Goal: Task Accomplishment & Management: Manage account settings

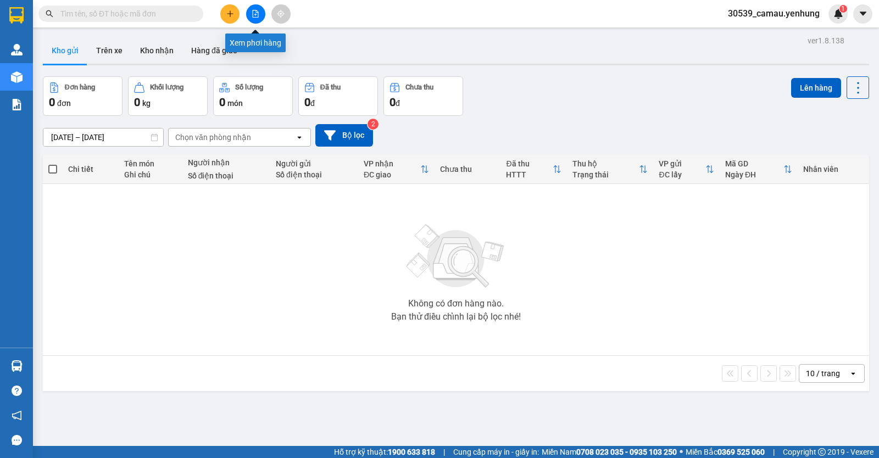
click at [261, 14] on button at bounding box center [255, 13] width 19 height 19
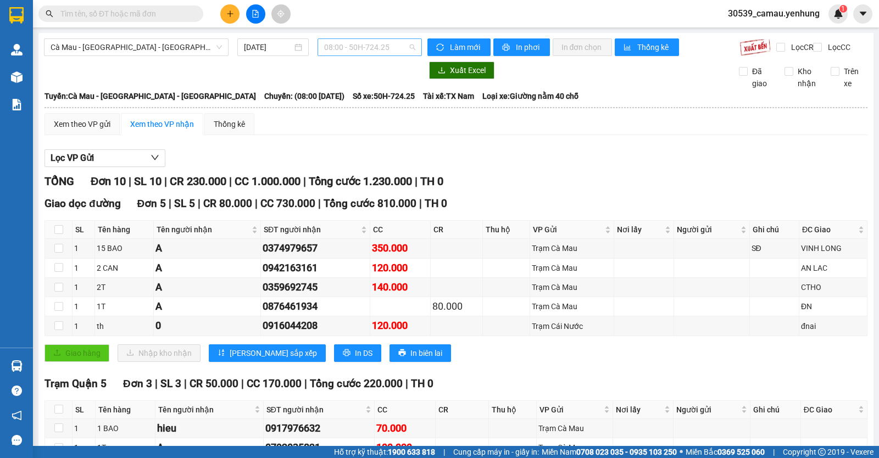
click at [403, 49] on span "08:00 - 50H-724.25" at bounding box center [369, 47] width 91 height 16
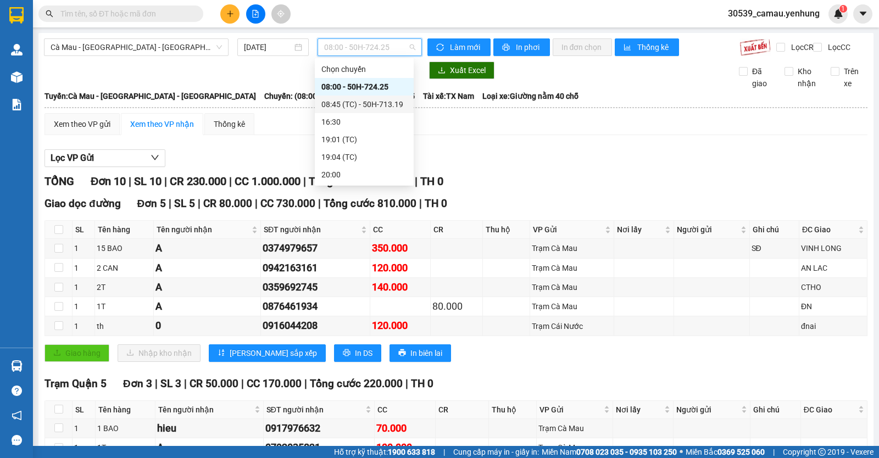
click at [379, 105] on div "08:45 (TC) - 50H-713.19" at bounding box center [365, 104] width 86 height 12
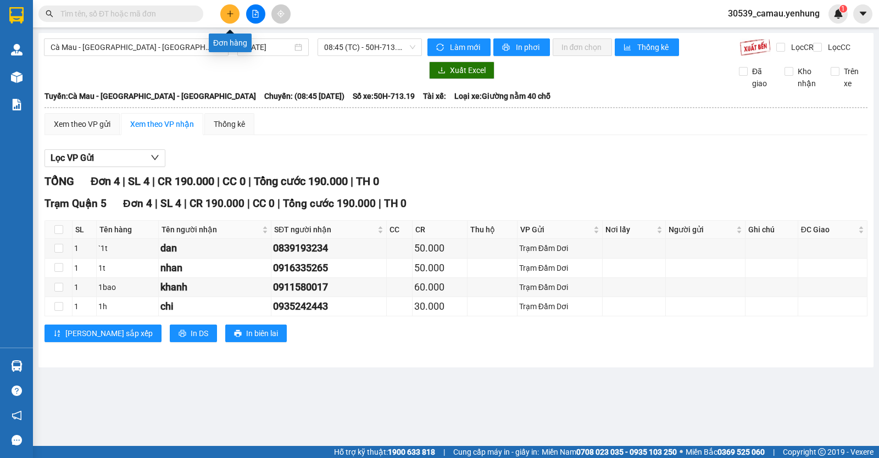
click at [223, 7] on button at bounding box center [229, 13] width 19 height 19
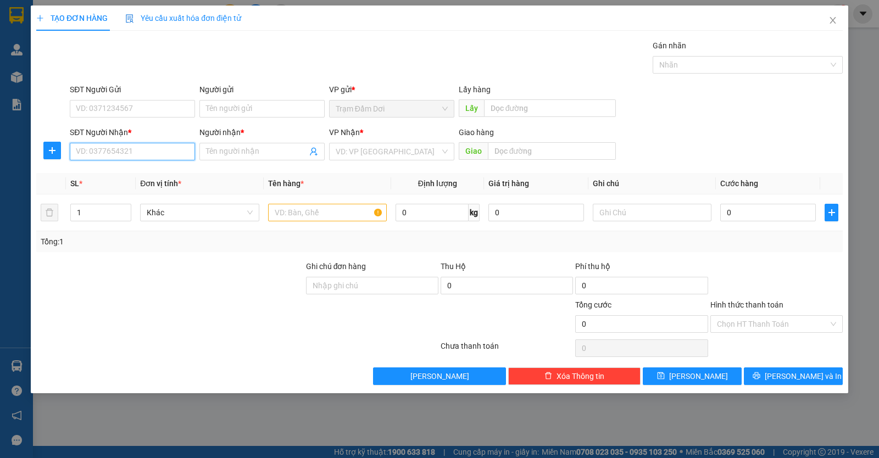
click at [127, 153] on input "SĐT Người Nhận *" at bounding box center [132, 152] width 125 height 18
click at [135, 175] on div "0937332169 - duong" at bounding box center [132, 174] width 112 height 12
type input "0937332169"
type input "duong"
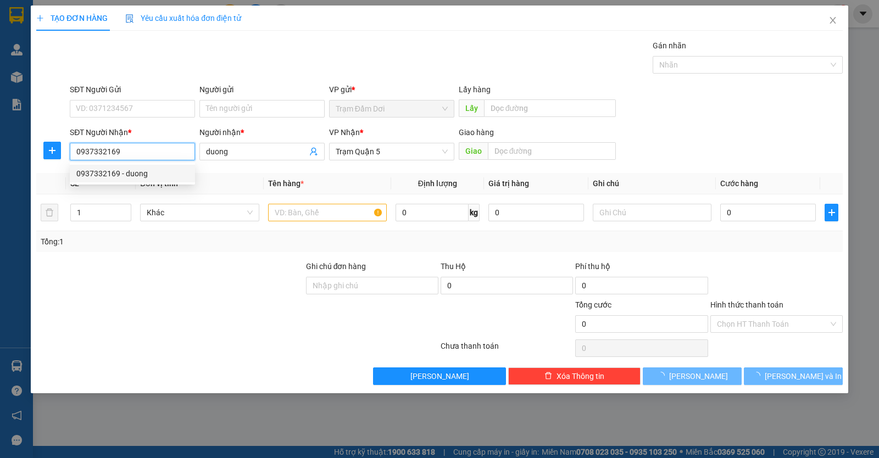
type input "70.000"
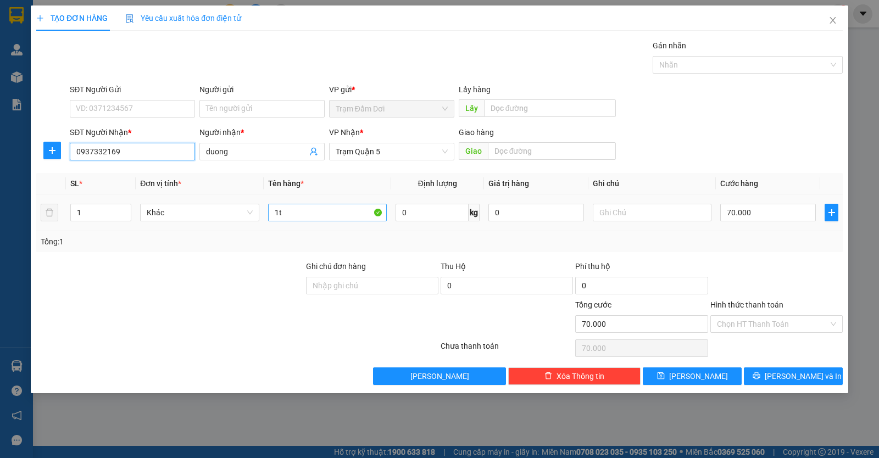
type input "0937332169"
click at [352, 214] on input "1t" at bounding box center [327, 213] width 119 height 18
type input "1gioi"
click at [757, 213] on input "70.000" at bounding box center [769, 213] width 96 height 18
type input "0"
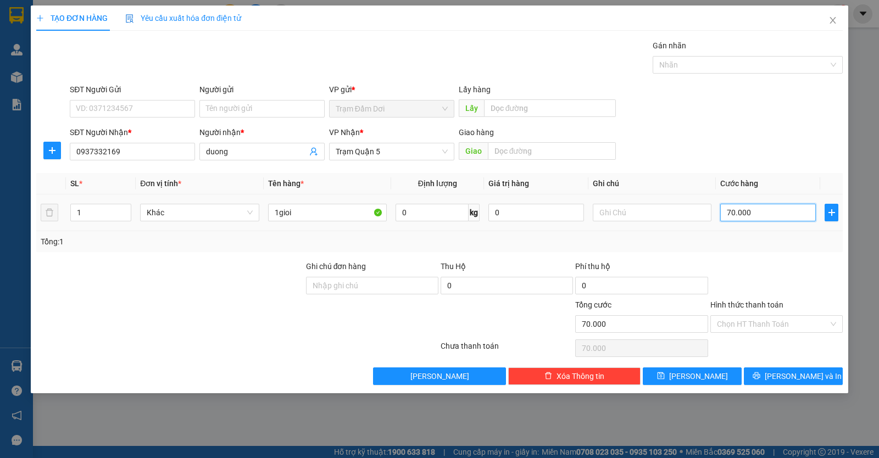
type input "0"
type input "5"
type input "05"
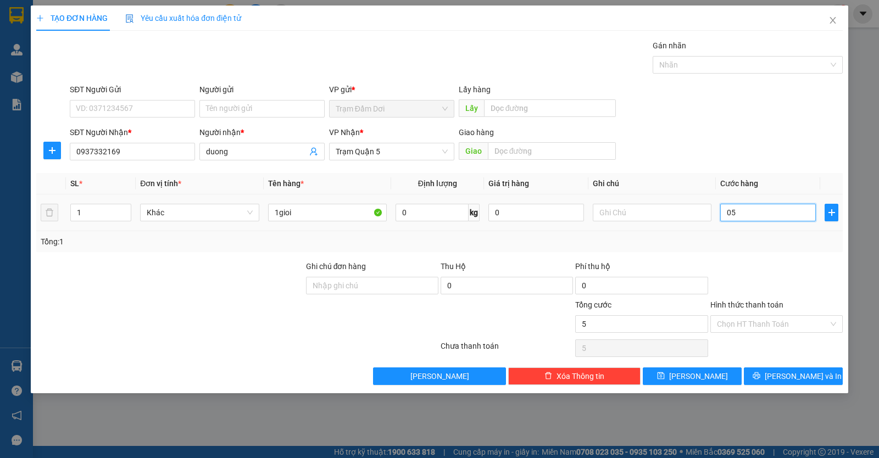
type input "50"
type input "050"
type input "50.000"
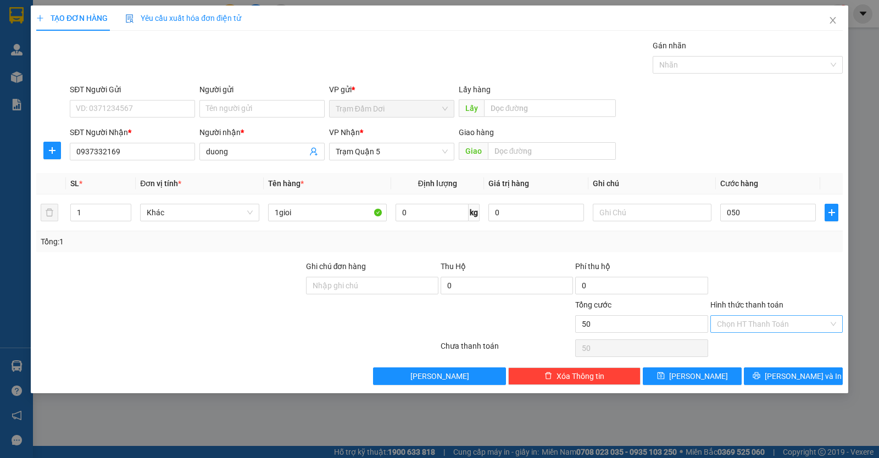
type input "50.000"
click at [776, 320] on input "Hình thức thanh toán" at bounding box center [773, 324] width 112 height 16
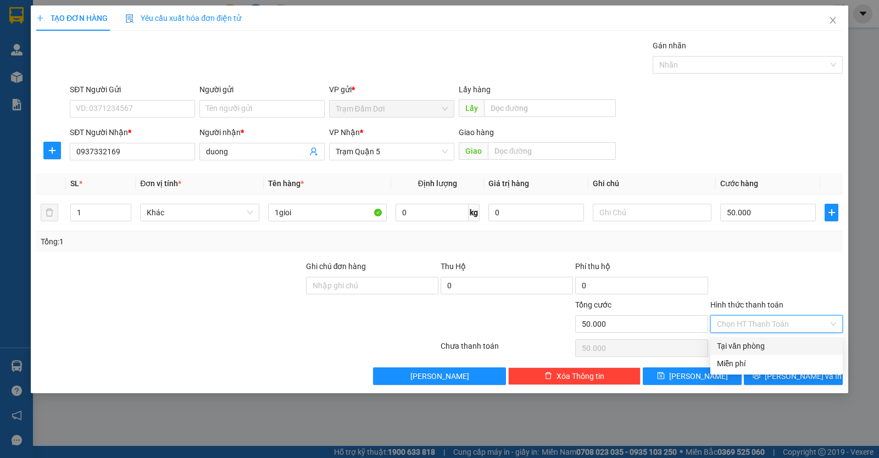
click at [774, 345] on div "Tại văn phòng" at bounding box center [776, 346] width 119 height 12
type input "0"
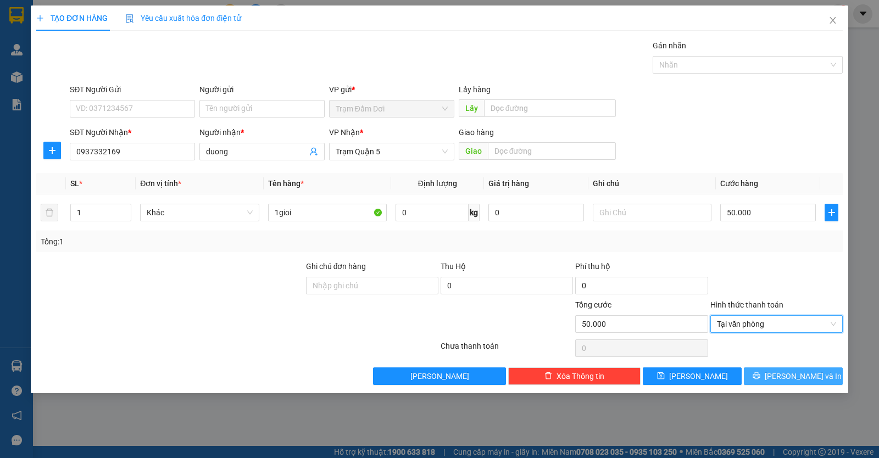
click at [760, 378] on icon "printer" at bounding box center [756, 376] width 7 height 7
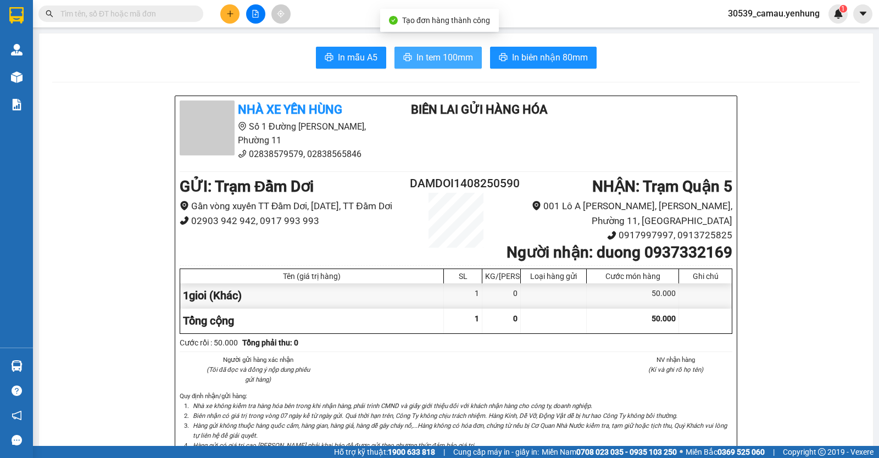
click at [430, 61] on span "In tem 100mm" at bounding box center [445, 58] width 57 height 14
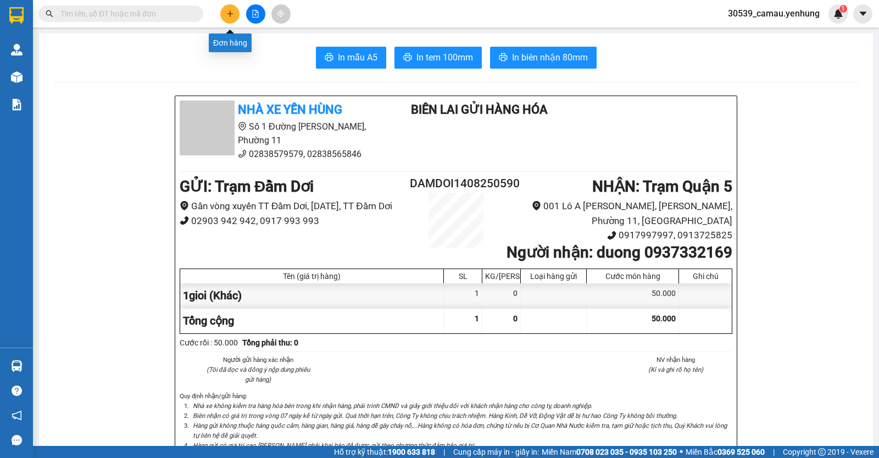
click at [229, 13] on icon "plus" at bounding box center [230, 14] width 8 height 8
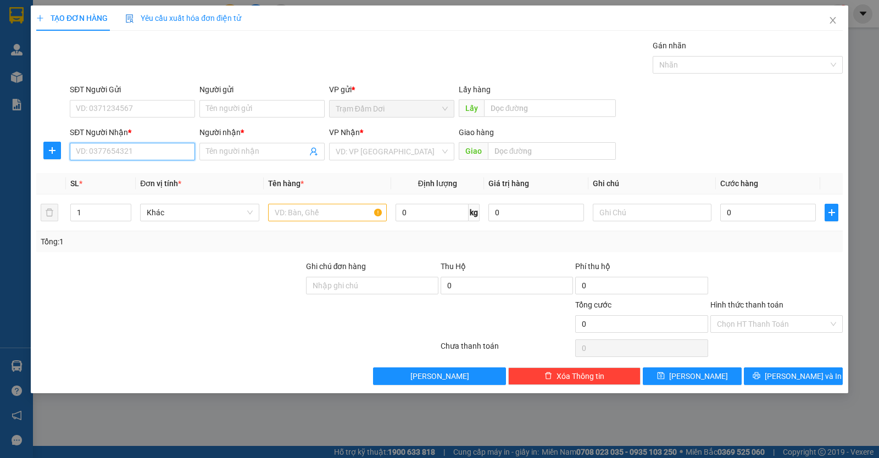
click at [152, 155] on input "SĐT Người Nhận *" at bounding box center [132, 152] width 125 height 18
type input "0"
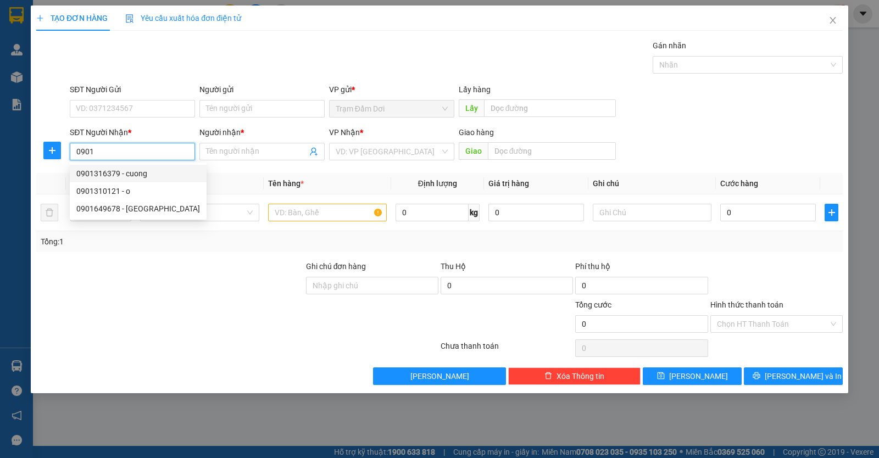
click at [138, 179] on div "0901316379 - cuong" at bounding box center [138, 174] width 124 height 12
type input "0901316379"
type input "cuong"
type input "80.000"
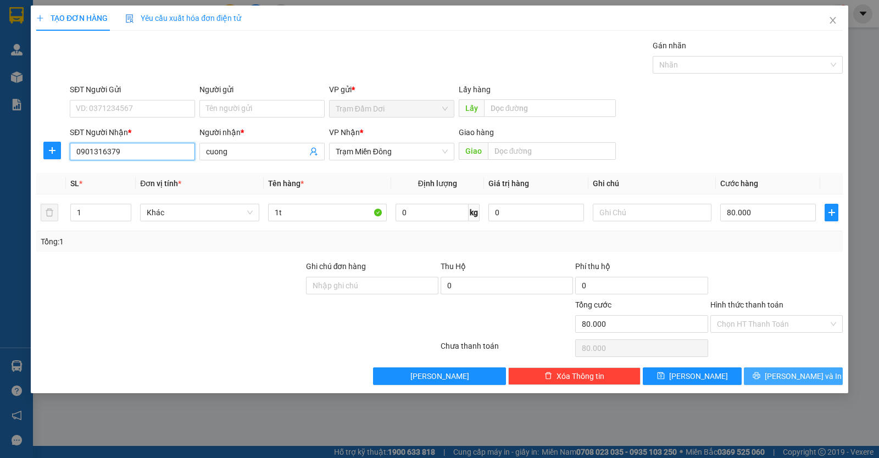
type input "0901316379"
click at [798, 371] on span "[PERSON_NAME] và In" at bounding box center [803, 376] width 77 height 12
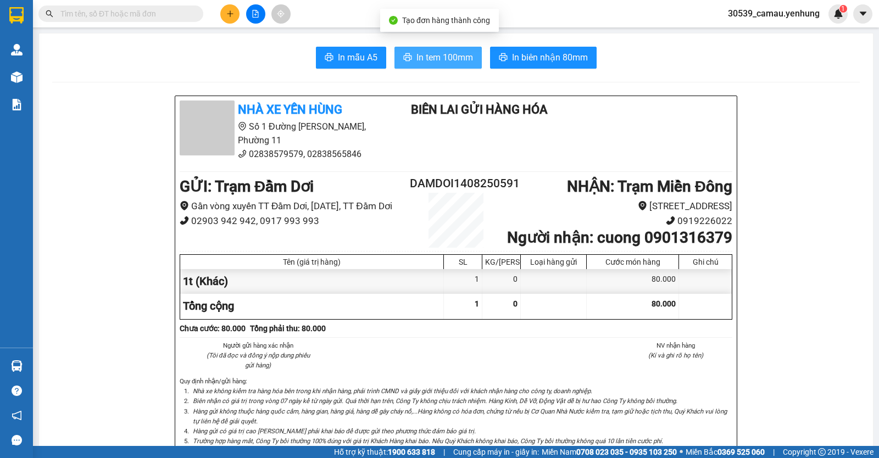
click at [455, 53] on span "In tem 100mm" at bounding box center [445, 58] width 57 height 14
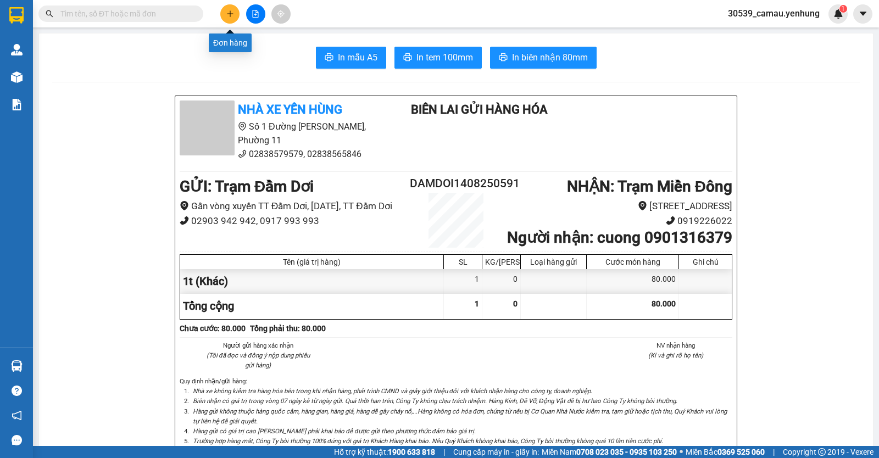
click at [227, 13] on icon "plus" at bounding box center [230, 14] width 8 height 8
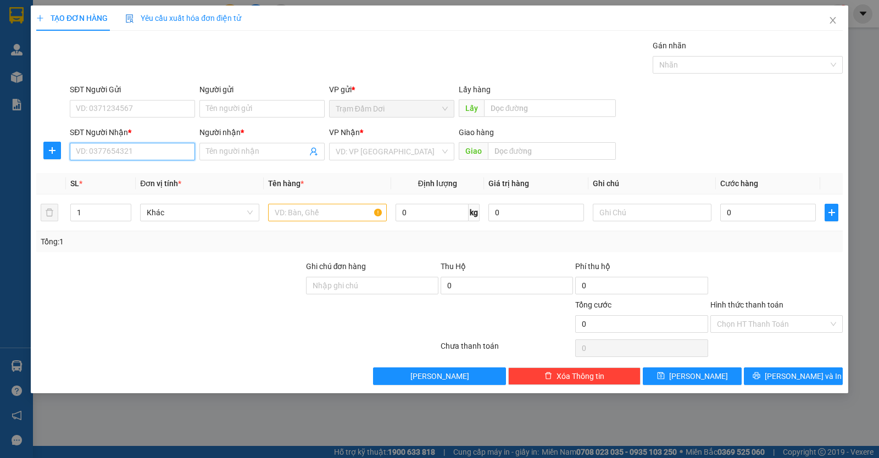
click at [101, 153] on input "SĐT Người Nhận *" at bounding box center [132, 152] width 125 height 18
click at [140, 152] on input "SĐT Người Nhận *" at bounding box center [132, 152] width 125 height 18
type input "0931733304"
click at [112, 173] on div "0931733304 - ty" at bounding box center [132, 174] width 112 height 12
type input "ty"
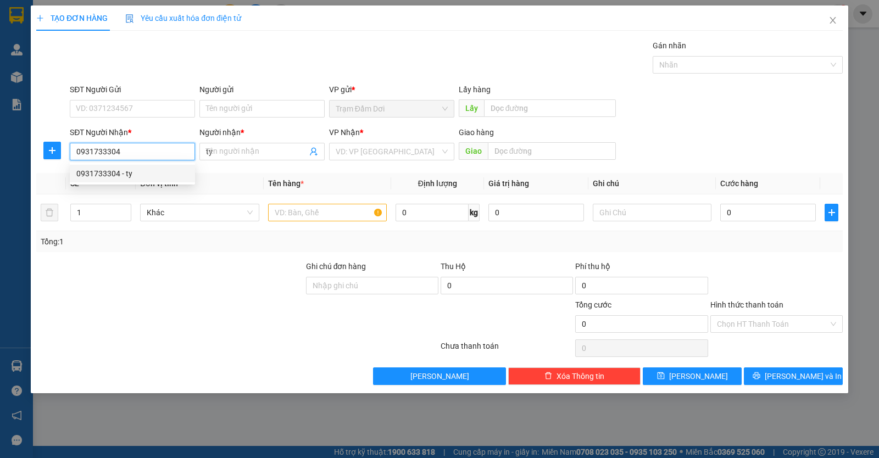
type input "150.000"
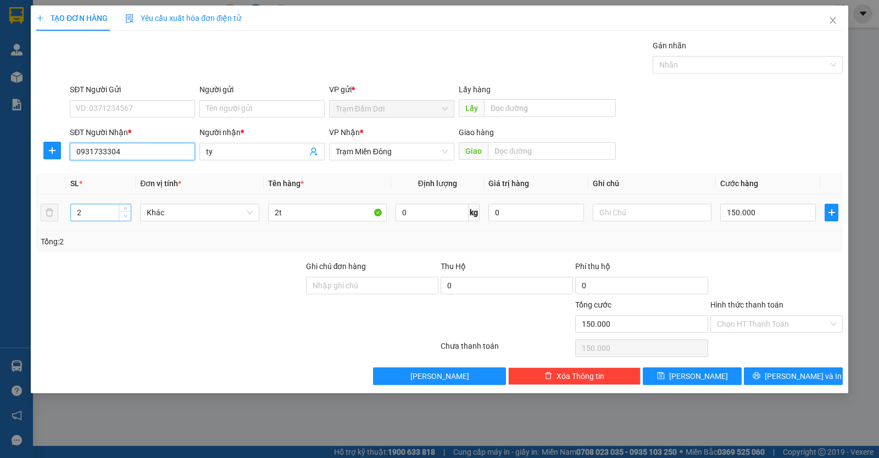
type input "0931733304"
type input "1"
click at [121, 218] on span "Decrease Value" at bounding box center [125, 216] width 12 height 10
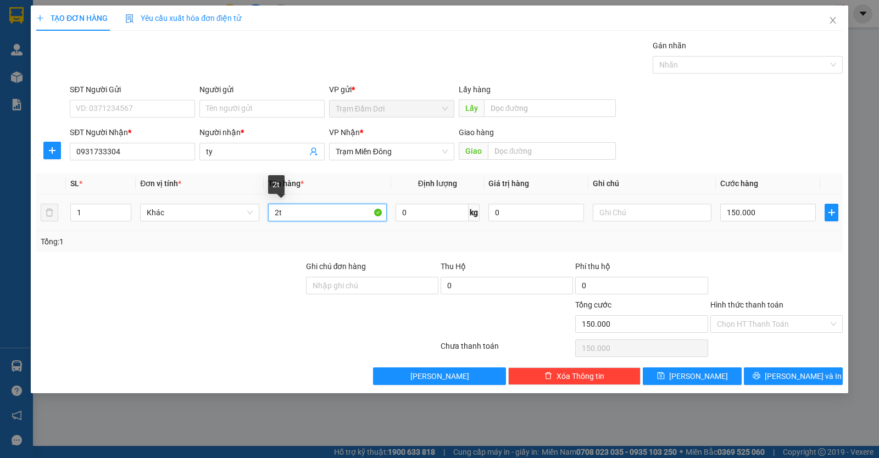
click at [324, 219] on input "2t" at bounding box center [327, 213] width 119 height 18
type input "2"
type input "hs"
click at [771, 213] on input "150.000" at bounding box center [769, 213] width 96 height 18
type input "0"
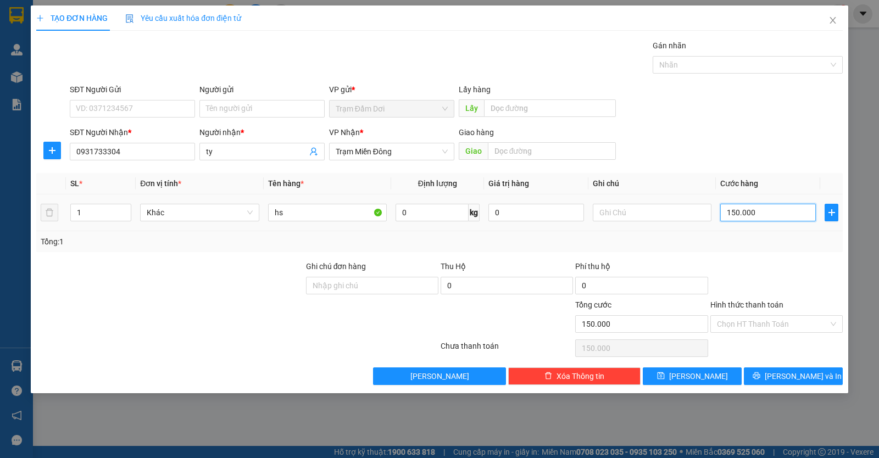
type input "0"
type input "3"
type input "03"
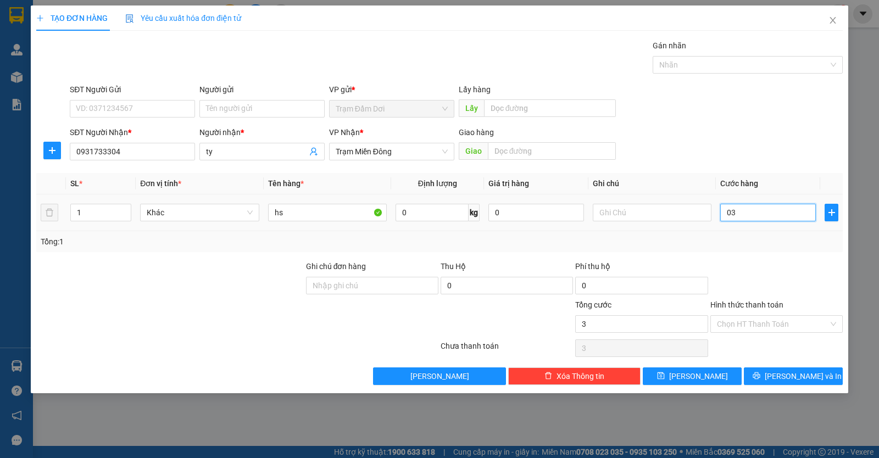
type input "30"
type input "030"
type input "30.000"
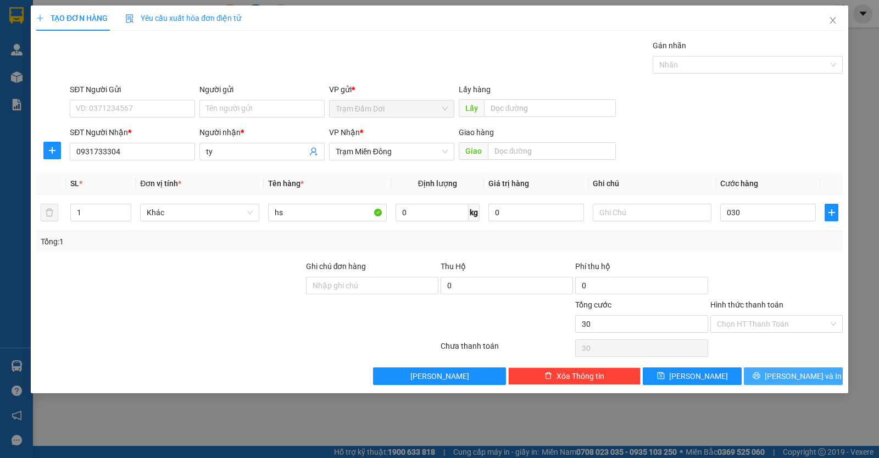
type input "30.000"
click at [761, 377] on icon "printer" at bounding box center [757, 376] width 8 height 8
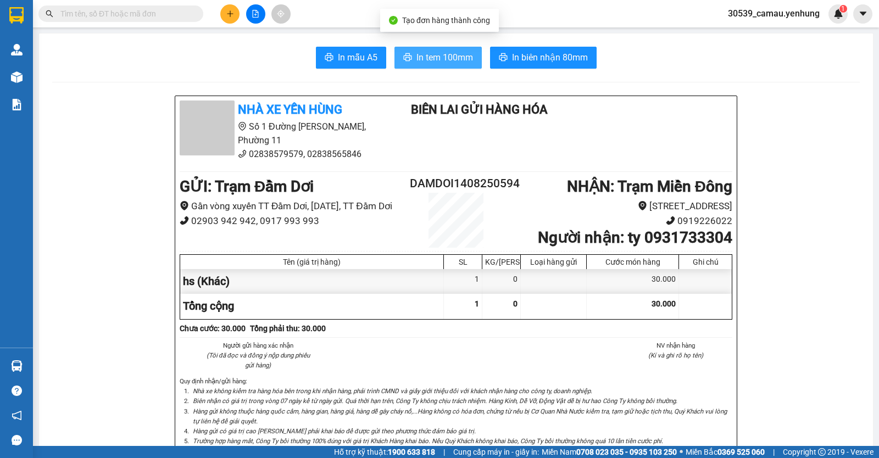
click at [450, 53] on span "In tem 100mm" at bounding box center [445, 58] width 57 height 14
click at [232, 10] on icon "plus" at bounding box center [230, 14] width 8 height 8
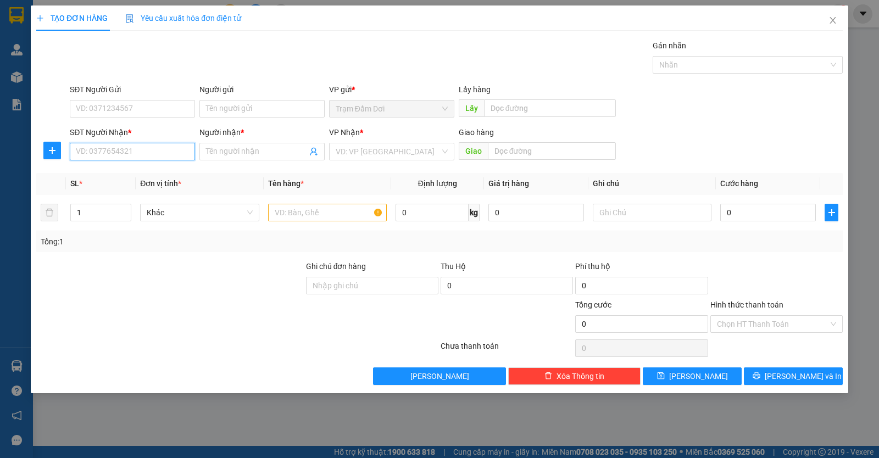
drag, startPoint x: 138, startPoint y: 156, endPoint x: 143, endPoint y: 161, distance: 7.4
click at [138, 157] on input "SĐT Người Nhận *" at bounding box center [132, 152] width 125 height 18
click at [112, 156] on input "SĐT Người Nhận *" at bounding box center [132, 152] width 125 height 18
type input "0898275113"
click at [259, 154] on input "Người nhận *" at bounding box center [256, 152] width 101 height 12
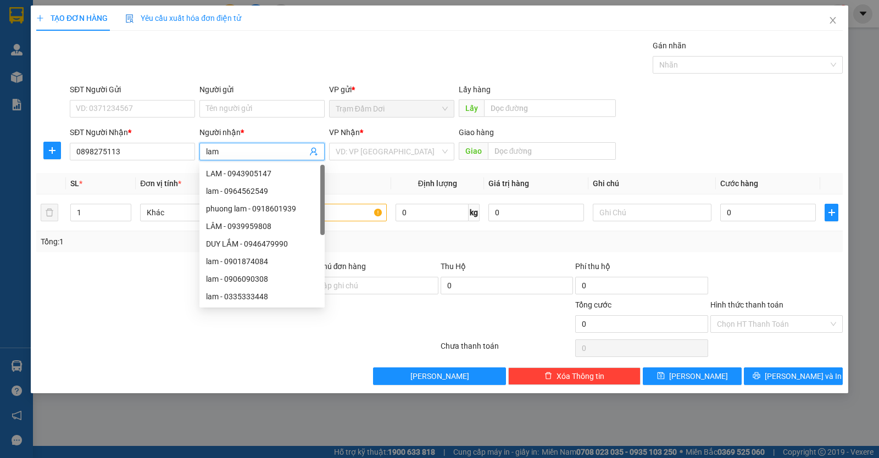
type input "lam"
click at [385, 161] on div "VP Nhận * VD: VP Sài Gòn" at bounding box center [391, 145] width 125 height 38
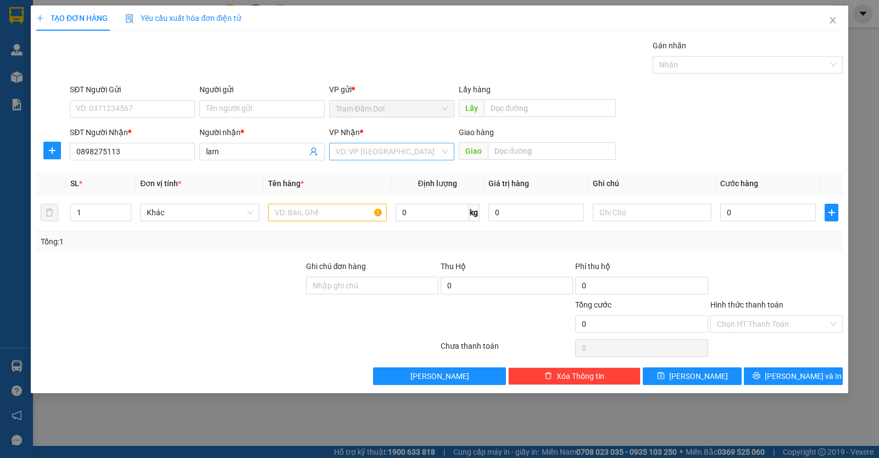
click at [390, 157] on input "search" at bounding box center [388, 151] width 104 height 16
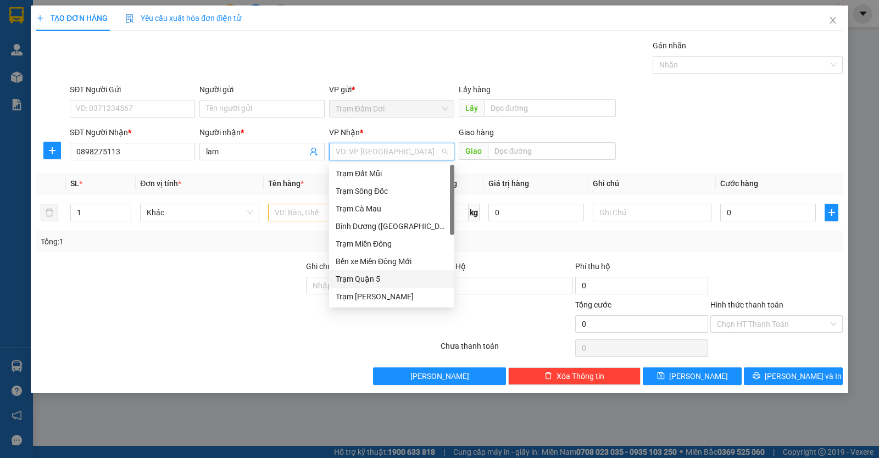
click at [361, 276] on div "Trạm Quận 5" at bounding box center [392, 279] width 112 height 12
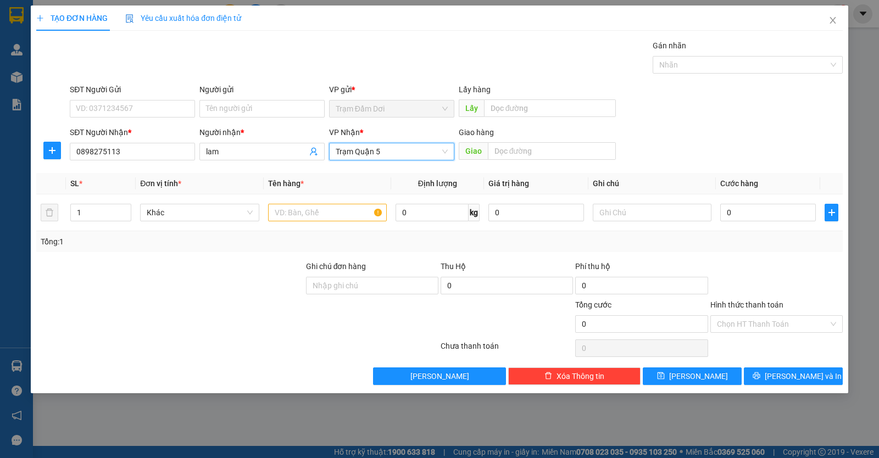
click at [399, 157] on span "Trạm Quận 5" at bounding box center [392, 151] width 112 height 16
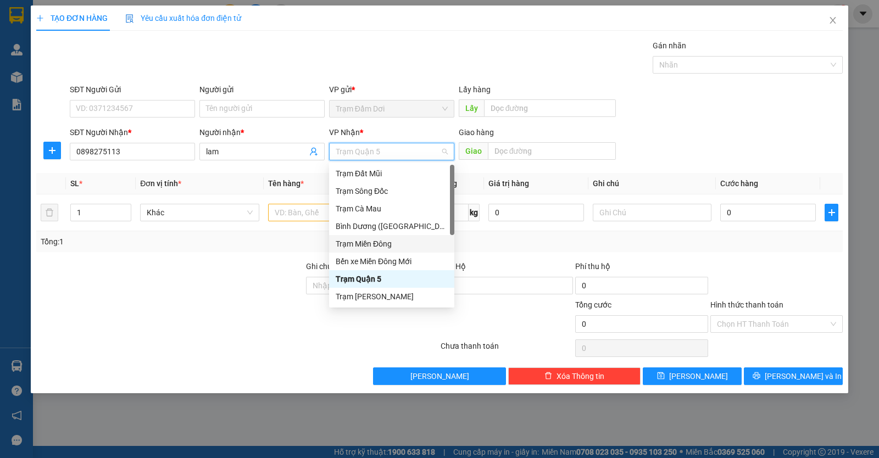
click at [367, 245] on div "Trạm Miền Đông" at bounding box center [392, 244] width 112 height 12
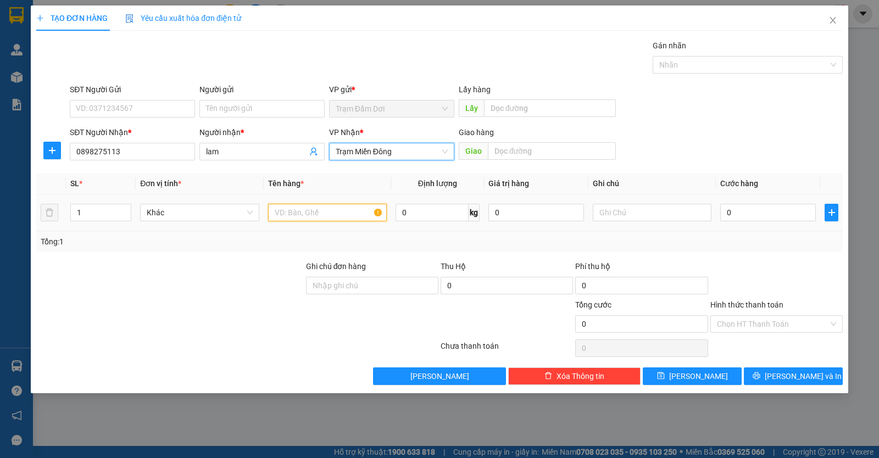
click at [322, 219] on input "text" at bounding box center [327, 213] width 119 height 18
type input "1t"
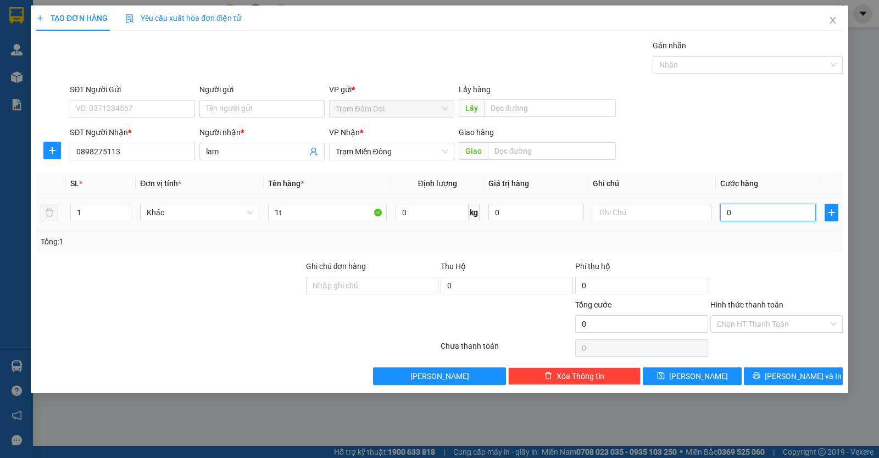
click at [782, 217] on input "0" at bounding box center [769, 213] width 96 height 18
type input "5"
type input "50"
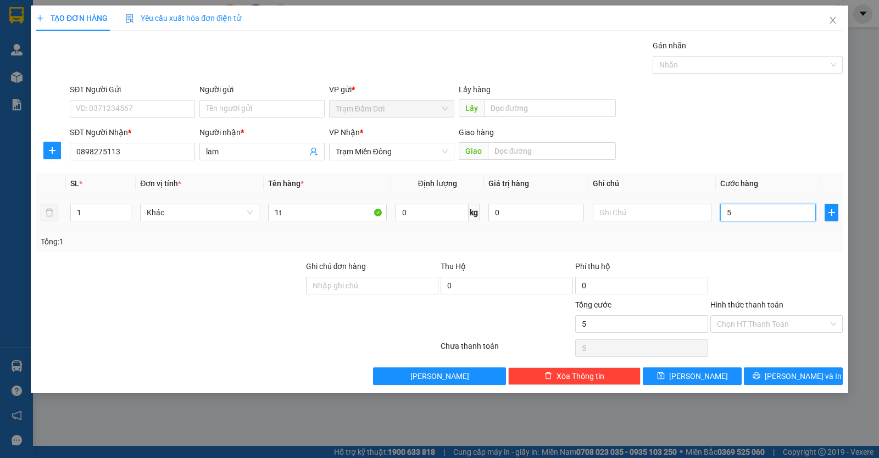
type input "50"
type input "50.000"
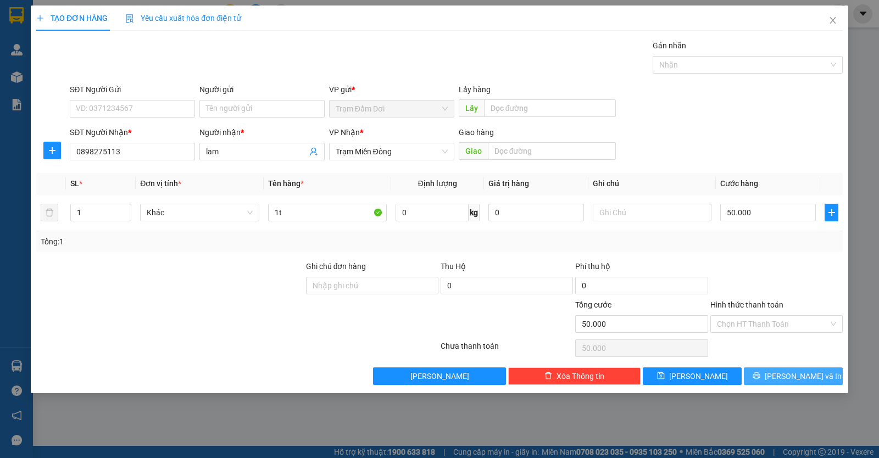
click at [761, 376] on icon "printer" at bounding box center [757, 376] width 8 height 8
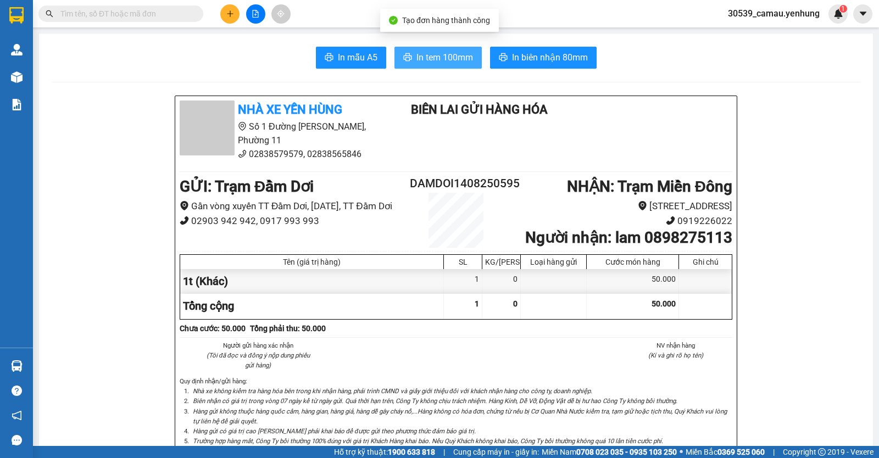
click at [468, 56] on span "In tem 100mm" at bounding box center [445, 58] width 57 height 14
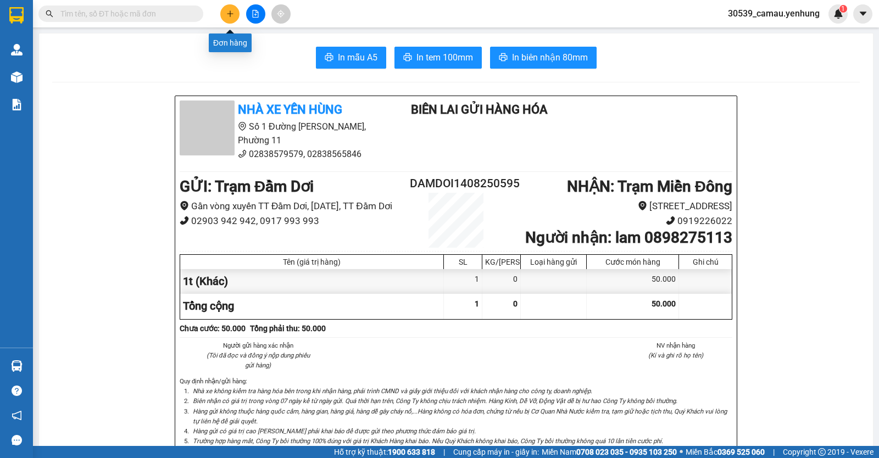
click at [224, 15] on button at bounding box center [229, 13] width 19 height 19
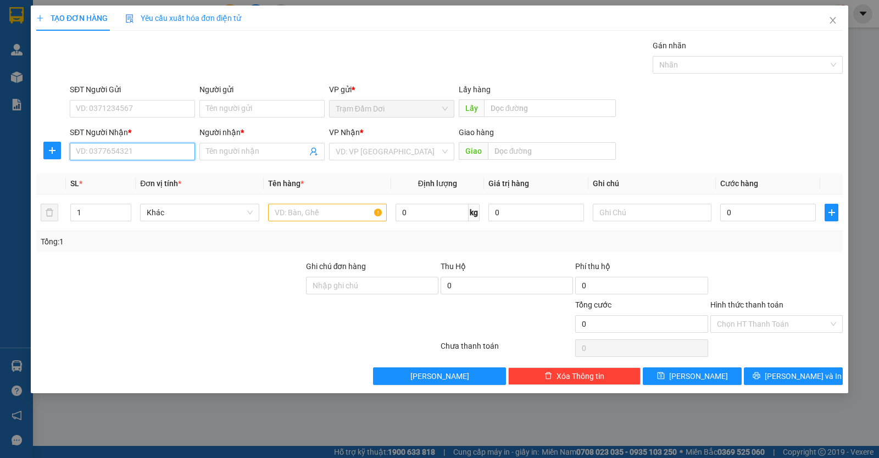
click at [99, 154] on input "SĐT Người Nhận *" at bounding box center [132, 152] width 125 height 18
click at [129, 178] on div "0879293888 - thiem" at bounding box center [132, 174] width 112 height 12
type input "0879293888"
type input "thiem"
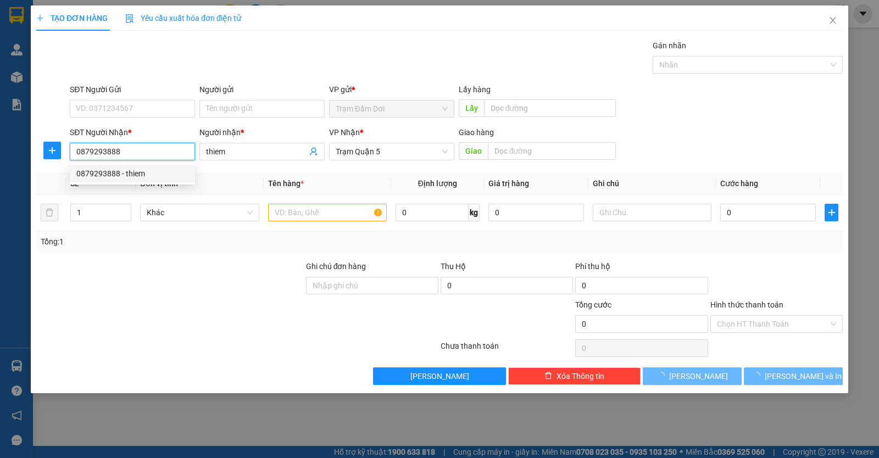
type input "200.000"
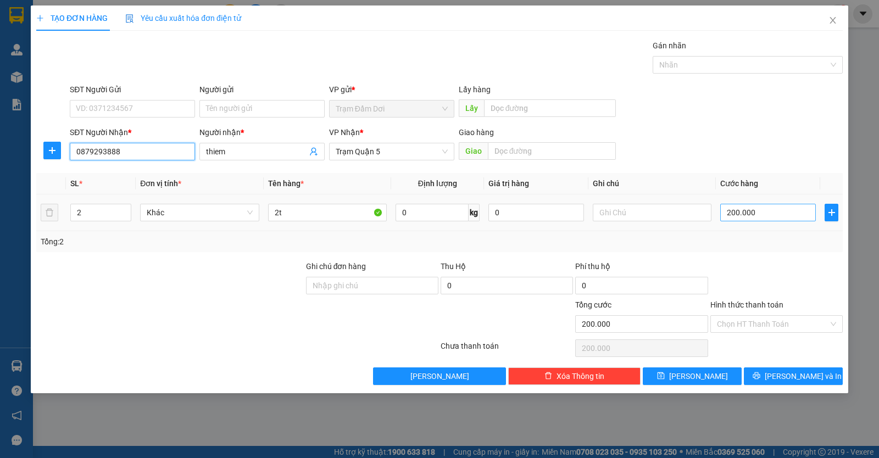
type input "0879293888"
click at [800, 208] on input "200.000" at bounding box center [769, 213] width 96 height 18
type input "0"
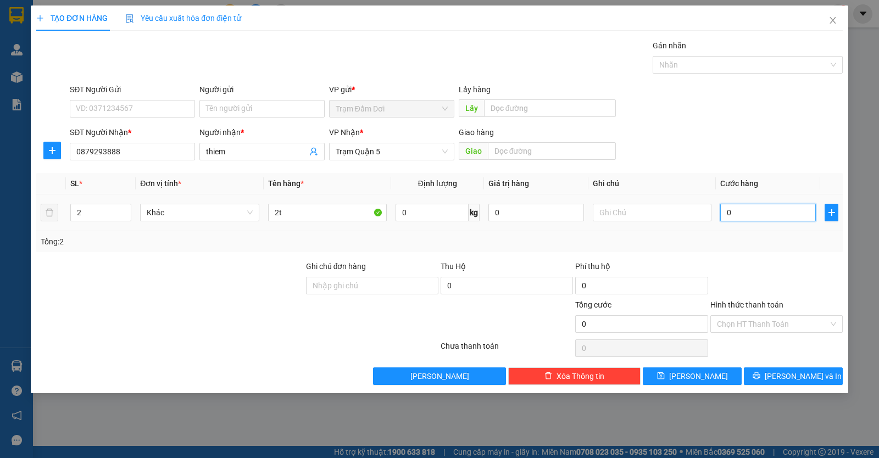
type input "1"
type input "01"
type input "10"
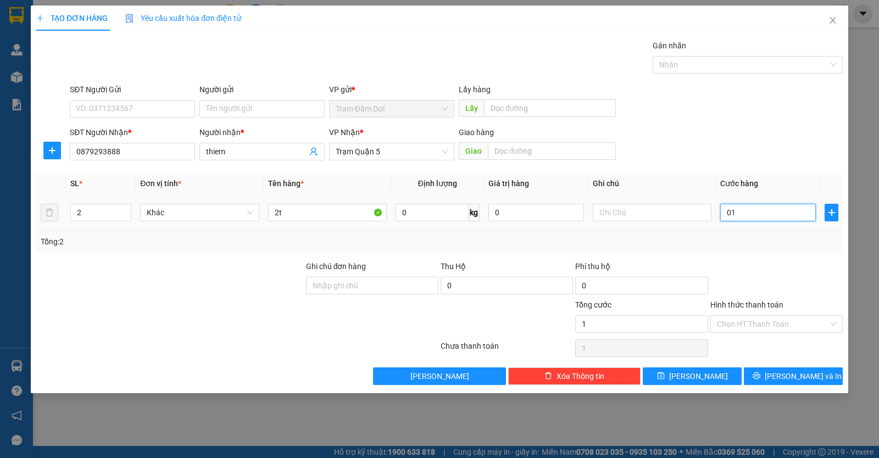
type input "010"
type input "100"
type input "0.100"
type input "100.000"
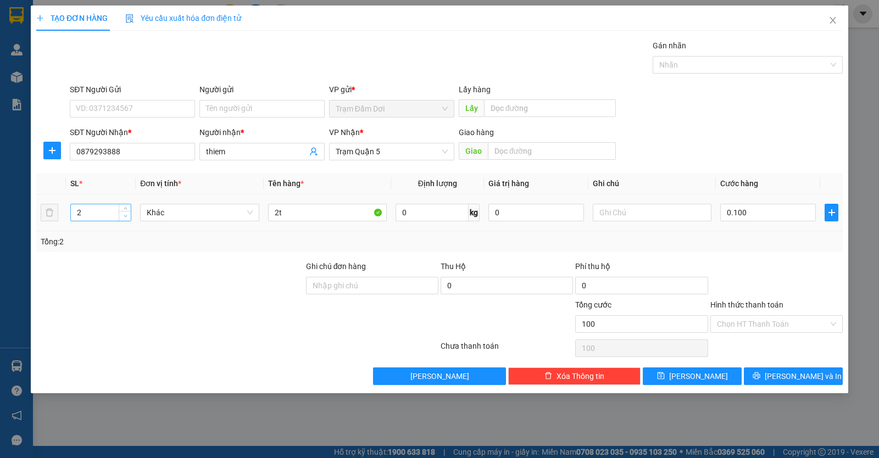
type input "100.000"
click at [124, 216] on icon "down" at bounding box center [126, 216] width 4 height 4
type input "1"
click at [125, 218] on icon "down" at bounding box center [126, 216] width 4 height 4
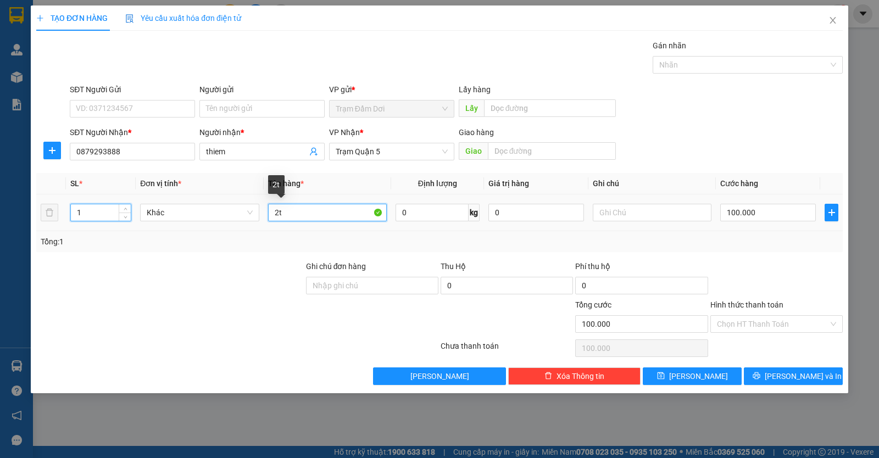
click at [304, 213] on input "2t" at bounding box center [327, 213] width 119 height 18
type input "2"
type input "1t"
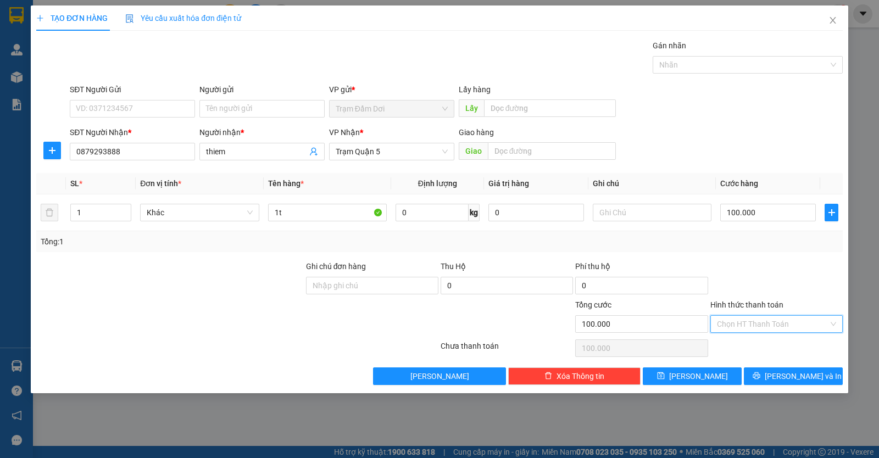
click at [773, 319] on input "Hình thức thanh toán" at bounding box center [773, 324] width 112 height 16
click at [756, 347] on div "Tại văn phòng" at bounding box center [776, 346] width 119 height 12
type input "0"
click at [766, 377] on button "[PERSON_NAME] và In" at bounding box center [793, 377] width 99 height 18
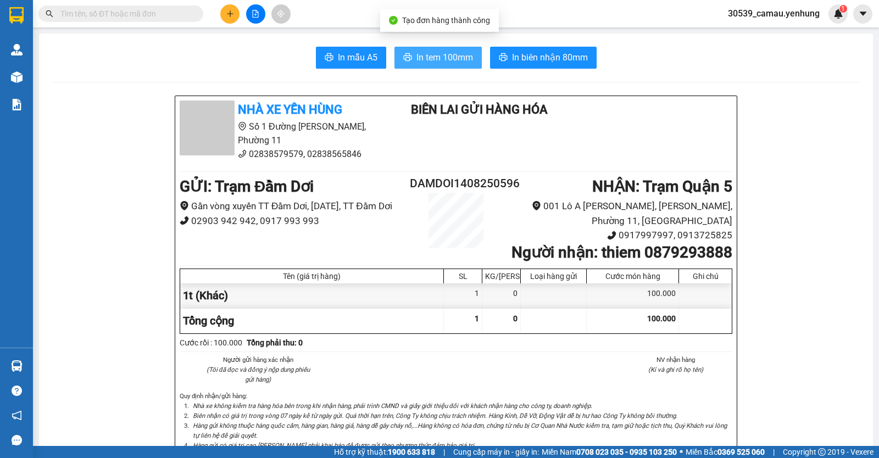
click at [467, 59] on span "In tem 100mm" at bounding box center [445, 58] width 57 height 14
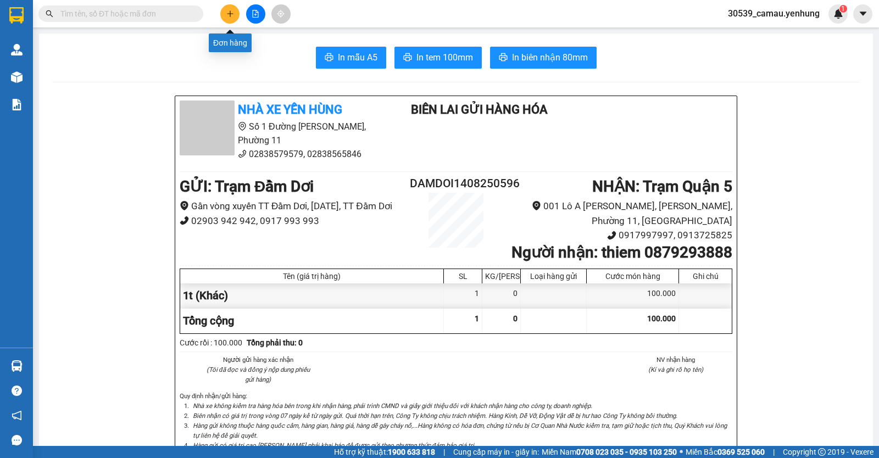
click at [235, 17] on button at bounding box center [229, 13] width 19 height 19
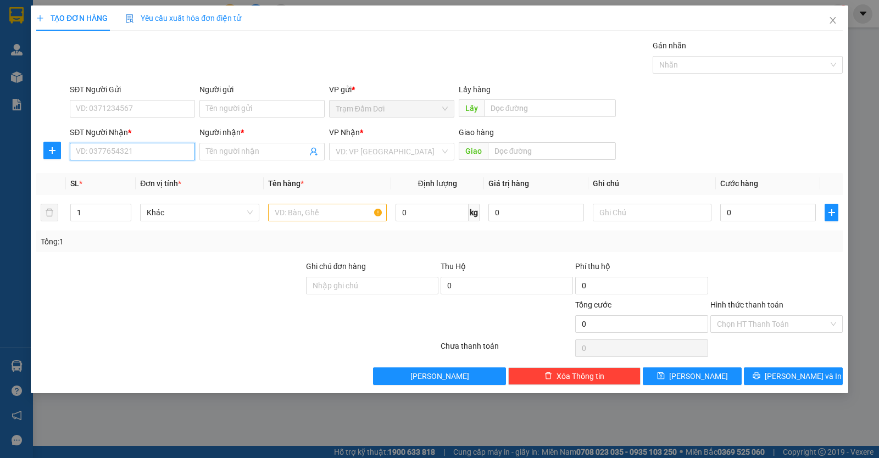
click at [90, 148] on input "SĐT Người Nhận *" at bounding box center [132, 152] width 125 height 18
click at [95, 172] on div "0853482417 - a" at bounding box center [132, 174] width 112 height 12
type input "0853482417"
type input "a"
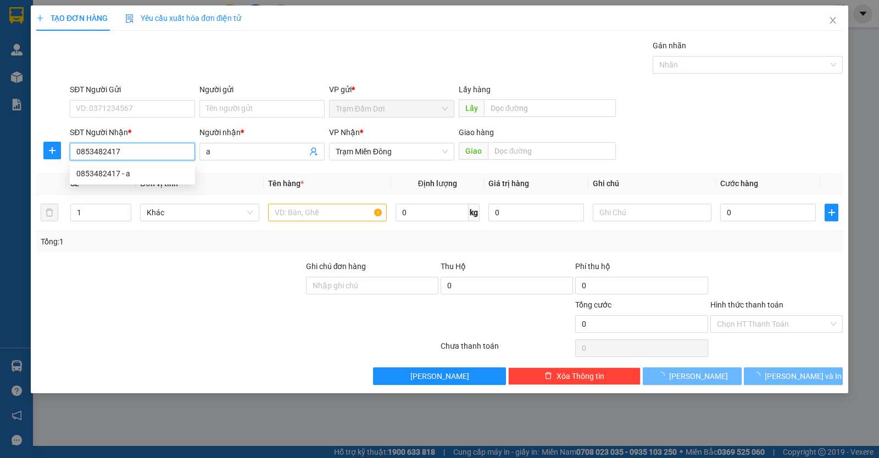
type input "60.000"
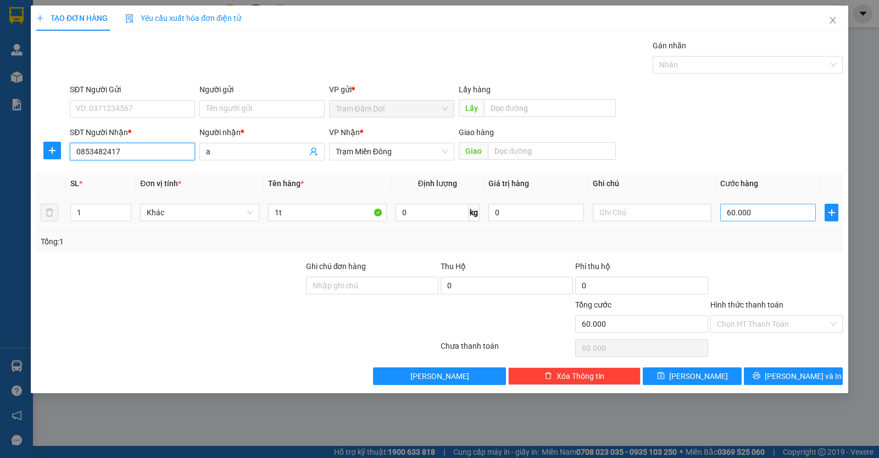
type input "0853482417"
click at [773, 215] on input "60.000" at bounding box center [769, 213] width 96 height 18
type input "0"
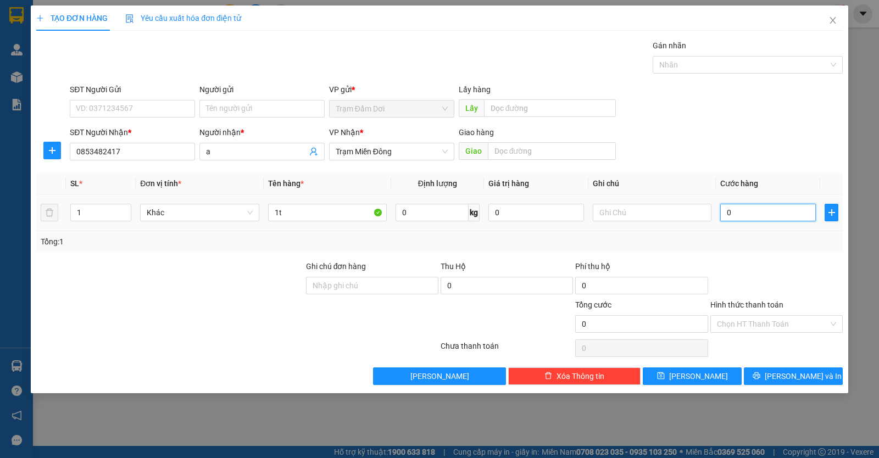
type input "5"
type input "05"
type input "50"
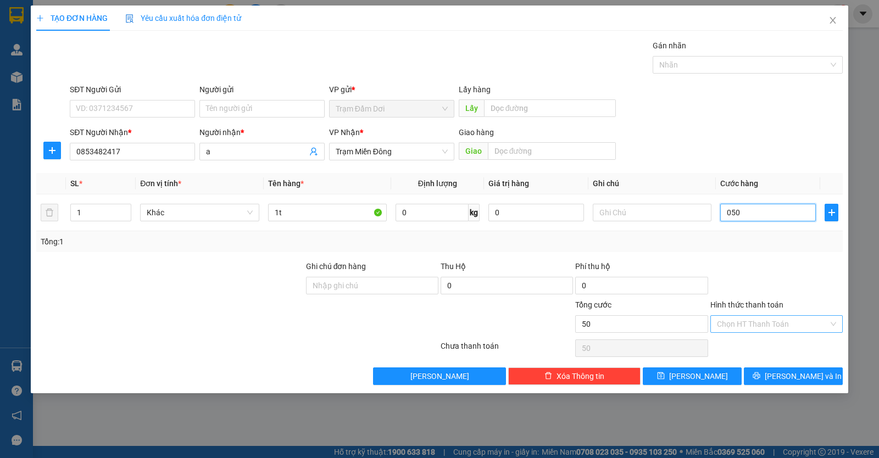
type input "050"
type input "50.000"
click at [761, 325] on input "Hình thức thanh toán" at bounding box center [773, 324] width 112 height 16
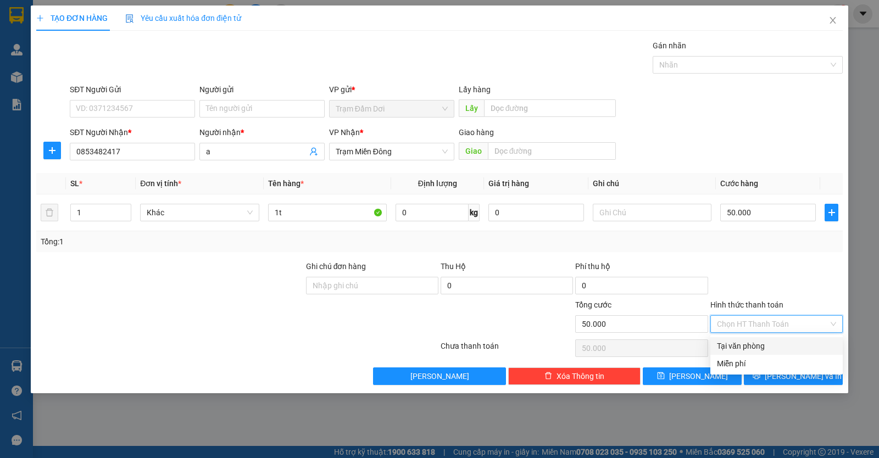
click at [756, 341] on div "Tại văn phòng" at bounding box center [776, 346] width 119 height 12
type input "0"
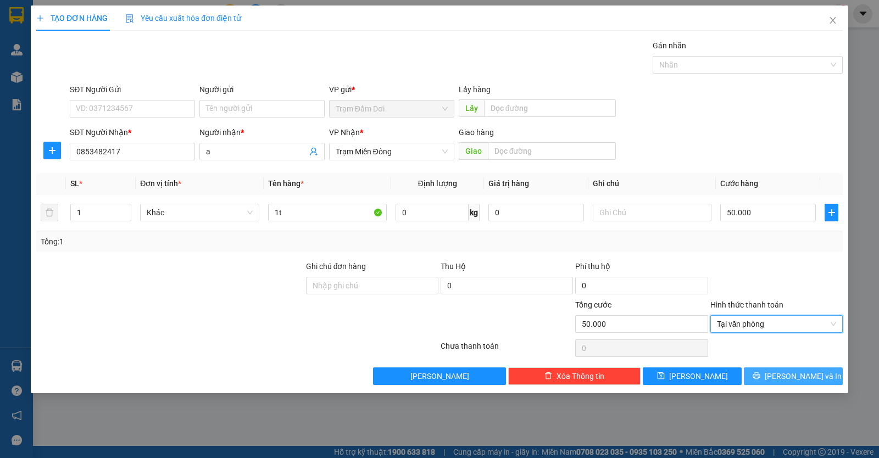
click at [760, 377] on button "[PERSON_NAME] và In" at bounding box center [793, 377] width 99 height 18
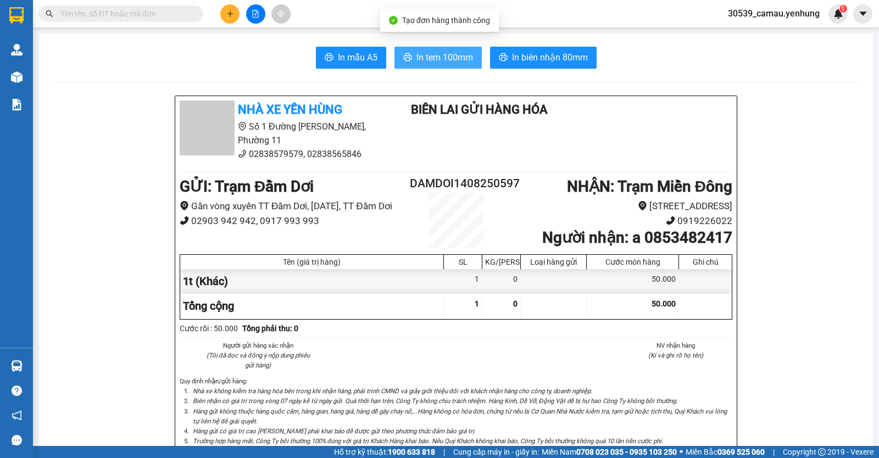
click at [430, 62] on span "In tem 100mm" at bounding box center [445, 58] width 57 height 14
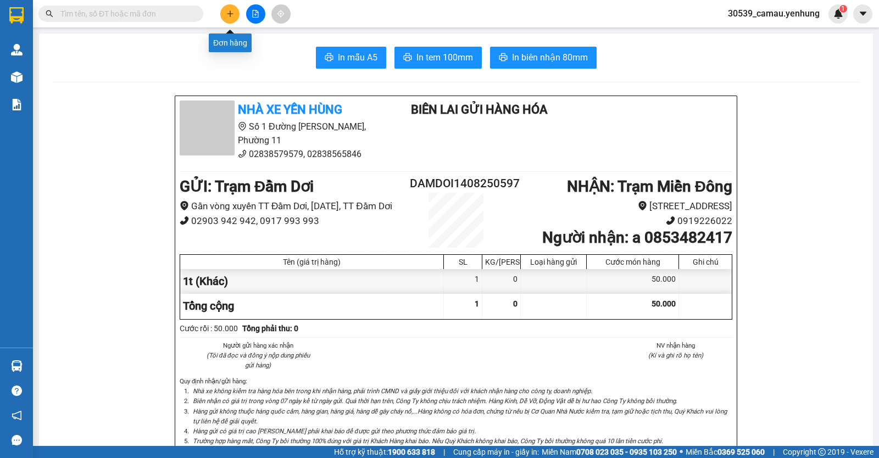
click at [237, 12] on button at bounding box center [229, 13] width 19 height 19
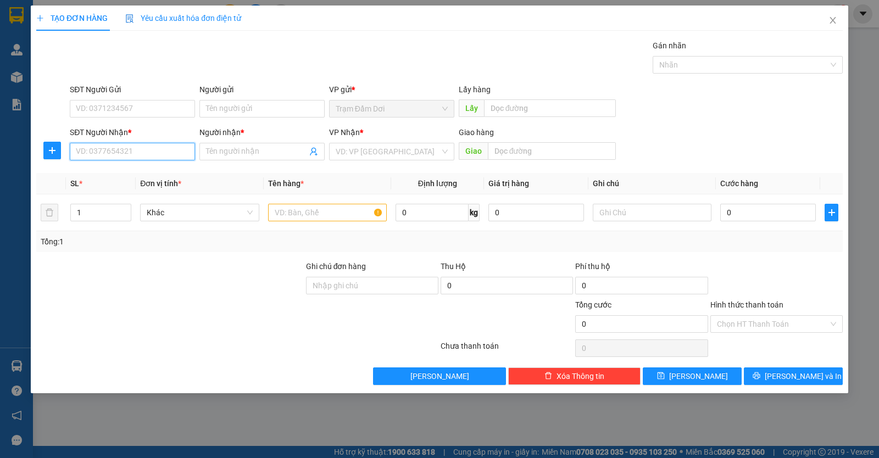
click at [142, 155] on input "SĐT Người Nhận *" at bounding box center [132, 152] width 125 height 18
click at [98, 168] on div "0374595518 - 0" at bounding box center [132, 174] width 112 height 12
type input "0374595518"
type input "0"
type input "bo sua"
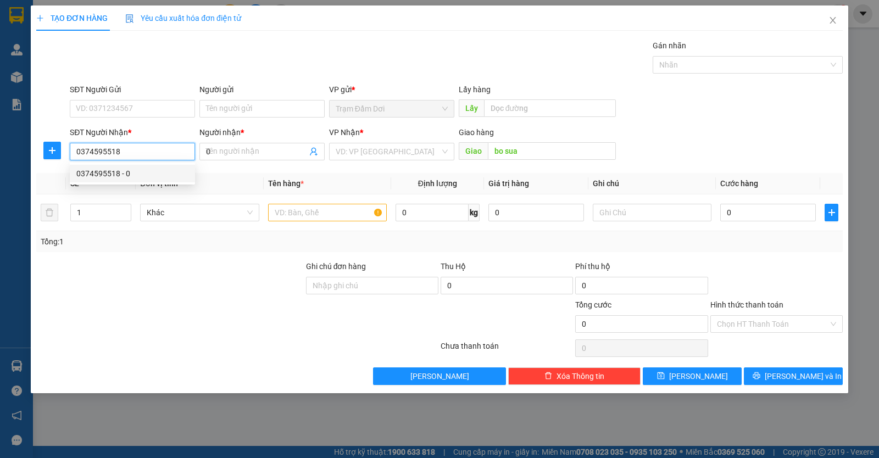
type input "80.000"
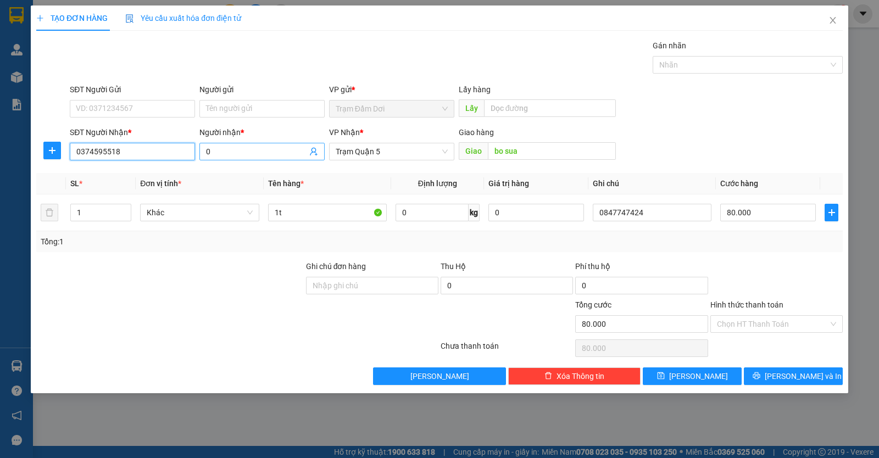
type input "0374595518"
click at [295, 154] on input "0" at bounding box center [256, 152] width 101 height 12
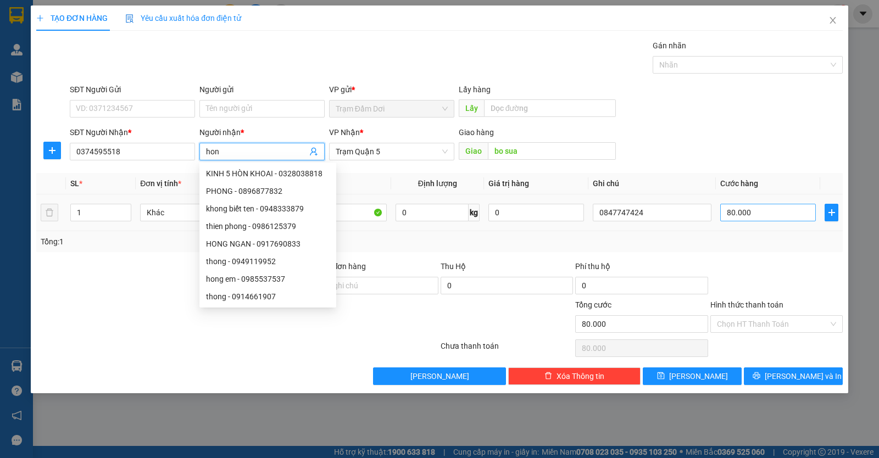
type input "hon"
click at [771, 215] on input "80.000" at bounding box center [769, 213] width 96 height 18
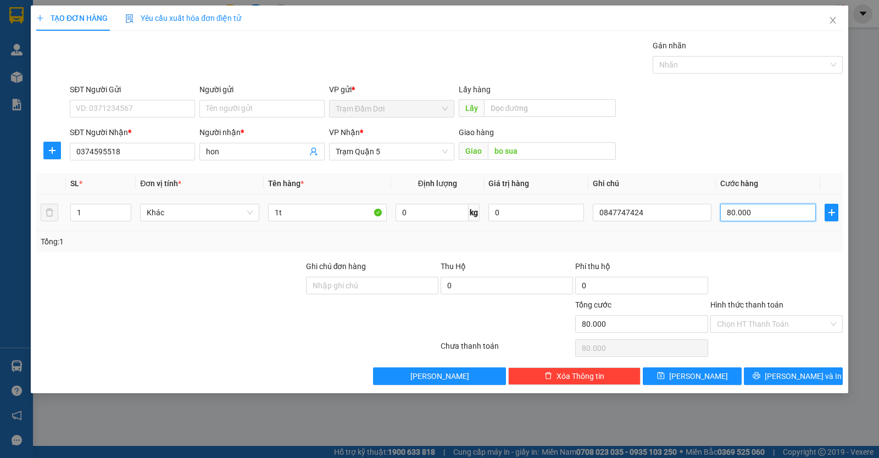
type input "0"
type input "1"
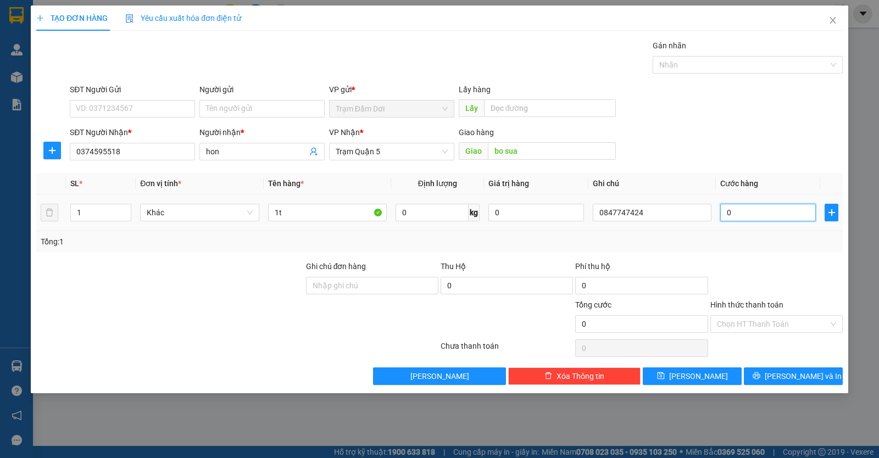
type input "01"
type input "10"
type input "010"
type input "100"
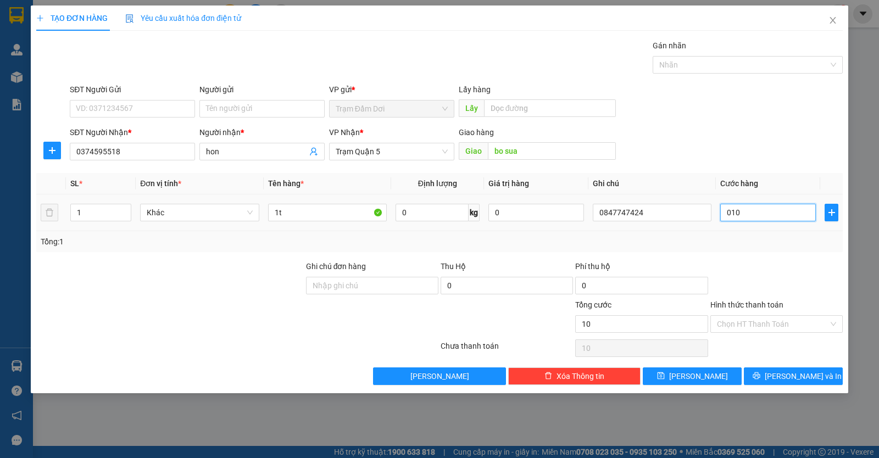
type input "100"
type input "0.100"
type input "100.000"
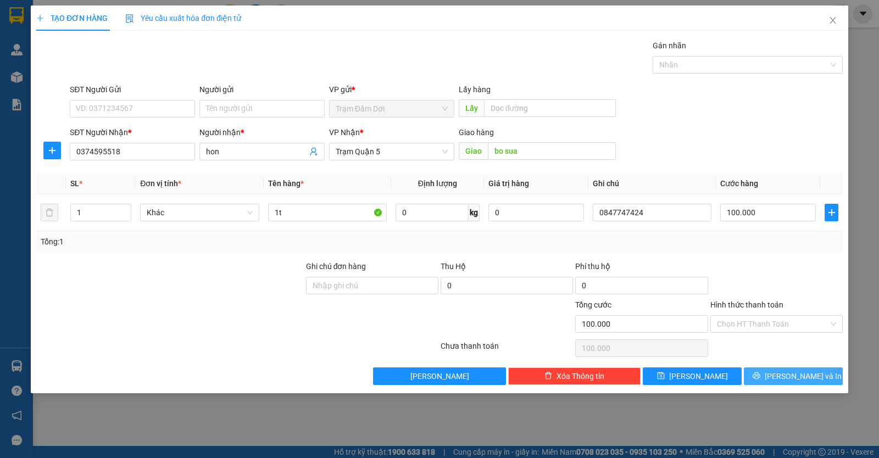
click at [771, 369] on button "[PERSON_NAME] và In" at bounding box center [793, 377] width 99 height 18
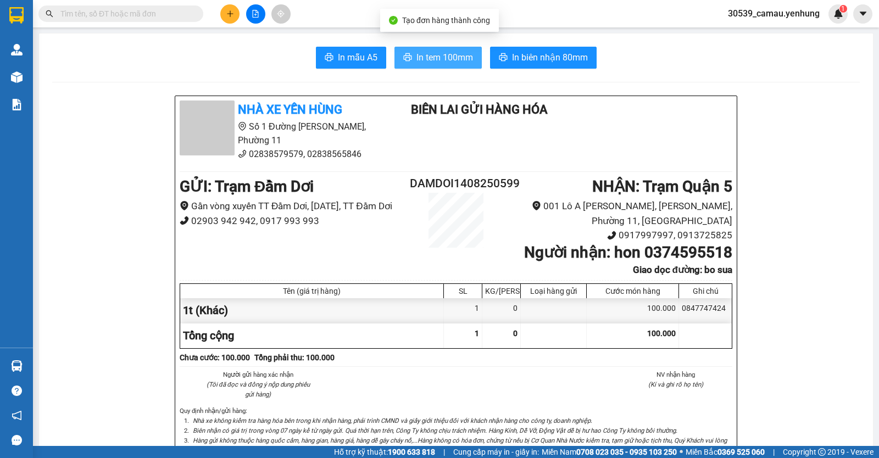
click at [404, 54] on icon "printer" at bounding box center [407, 57] width 9 height 9
click at [227, 12] on icon "plus" at bounding box center [230, 14] width 8 height 8
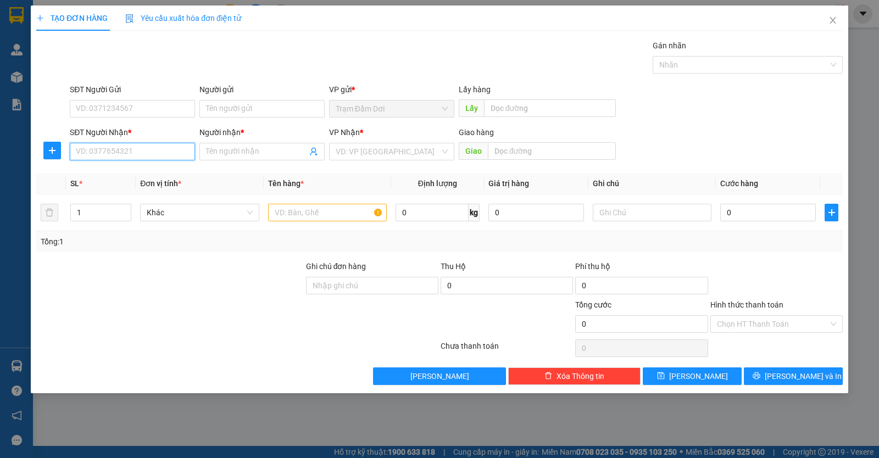
click at [154, 159] on input "SĐT Người Nhận *" at bounding box center [132, 152] width 125 height 18
click at [139, 168] on div "0587033080 - huy" at bounding box center [132, 174] width 112 height 12
type input "0587033080"
type input "huy"
type input "60.000"
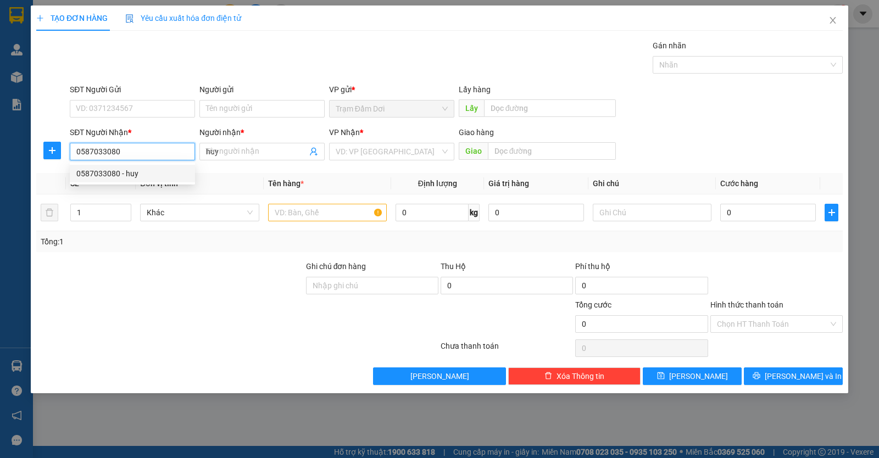
type input "60.000"
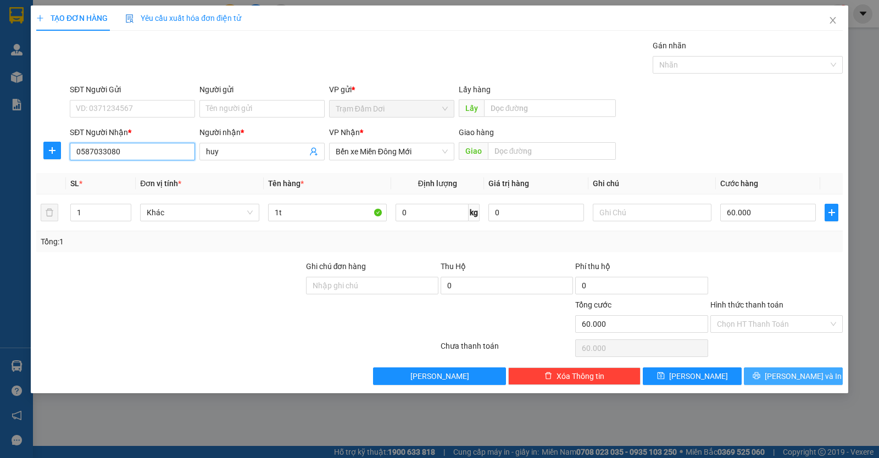
type input "0587033080"
click at [770, 372] on button "[PERSON_NAME] và In" at bounding box center [793, 377] width 99 height 18
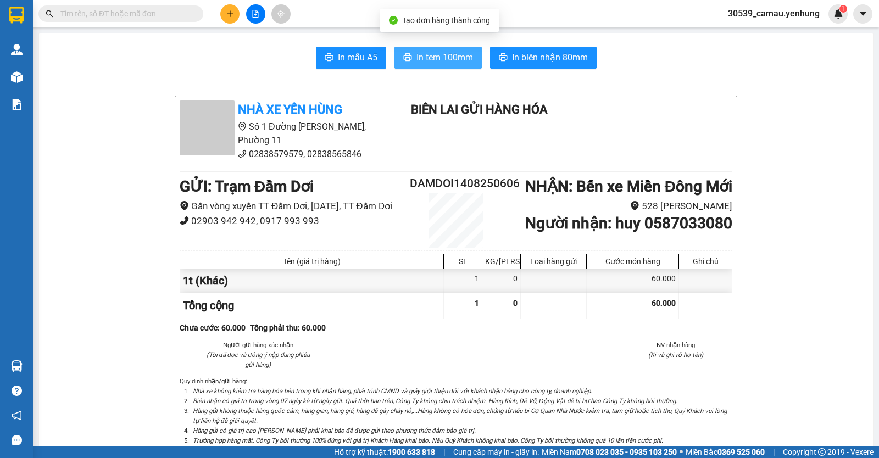
click at [433, 60] on span "In tem 100mm" at bounding box center [445, 58] width 57 height 14
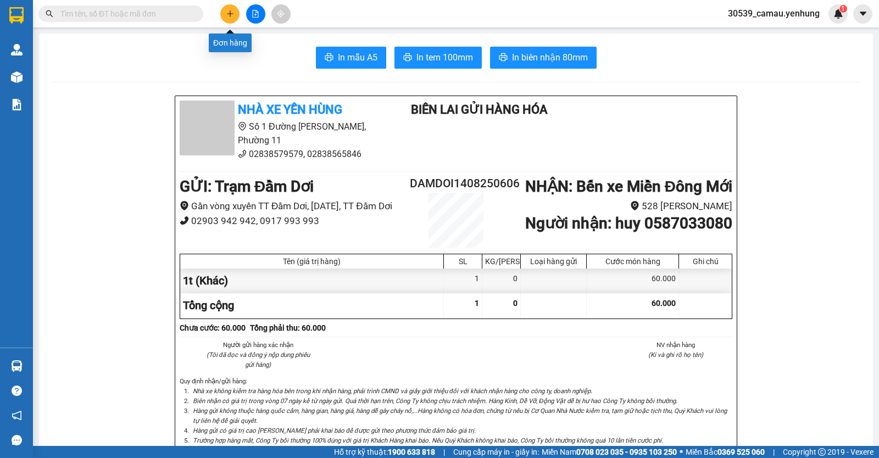
click at [231, 14] on icon "plus" at bounding box center [230, 13] width 6 height 1
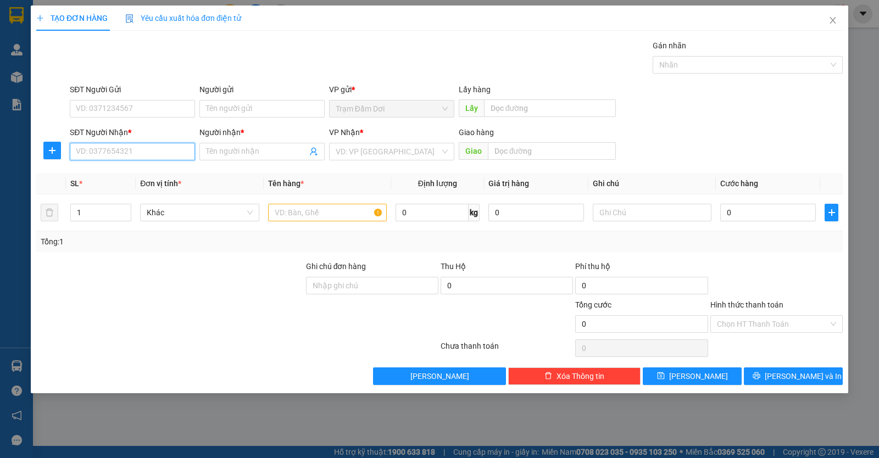
click at [140, 154] on input "SĐT Người Nhận *" at bounding box center [132, 152] width 125 height 18
click at [126, 178] on div "0845116893 - hai" at bounding box center [132, 174] width 112 height 12
type input "0845116893"
type input "hai"
type input "50.000"
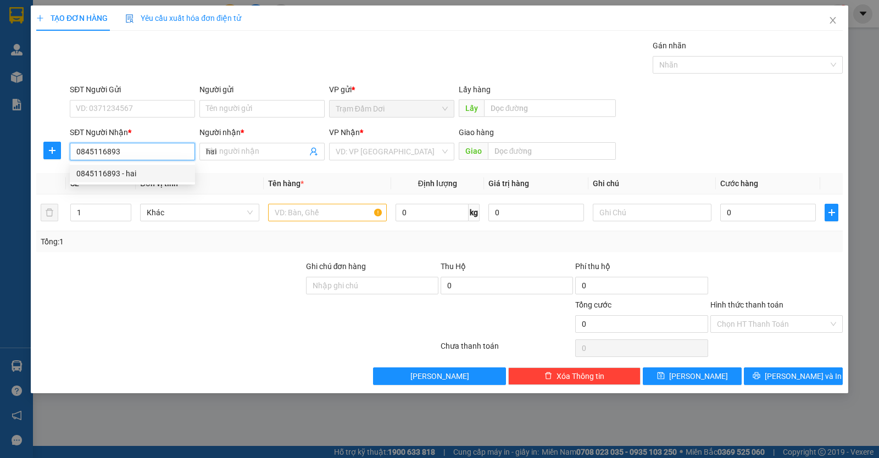
type input "50.000"
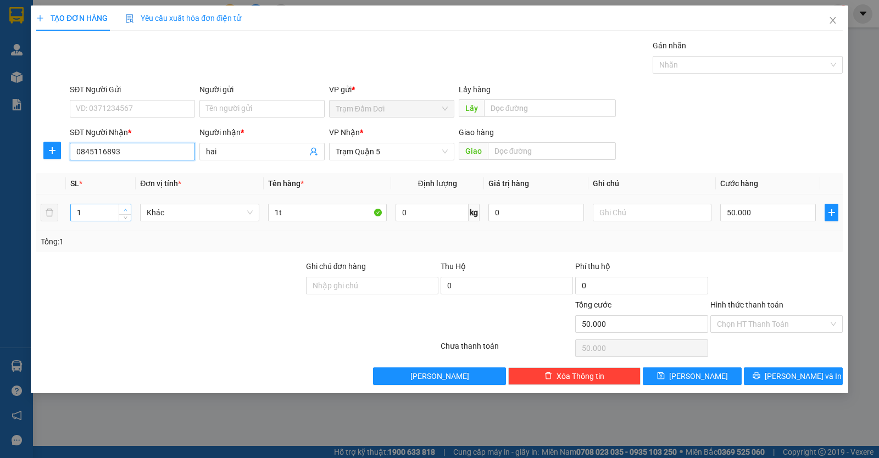
type input "0845116893"
type input "2"
click at [126, 207] on span "up" at bounding box center [125, 210] width 7 height 7
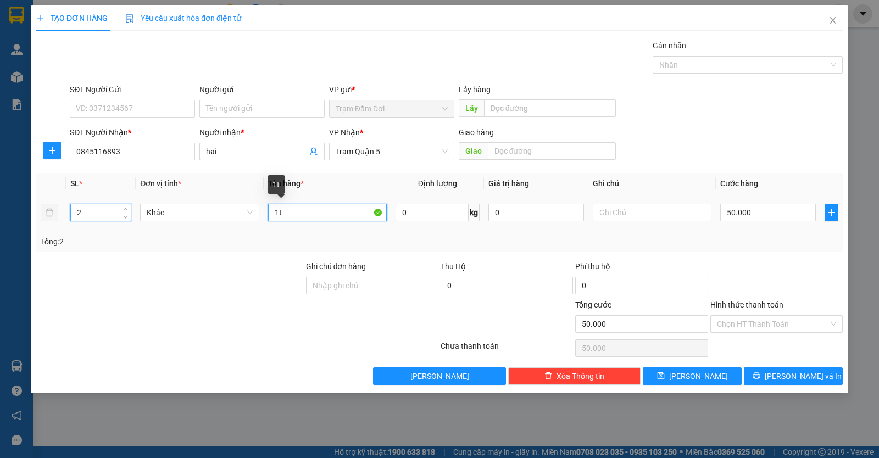
click at [305, 208] on input "1t" at bounding box center [327, 213] width 119 height 18
type input "1"
type input "2t"
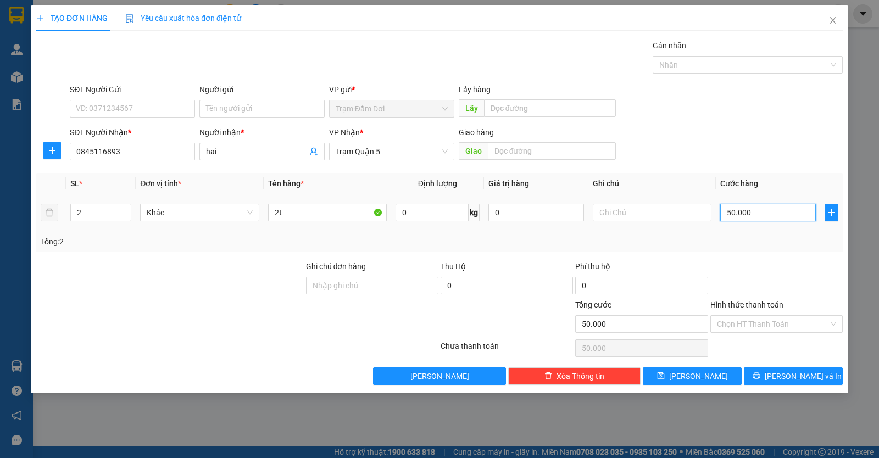
click at [774, 214] on input "50.000" at bounding box center [769, 213] width 96 height 18
type input "0"
type input "1"
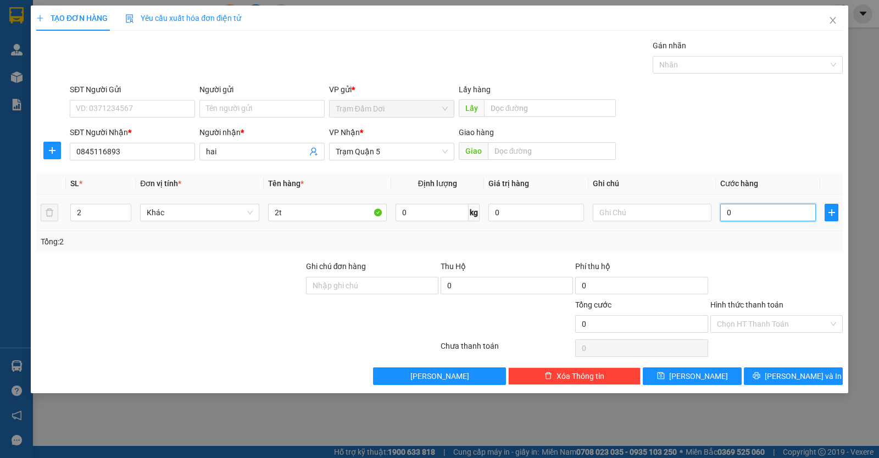
type input "1"
type input "01"
type input "10"
type input "010"
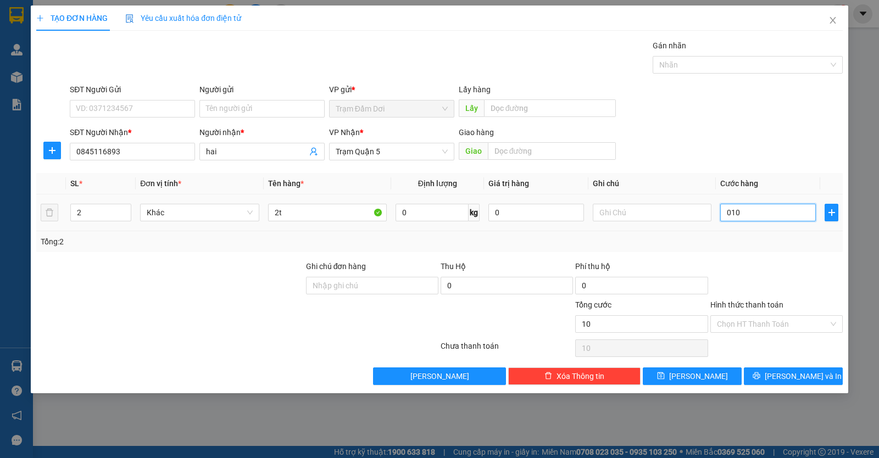
type input "100"
type input "0.100"
type input "100.000"
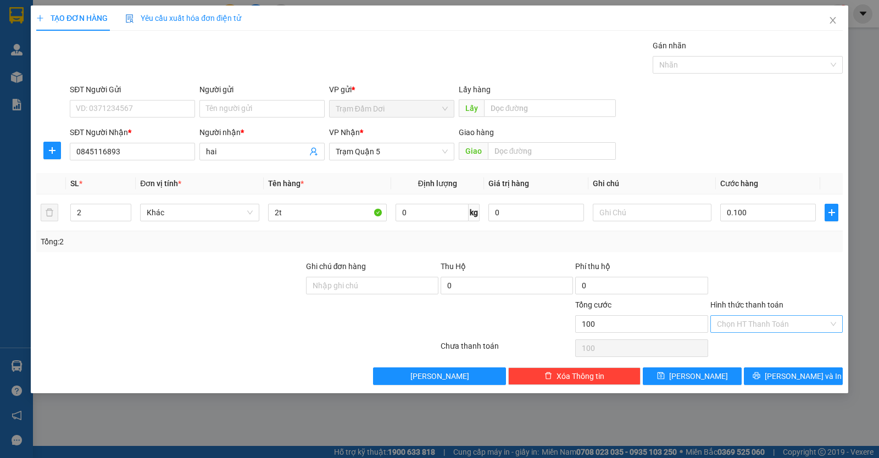
type input "100.000"
click at [756, 325] on input "Hình thức thanh toán" at bounding box center [773, 324] width 112 height 16
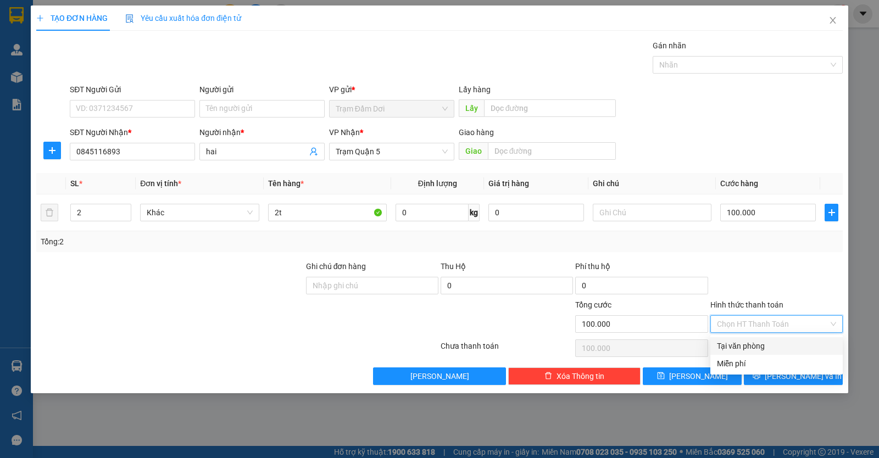
click at [749, 340] on div "Tại văn phòng" at bounding box center [776, 346] width 119 height 12
type input "0"
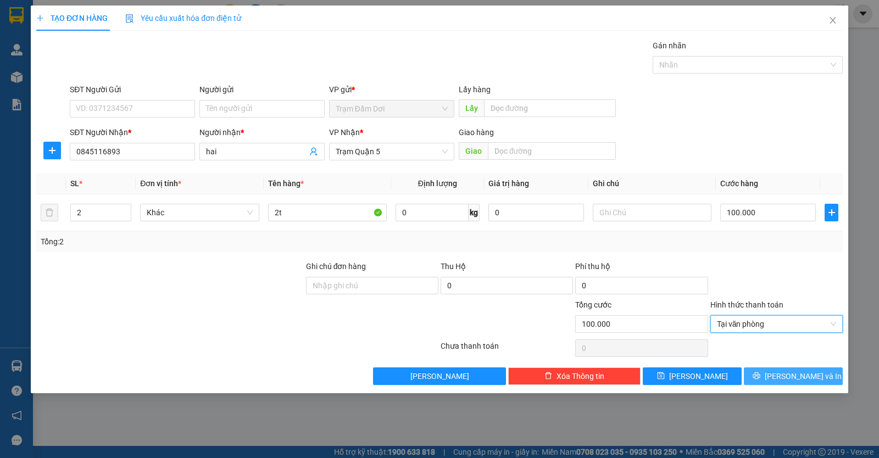
click at [771, 375] on button "[PERSON_NAME] và In" at bounding box center [793, 377] width 99 height 18
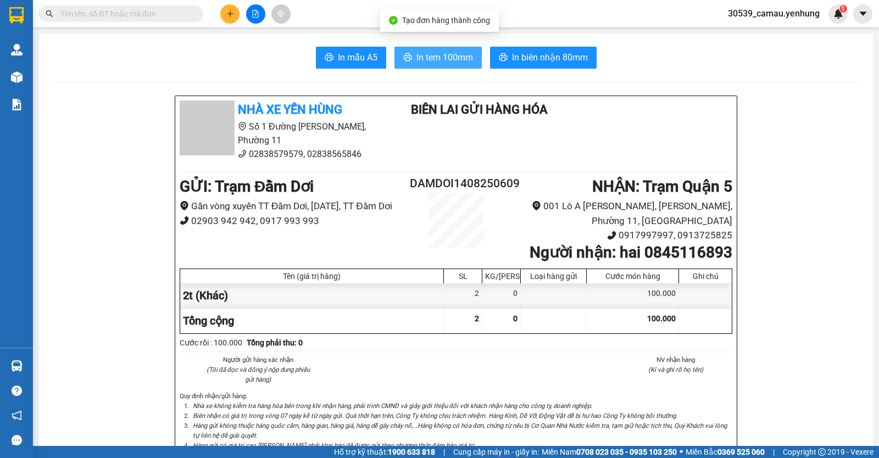
click at [434, 56] on span "In tem 100mm" at bounding box center [445, 58] width 57 height 14
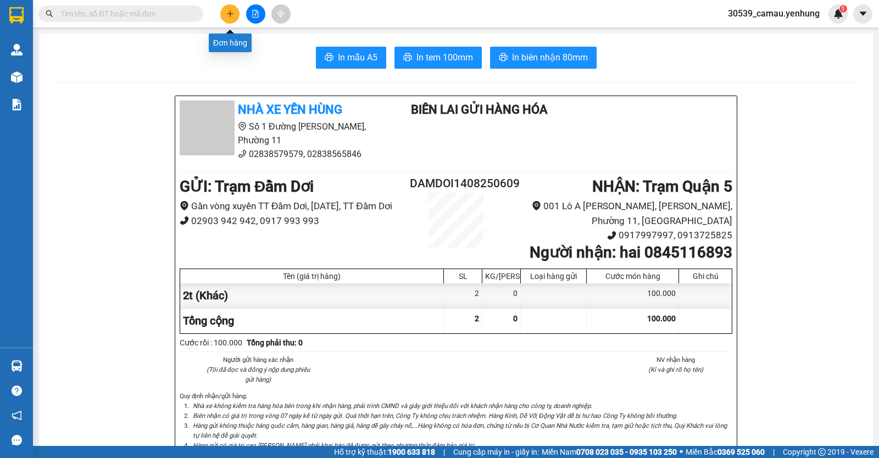
click at [225, 9] on button at bounding box center [229, 13] width 19 height 19
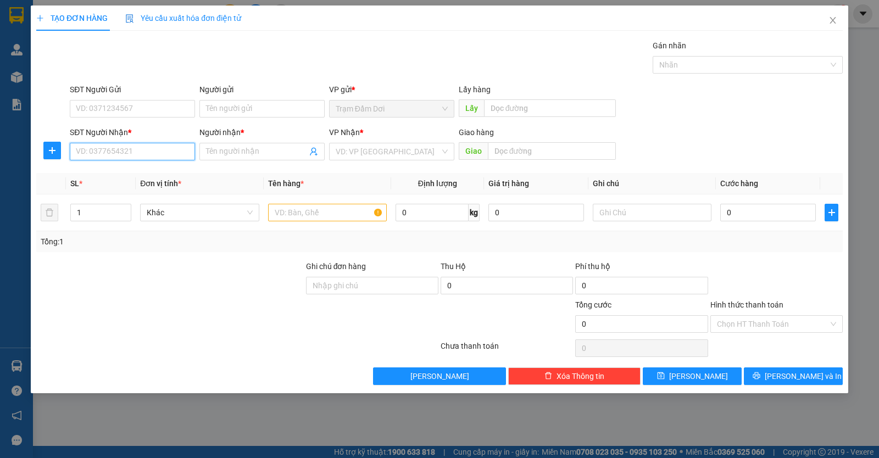
click at [164, 152] on input "SĐT Người Nhận *" at bounding box center [132, 152] width 125 height 18
click at [142, 154] on input "SĐT Người Nhận *" at bounding box center [132, 152] width 125 height 18
type input "0908900047"
click at [298, 214] on input "text" at bounding box center [327, 213] width 119 height 18
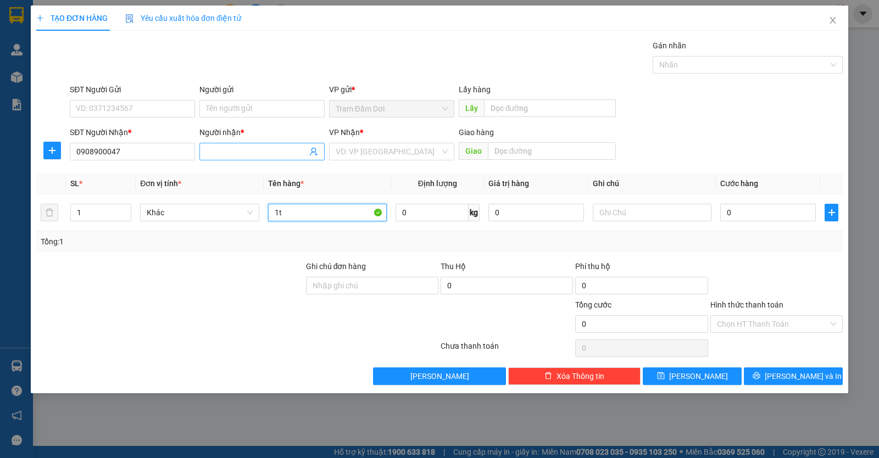
type input "1t"
click at [267, 151] on input "Người nhận *" at bounding box center [256, 152] width 101 height 12
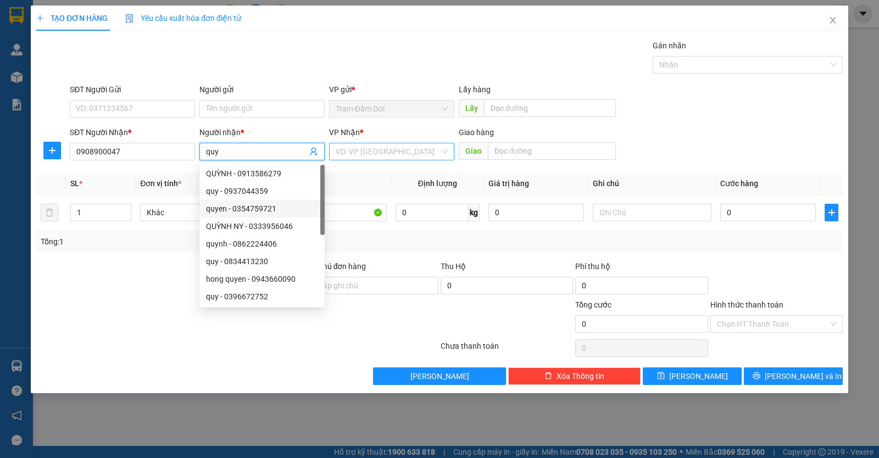
type input "quy"
click at [389, 155] on input "search" at bounding box center [388, 151] width 104 height 16
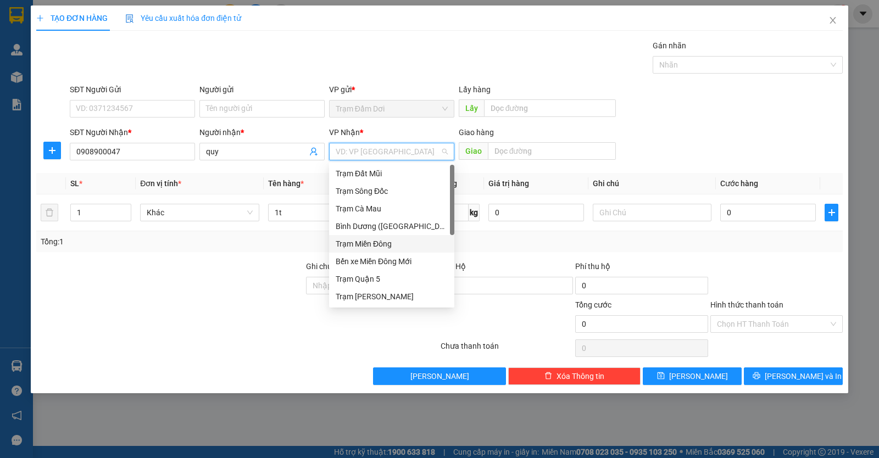
click at [362, 243] on div "Trạm Miền Đông" at bounding box center [392, 244] width 112 height 12
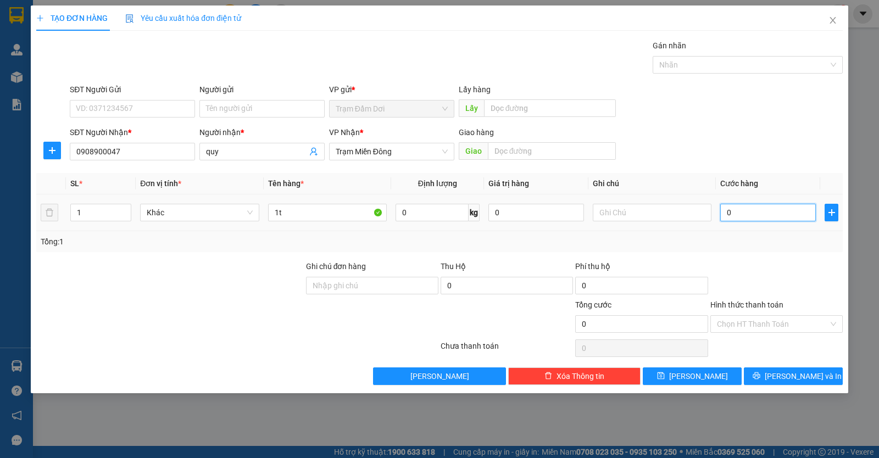
click at [734, 216] on input "0" at bounding box center [769, 213] width 96 height 18
type input "1"
type input "1-0"
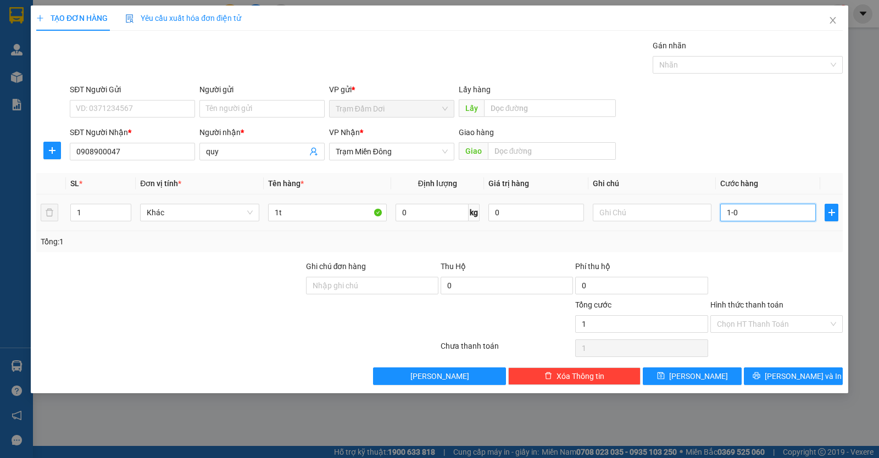
type input "0"
type input "1"
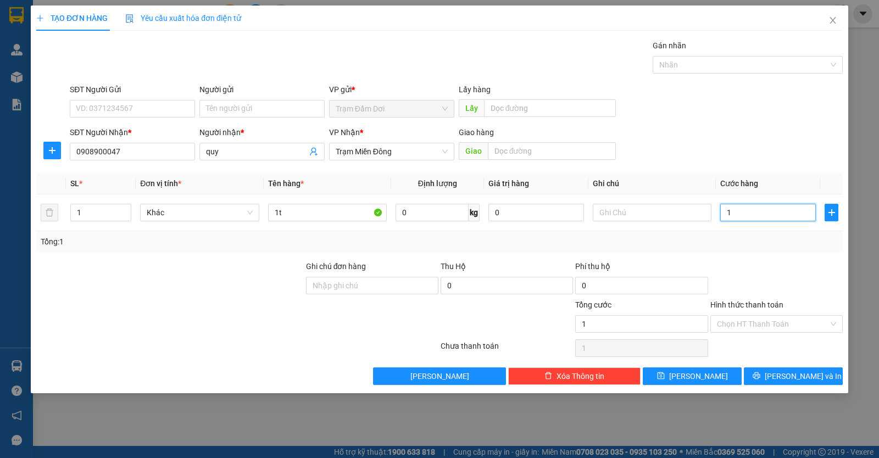
type input "10"
type input "100"
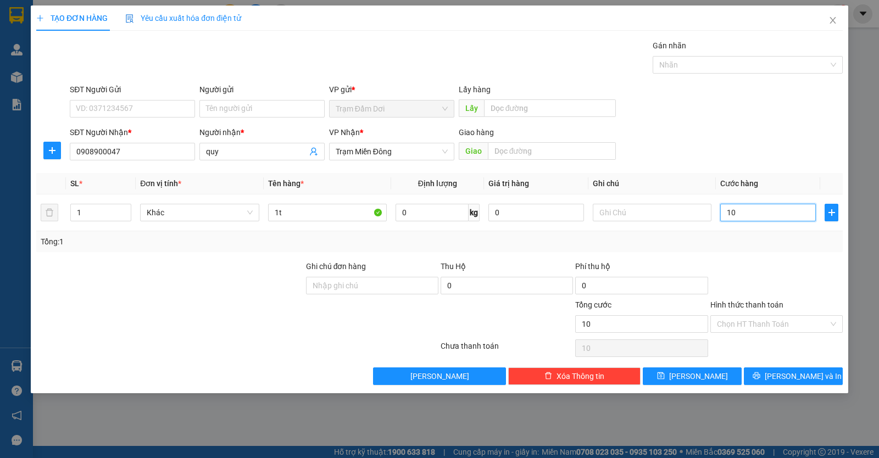
type input "100"
type input "100.000"
click at [768, 322] on input "Hình thức thanh toán" at bounding box center [773, 324] width 112 height 16
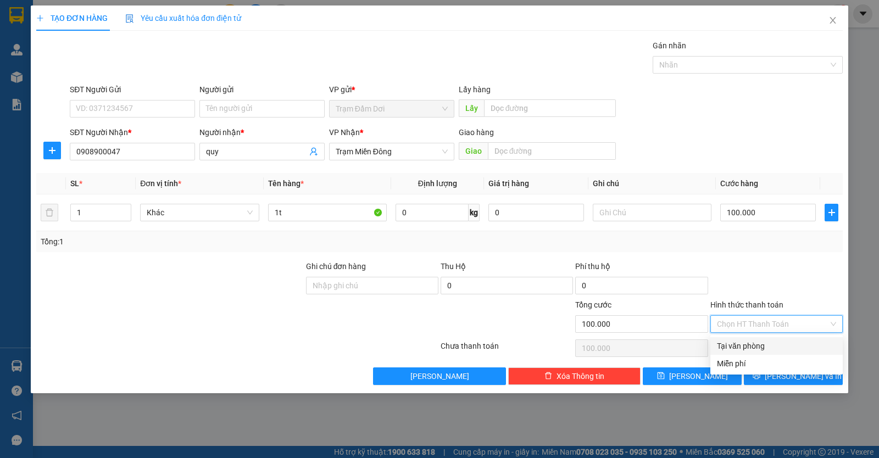
click at [766, 346] on div "Tại văn phòng" at bounding box center [776, 346] width 119 height 12
type input "0"
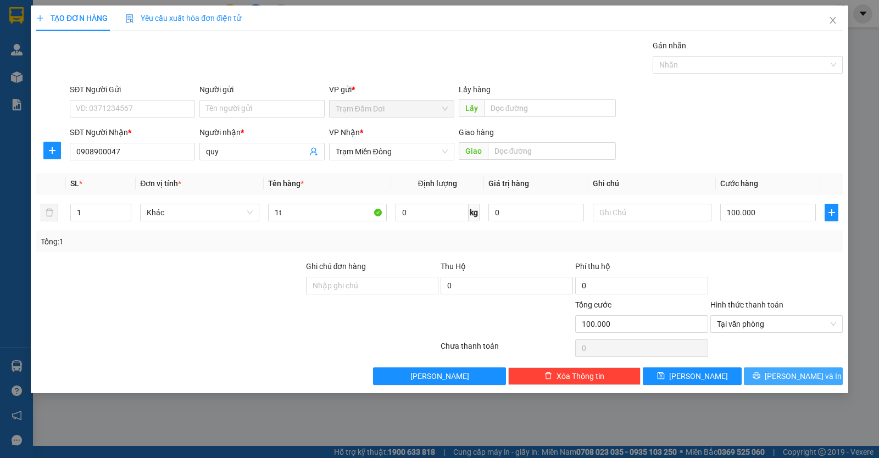
click at [767, 373] on button "[PERSON_NAME] và In" at bounding box center [793, 377] width 99 height 18
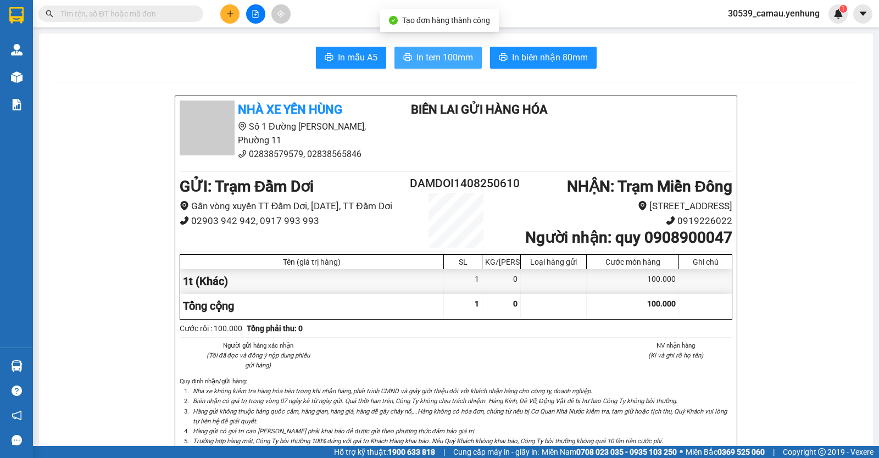
click at [420, 59] on span "In tem 100mm" at bounding box center [445, 58] width 57 height 14
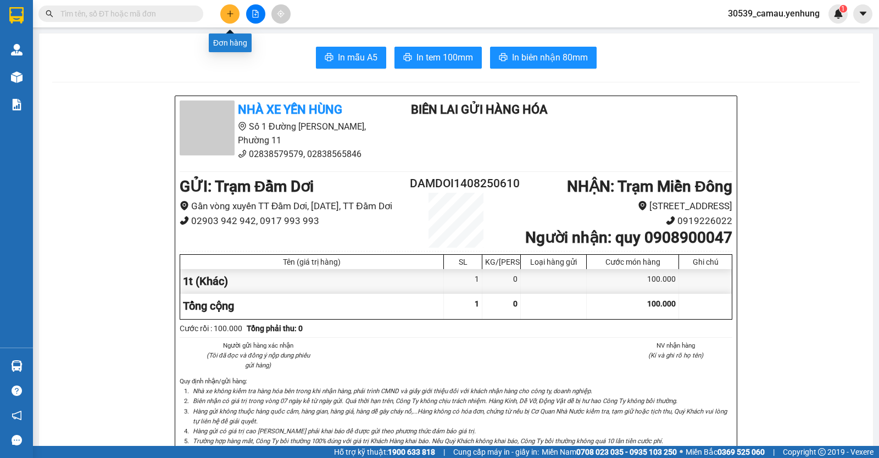
click at [235, 18] on button at bounding box center [229, 13] width 19 height 19
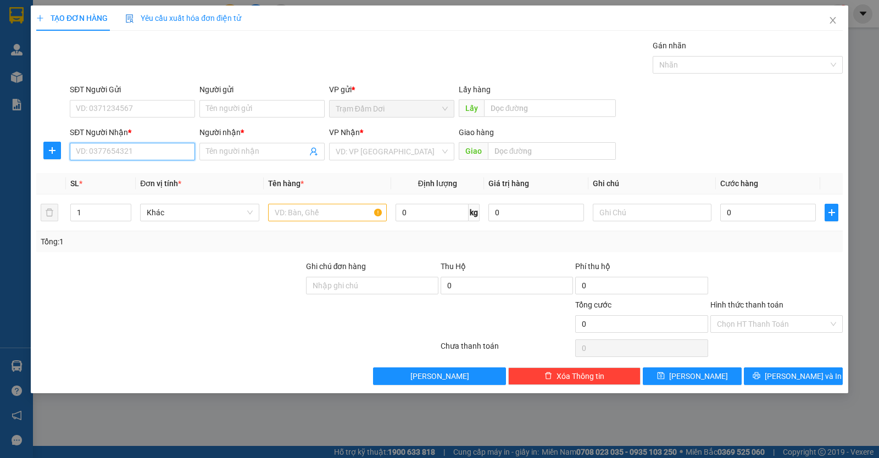
click at [155, 151] on input "SĐT Người Nhận *" at bounding box center [132, 152] width 125 height 18
type input "0774176742"
click at [232, 153] on input "Người nhận *" at bounding box center [256, 152] width 101 height 12
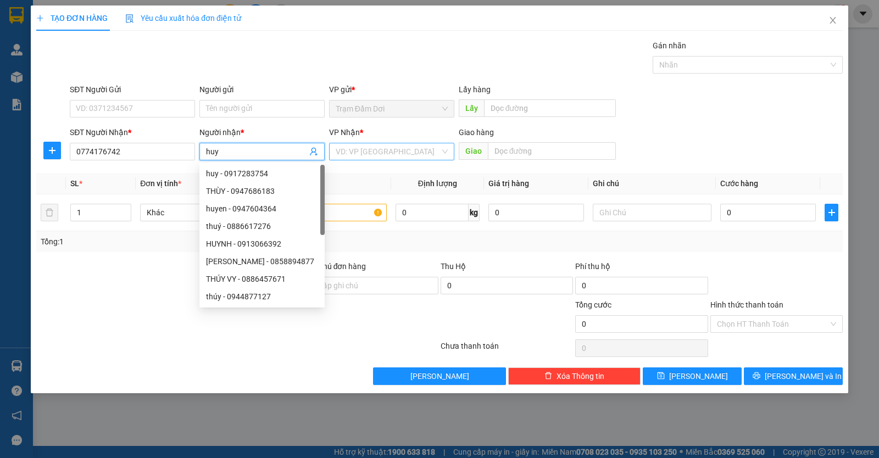
type input "huy"
click at [355, 159] on input "search" at bounding box center [388, 151] width 104 height 16
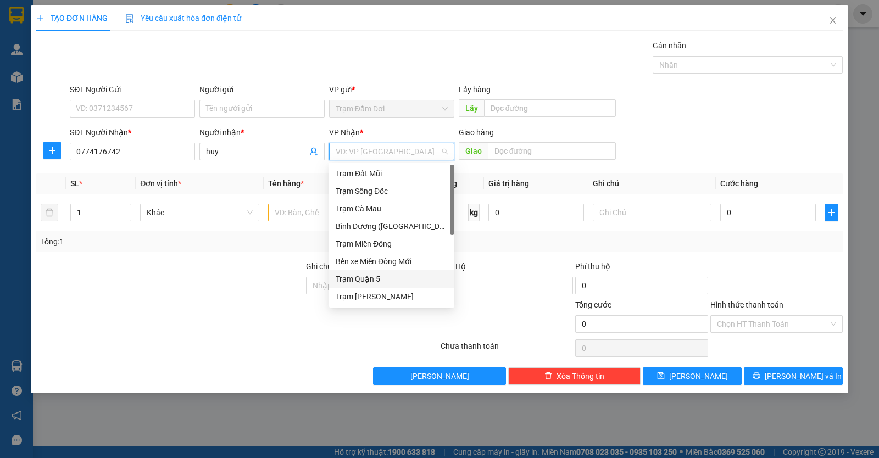
click at [358, 273] on div "Trạm Quận 5" at bounding box center [391, 279] width 125 height 18
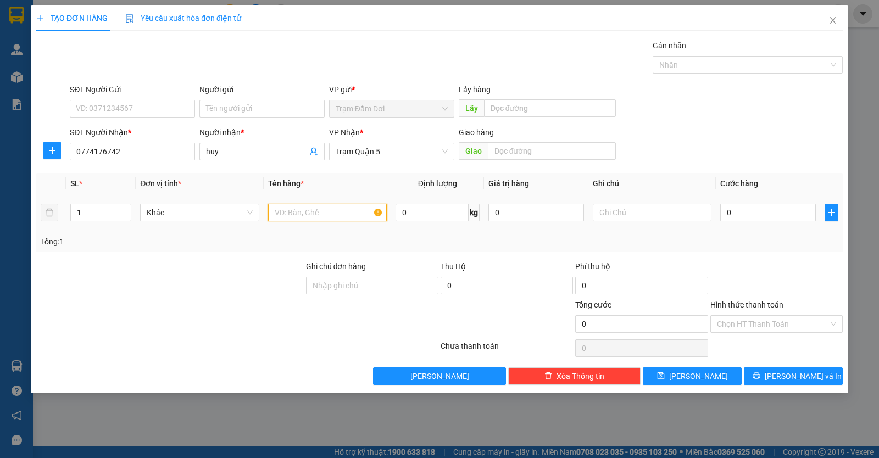
click at [330, 220] on input "text" at bounding box center [327, 213] width 119 height 18
type input "1t"
click at [749, 216] on input "0" at bounding box center [769, 213] width 96 height 18
type input "8"
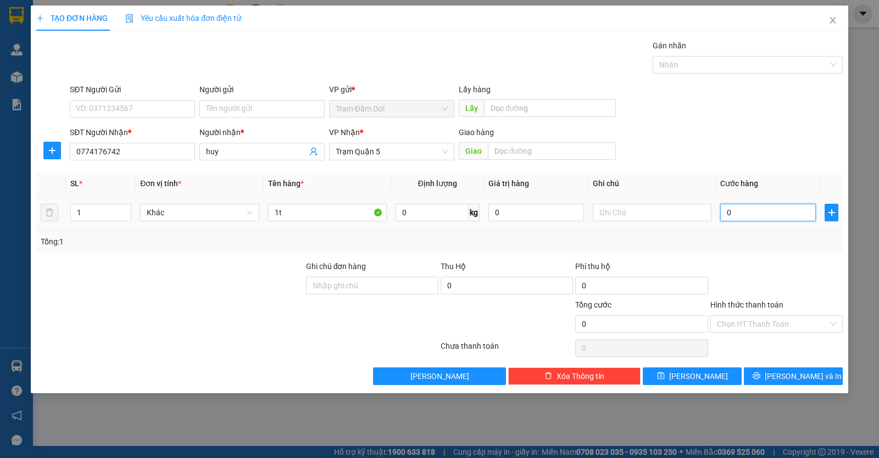
type input "8"
type input "80"
type input "80.000"
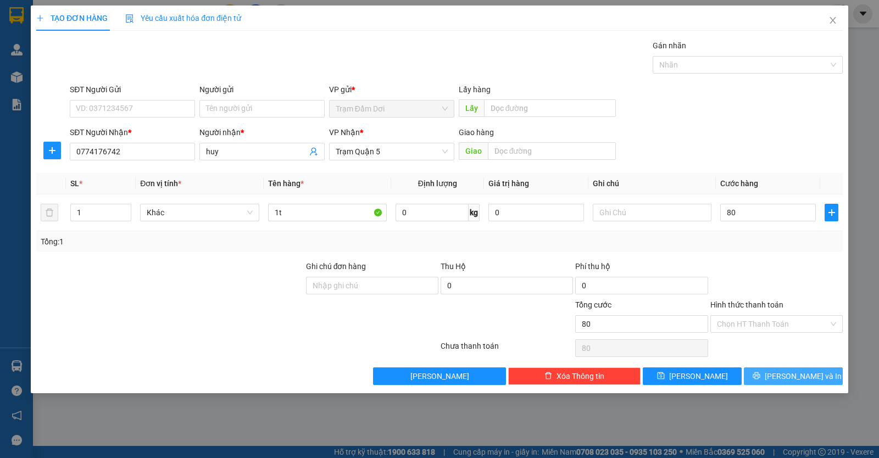
type input "80.000"
click at [761, 376] on icon "printer" at bounding box center [757, 376] width 8 height 8
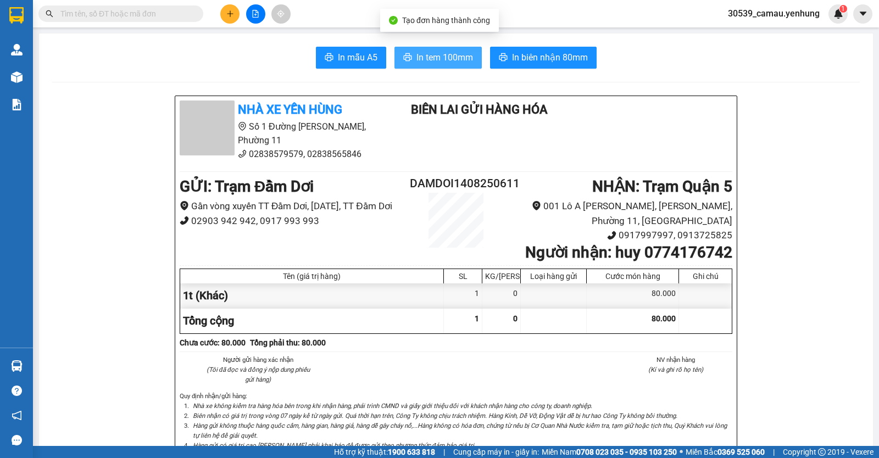
click at [447, 57] on span "In tem 100mm" at bounding box center [445, 58] width 57 height 14
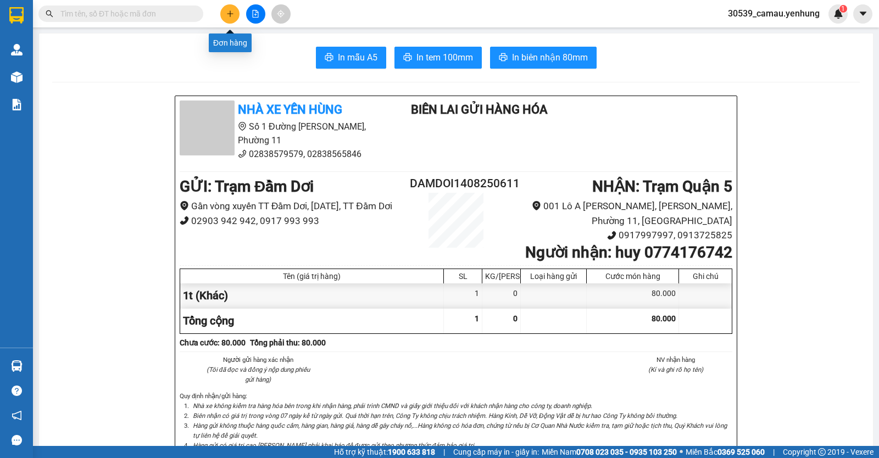
click at [230, 13] on icon "plus" at bounding box center [230, 13] width 1 height 6
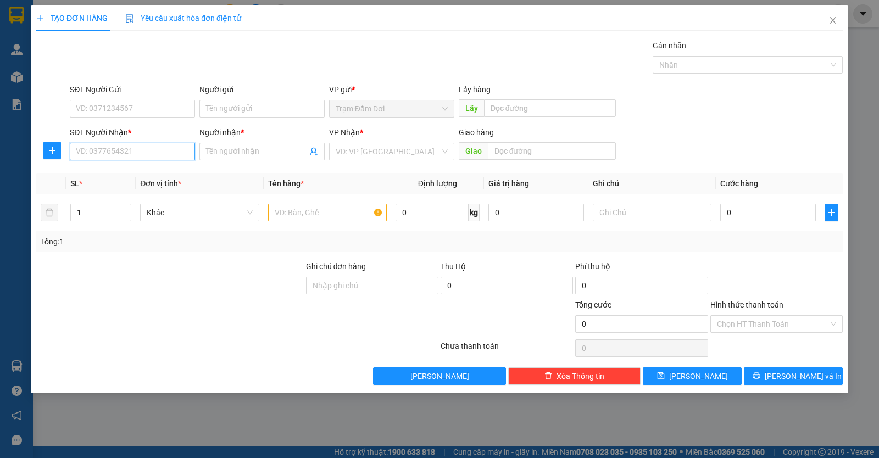
click at [134, 156] on input "SĐT Người Nhận *" at bounding box center [132, 152] width 125 height 18
click at [98, 178] on div "0827768248 - 0" at bounding box center [132, 174] width 112 height 12
type input "0827768248"
type input "0"
type input "thu phi ben luc"
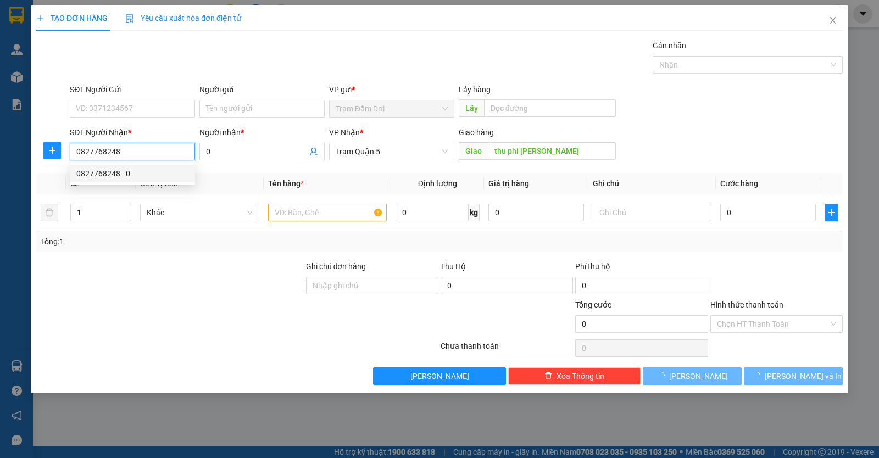
type input "70.000"
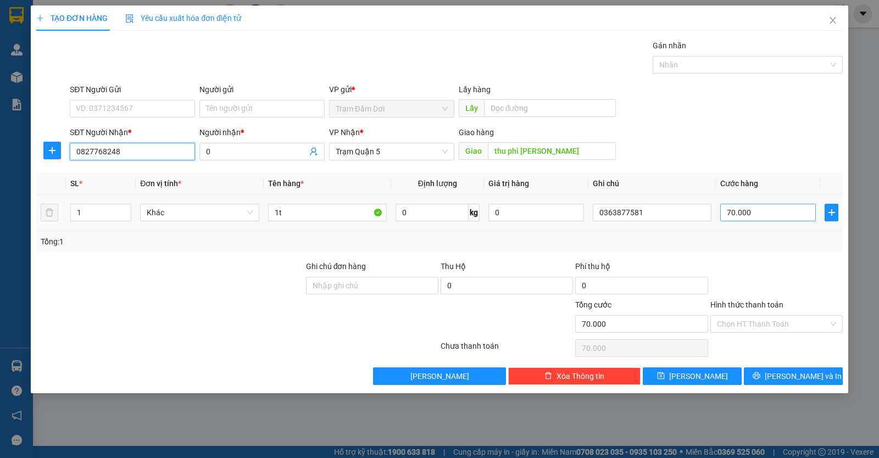
type input "0827768248"
click at [771, 211] on input "70.000" at bounding box center [769, 213] width 96 height 18
type input "0"
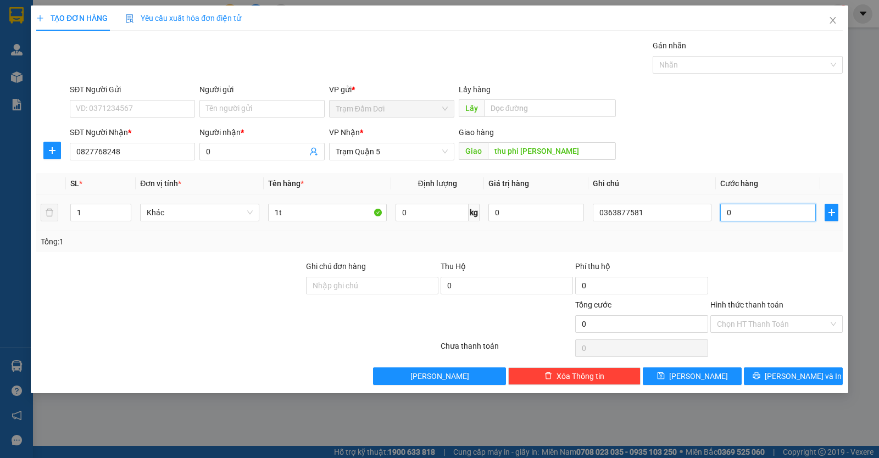
type input "2"
type input "0"
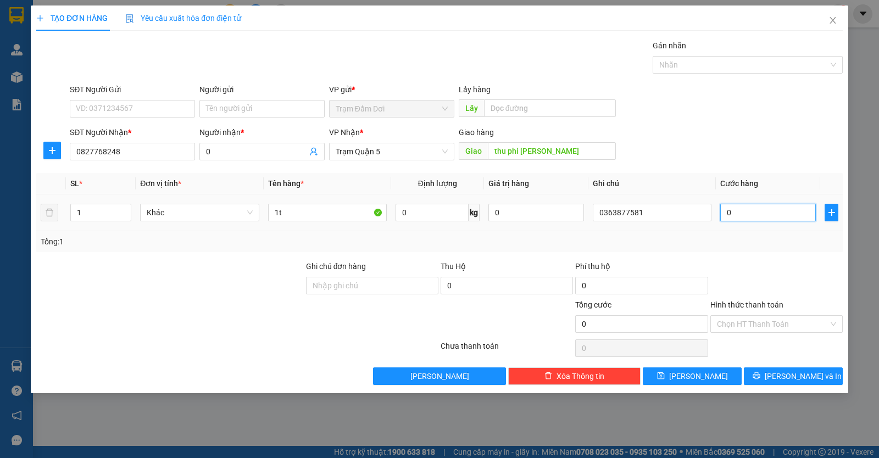
type input "1"
type input "01"
click at [249, 148] on input "0" at bounding box center [256, 152] width 101 height 12
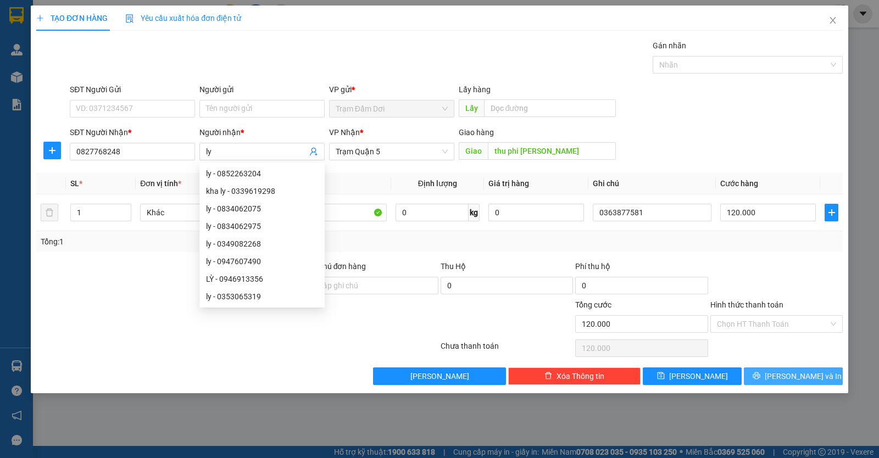
click at [770, 369] on button "[PERSON_NAME] và In" at bounding box center [793, 377] width 99 height 18
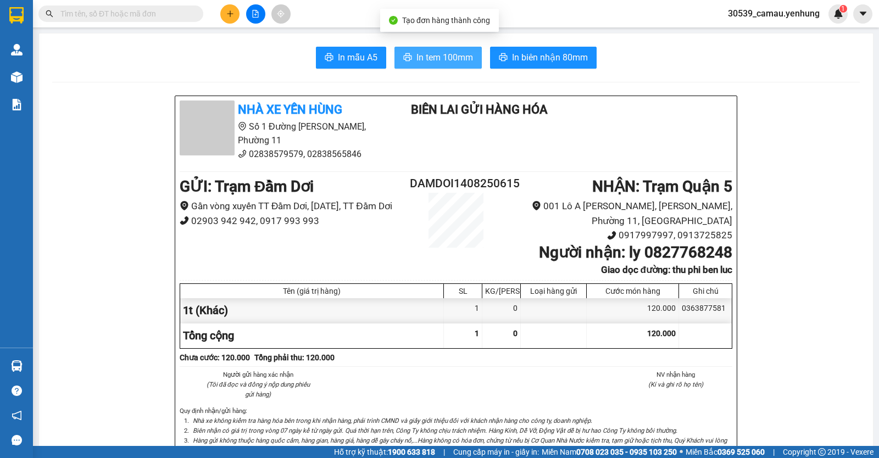
click at [413, 49] on button "In tem 100mm" at bounding box center [438, 58] width 87 height 22
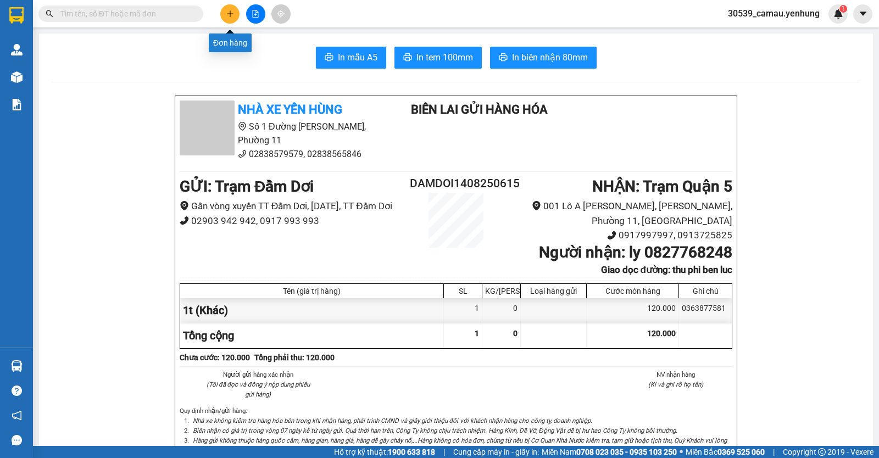
click at [226, 16] on icon "plus" at bounding box center [230, 14] width 8 height 8
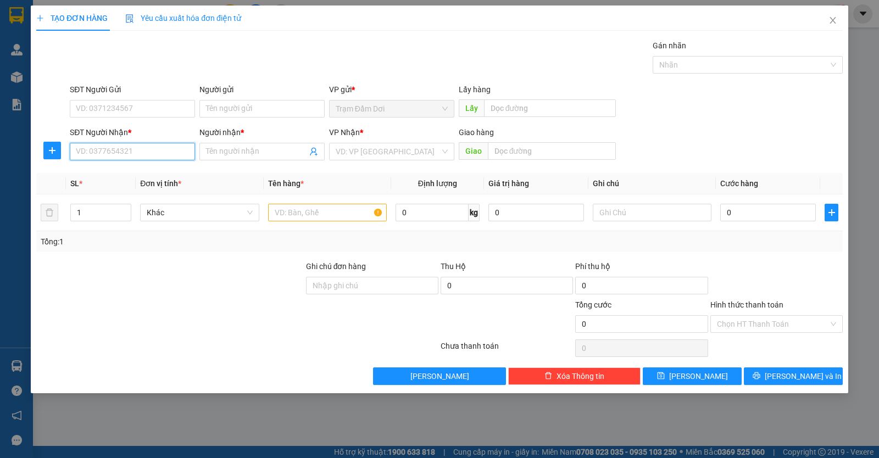
click at [139, 147] on input "SĐT Người Nhận *" at bounding box center [132, 152] width 125 height 18
click at [126, 170] on div "0909147616 - soan" at bounding box center [132, 174] width 112 height 12
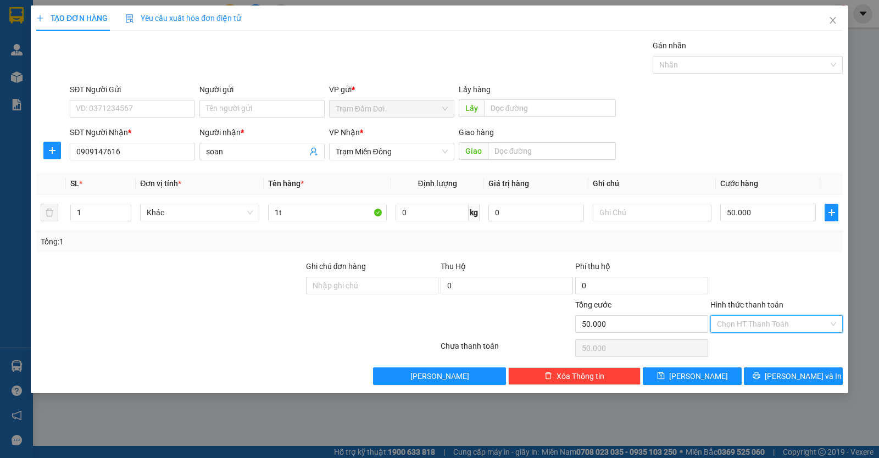
click at [754, 324] on input "Hình thức thanh toán" at bounding box center [773, 324] width 112 height 16
click at [752, 345] on div "Tại văn phòng" at bounding box center [776, 346] width 119 height 12
click at [766, 376] on button "[PERSON_NAME] và In" at bounding box center [793, 377] width 99 height 18
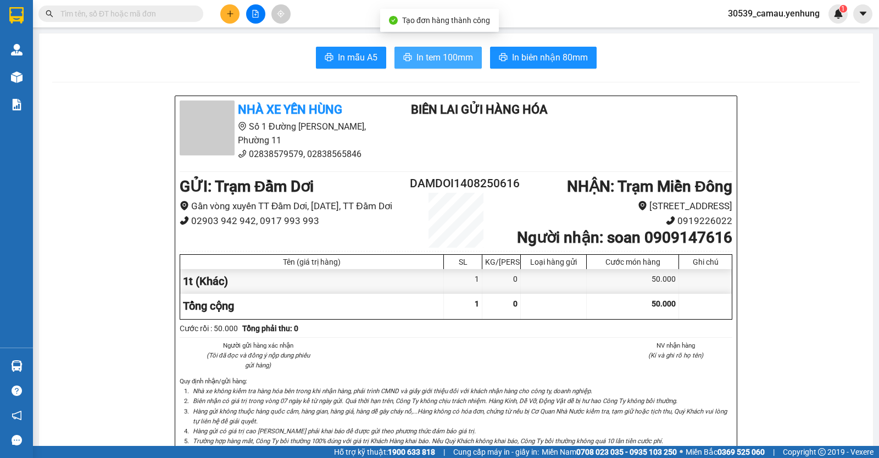
click at [471, 65] on button "In tem 100mm" at bounding box center [438, 58] width 87 height 22
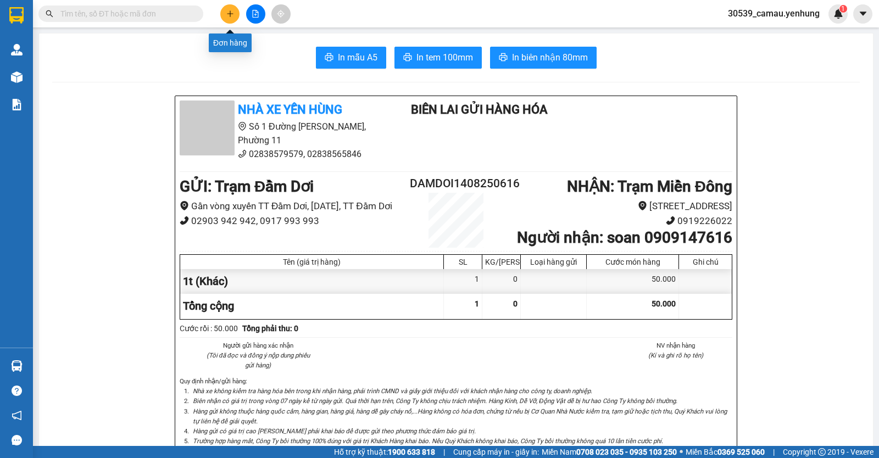
click at [233, 15] on icon "plus" at bounding box center [230, 14] width 8 height 8
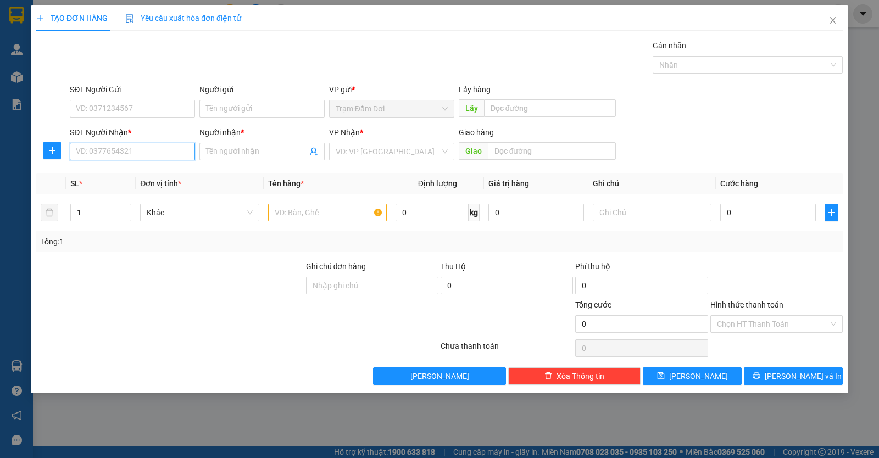
click at [180, 153] on input "SĐT Người Nhận *" at bounding box center [132, 152] width 125 height 18
click at [112, 158] on input "SĐT Người Nhận *" at bounding box center [132, 152] width 125 height 18
click at [114, 175] on div "0942677233 - ly" at bounding box center [132, 174] width 112 height 12
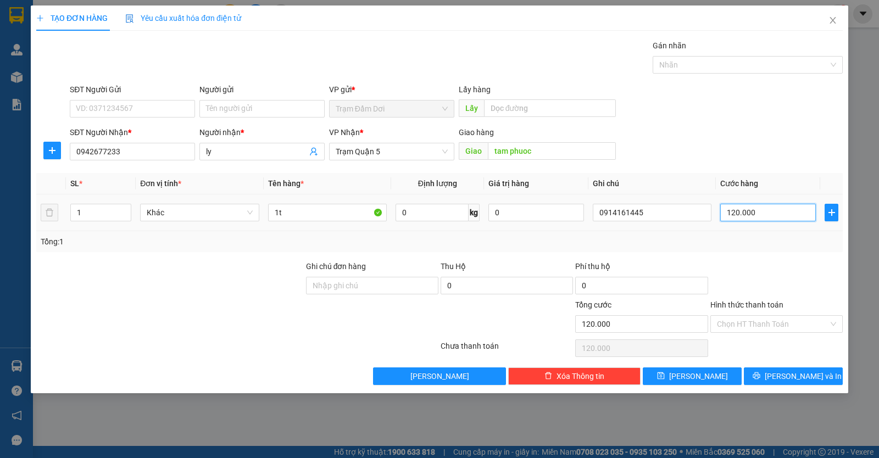
click at [776, 214] on input "120.000" at bounding box center [769, 213] width 96 height 18
click at [796, 319] on input "Hình thức thanh toán" at bounding box center [773, 324] width 112 height 16
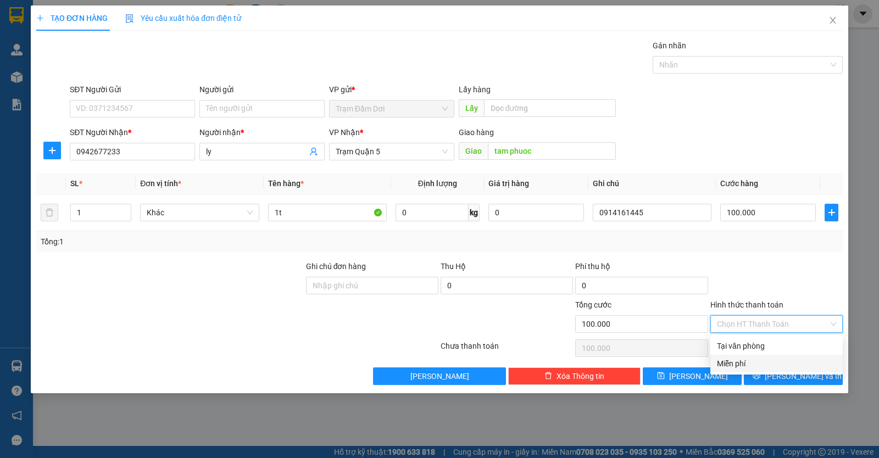
click at [755, 356] on div "Miễn phí" at bounding box center [777, 364] width 132 height 18
click at [773, 324] on span "Miễn phí" at bounding box center [776, 324] width 119 height 16
click at [763, 346] on div "Tại văn phòng" at bounding box center [776, 346] width 119 height 12
click at [761, 379] on icon "printer" at bounding box center [757, 376] width 8 height 8
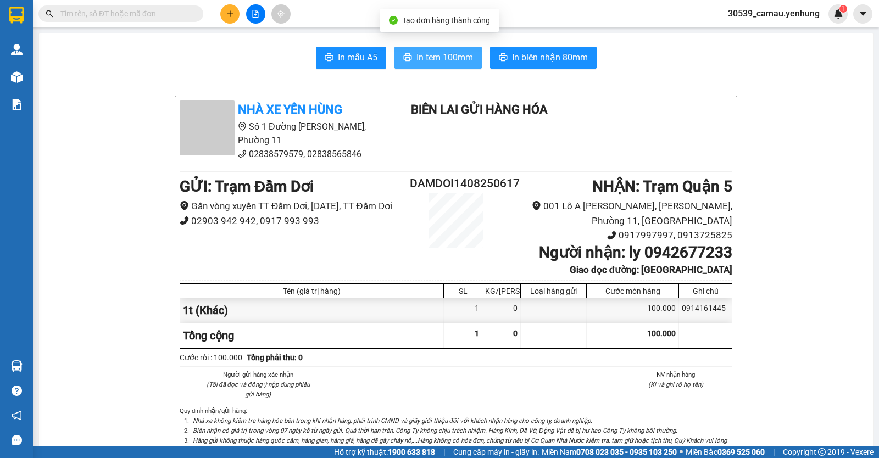
click at [439, 63] on span "In tem 100mm" at bounding box center [445, 58] width 57 height 14
click at [233, 13] on icon "plus" at bounding box center [230, 14] width 8 height 8
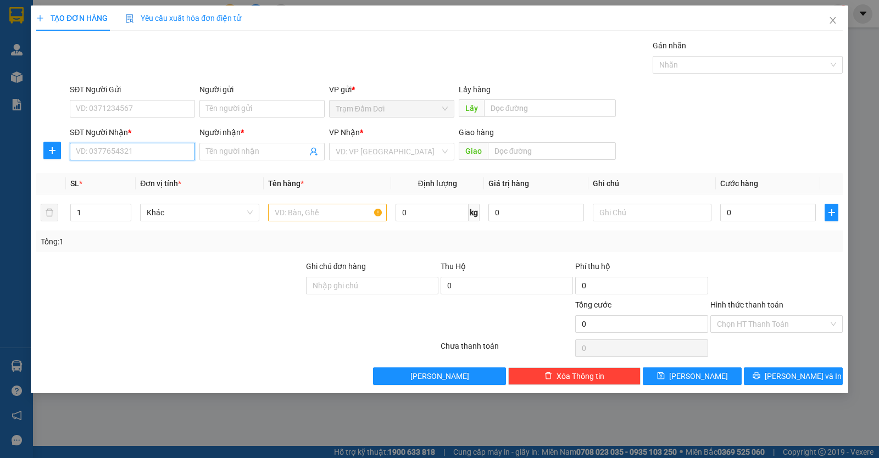
click at [167, 145] on input "SĐT Người Nhận *" at bounding box center [132, 152] width 125 height 18
click at [144, 176] on div "0362758849 - truong" at bounding box center [132, 174] width 112 height 12
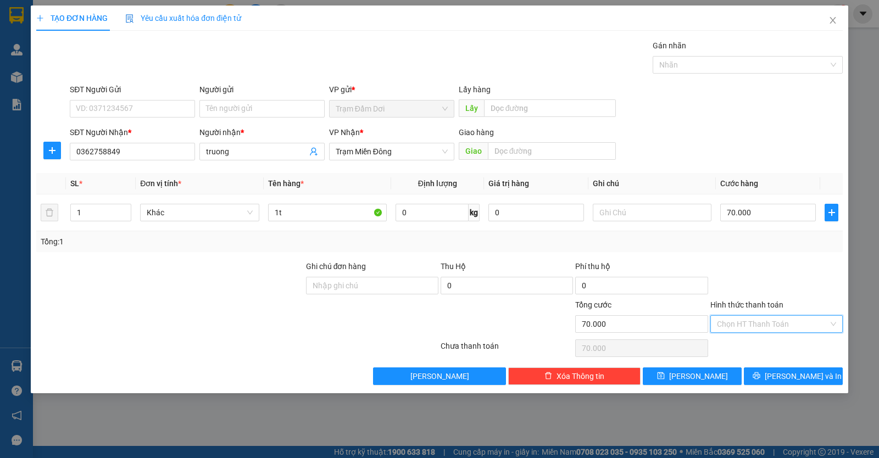
click at [743, 324] on input "Hình thức thanh toán" at bounding box center [773, 324] width 112 height 16
click at [745, 343] on div "Tại văn phòng" at bounding box center [776, 346] width 119 height 12
click at [770, 372] on button "[PERSON_NAME] và In" at bounding box center [793, 377] width 99 height 18
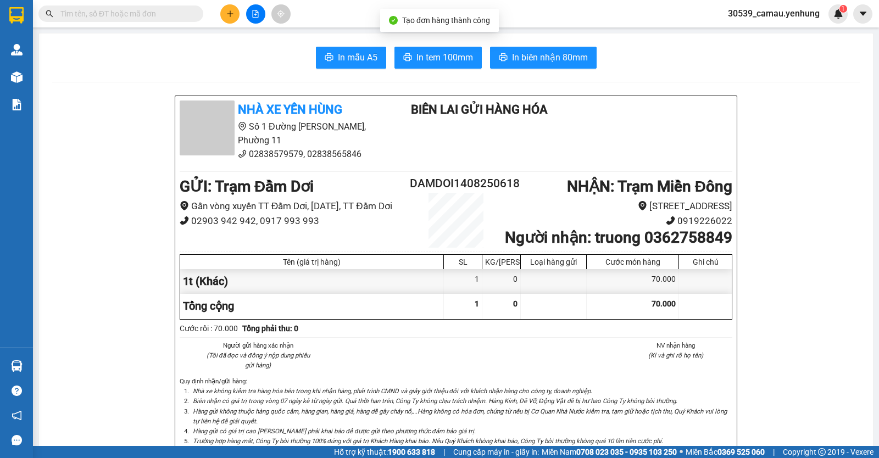
click at [478, 59] on div "In mẫu A5 In tem 100mm In biên nhận 80mm" at bounding box center [456, 58] width 808 height 22
click at [470, 58] on button "In tem 100mm" at bounding box center [438, 58] width 87 height 22
click at [227, 15] on icon "plus" at bounding box center [230, 14] width 8 height 8
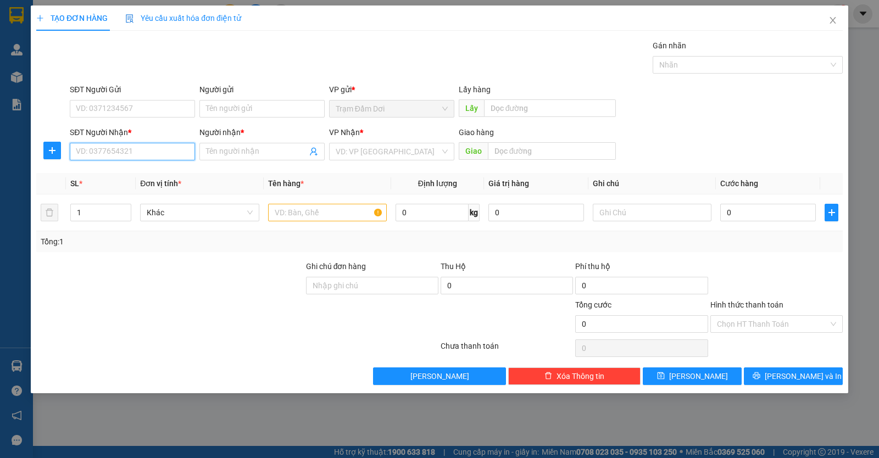
click at [125, 156] on input "SĐT Người Nhận *" at bounding box center [132, 152] width 125 height 18
click at [125, 171] on div "0399720863 - thanh" at bounding box center [132, 174] width 112 height 12
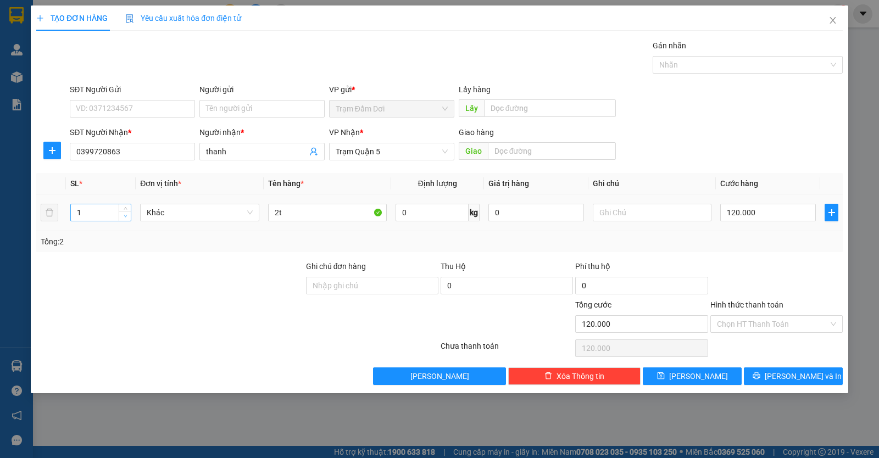
click at [123, 215] on span "down" at bounding box center [125, 216] width 7 height 7
click at [319, 214] on input "2t" at bounding box center [327, 213] width 119 height 18
click at [785, 213] on input "120.000" at bounding box center [769, 213] width 96 height 18
click at [785, 373] on span "[PERSON_NAME] và In" at bounding box center [803, 376] width 77 height 12
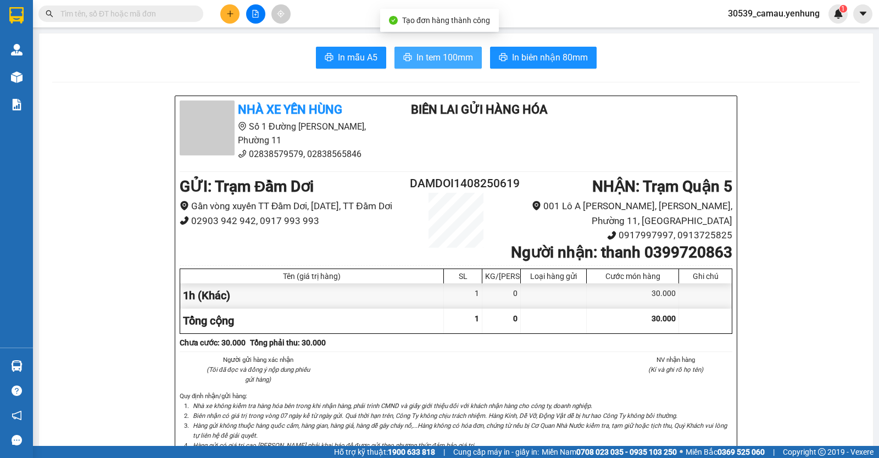
click at [442, 63] on span "In tem 100mm" at bounding box center [445, 58] width 57 height 14
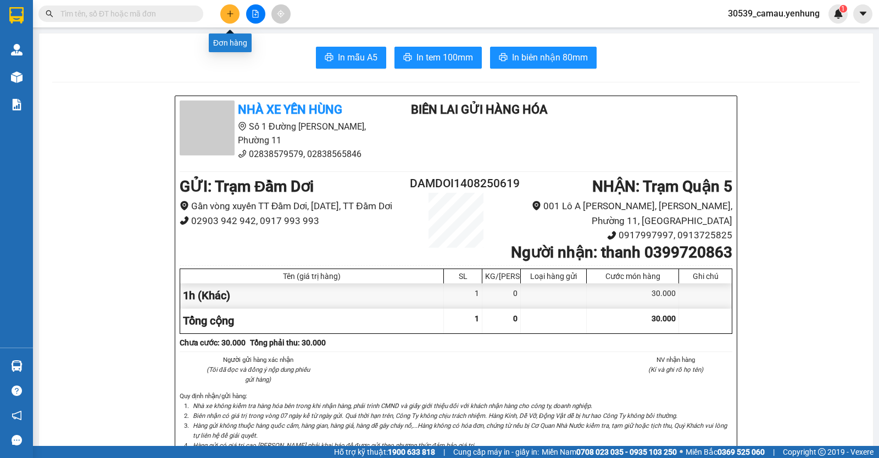
click at [228, 19] on button at bounding box center [229, 13] width 19 height 19
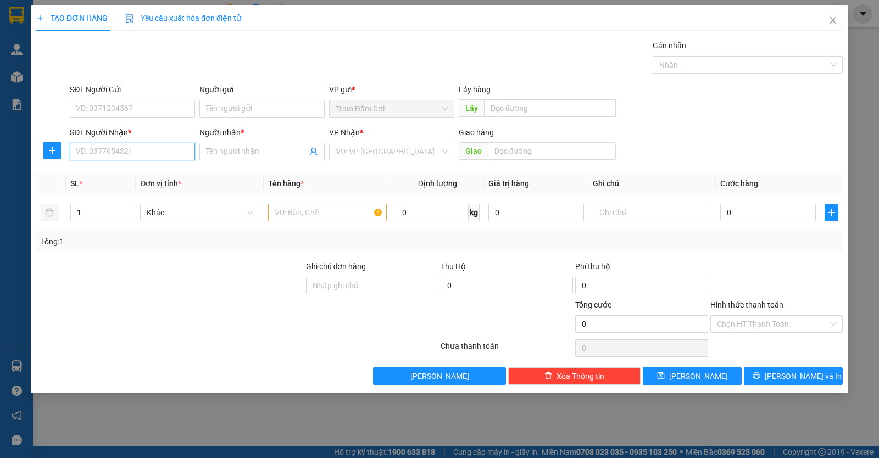
click at [170, 157] on input "SĐT Người Nhận *" at bounding box center [132, 152] width 125 height 18
click at [141, 150] on input "SĐT Người Nhận *" at bounding box center [132, 152] width 125 height 18
click at [121, 175] on div "0948852852 - tuyen" at bounding box center [132, 174] width 112 height 12
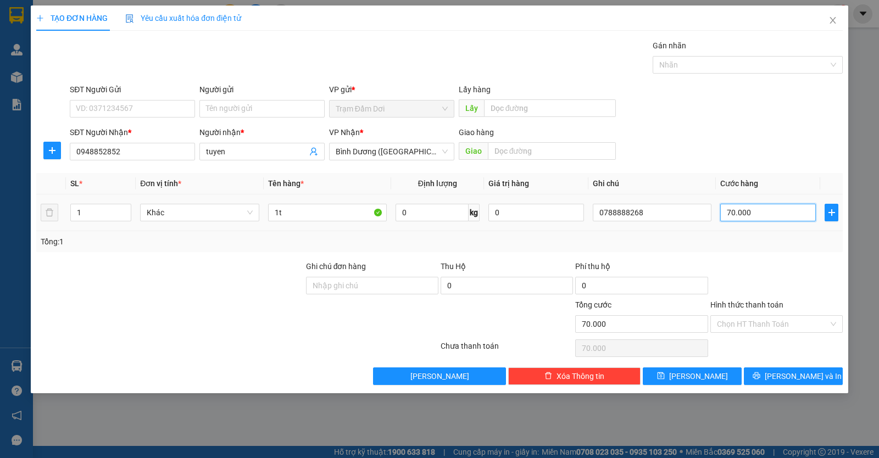
click at [766, 216] on input "70.000" at bounding box center [769, 213] width 96 height 18
click at [770, 373] on button "[PERSON_NAME] và In" at bounding box center [793, 377] width 99 height 18
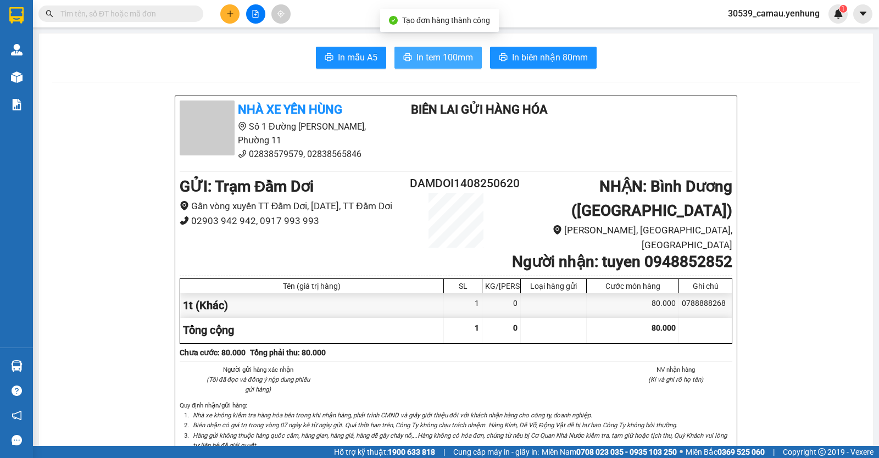
click at [411, 59] on button "In tem 100mm" at bounding box center [438, 58] width 87 height 22
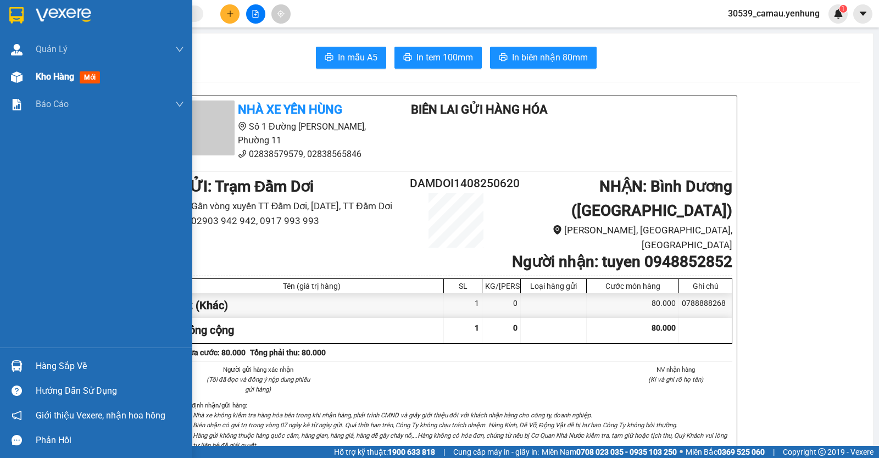
click at [13, 70] on div at bounding box center [16, 77] width 19 height 19
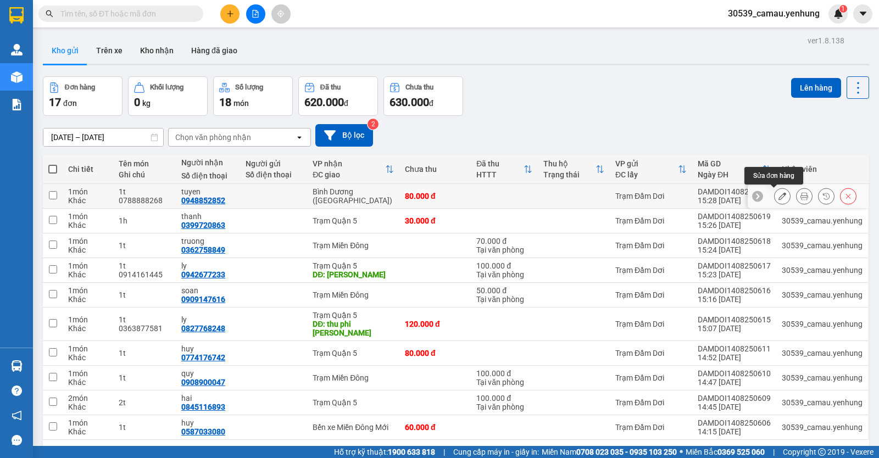
click at [775, 193] on button at bounding box center [782, 196] width 15 height 19
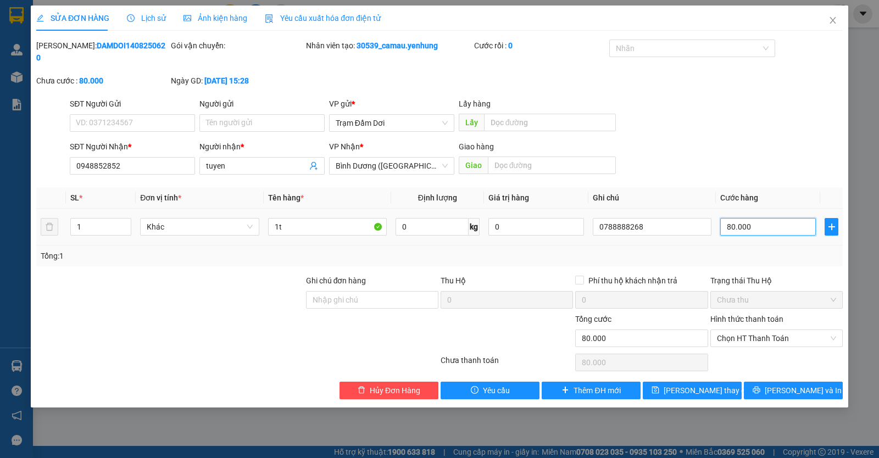
click at [759, 218] on input "80.000" at bounding box center [769, 227] width 96 height 18
click at [703, 385] on span "Lưu thay đổi" at bounding box center [708, 391] width 88 height 12
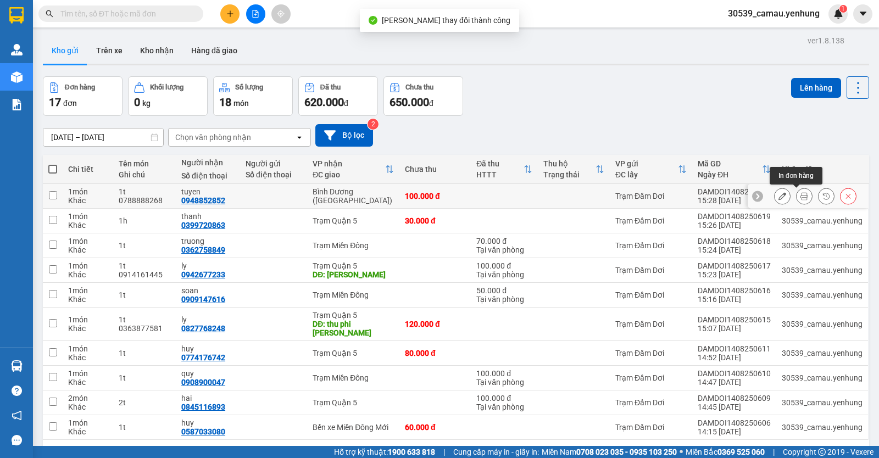
click at [801, 196] on button at bounding box center [804, 196] width 15 height 19
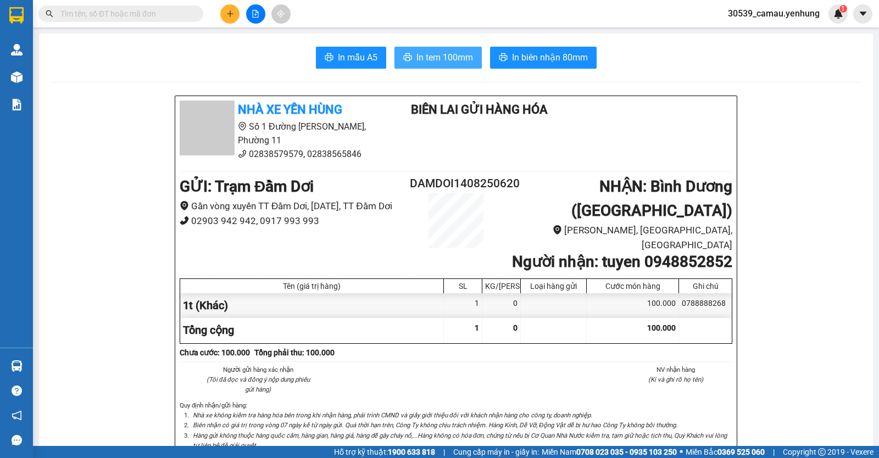
click at [463, 63] on span "In tem 100mm" at bounding box center [445, 58] width 57 height 14
click at [227, 14] on icon "plus" at bounding box center [230, 14] width 8 height 8
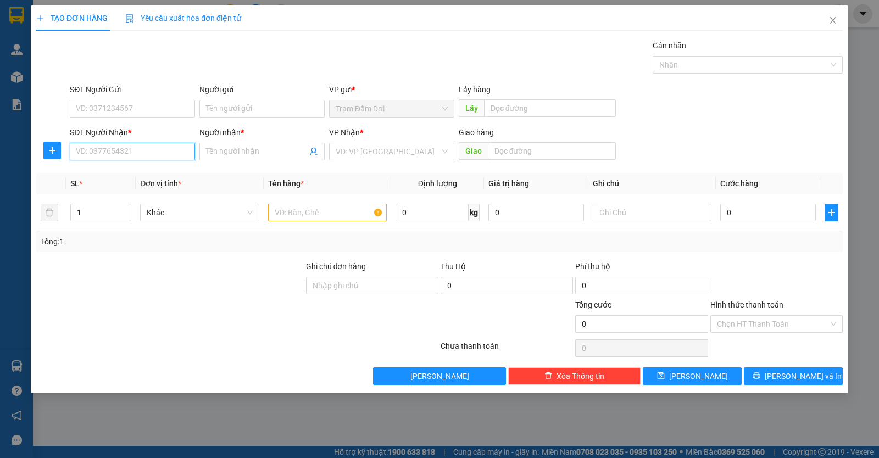
click at [106, 156] on input "SĐT Người Nhận *" at bounding box center [132, 152] width 125 height 18
click at [140, 156] on input "SĐT Người Nhận *" at bounding box center [132, 152] width 125 height 18
click at [122, 156] on input "SĐT Người Nhận *" at bounding box center [132, 152] width 125 height 18
click at [159, 149] on input "0" at bounding box center [132, 152] width 125 height 18
click at [131, 175] on div "0938006552 - nam" at bounding box center [132, 174] width 112 height 12
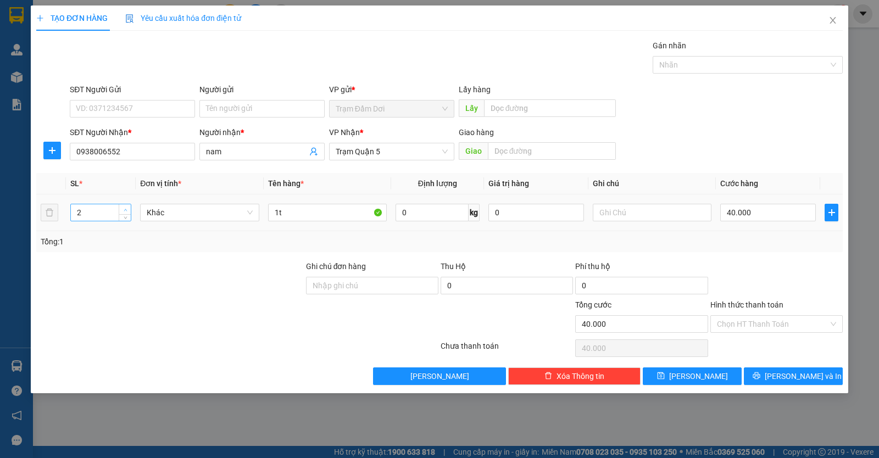
click at [124, 205] on span "Increase Value" at bounding box center [125, 209] width 12 height 10
click at [314, 203] on div "1t" at bounding box center [327, 213] width 119 height 22
click at [315, 203] on div "1t" at bounding box center [327, 213] width 119 height 22
click at [316, 209] on input "1t" at bounding box center [327, 213] width 119 height 18
click at [753, 212] on input "40.000" at bounding box center [769, 213] width 96 height 18
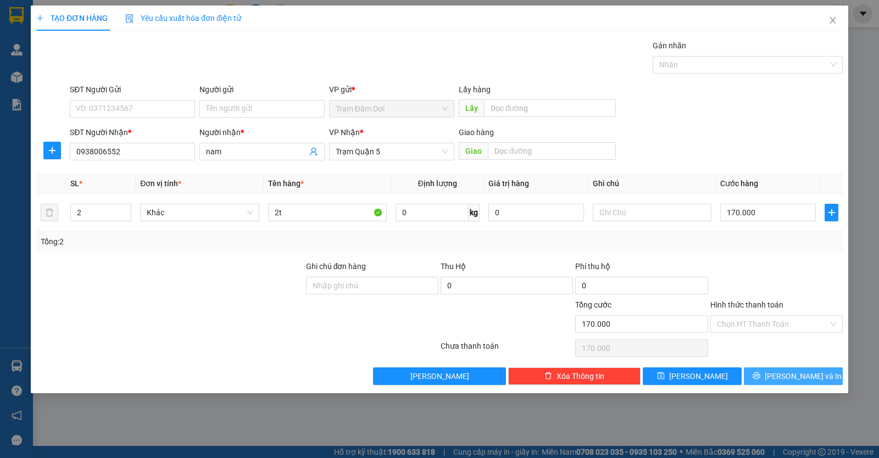
click at [756, 378] on button "[PERSON_NAME] và In" at bounding box center [793, 377] width 99 height 18
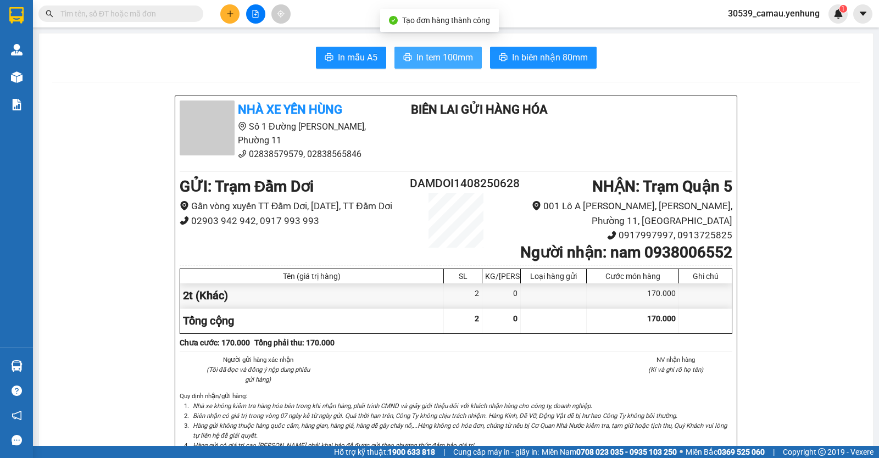
click at [463, 50] on button "In tem 100mm" at bounding box center [438, 58] width 87 height 22
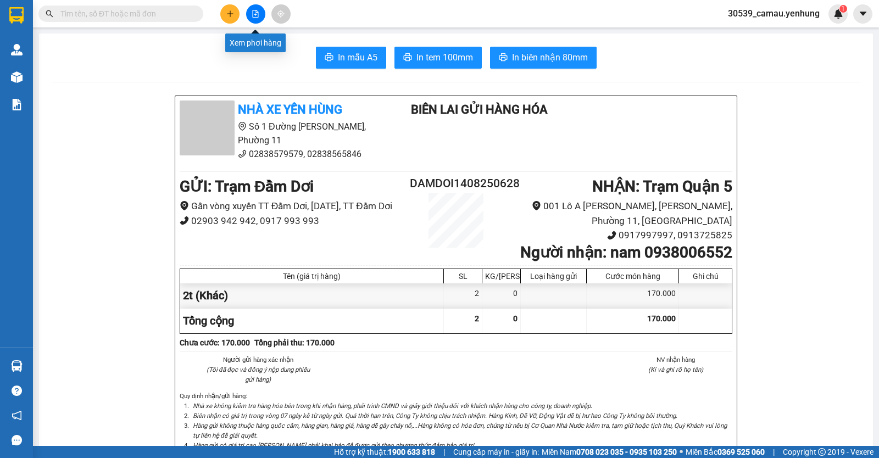
click at [254, 18] on button at bounding box center [255, 13] width 19 height 19
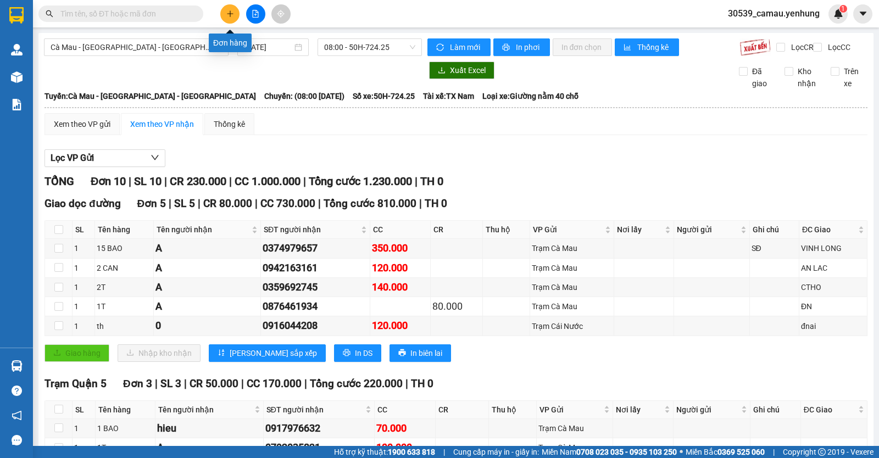
click at [231, 7] on button at bounding box center [229, 13] width 19 height 19
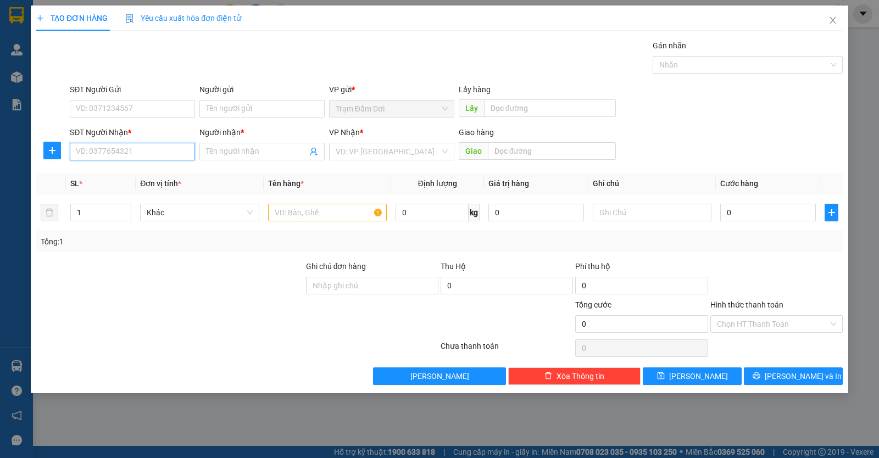
click at [93, 155] on input "SĐT Người Nhận *" at bounding box center [132, 152] width 125 height 18
click at [113, 172] on div "0916627293 - a" at bounding box center [132, 174] width 112 height 12
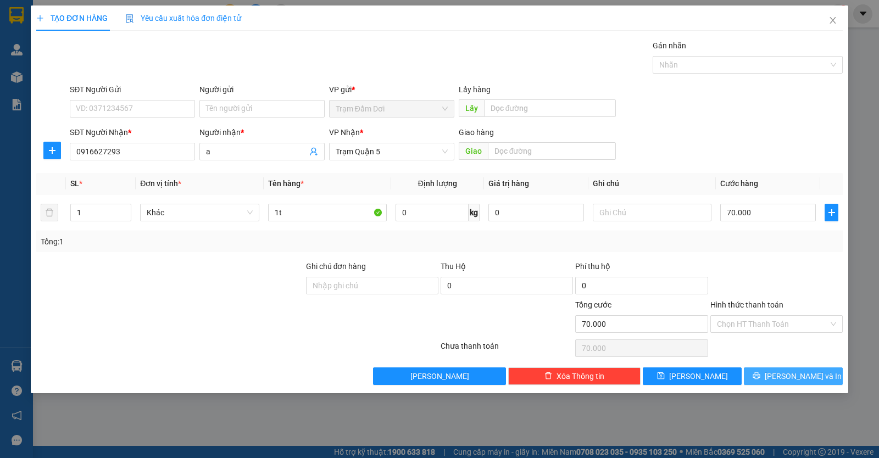
click at [771, 374] on button "[PERSON_NAME] và In" at bounding box center [793, 377] width 99 height 18
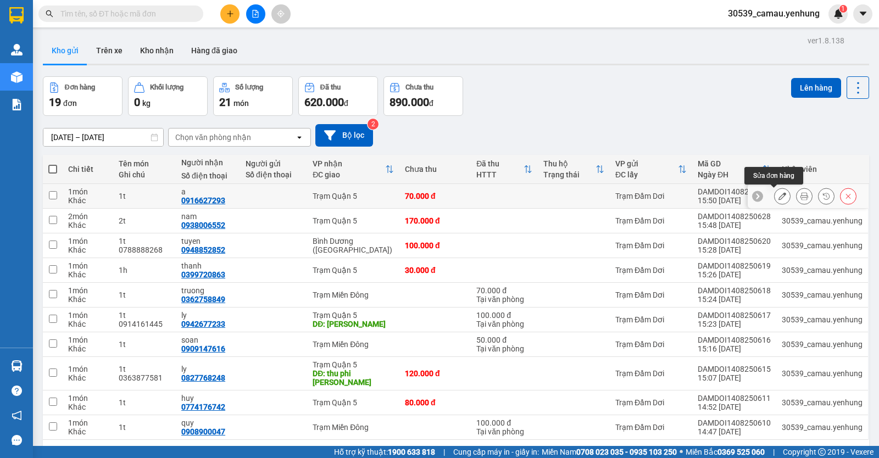
click at [779, 198] on icon at bounding box center [783, 196] width 8 height 8
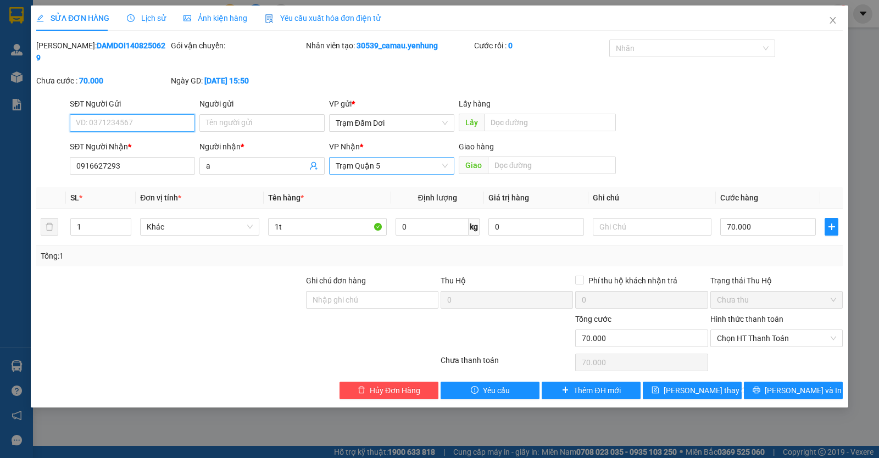
click at [423, 158] on span "Trạm Quận 5" at bounding box center [392, 166] width 112 height 16
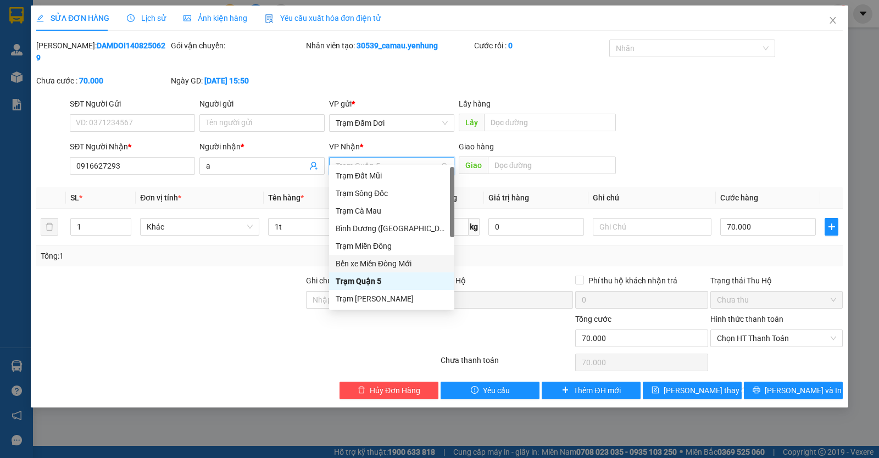
click at [389, 261] on div "Bến xe Miền Đông Mới" at bounding box center [392, 264] width 112 height 12
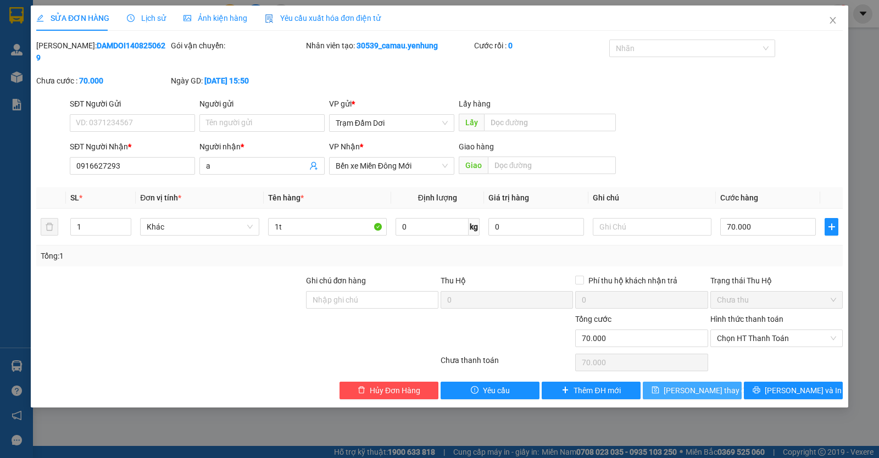
click at [707, 385] on span "Lưu thay đổi" at bounding box center [708, 391] width 88 height 12
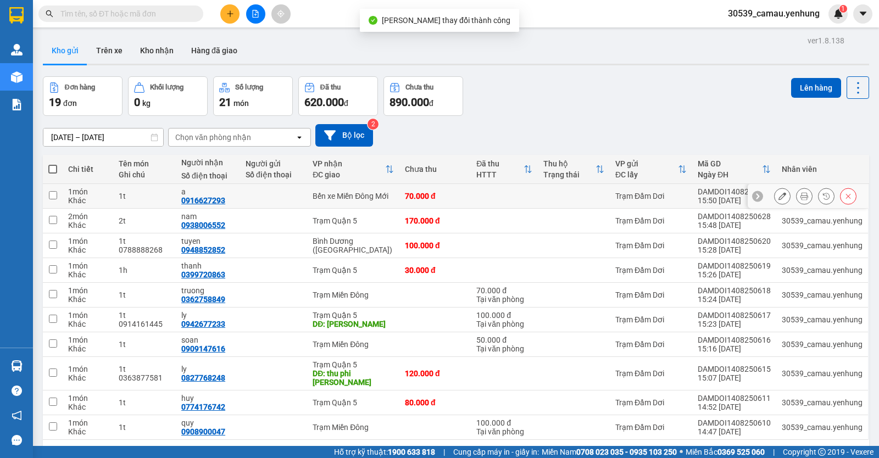
click at [801, 198] on icon at bounding box center [805, 196] width 8 height 8
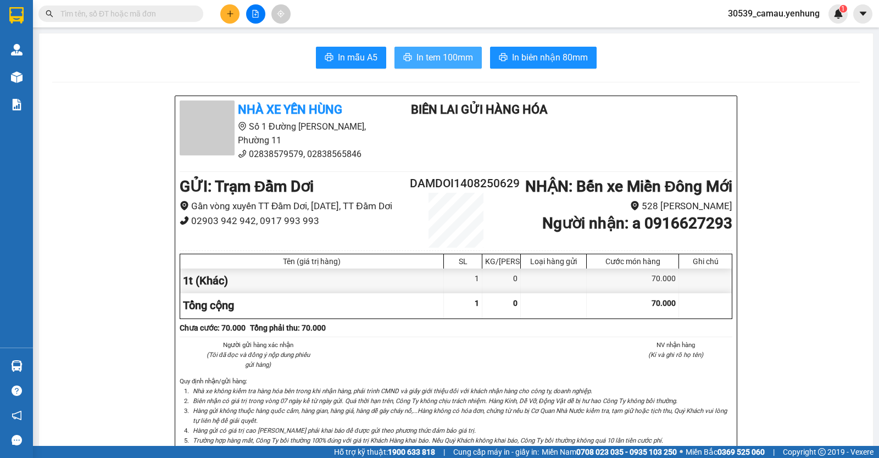
click at [433, 62] on span "In tem 100mm" at bounding box center [445, 58] width 57 height 14
click at [229, 13] on icon "plus" at bounding box center [230, 14] width 8 height 8
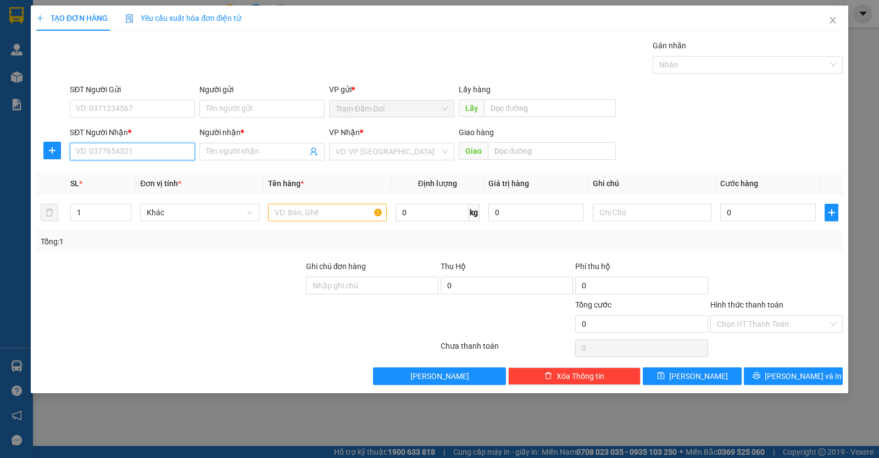
click at [131, 148] on input "SĐT Người Nhận *" at bounding box center [132, 152] width 125 height 18
click at [115, 170] on div "0944077112 - 0" at bounding box center [132, 174] width 112 height 12
click at [125, 211] on span "Decrease Value" at bounding box center [125, 216] width 12 height 10
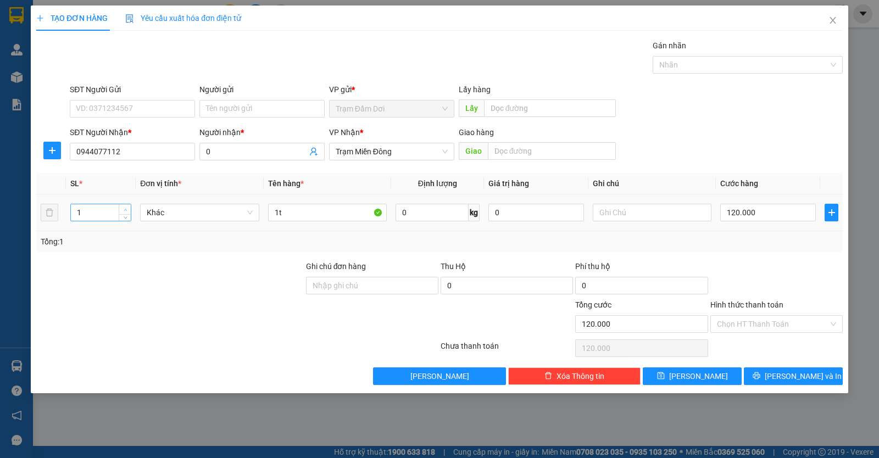
click at [125, 208] on icon "up" at bounding box center [126, 210] width 4 height 4
click at [291, 211] on input "1t" at bounding box center [327, 213] width 119 height 18
click at [773, 214] on input "120.000" at bounding box center [769, 213] width 96 height 18
click at [769, 378] on button "[PERSON_NAME] và In" at bounding box center [793, 377] width 99 height 18
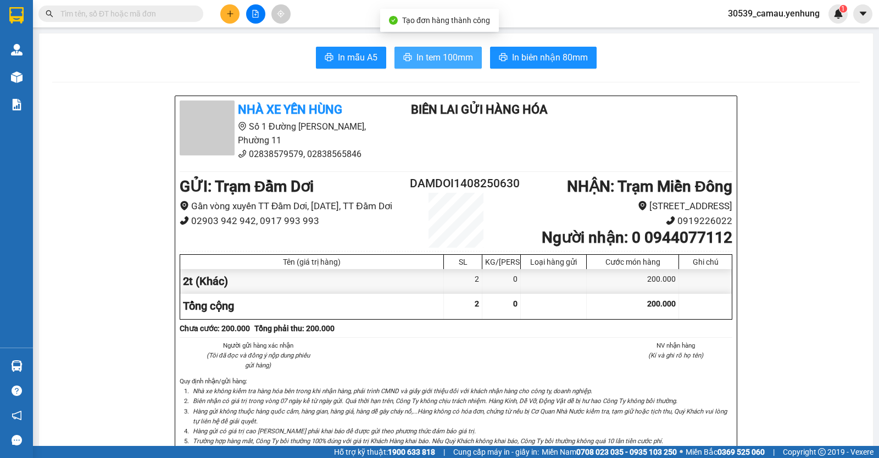
click at [444, 67] on button "In tem 100mm" at bounding box center [438, 58] width 87 height 22
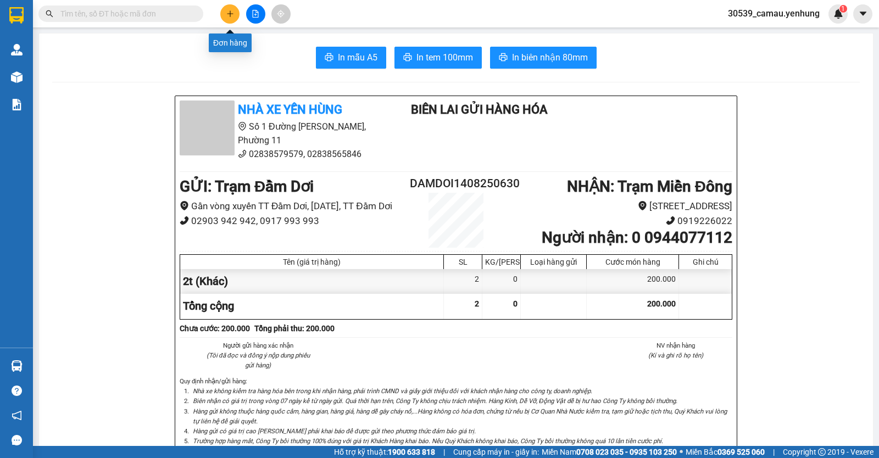
click at [228, 11] on icon "plus" at bounding box center [230, 14] width 8 height 8
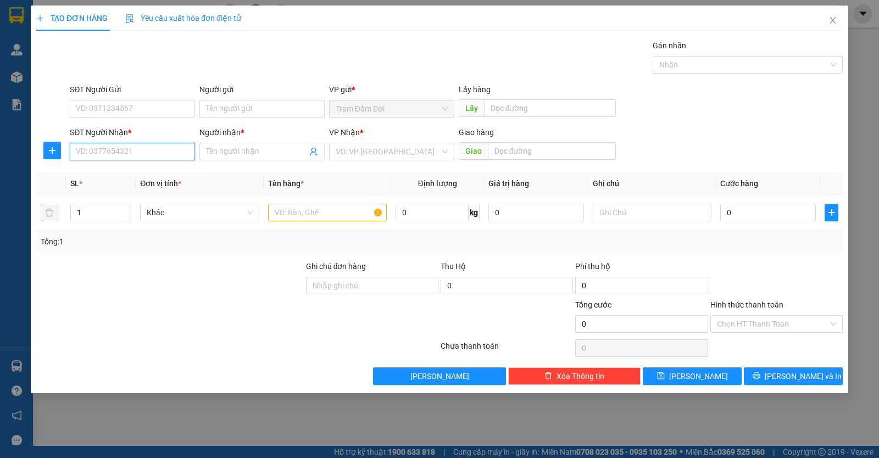
click at [165, 149] on input "SĐT Người Nhận *" at bounding box center [132, 152] width 125 height 18
click at [133, 178] on div "0918583370 - tài" at bounding box center [132, 174] width 112 height 12
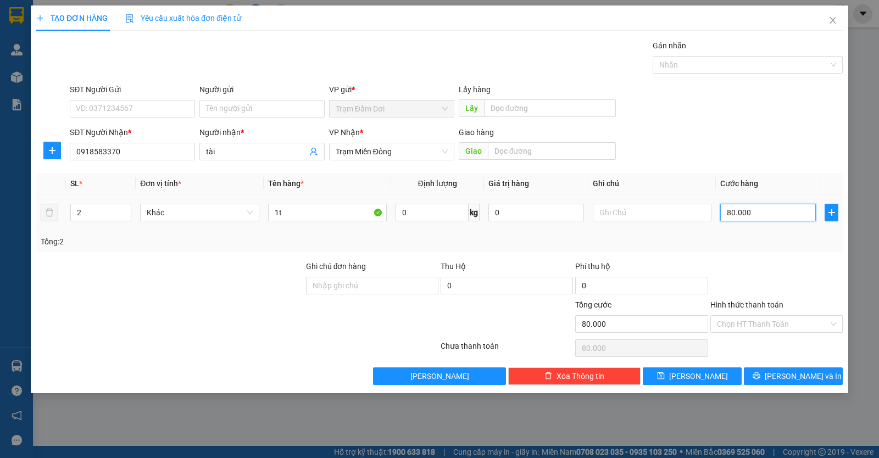
click at [785, 219] on input "80.000" at bounding box center [769, 213] width 96 height 18
click at [801, 377] on span "[PERSON_NAME] và In" at bounding box center [803, 376] width 77 height 12
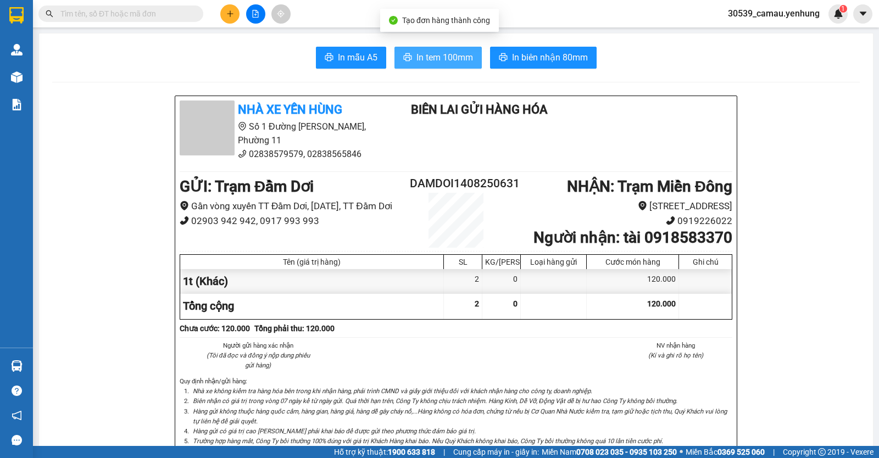
click at [448, 57] on span "In tem 100mm" at bounding box center [445, 58] width 57 height 14
click at [233, 18] on button at bounding box center [229, 13] width 19 height 19
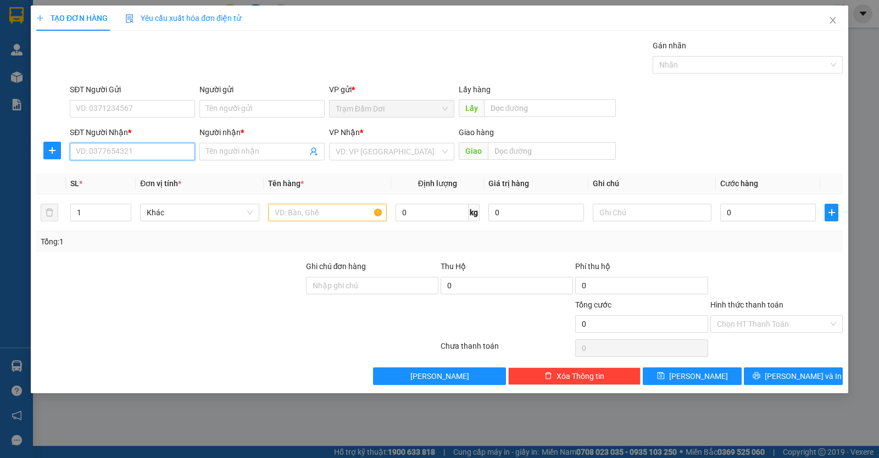
click at [169, 147] on input "SĐT Người Nhận *" at bounding box center [132, 152] width 125 height 18
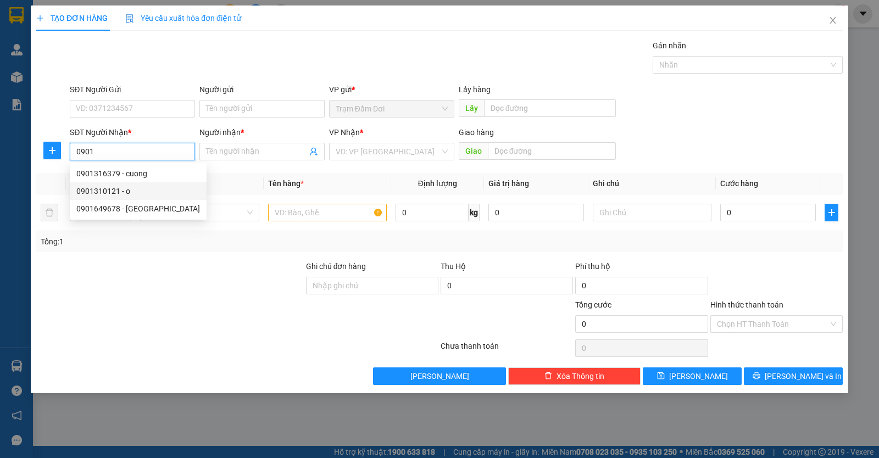
click at [130, 188] on div "0901310121 - o" at bounding box center [138, 191] width 124 height 12
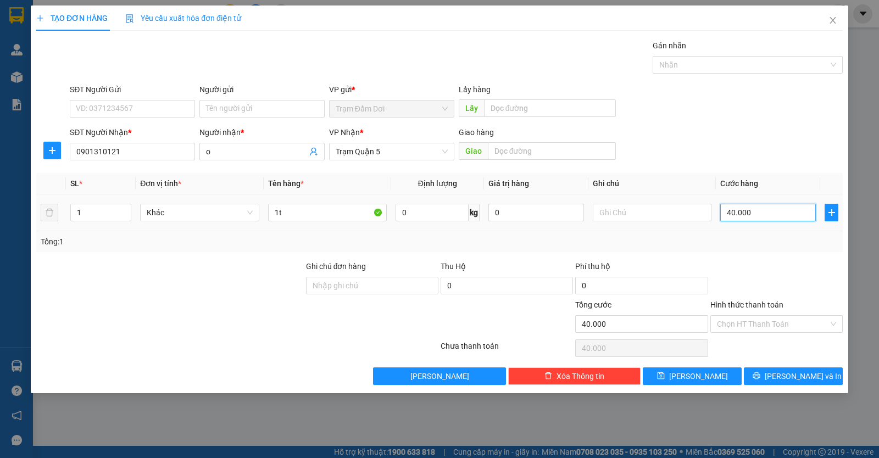
click at [776, 214] on input "40.000" at bounding box center [769, 213] width 96 height 18
click at [782, 325] on input "Hình thức thanh toán" at bounding box center [773, 324] width 112 height 16
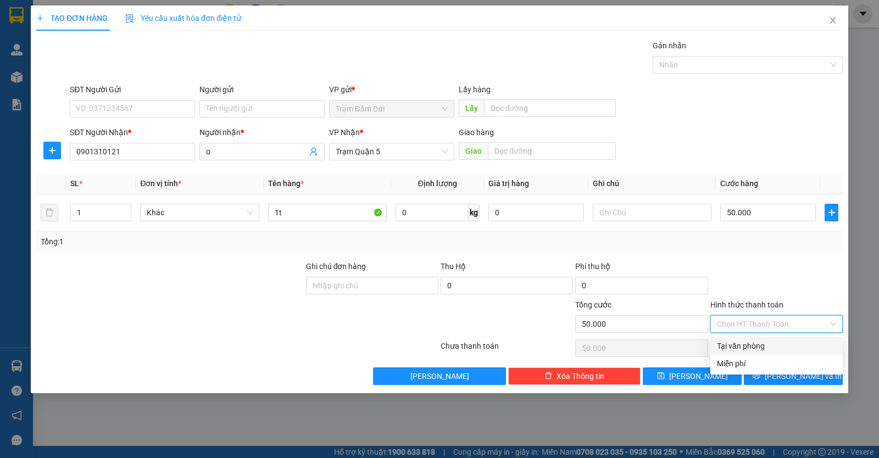
click at [773, 351] on div "Tại văn phòng" at bounding box center [776, 346] width 119 height 12
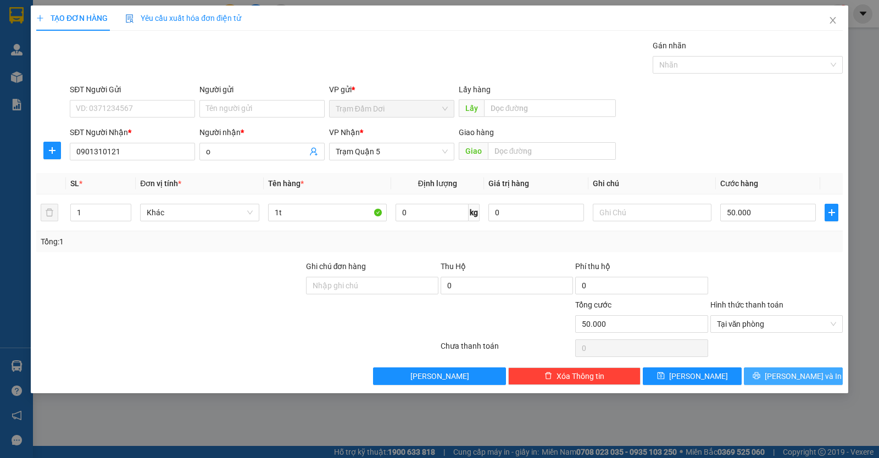
click at [779, 385] on button "[PERSON_NAME] và In" at bounding box center [793, 377] width 99 height 18
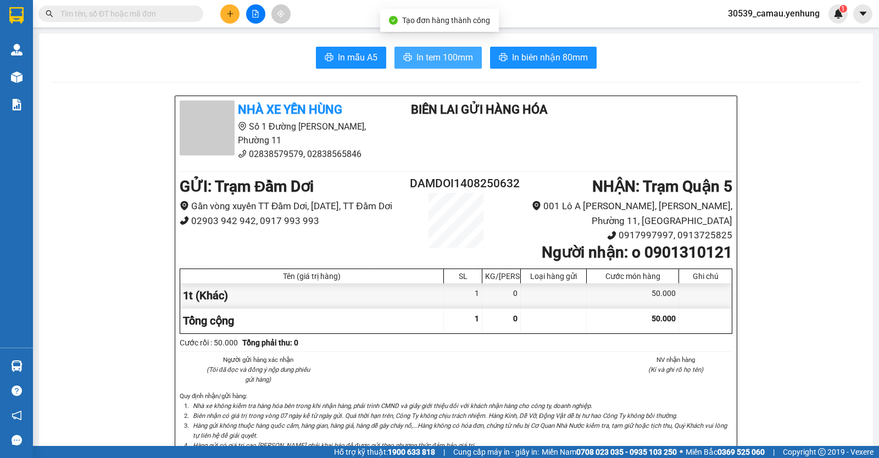
click at [431, 62] on span "In tem 100mm" at bounding box center [445, 58] width 57 height 14
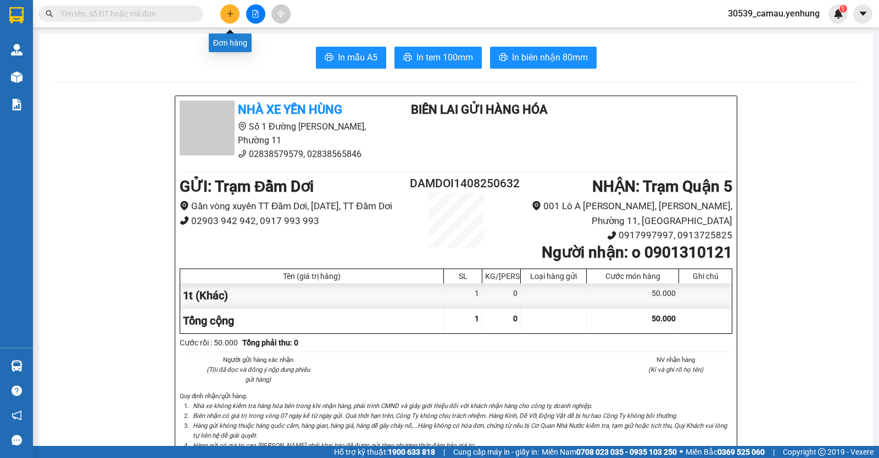
click at [228, 11] on icon "plus" at bounding box center [230, 14] width 8 height 8
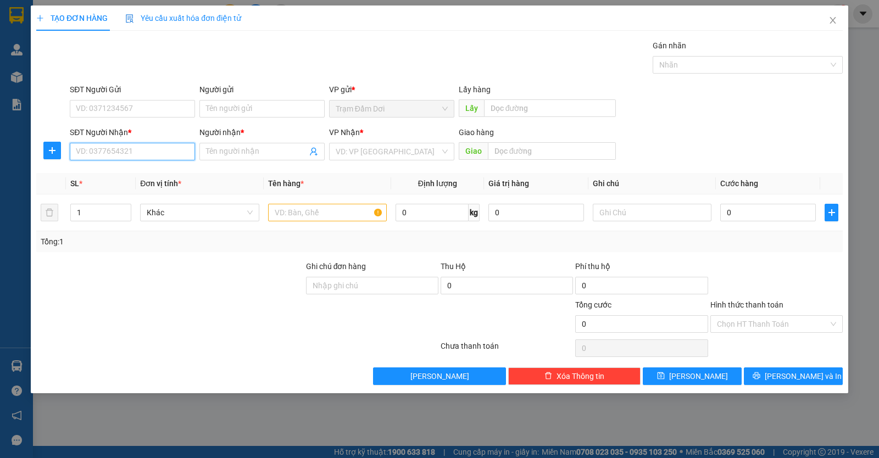
click at [149, 156] on input "SĐT Người Nhận *" at bounding box center [132, 152] width 125 height 18
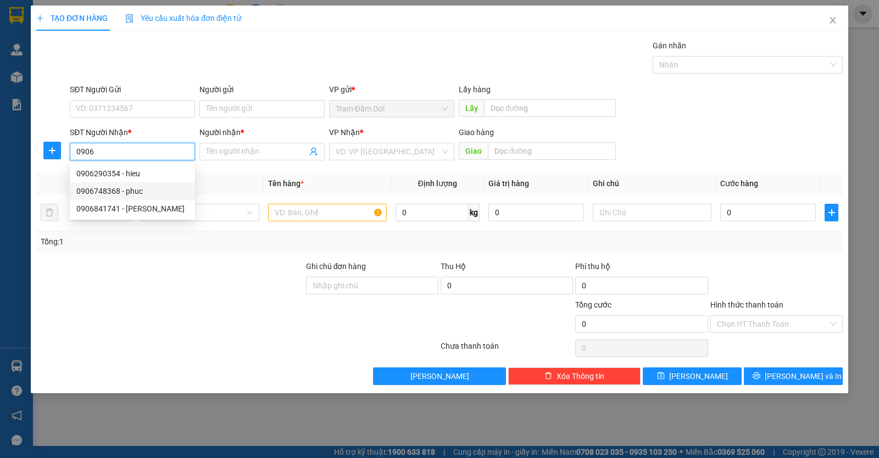
click at [135, 192] on div "0906748368 - phuc" at bounding box center [132, 191] width 112 height 12
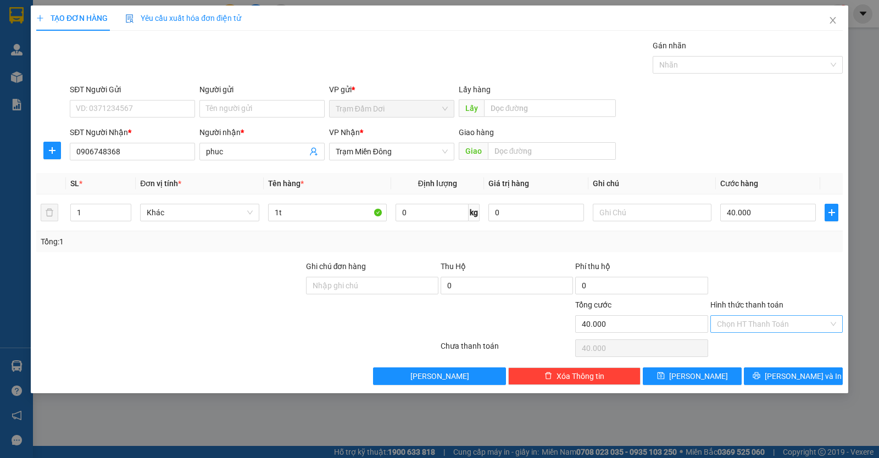
click at [759, 317] on input "Hình thức thanh toán" at bounding box center [773, 324] width 112 height 16
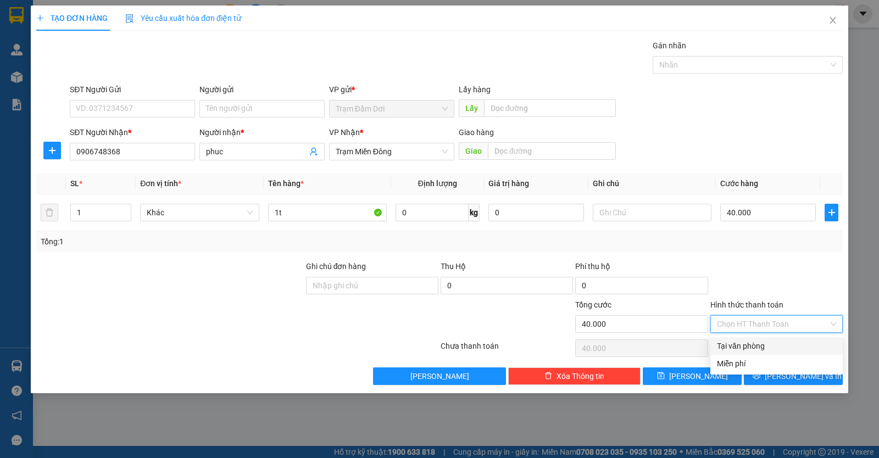
click at [759, 352] on div "Tại văn phòng" at bounding box center [776, 346] width 119 height 12
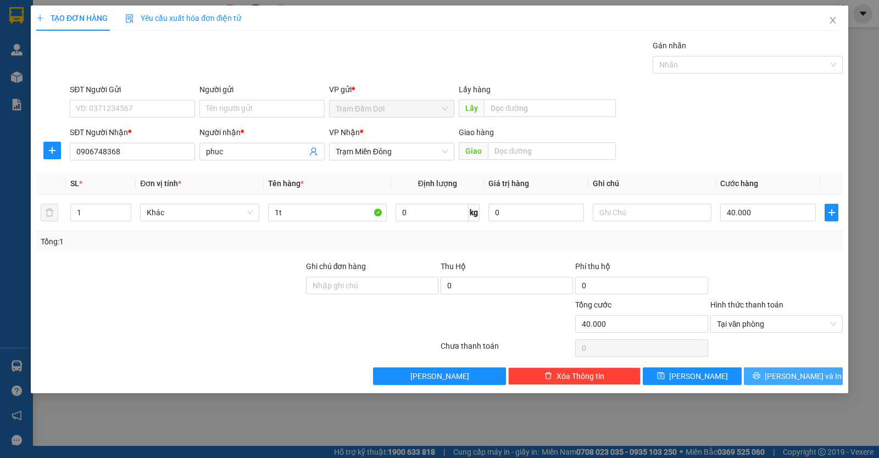
click at [760, 379] on icon "printer" at bounding box center [756, 376] width 7 height 7
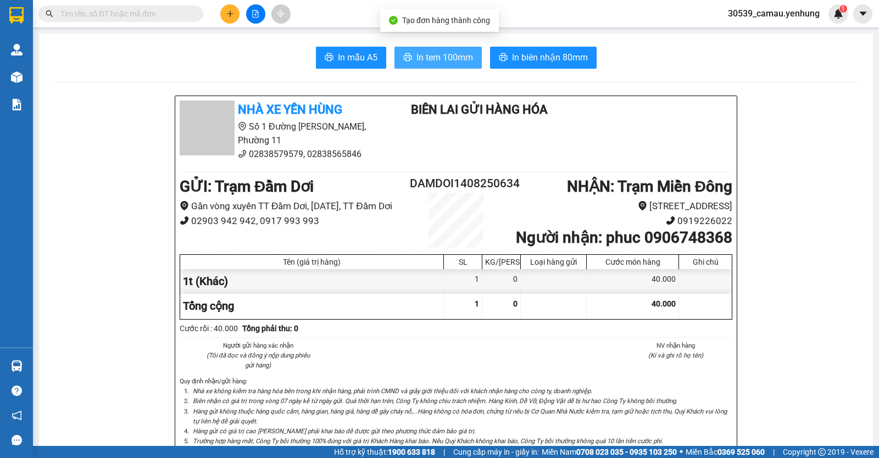
click at [466, 54] on span "In tem 100mm" at bounding box center [445, 58] width 57 height 14
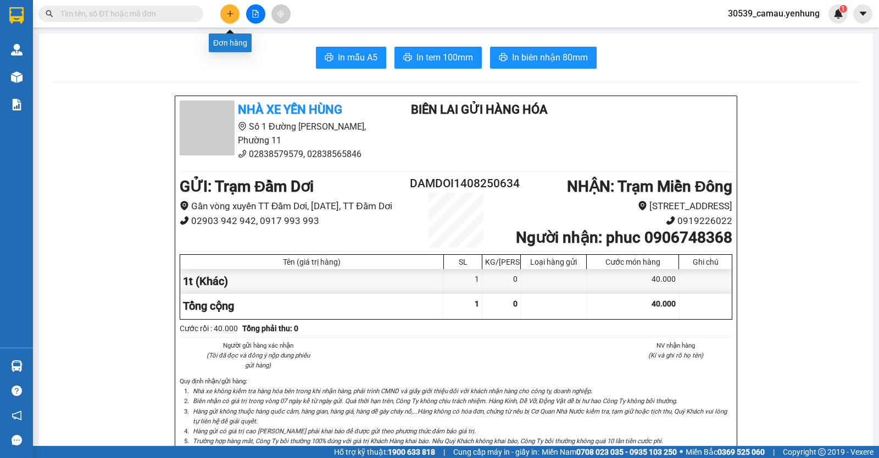
click at [227, 13] on icon "plus" at bounding box center [230, 14] width 8 height 8
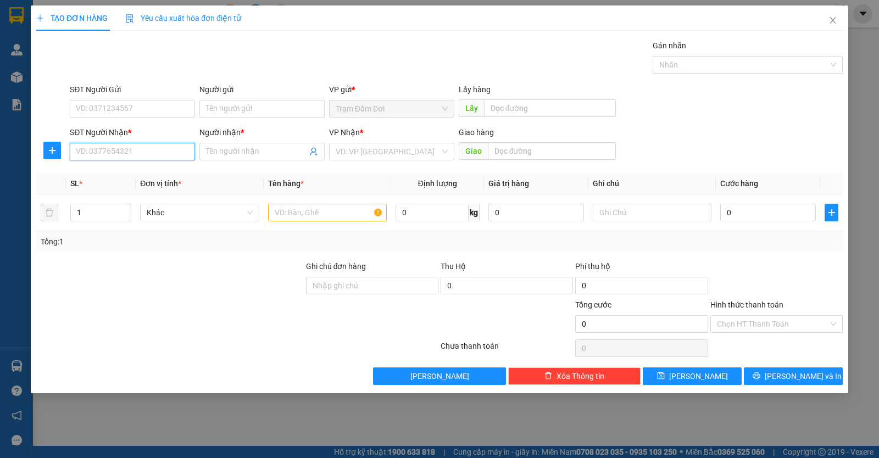
click at [129, 154] on input "SĐT Người Nhận *" at bounding box center [132, 152] width 125 height 18
click at [108, 175] on div "0363505066 - nguyet" at bounding box center [132, 174] width 112 height 12
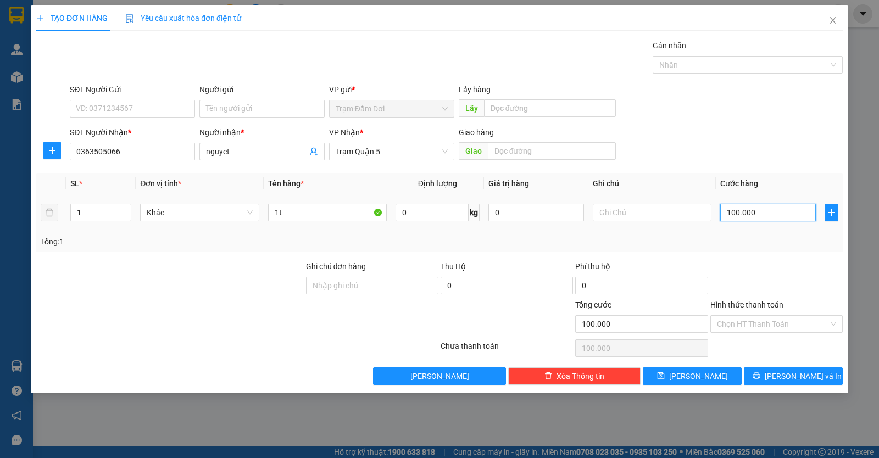
click at [792, 210] on input "100.000" at bounding box center [769, 213] width 96 height 18
click at [769, 323] on input "Hình thức thanh toán" at bounding box center [773, 324] width 112 height 16
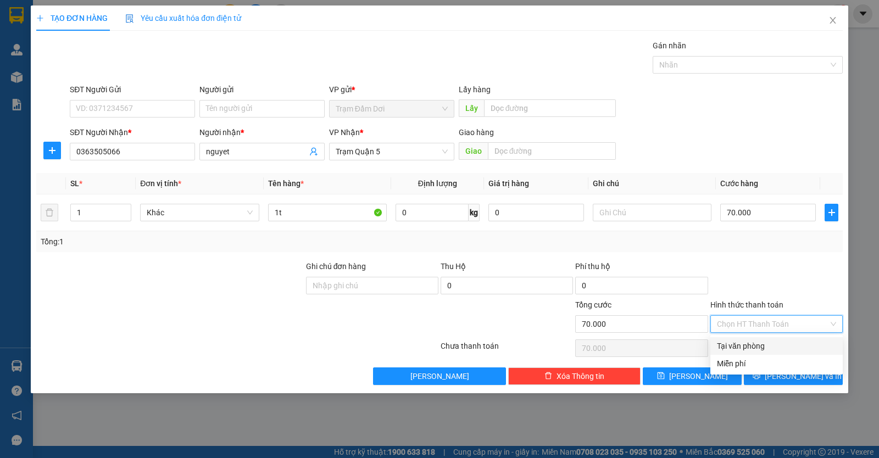
click at [765, 350] on div "Tại văn phòng" at bounding box center [776, 346] width 119 height 12
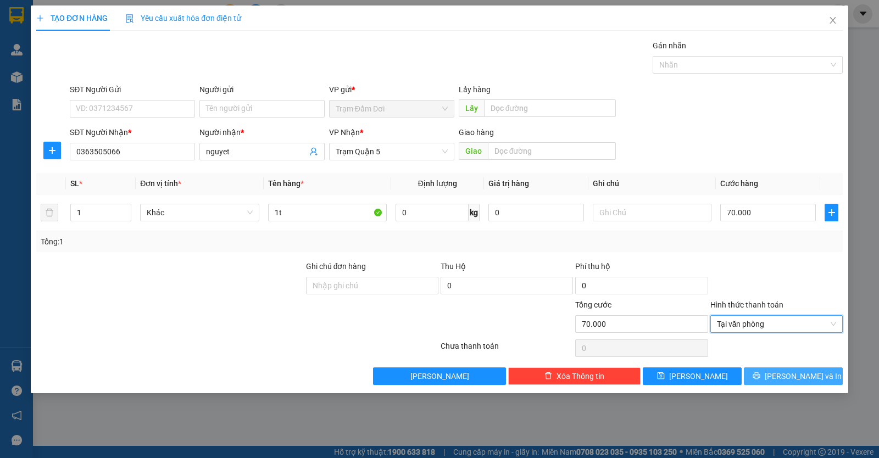
click at [785, 377] on span "[PERSON_NAME] và In" at bounding box center [803, 376] width 77 height 12
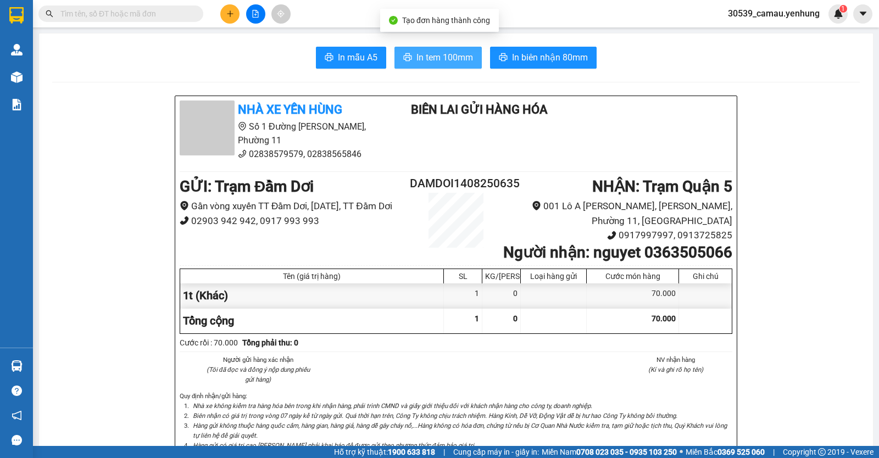
click at [471, 63] on button "In tem 100mm" at bounding box center [438, 58] width 87 height 22
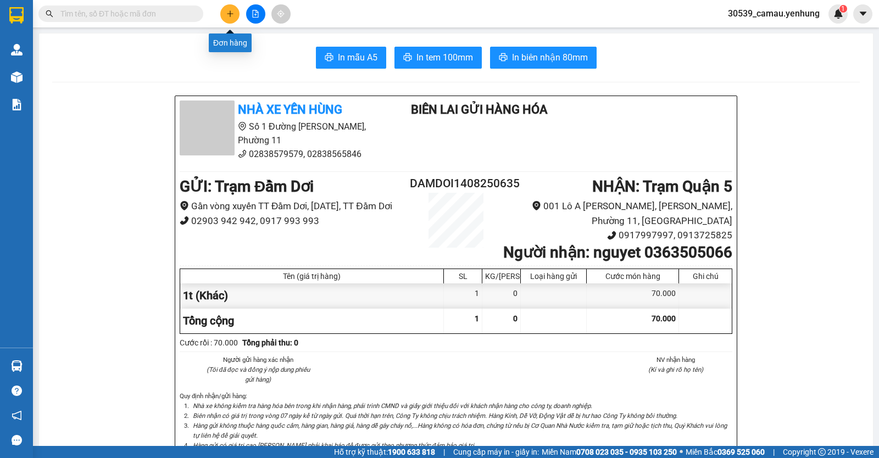
click at [223, 12] on button at bounding box center [229, 13] width 19 height 19
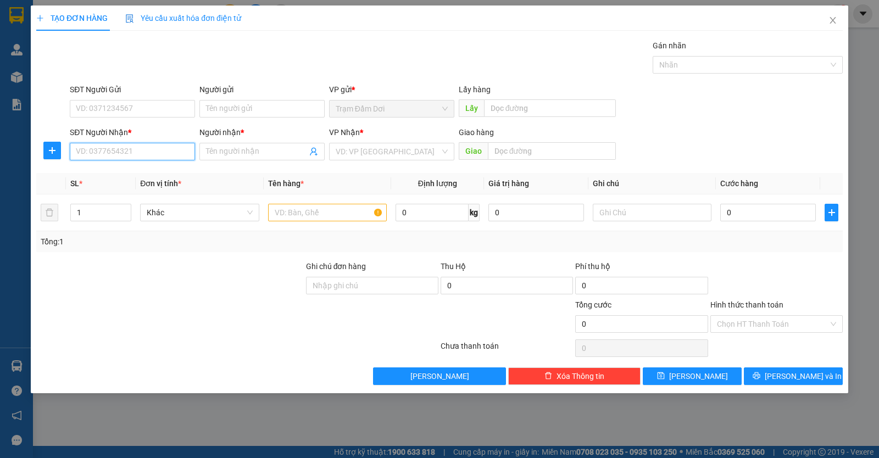
drag, startPoint x: 145, startPoint y: 145, endPoint x: 134, endPoint y: 153, distance: 14.2
click at [142, 146] on input "SĐT Người Nhận *" at bounding box center [132, 152] width 125 height 18
click at [128, 170] on div "0976019357 - phuc" at bounding box center [132, 174] width 112 height 12
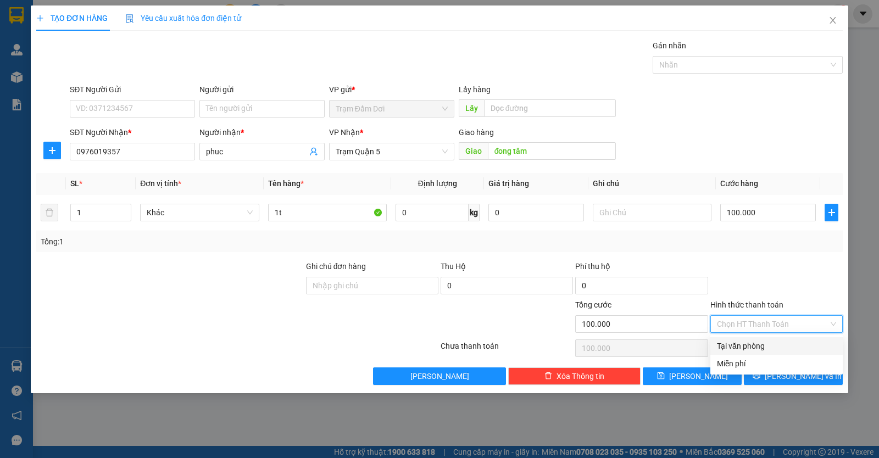
click at [764, 324] on input "Hình thức thanh toán" at bounding box center [773, 324] width 112 height 16
click at [759, 341] on div "Tại văn phòng" at bounding box center [776, 346] width 119 height 12
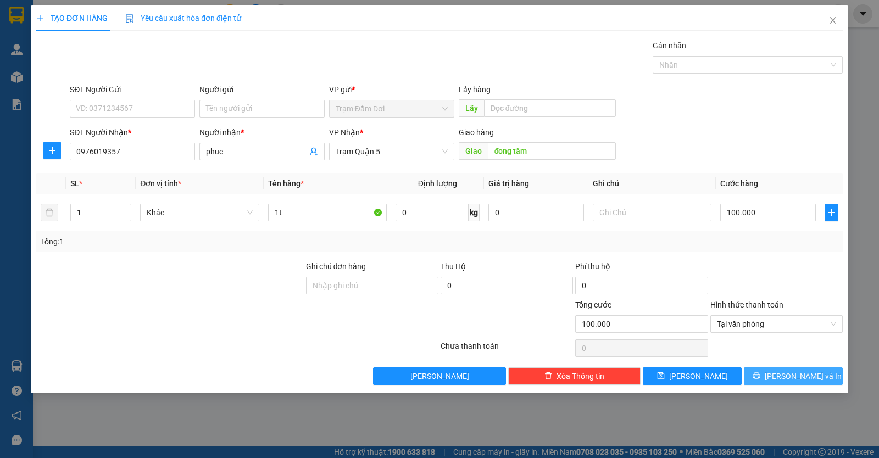
click at [761, 378] on icon "printer" at bounding box center [757, 376] width 8 height 8
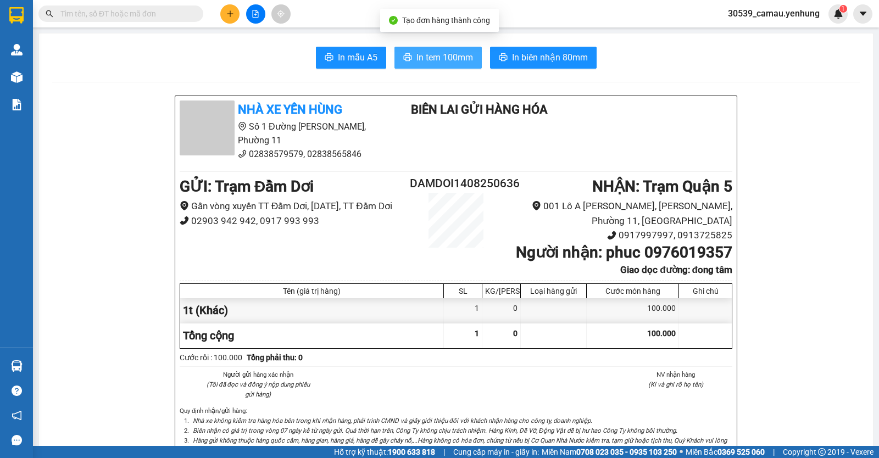
click at [457, 54] on span "In tem 100mm" at bounding box center [445, 58] width 57 height 14
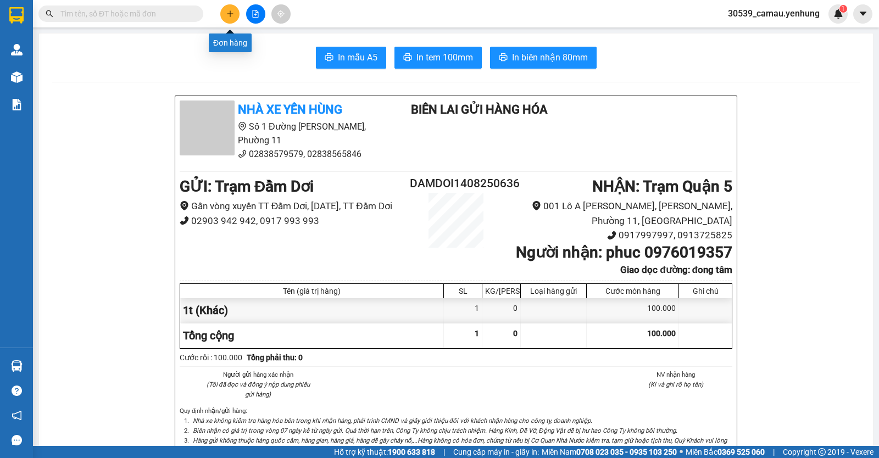
click at [230, 13] on icon "plus" at bounding box center [230, 14] width 8 height 8
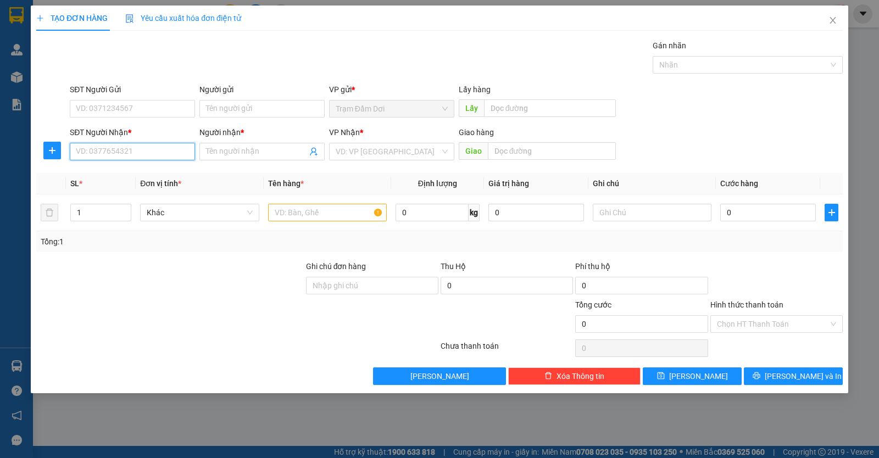
click at [163, 152] on input "SĐT Người Nhận *" at bounding box center [132, 152] width 125 height 18
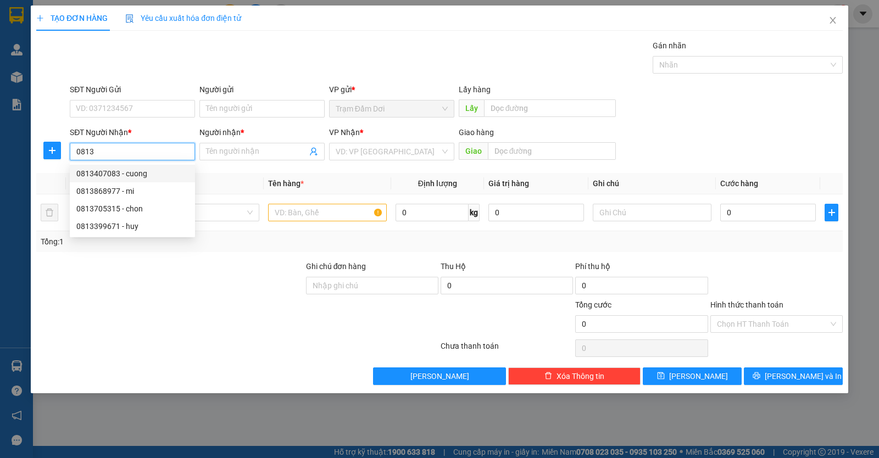
click at [136, 176] on div "0813407083 - cuong" at bounding box center [132, 174] width 112 height 12
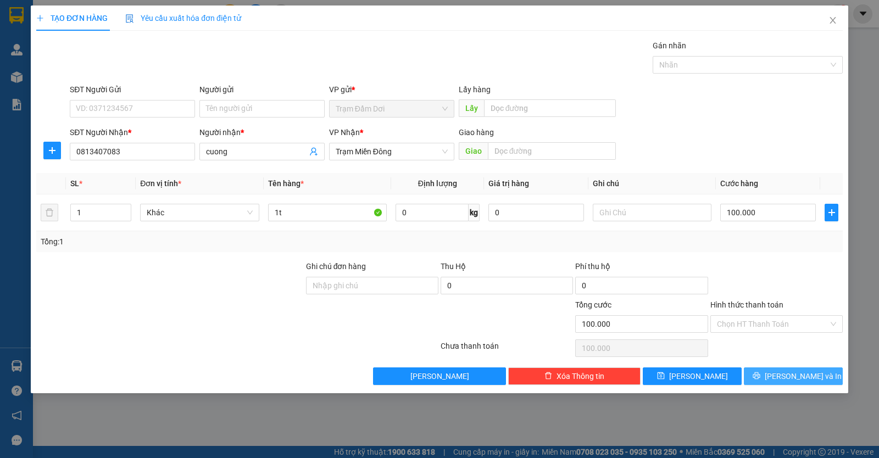
click at [771, 375] on button "[PERSON_NAME] và In" at bounding box center [793, 377] width 99 height 18
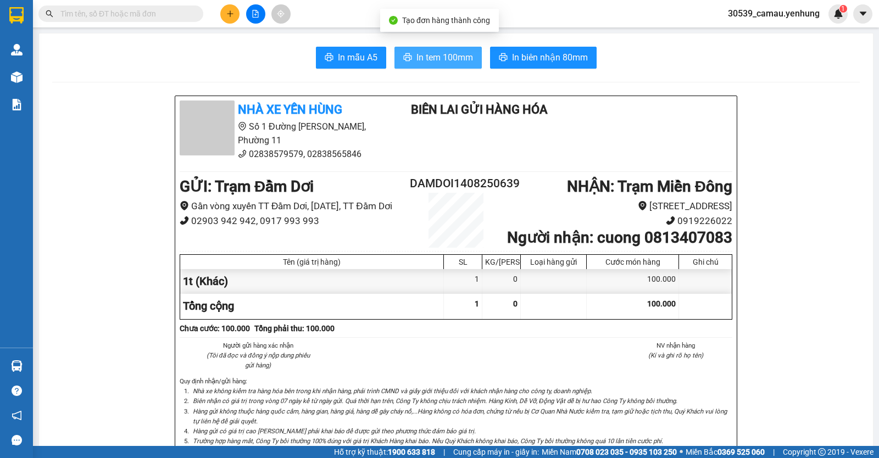
click at [460, 62] on span "In tem 100mm" at bounding box center [445, 58] width 57 height 14
click at [225, 1] on div "Kết quả tìm kiếm ( 0 ) Bộ lọc No Data 30539_camau.yenhung 1" at bounding box center [439, 13] width 879 height 27
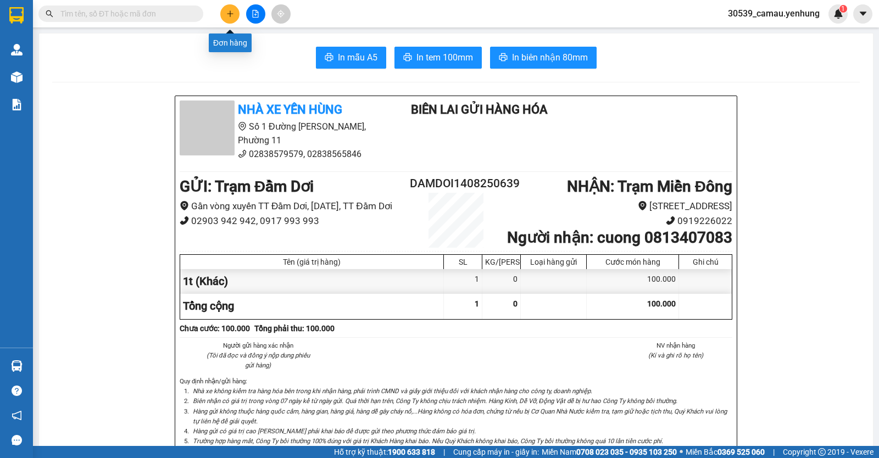
click at [234, 19] on button at bounding box center [229, 13] width 19 height 19
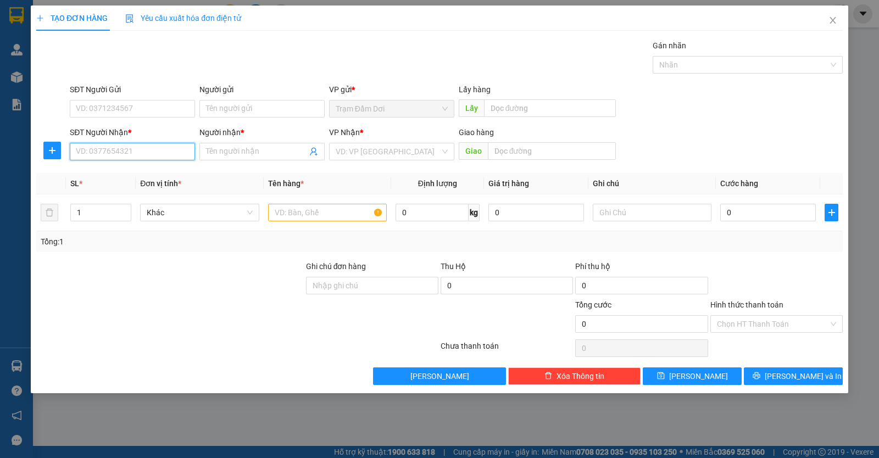
click at [126, 151] on input "SĐT Người Nhận *" at bounding box center [132, 152] width 125 height 18
click at [125, 175] on div "0898162530 - vinh" at bounding box center [132, 174] width 112 height 12
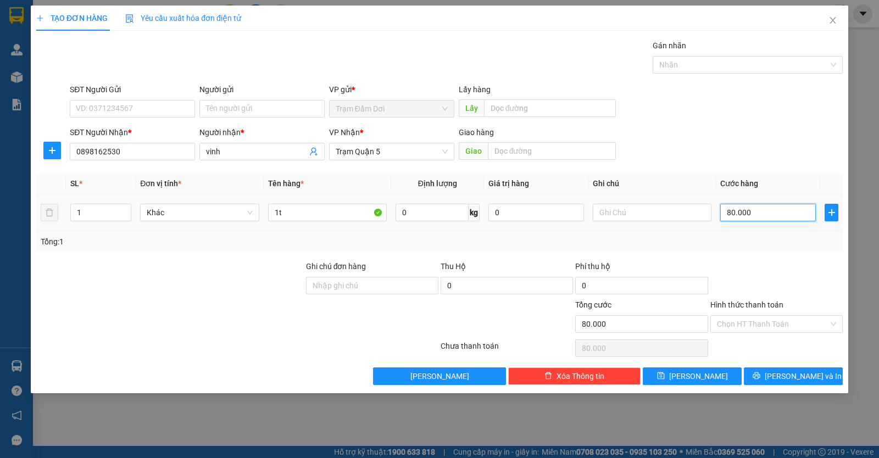
click at [757, 212] on input "80.000" at bounding box center [769, 213] width 96 height 18
click at [751, 313] on div "Hình thức thanh toán" at bounding box center [777, 307] width 132 height 16
click at [751, 323] on input "Hình thức thanh toán" at bounding box center [773, 324] width 112 height 16
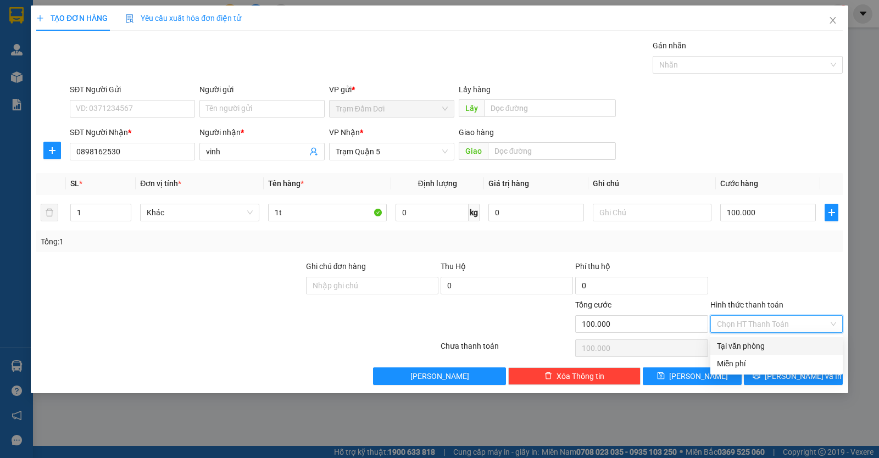
click at [751, 344] on div "Tại văn phòng" at bounding box center [776, 346] width 119 height 12
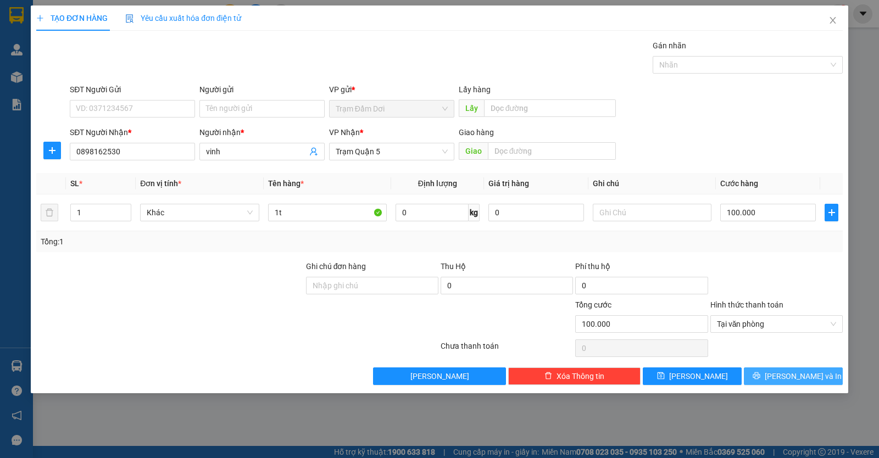
click at [761, 374] on icon "printer" at bounding box center [757, 376] width 8 height 8
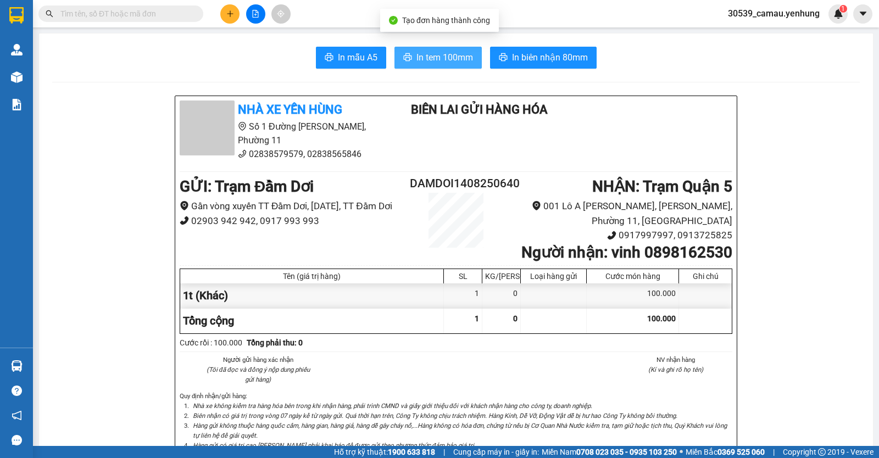
click at [450, 54] on span "In tem 100mm" at bounding box center [445, 58] width 57 height 14
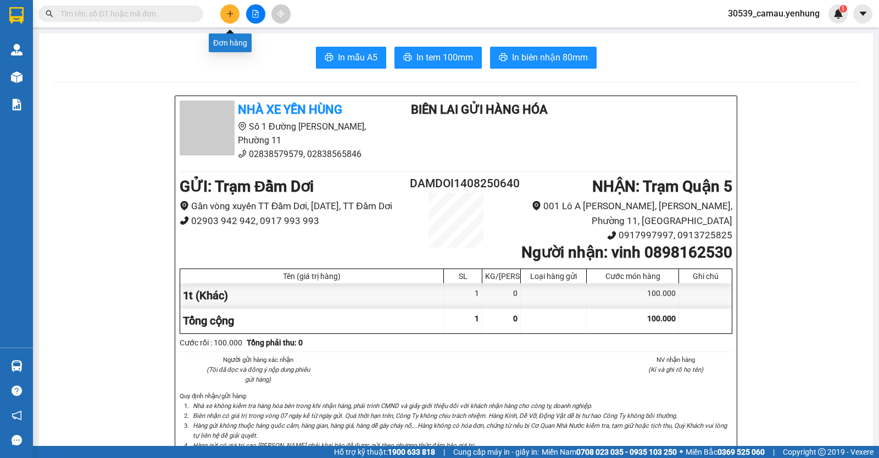
click at [224, 10] on button at bounding box center [229, 13] width 19 height 19
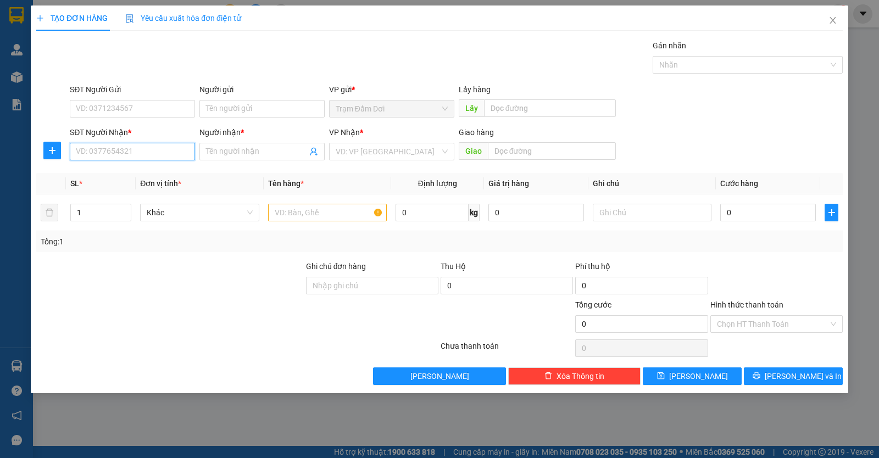
click at [143, 148] on input "SĐT Người Nhận *" at bounding box center [132, 152] width 125 height 18
click at [137, 171] on div "0939935597 - Thơm" at bounding box center [132, 174] width 112 height 12
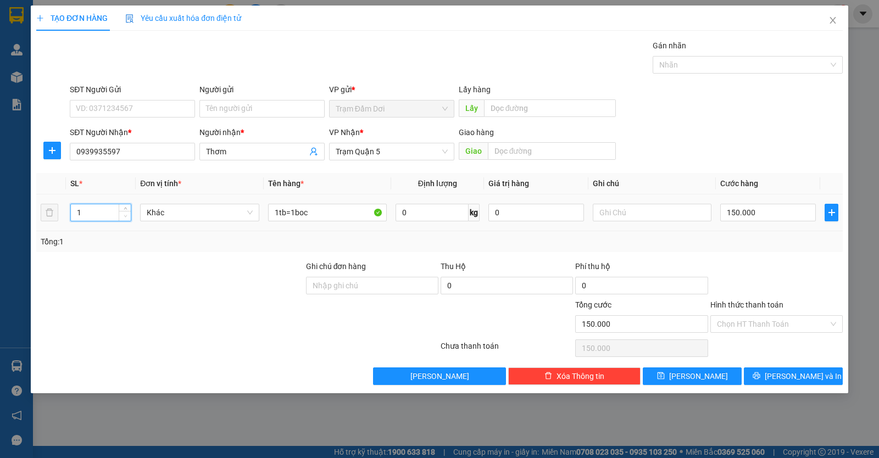
click at [121, 217] on span "Decrease Value" at bounding box center [125, 216] width 12 height 10
click at [363, 213] on input "1tb=1boc" at bounding box center [327, 213] width 119 height 18
click at [769, 212] on input "150.000" at bounding box center [769, 213] width 96 height 18
click at [785, 379] on span "[PERSON_NAME] và In" at bounding box center [803, 376] width 77 height 12
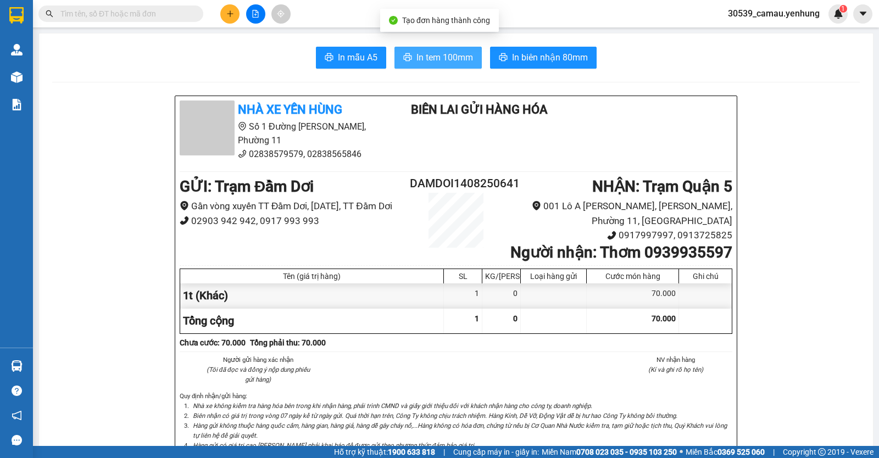
click at [422, 57] on span "In tem 100mm" at bounding box center [445, 58] width 57 height 14
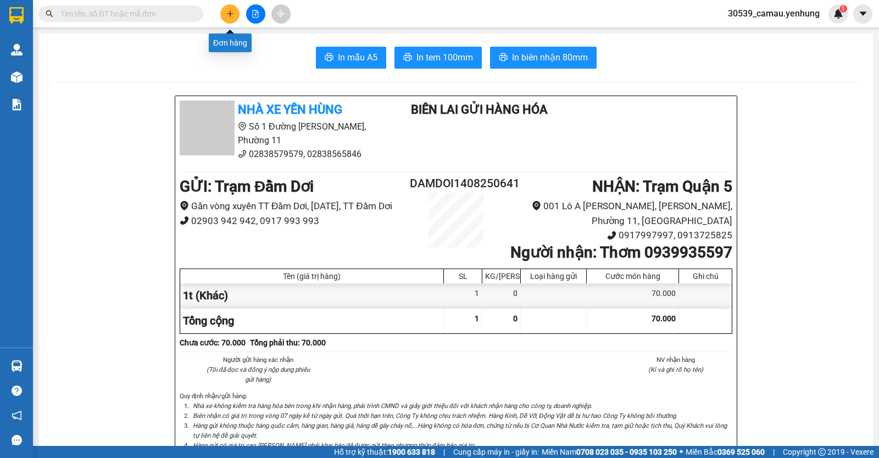
click at [231, 14] on icon "plus" at bounding box center [230, 14] width 8 height 8
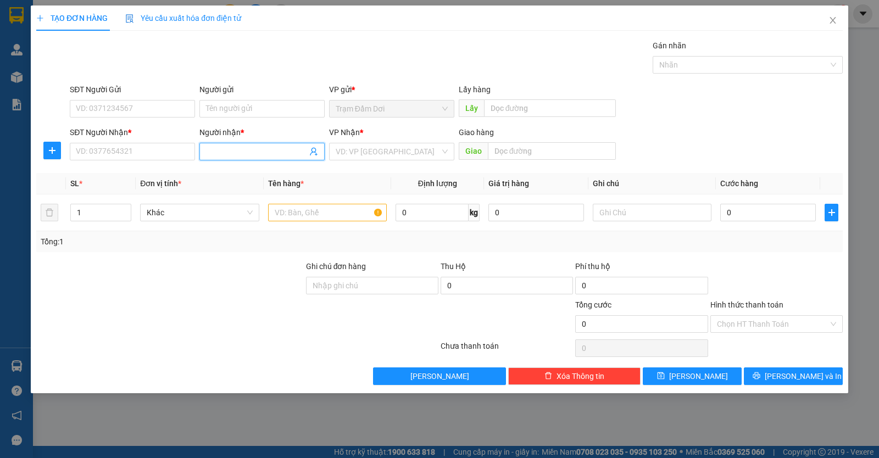
click at [246, 153] on input "Người nhận *" at bounding box center [256, 152] width 101 height 12
click at [278, 175] on div "long cua - 0915469401" at bounding box center [262, 174] width 112 height 12
click at [376, 156] on input "search" at bounding box center [388, 151] width 104 height 16
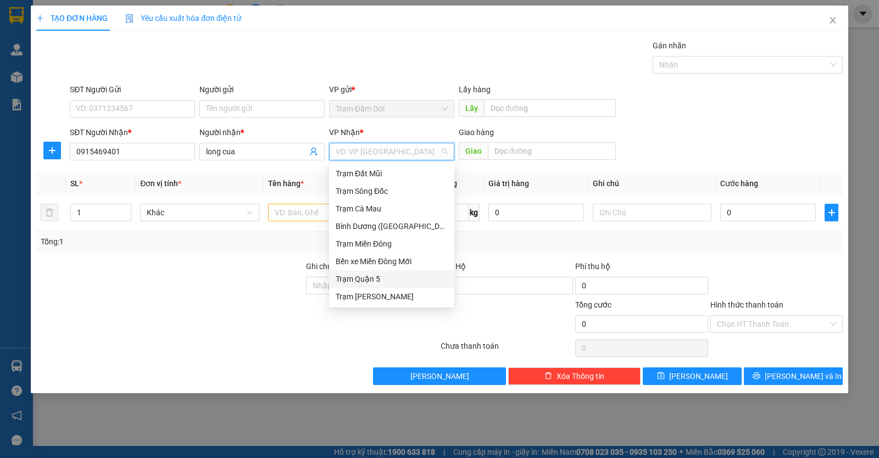
click at [375, 274] on div "Trạm Quận 5" at bounding box center [392, 279] width 112 height 12
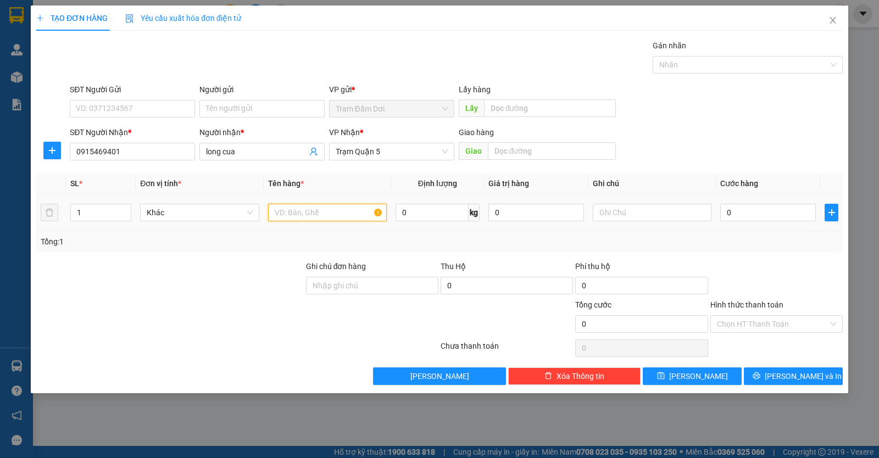
click at [328, 218] on input "text" at bounding box center [327, 213] width 119 height 18
click at [748, 215] on input "0" at bounding box center [769, 213] width 96 height 18
click at [755, 320] on input "Hình thức thanh toán" at bounding box center [773, 324] width 112 height 16
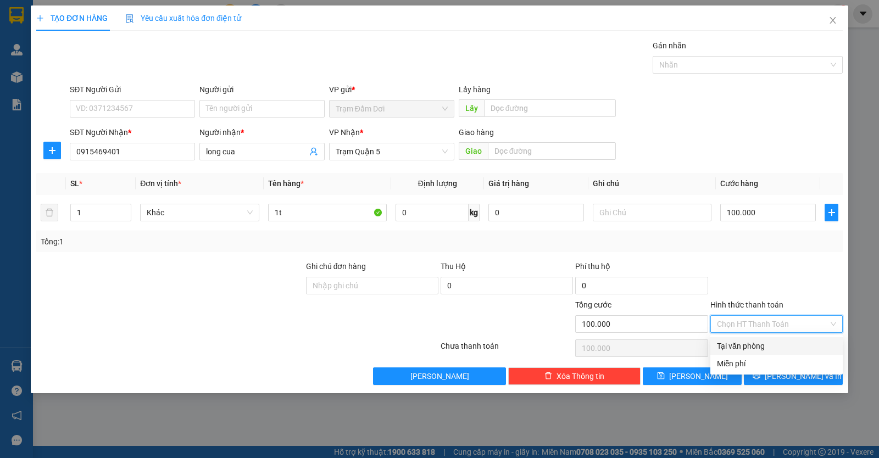
click at [758, 344] on div "Tại văn phòng" at bounding box center [776, 346] width 119 height 12
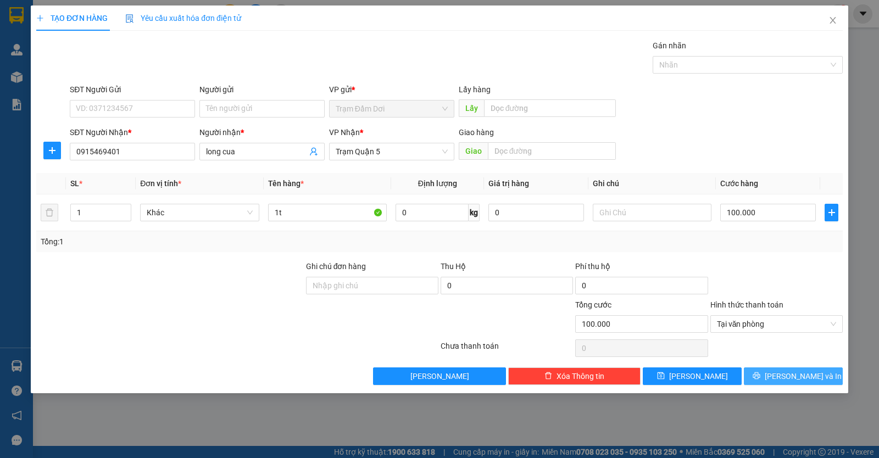
click at [764, 374] on button "[PERSON_NAME] và In" at bounding box center [793, 377] width 99 height 18
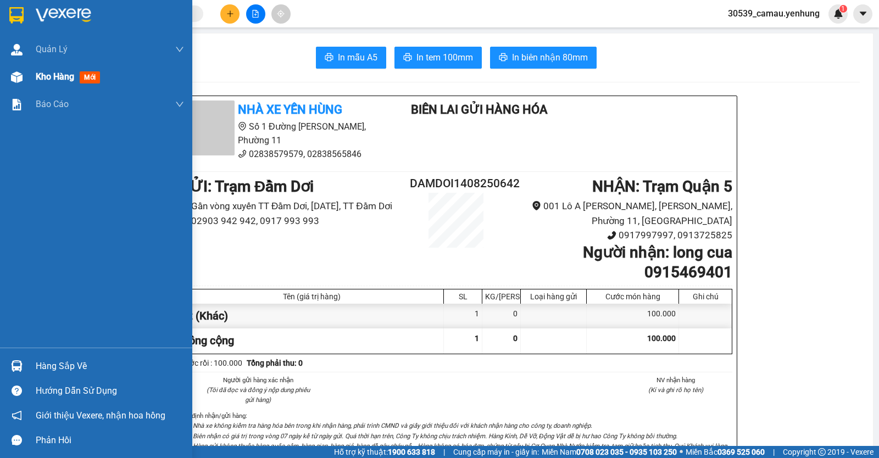
click at [20, 85] on div at bounding box center [16, 77] width 19 height 19
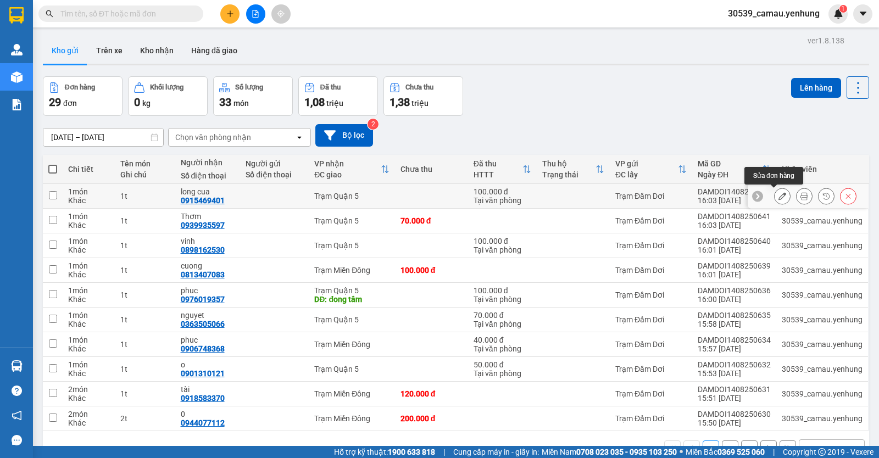
click at [779, 193] on icon at bounding box center [783, 196] width 8 height 8
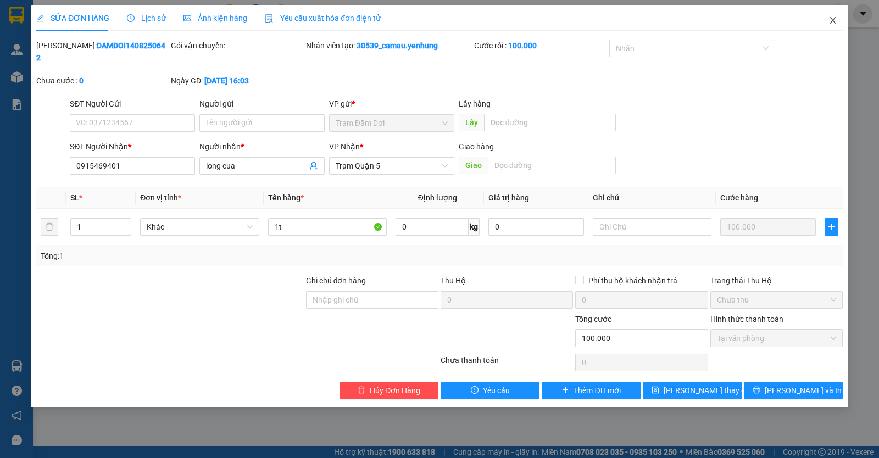
click at [838, 18] on span "Close" at bounding box center [833, 20] width 31 height 31
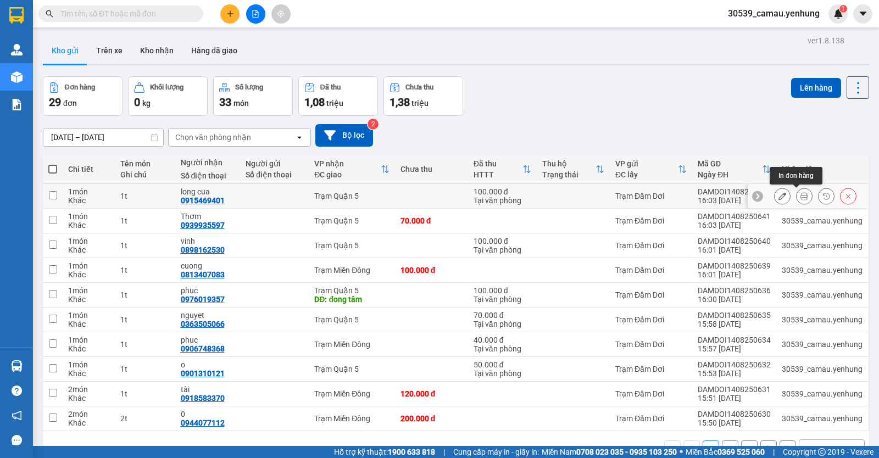
click at [801, 193] on icon at bounding box center [805, 196] width 8 height 8
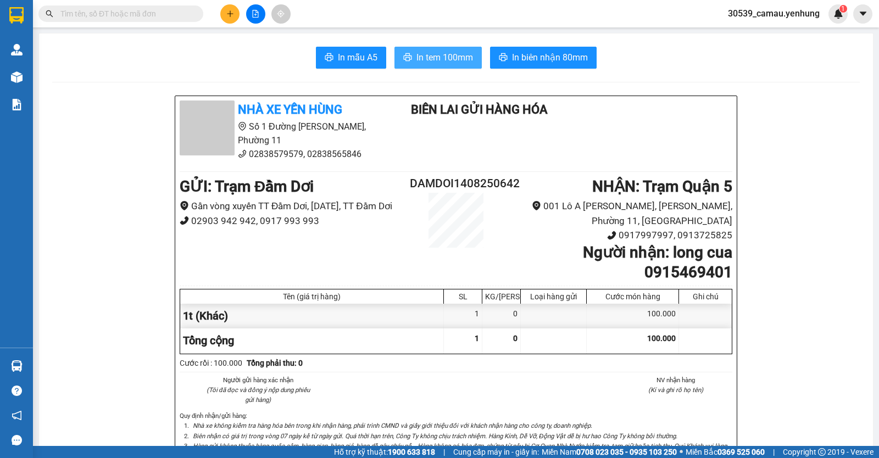
click at [468, 65] on button "In tem 100mm" at bounding box center [438, 58] width 87 height 22
click at [235, 18] on button at bounding box center [229, 13] width 19 height 19
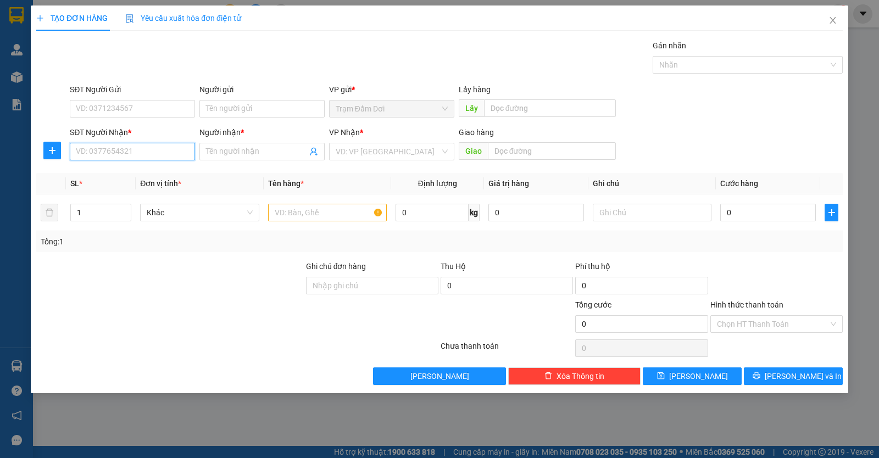
click at [126, 158] on input "SĐT Người Nhận *" at bounding box center [132, 152] width 125 height 18
click at [258, 158] on span at bounding box center [262, 152] width 125 height 18
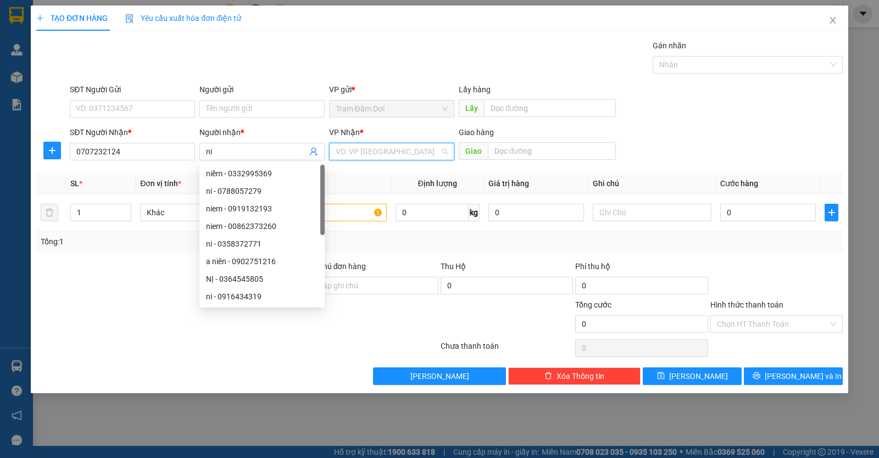
click at [356, 153] on input "search" at bounding box center [388, 151] width 104 height 16
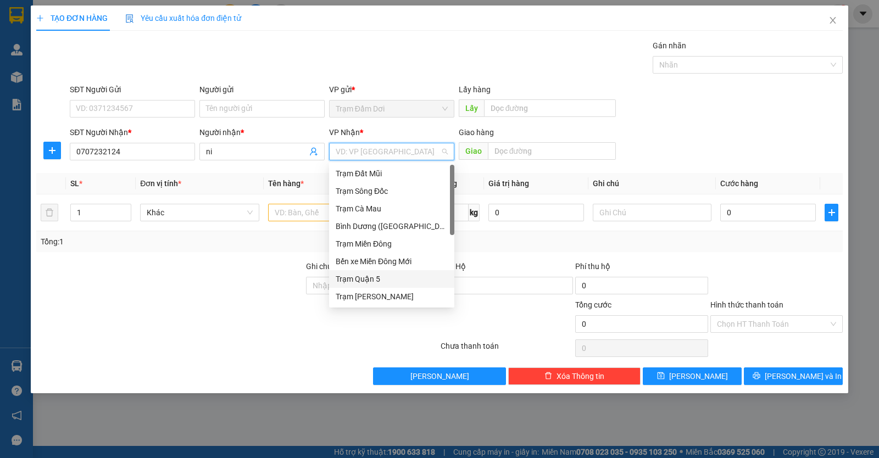
click at [365, 276] on div "Trạm Quận 5" at bounding box center [392, 279] width 112 height 12
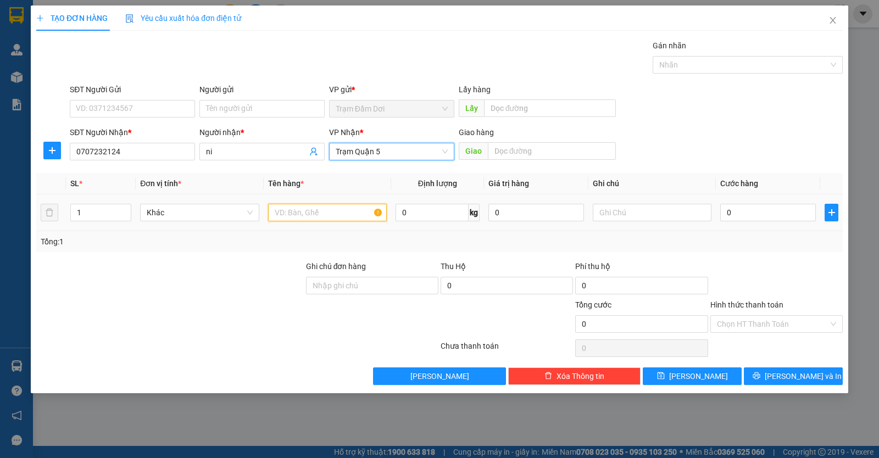
click at [335, 213] on input "text" at bounding box center [327, 213] width 119 height 18
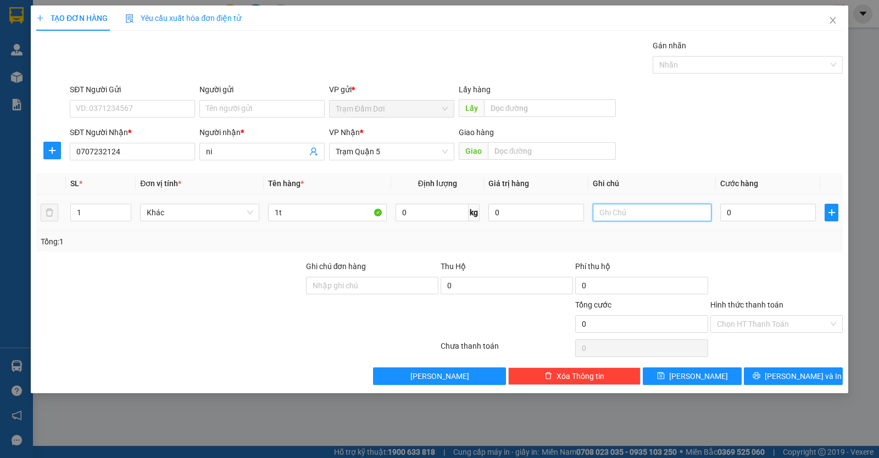
click at [654, 220] on input "text" at bounding box center [652, 213] width 119 height 18
click at [757, 217] on input "0" at bounding box center [769, 213] width 96 height 18
click at [759, 374] on button "[PERSON_NAME] và In" at bounding box center [793, 377] width 99 height 18
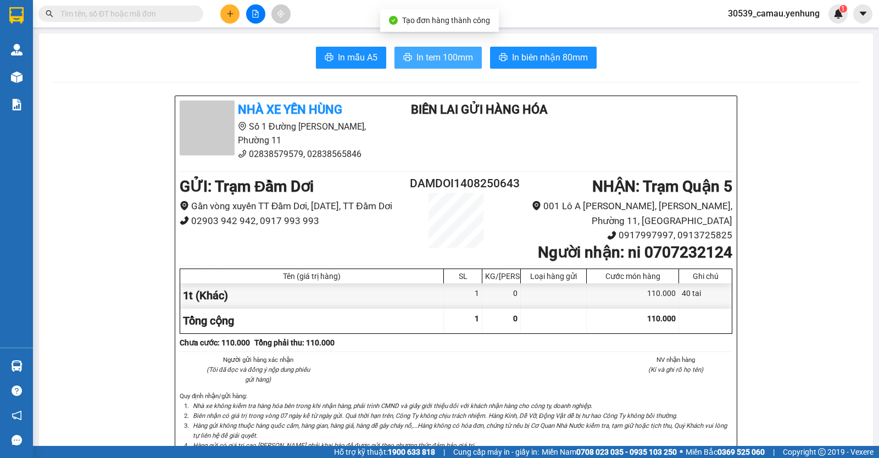
click at [464, 57] on span "In tem 100mm" at bounding box center [445, 58] width 57 height 14
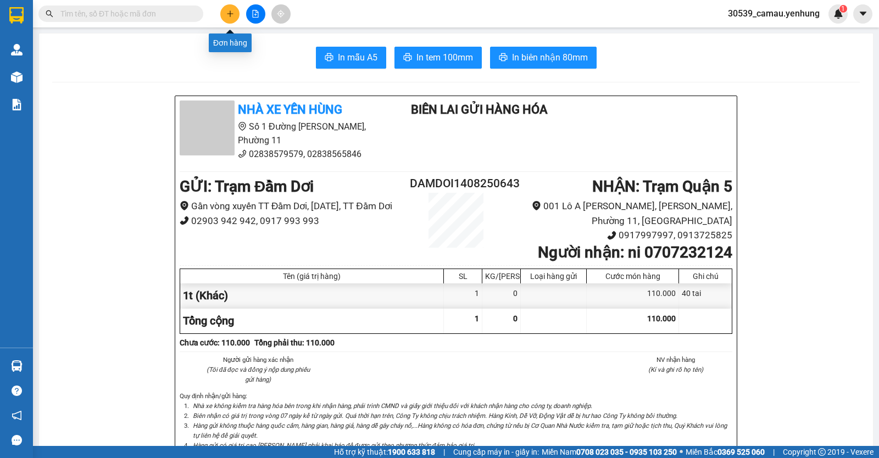
click at [238, 17] on button at bounding box center [229, 13] width 19 height 19
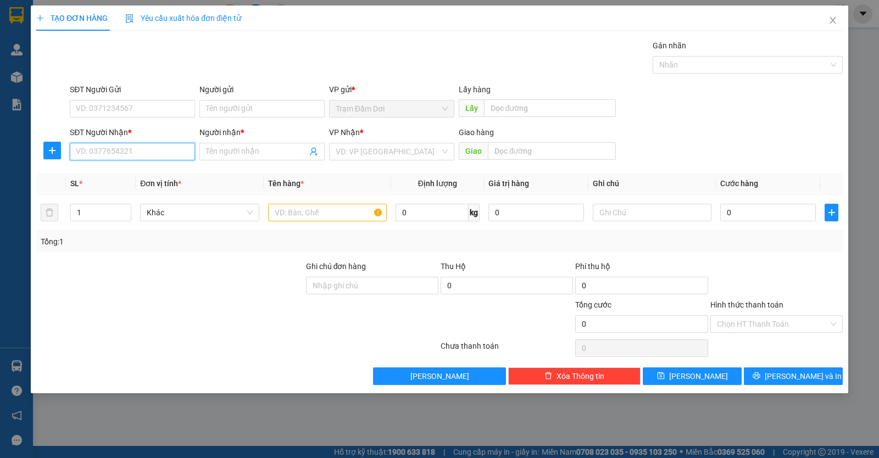
click at [173, 159] on input "SĐT Người Nhận *" at bounding box center [132, 152] width 125 height 18
click at [249, 151] on input "Người nhận *" at bounding box center [256, 152] width 101 height 12
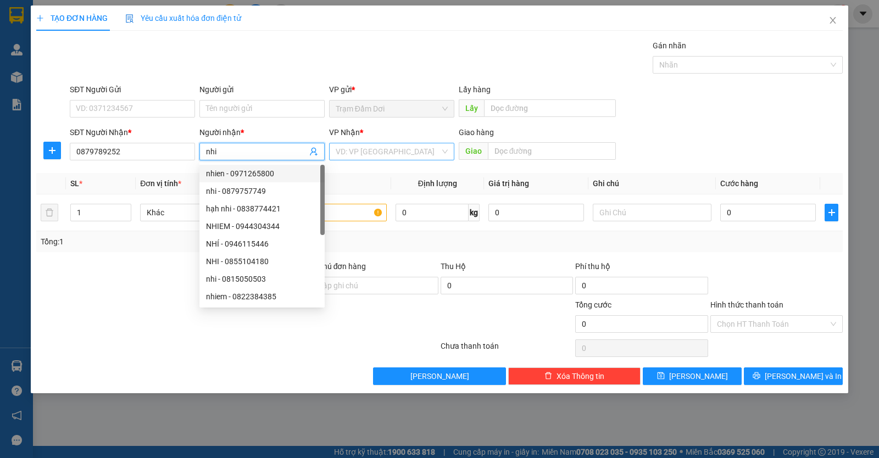
click at [401, 154] on input "search" at bounding box center [388, 151] width 104 height 16
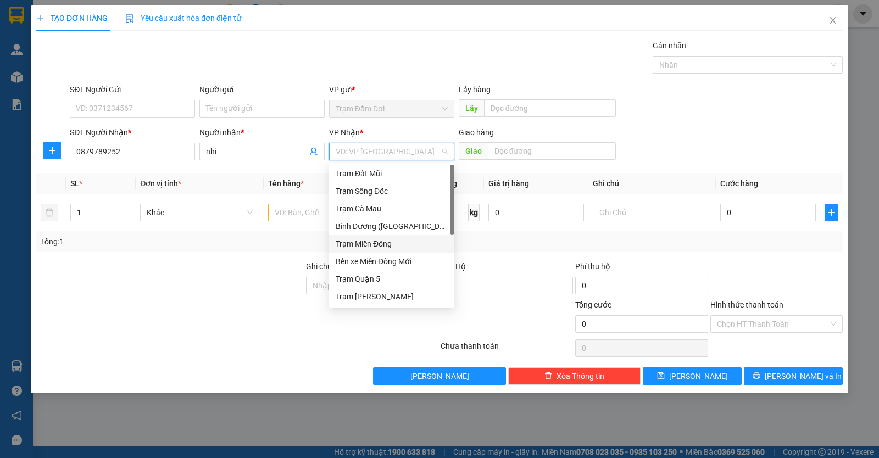
click at [366, 245] on div "Trạm Miền Đông" at bounding box center [392, 244] width 112 height 12
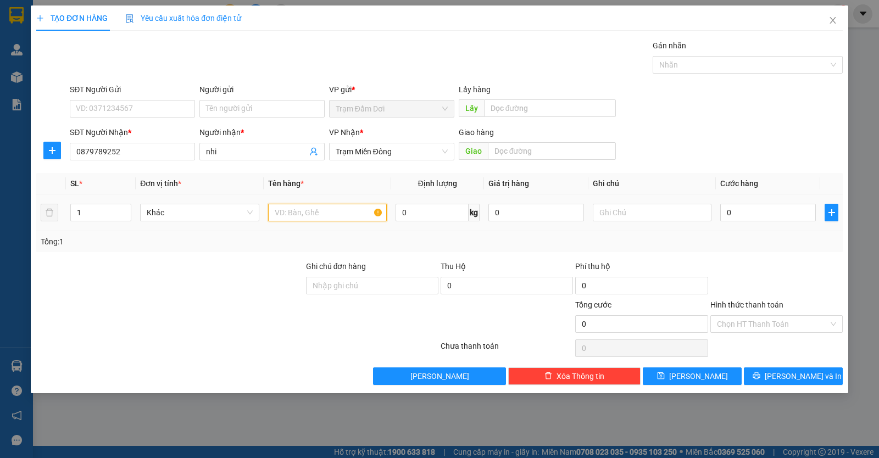
click at [319, 217] on input "text" at bounding box center [327, 213] width 119 height 18
click at [777, 214] on input "0" at bounding box center [769, 213] width 96 height 18
click at [775, 326] on input "Hình thức thanh toán" at bounding box center [773, 324] width 112 height 16
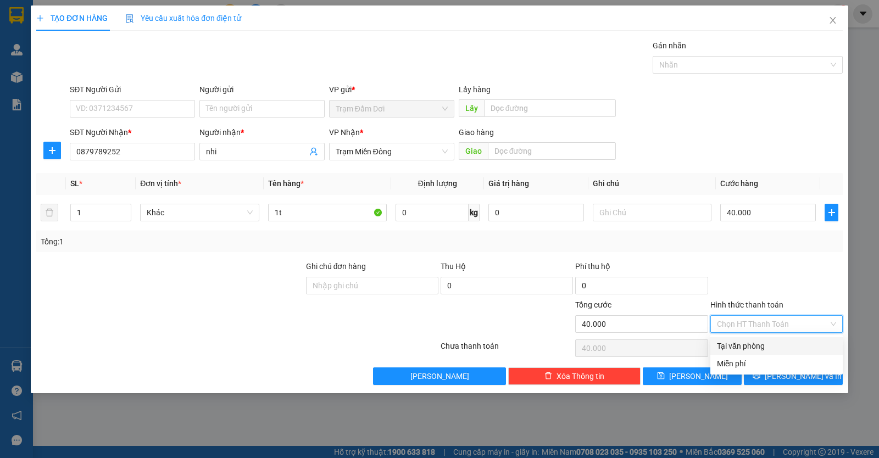
click at [770, 348] on div "Tại văn phòng" at bounding box center [776, 346] width 119 height 12
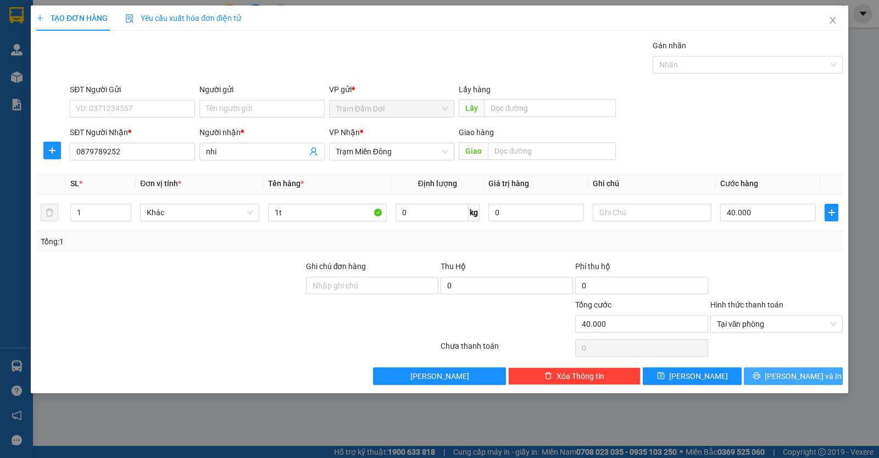
click at [760, 373] on icon "printer" at bounding box center [756, 376] width 7 height 7
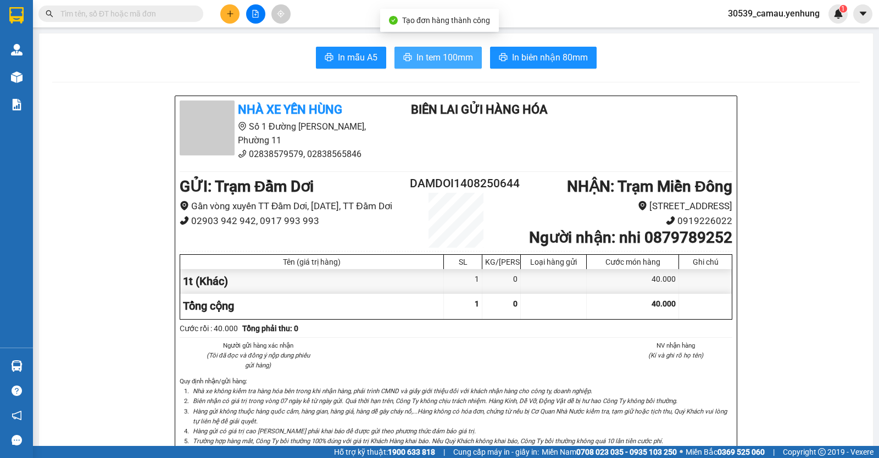
click at [455, 62] on span "In tem 100mm" at bounding box center [445, 58] width 57 height 14
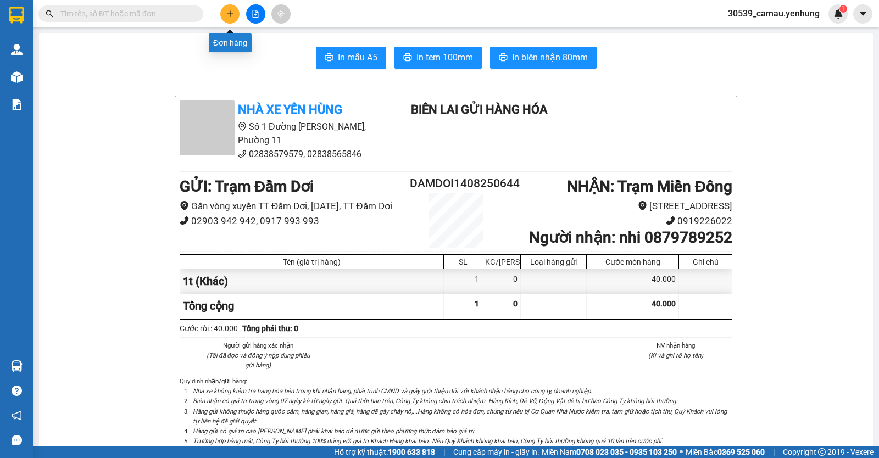
click at [226, 10] on icon "plus" at bounding box center [230, 14] width 8 height 8
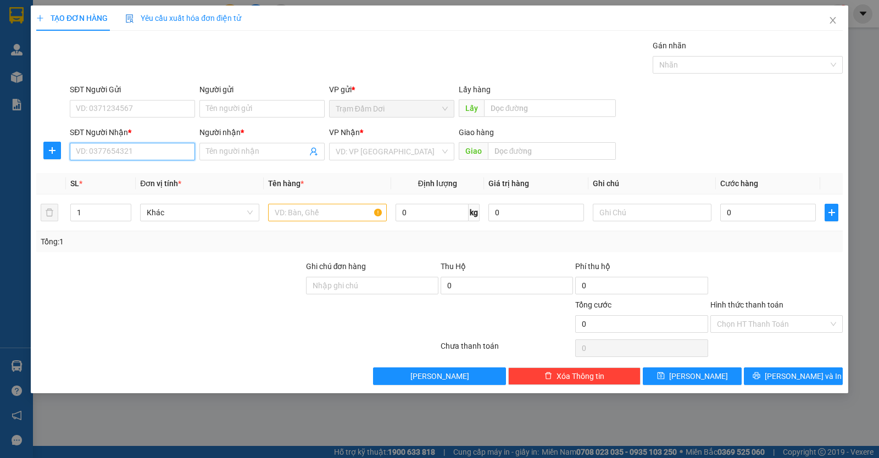
click at [145, 157] on input "SĐT Người Nhận *" at bounding box center [132, 152] width 125 height 18
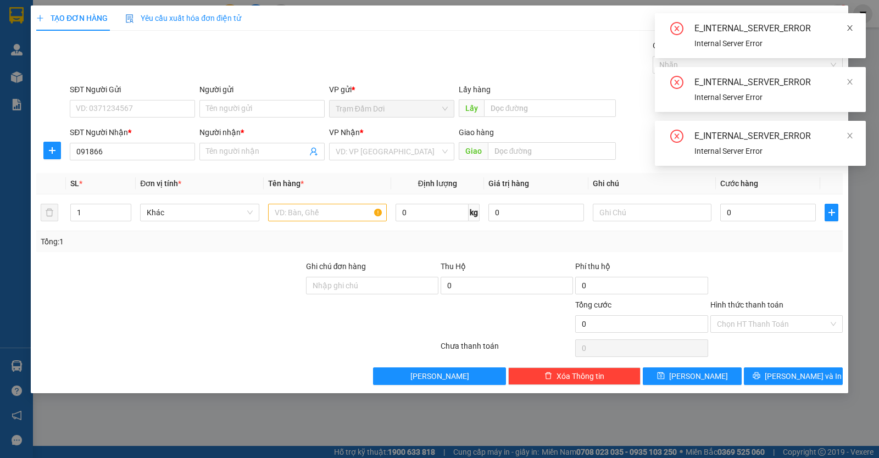
click at [852, 26] on icon "close" at bounding box center [850, 27] width 5 height 5
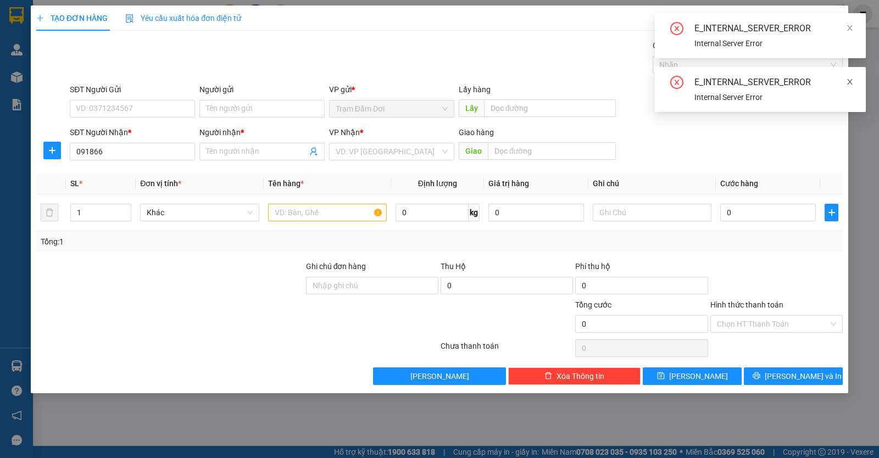
click at [849, 79] on icon "close" at bounding box center [850, 82] width 8 height 8
click at [848, 26] on icon "close" at bounding box center [850, 28] width 8 height 8
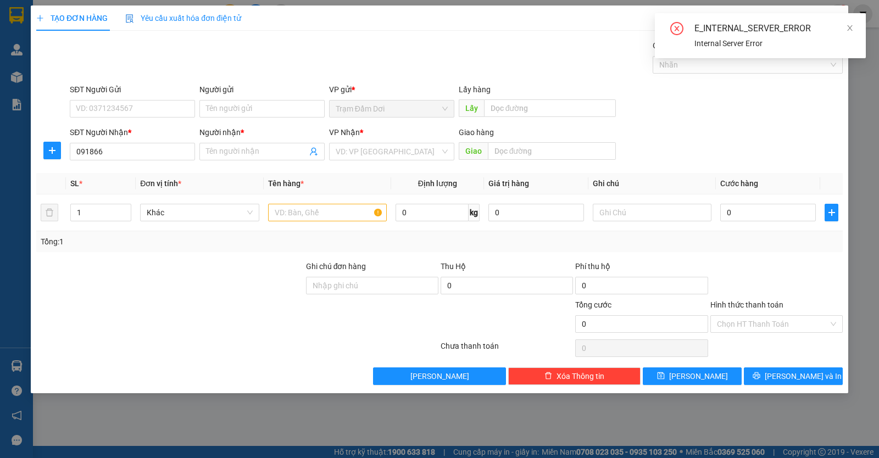
click at [848, 26] on icon "close" at bounding box center [850, 28] width 8 height 8
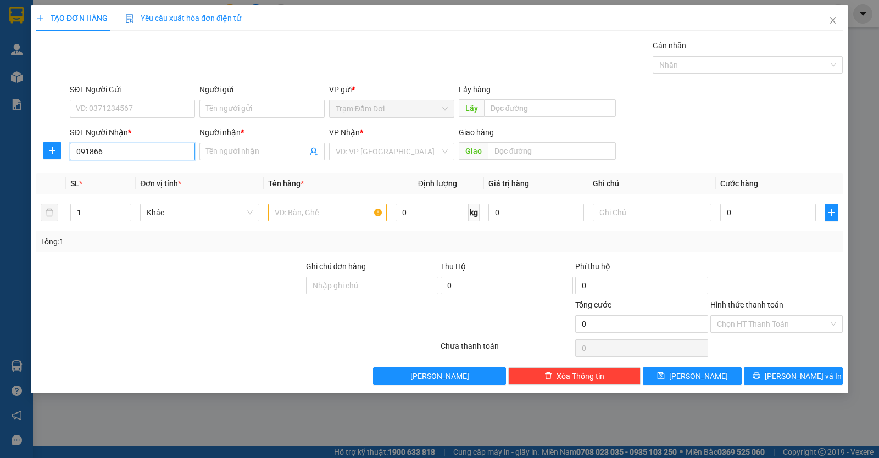
click at [143, 153] on input "091866" at bounding box center [132, 152] width 125 height 18
click at [123, 172] on div "0918661715 - [PERSON_NAME]" at bounding box center [132, 174] width 112 height 12
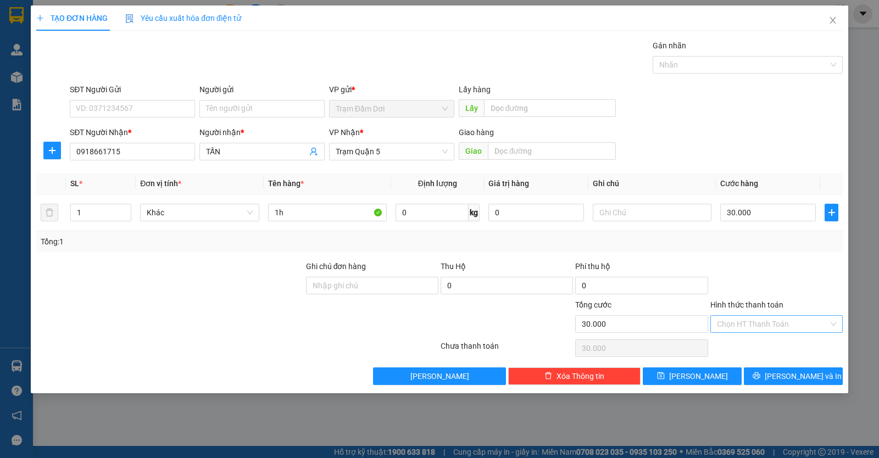
click at [771, 328] on input "Hình thức thanh toán" at bounding box center [773, 324] width 112 height 16
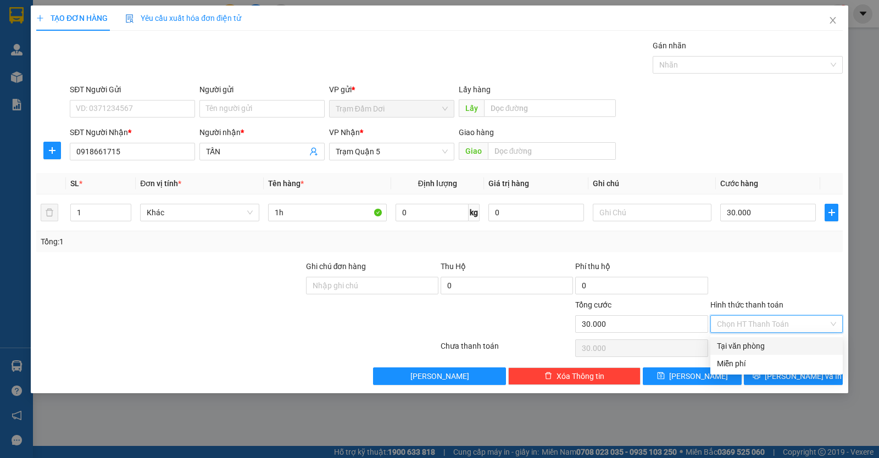
click at [766, 341] on div "Tại văn phòng" at bounding box center [776, 346] width 119 height 12
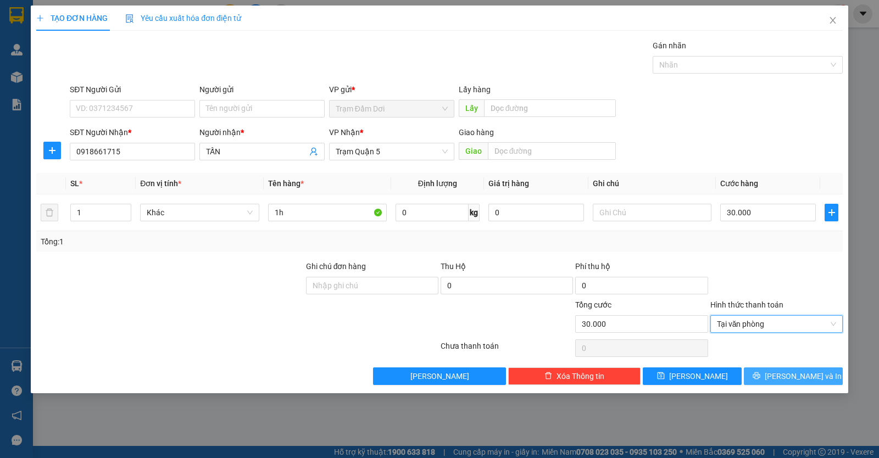
click at [773, 370] on button "[PERSON_NAME] và In" at bounding box center [793, 377] width 99 height 18
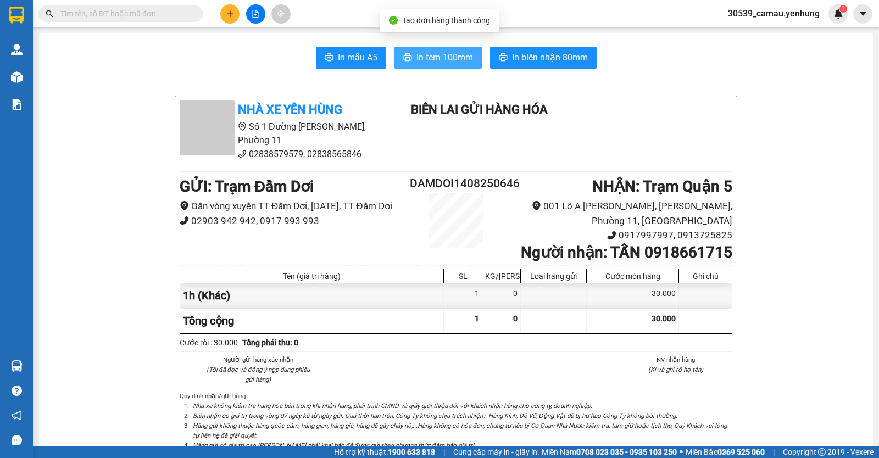
click at [452, 49] on button "In tem 100mm" at bounding box center [438, 58] width 87 height 22
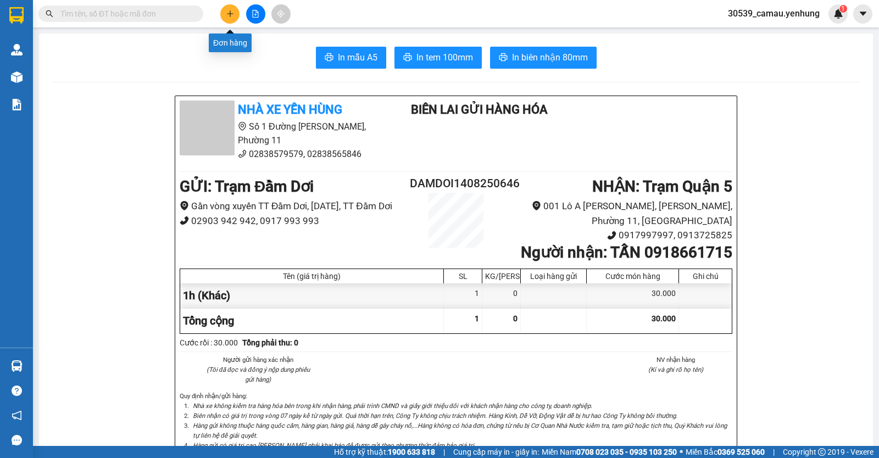
click at [227, 13] on icon "plus" at bounding box center [230, 14] width 8 height 8
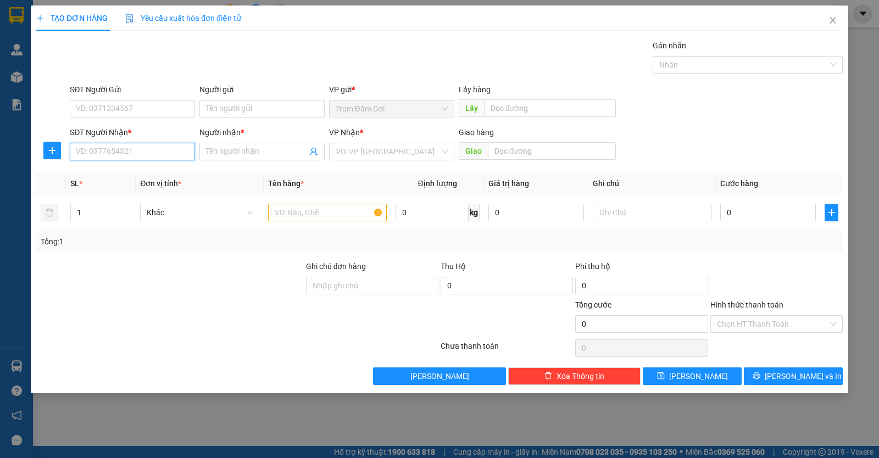
click at [167, 151] on input "SĐT Người Nhận *" at bounding box center [132, 152] width 125 height 18
click at [208, 153] on input "Người nhận *" at bounding box center [256, 152] width 101 height 12
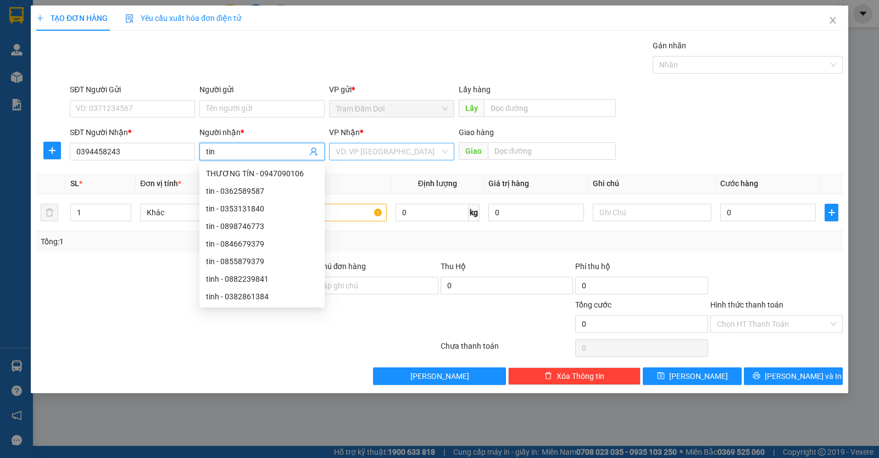
click at [365, 153] on input "search" at bounding box center [388, 151] width 104 height 16
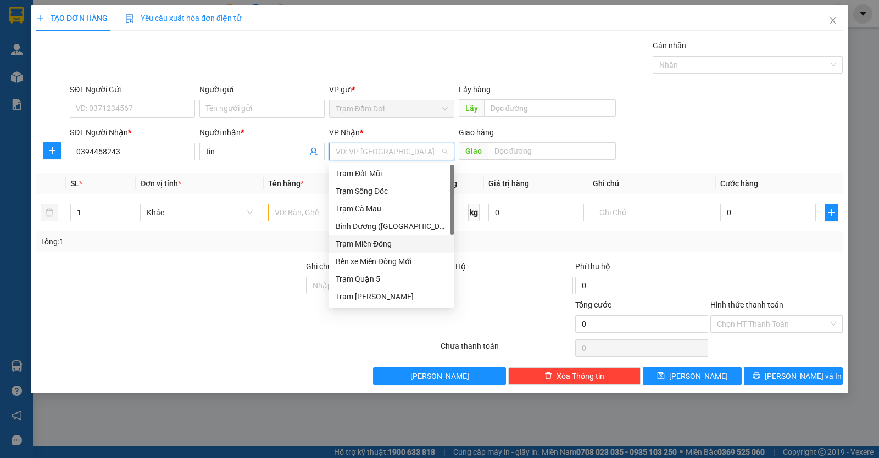
click at [368, 239] on div "Trạm Miền Đông" at bounding box center [392, 244] width 112 height 12
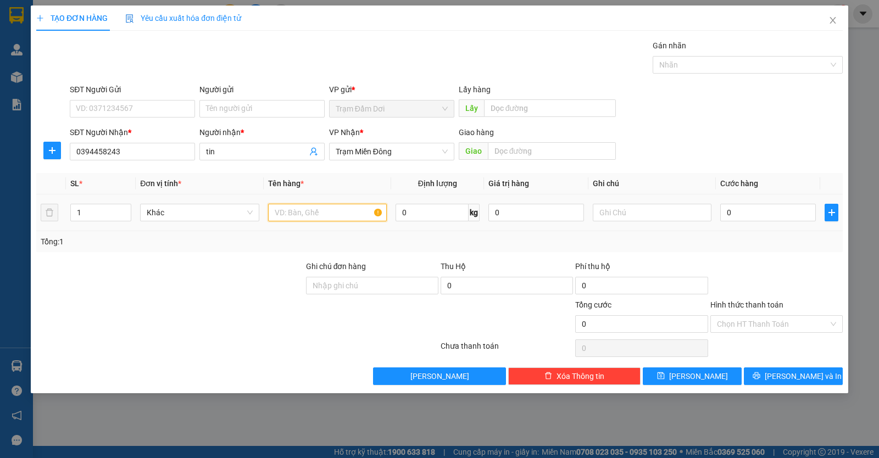
click at [333, 215] on input "text" at bounding box center [327, 213] width 119 height 18
click at [748, 217] on input "0" at bounding box center [769, 213] width 96 height 18
click at [760, 373] on button "[PERSON_NAME] và In" at bounding box center [793, 377] width 99 height 18
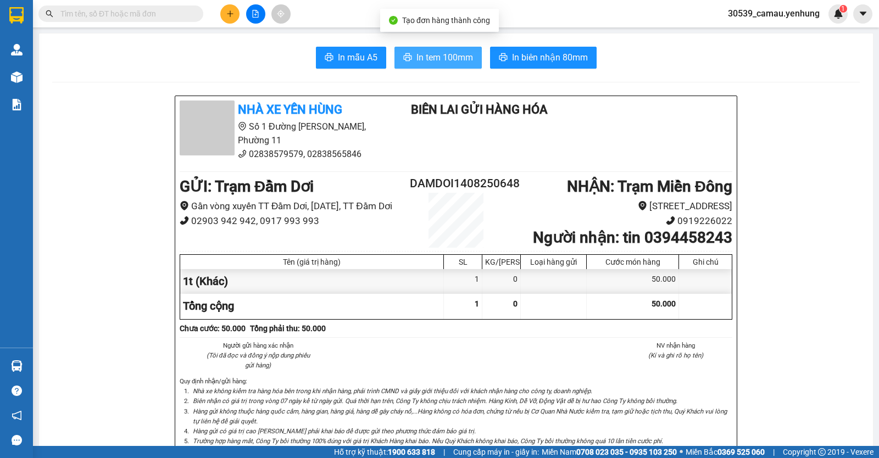
click at [446, 60] on span "In tem 100mm" at bounding box center [445, 58] width 57 height 14
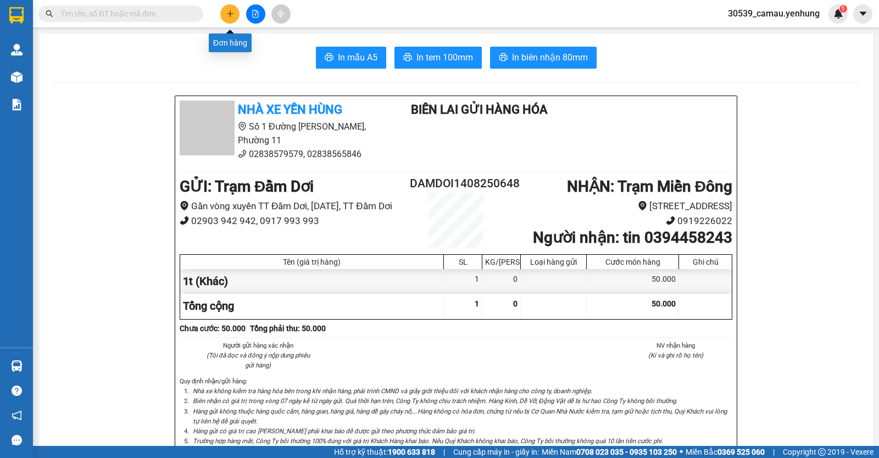
click at [237, 10] on button at bounding box center [229, 13] width 19 height 19
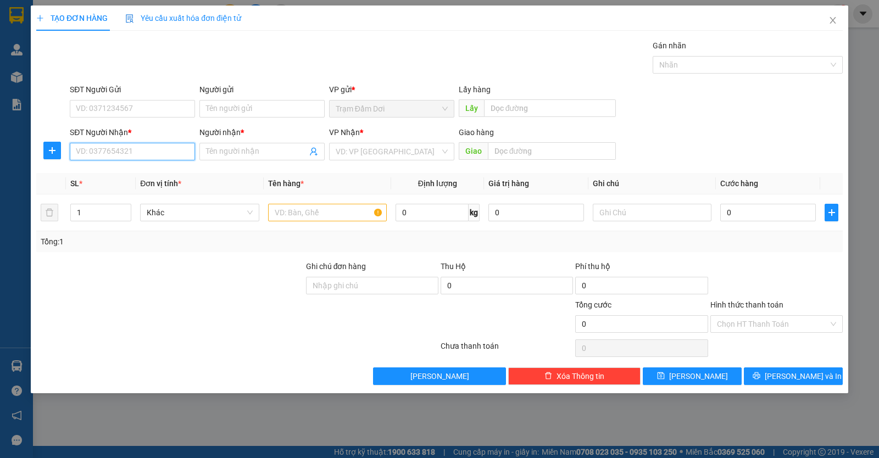
click at [176, 150] on input "SĐT Người Nhận *" at bounding box center [132, 152] width 125 height 18
click at [229, 158] on span at bounding box center [262, 152] width 125 height 18
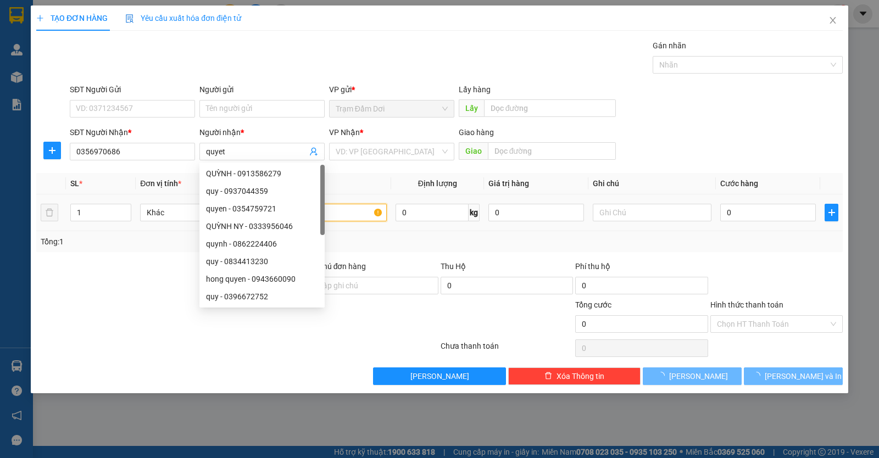
click at [357, 212] on input "text" at bounding box center [327, 213] width 119 height 18
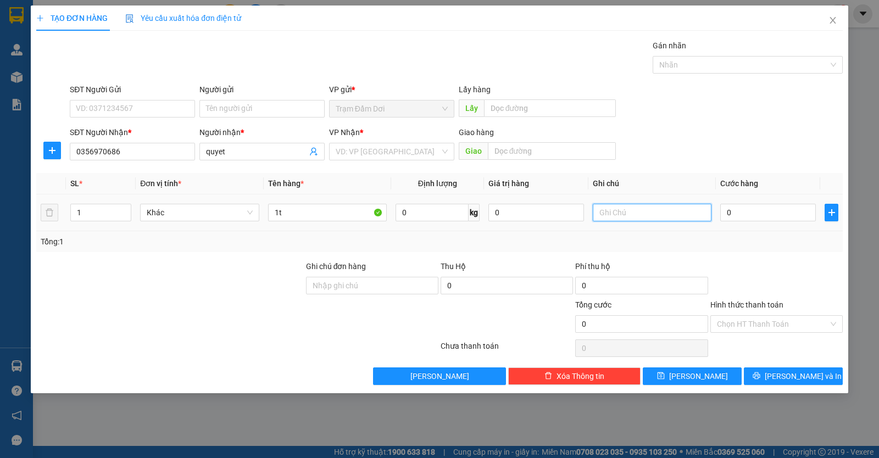
click at [638, 213] on input "text" at bounding box center [652, 213] width 119 height 18
click at [415, 156] on input "search" at bounding box center [388, 151] width 104 height 16
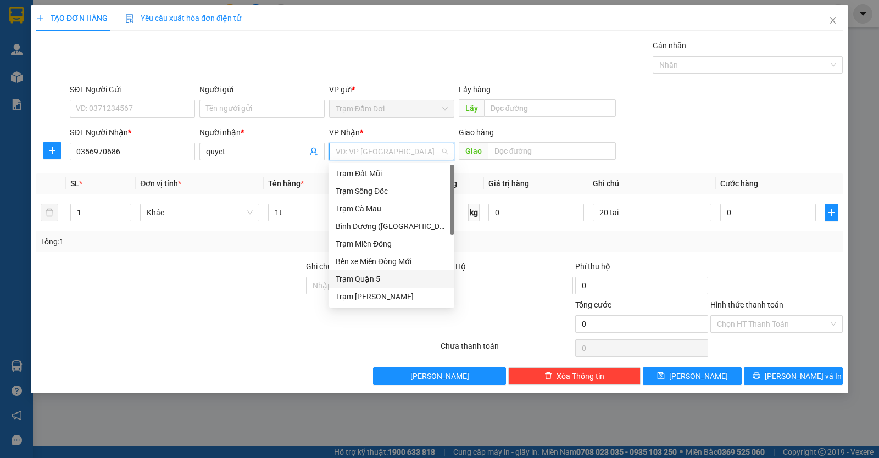
click at [364, 274] on div "Trạm Quận 5" at bounding box center [392, 279] width 112 height 12
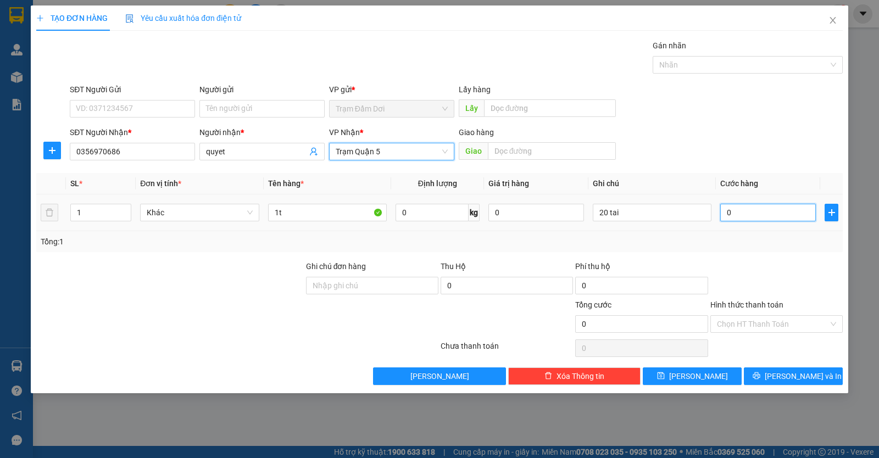
click at [768, 216] on input "0" at bounding box center [769, 213] width 96 height 18
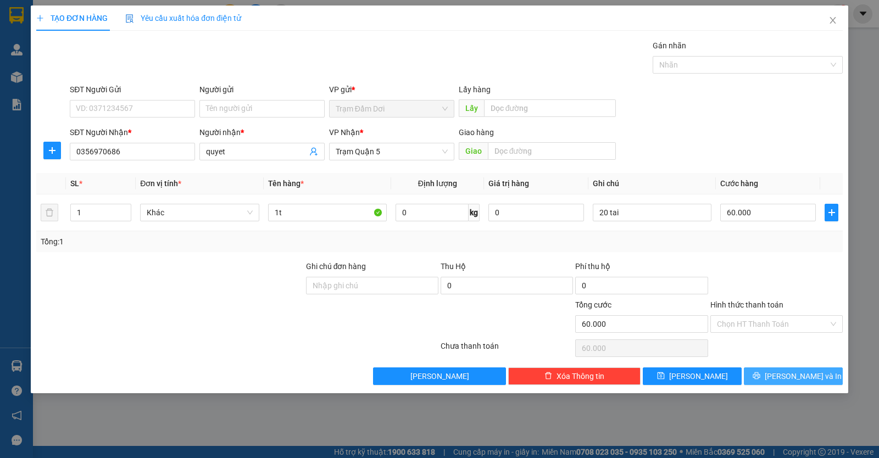
click at [770, 375] on button "[PERSON_NAME] và In" at bounding box center [793, 377] width 99 height 18
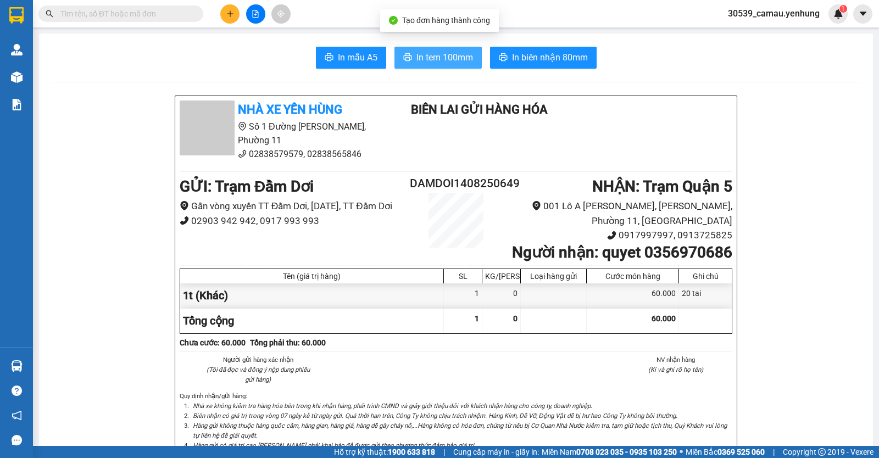
click at [462, 60] on span "In tem 100mm" at bounding box center [445, 58] width 57 height 14
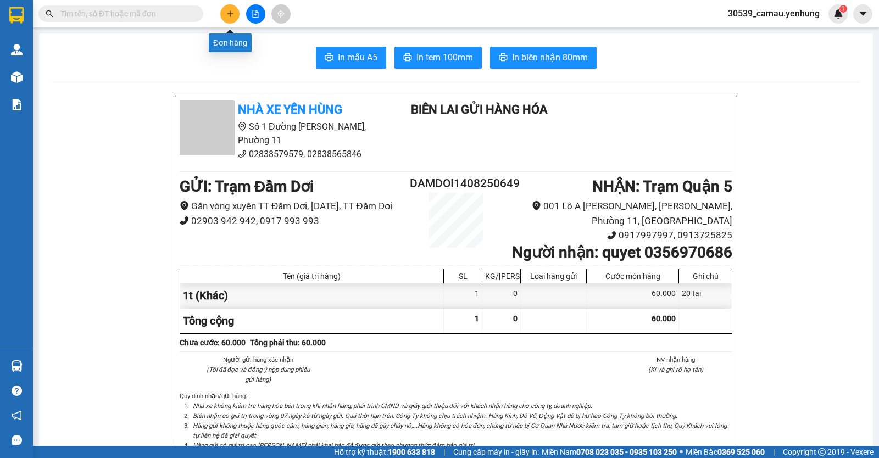
click at [231, 9] on button at bounding box center [229, 13] width 19 height 19
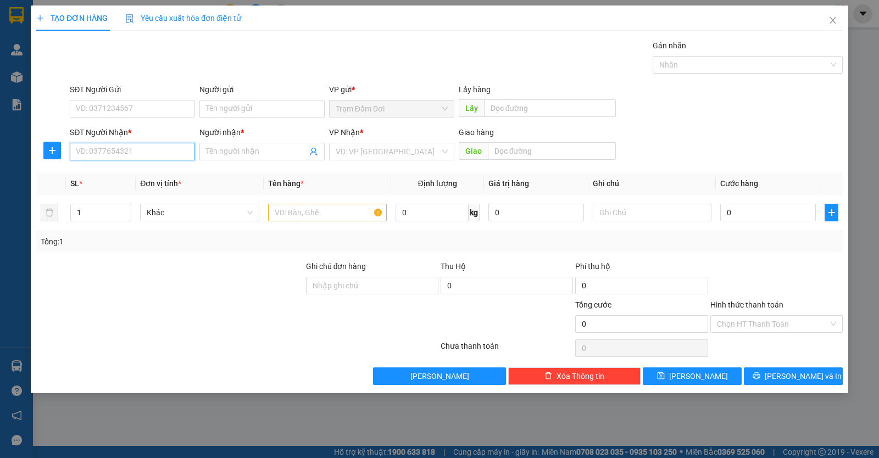
drag, startPoint x: 152, startPoint y: 153, endPoint x: 144, endPoint y: 153, distance: 7.7
click at [151, 153] on input "SĐT Người Nhận *" at bounding box center [132, 152] width 125 height 18
click at [132, 174] on div "0975485483 - loan" at bounding box center [132, 174] width 112 height 12
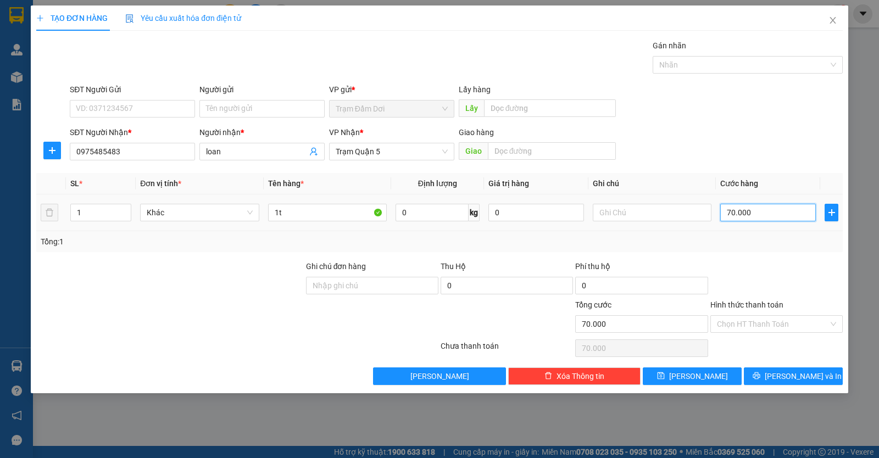
click at [763, 220] on input "70.000" at bounding box center [769, 213] width 96 height 18
click at [763, 319] on input "Hình thức thanh toán" at bounding box center [773, 324] width 112 height 16
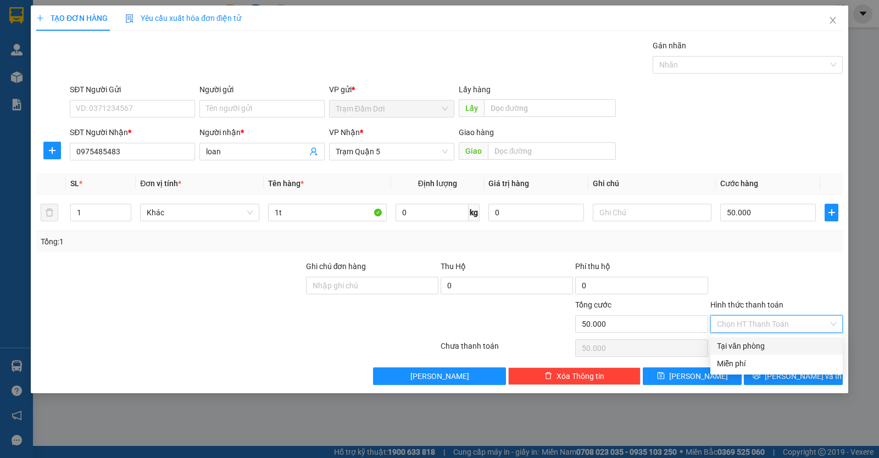
click at [758, 342] on div "Tại văn phòng" at bounding box center [776, 346] width 119 height 12
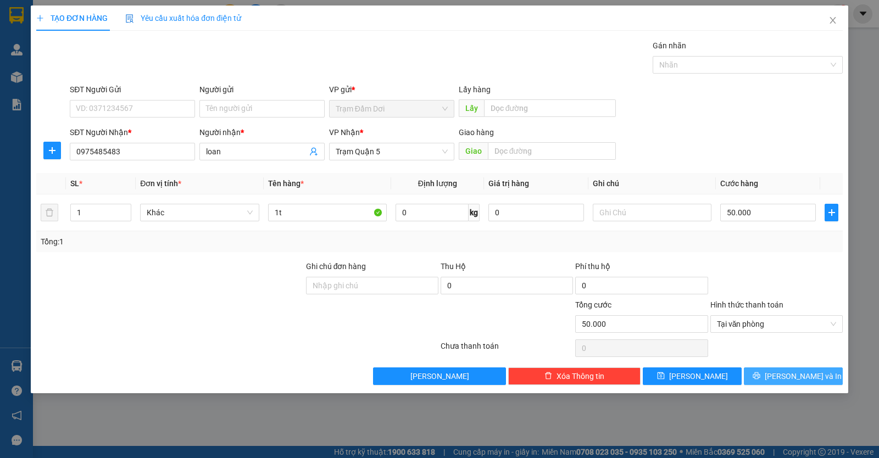
click at [769, 373] on button "[PERSON_NAME] và In" at bounding box center [793, 377] width 99 height 18
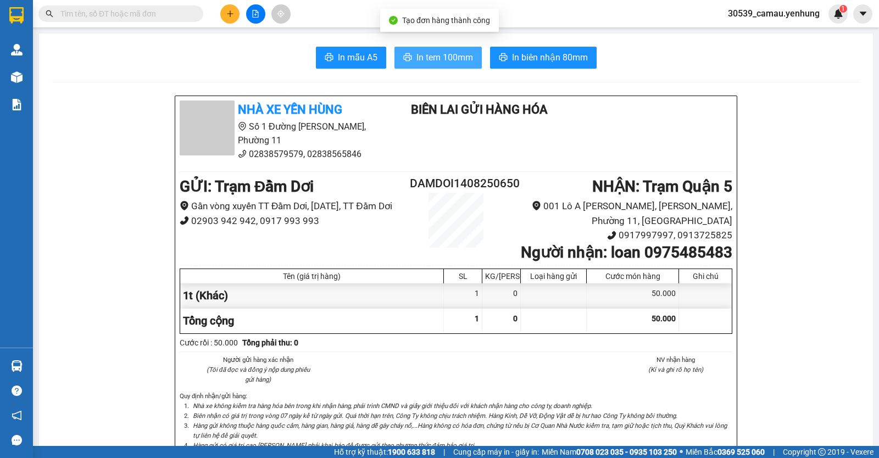
click at [451, 60] on span "In tem 100mm" at bounding box center [445, 58] width 57 height 14
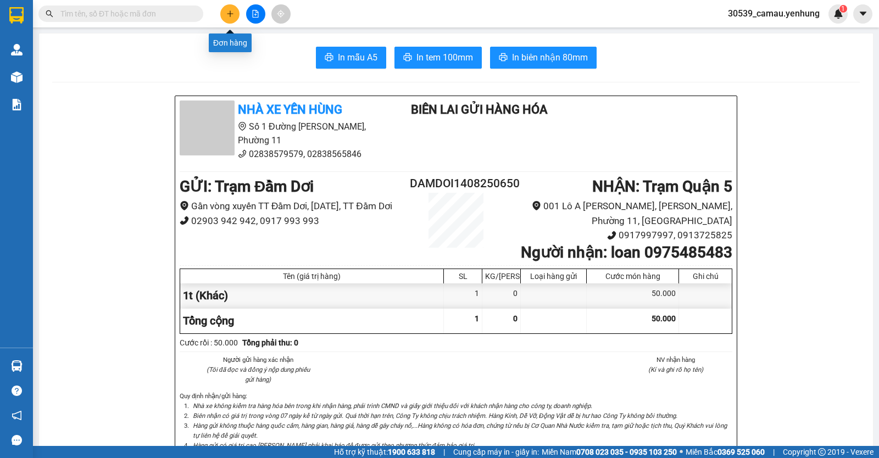
click at [234, 15] on button at bounding box center [229, 13] width 19 height 19
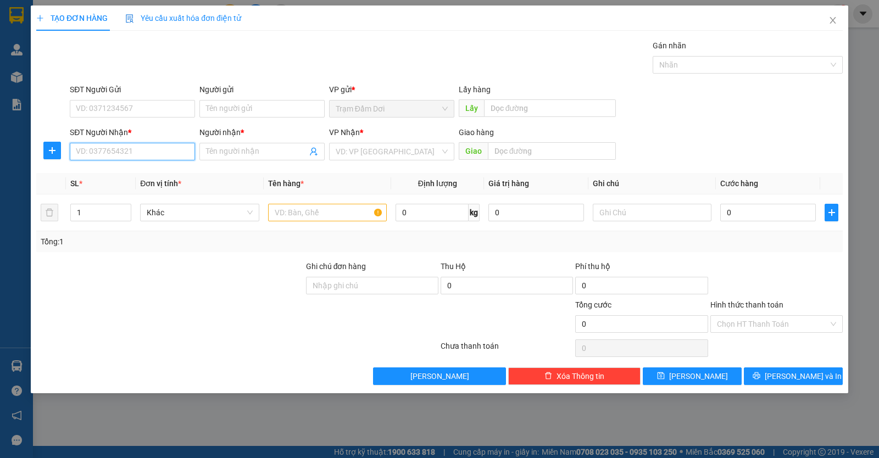
click at [125, 158] on input "SĐT Người Nhận *" at bounding box center [132, 152] width 125 height 18
click at [349, 148] on input "search" at bounding box center [388, 151] width 104 height 16
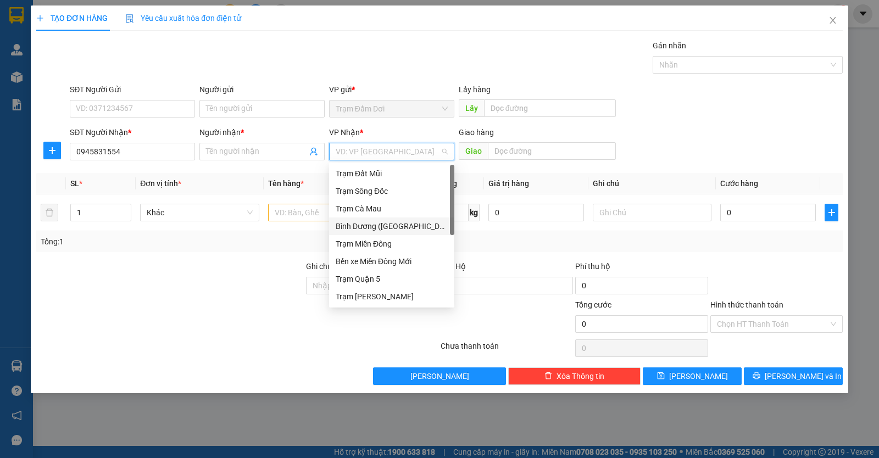
click at [374, 223] on div "Bình Dương ([GEOGRAPHIC_DATA])" at bounding box center [392, 226] width 112 height 12
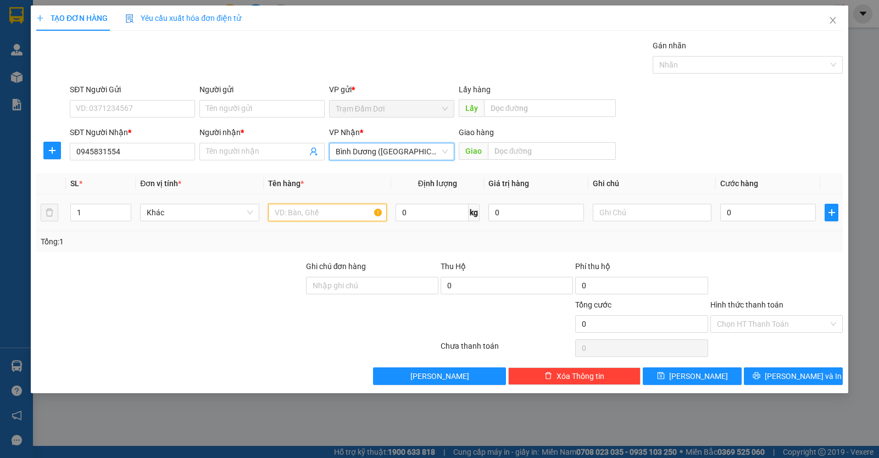
click at [324, 214] on input "text" at bounding box center [327, 213] width 119 height 18
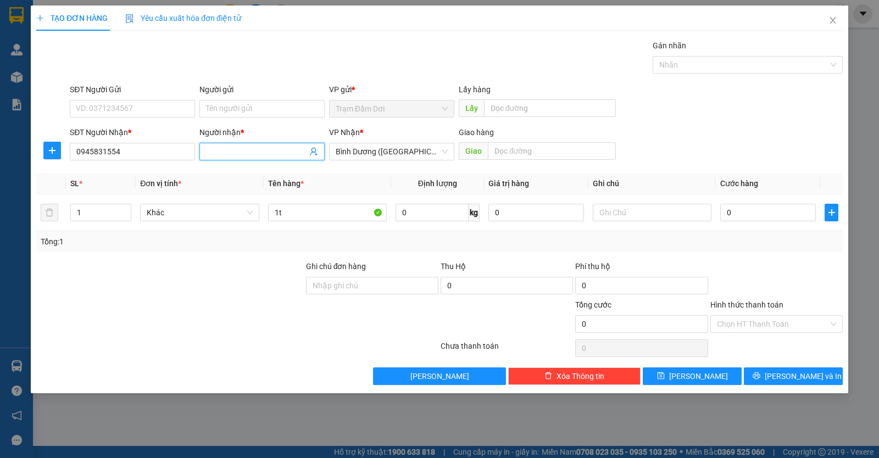
click at [247, 153] on input "Người nhận *" at bounding box center [256, 152] width 101 height 12
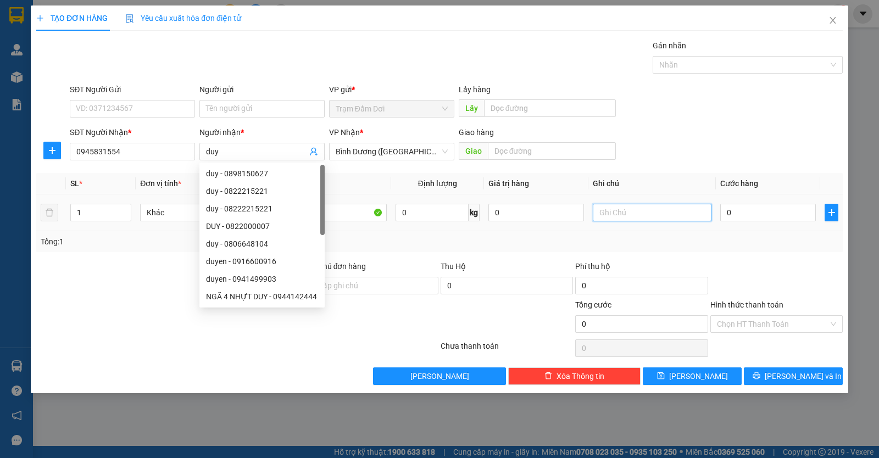
click at [682, 214] on input "text" at bounding box center [652, 213] width 119 height 18
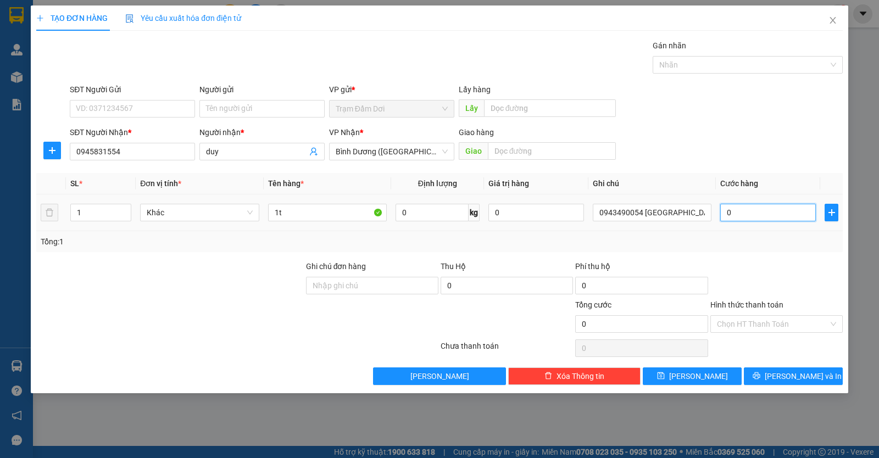
click at [735, 214] on input "0" at bounding box center [769, 213] width 96 height 18
click at [760, 321] on input "Hình thức thanh toán" at bounding box center [773, 324] width 112 height 16
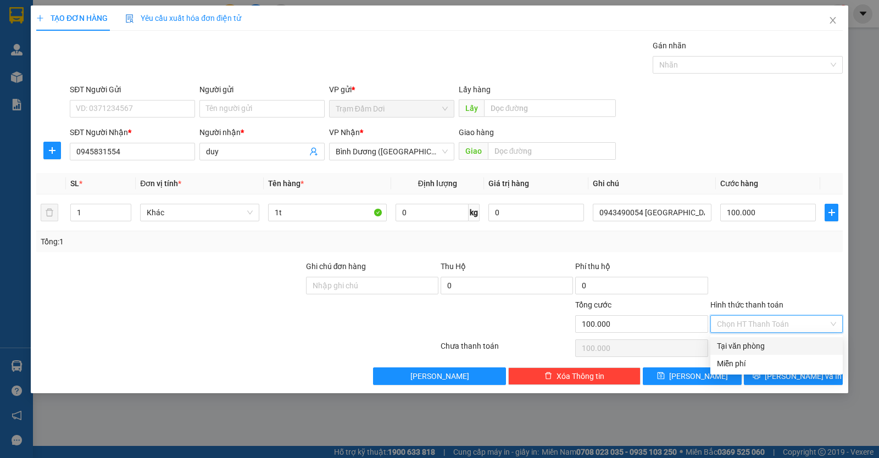
click at [759, 347] on div "Tại văn phòng" at bounding box center [776, 346] width 119 height 12
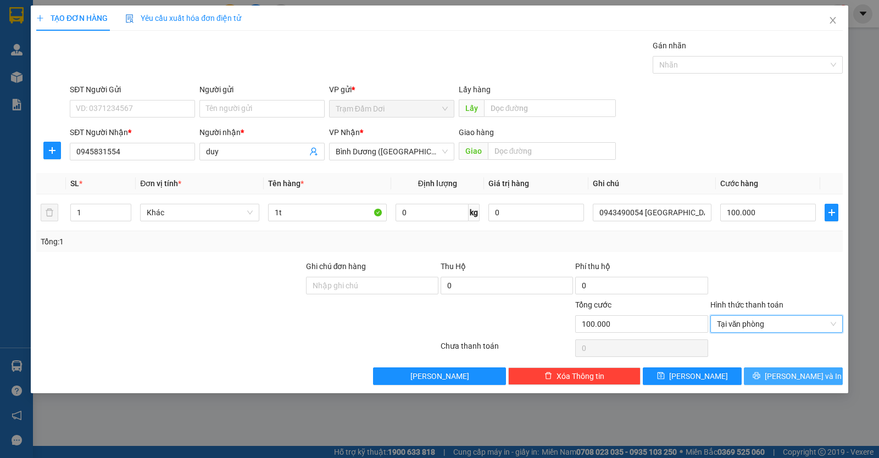
click at [770, 377] on button "[PERSON_NAME] và In" at bounding box center [793, 377] width 99 height 18
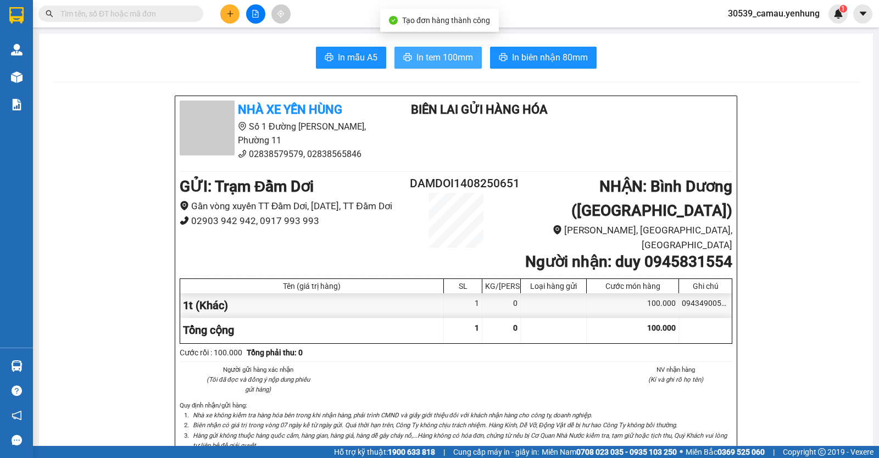
click at [405, 59] on icon "printer" at bounding box center [407, 57] width 9 height 9
click at [236, 14] on button at bounding box center [229, 13] width 19 height 19
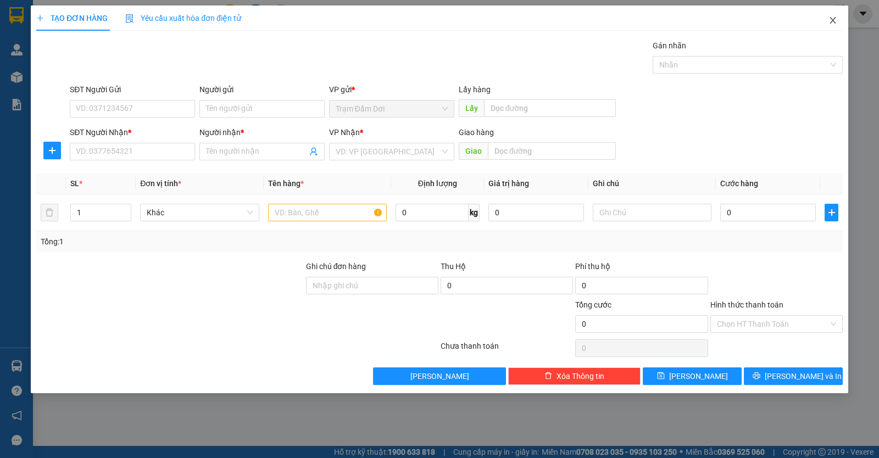
click at [835, 21] on icon "close" at bounding box center [833, 20] width 9 height 9
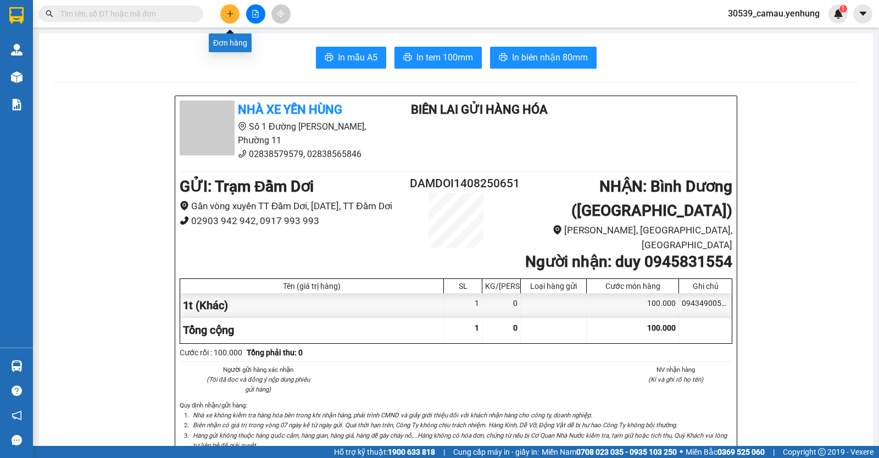
click at [228, 11] on icon "plus" at bounding box center [230, 14] width 8 height 8
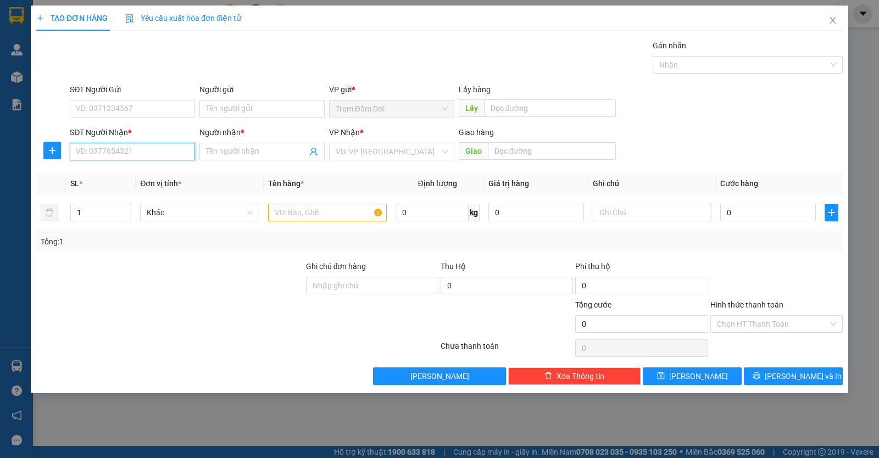
click at [109, 152] on input "SĐT Người Nhận *" at bounding box center [132, 152] width 125 height 18
click at [93, 149] on input "SĐT Người Nhận *" at bounding box center [132, 152] width 125 height 18
click at [351, 153] on input "search" at bounding box center [388, 151] width 104 height 16
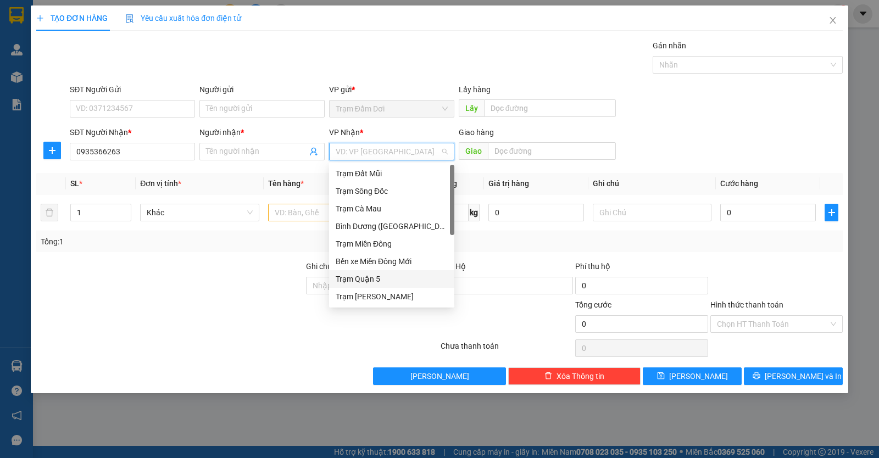
click at [347, 281] on div "Trạm Quận 5" at bounding box center [392, 279] width 112 height 12
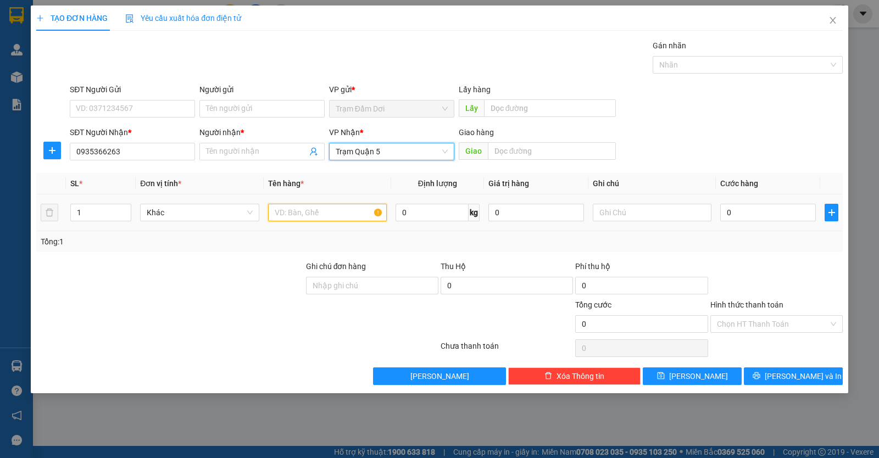
click at [316, 214] on input "text" at bounding box center [327, 213] width 119 height 18
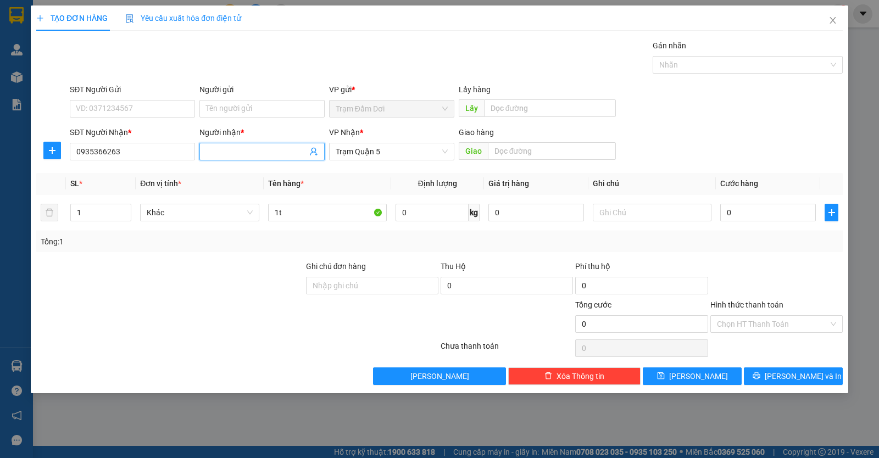
click at [273, 145] on span at bounding box center [262, 152] width 125 height 18
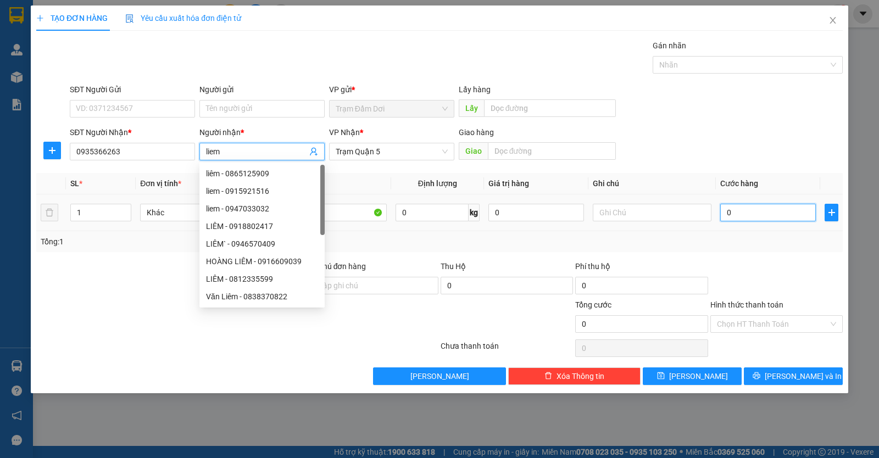
click at [753, 217] on input "0" at bounding box center [769, 213] width 96 height 18
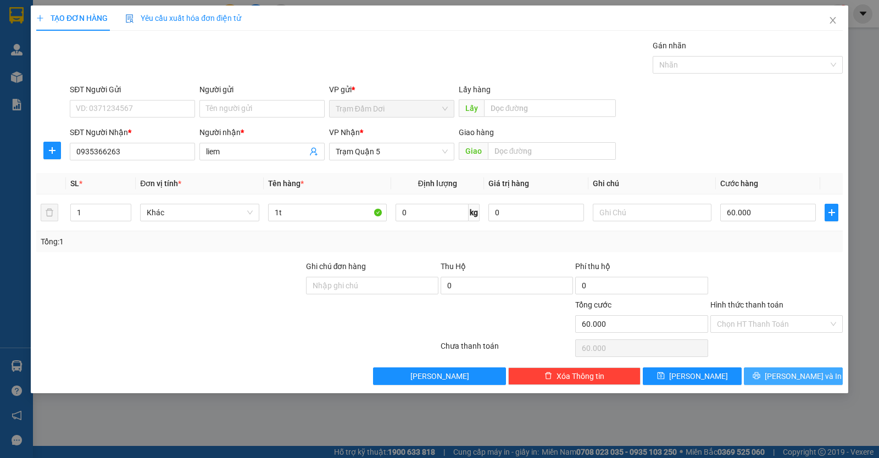
click at [761, 378] on icon "printer" at bounding box center [757, 376] width 8 height 8
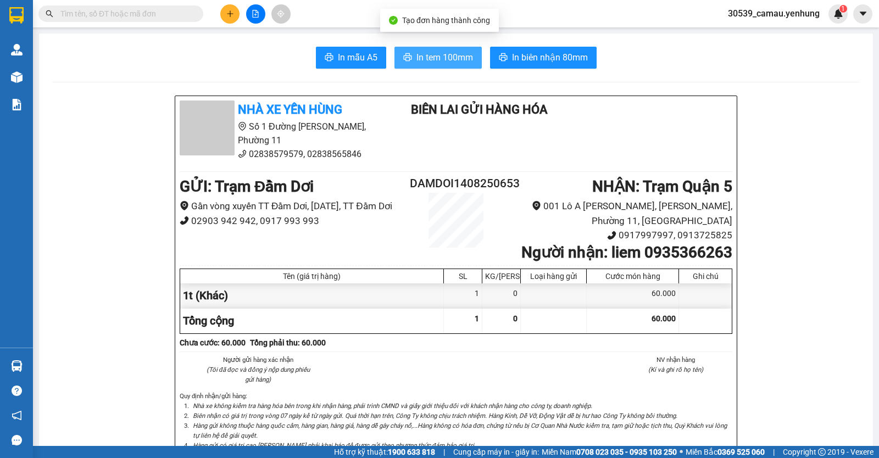
click at [439, 58] on span "In tem 100mm" at bounding box center [445, 58] width 57 height 14
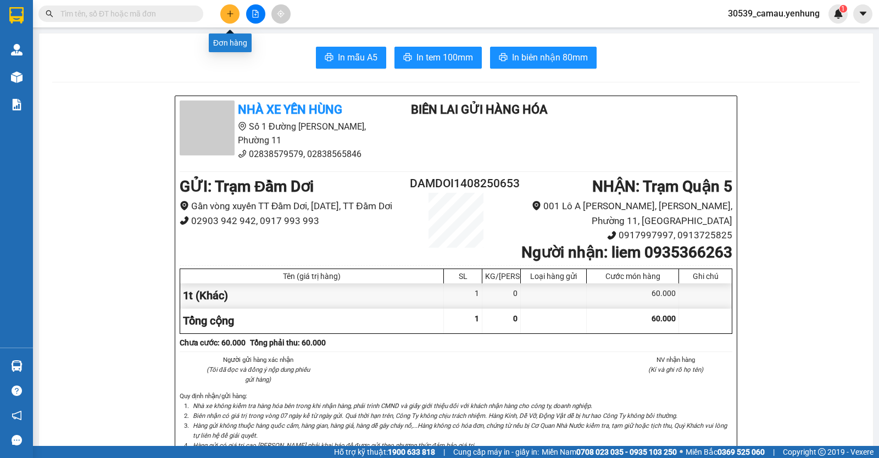
click at [230, 12] on icon "plus" at bounding box center [230, 14] width 8 height 8
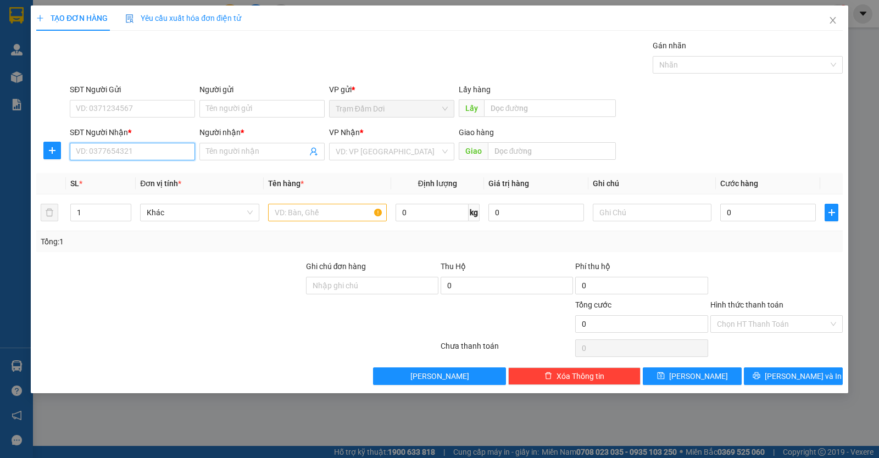
click at [115, 152] on input "SĐT Người Nhận *" at bounding box center [132, 152] width 125 height 18
click at [106, 157] on input "0" at bounding box center [132, 152] width 125 height 18
click at [105, 156] on input "0" at bounding box center [132, 152] width 125 height 18
click at [121, 151] on input "0" at bounding box center [132, 152] width 125 height 18
click at [122, 169] on div "0973293024 - thanh" at bounding box center [132, 174] width 112 height 12
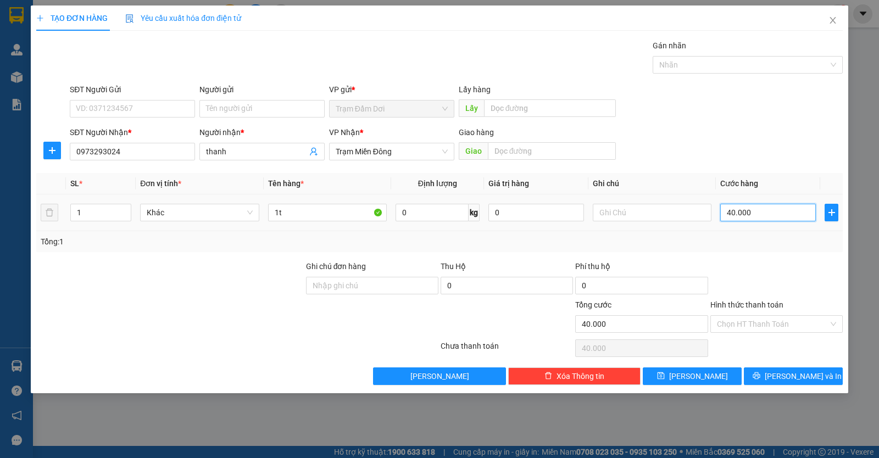
drag, startPoint x: 771, startPoint y: 214, endPoint x: 763, endPoint y: 215, distance: 7.7
click at [770, 215] on input "40.000" at bounding box center [769, 213] width 96 height 18
click at [750, 320] on input "Hình thức thanh toán" at bounding box center [773, 324] width 112 height 16
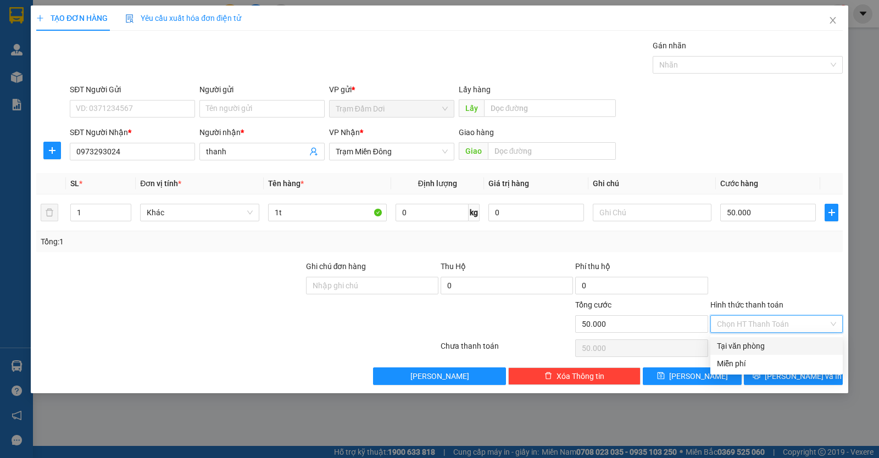
click at [749, 342] on div "Tại văn phòng" at bounding box center [776, 346] width 119 height 12
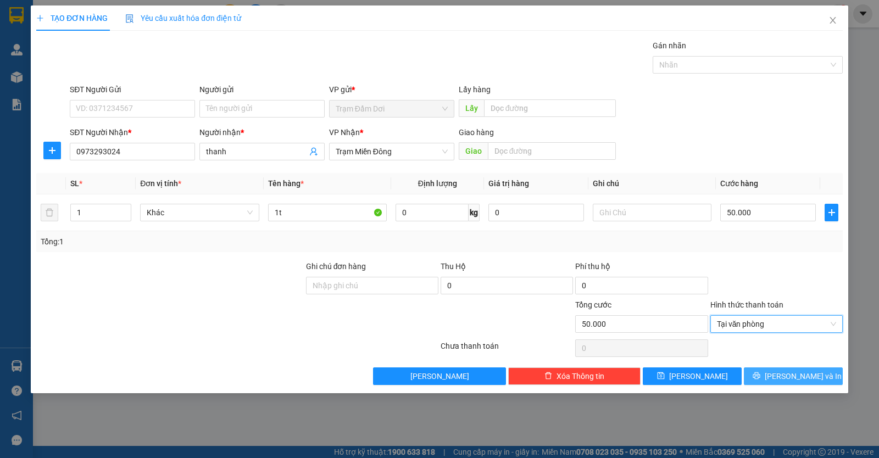
click at [761, 376] on icon "printer" at bounding box center [757, 376] width 8 height 8
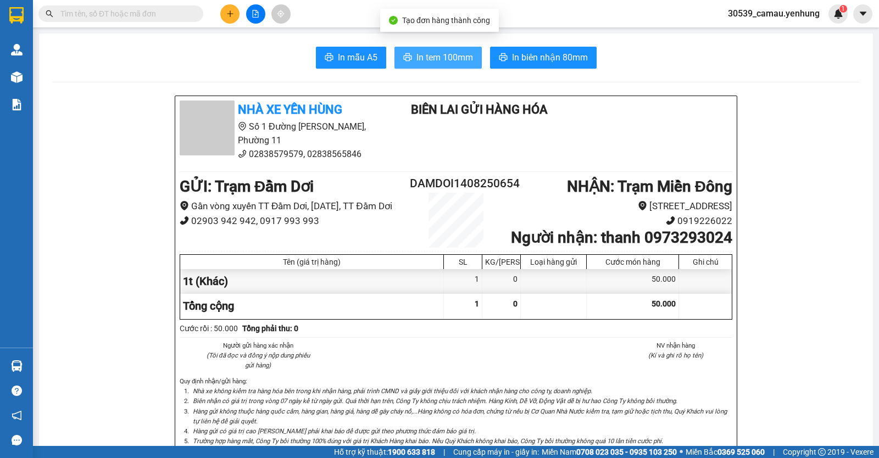
click at [443, 65] on button "In tem 100mm" at bounding box center [438, 58] width 87 height 22
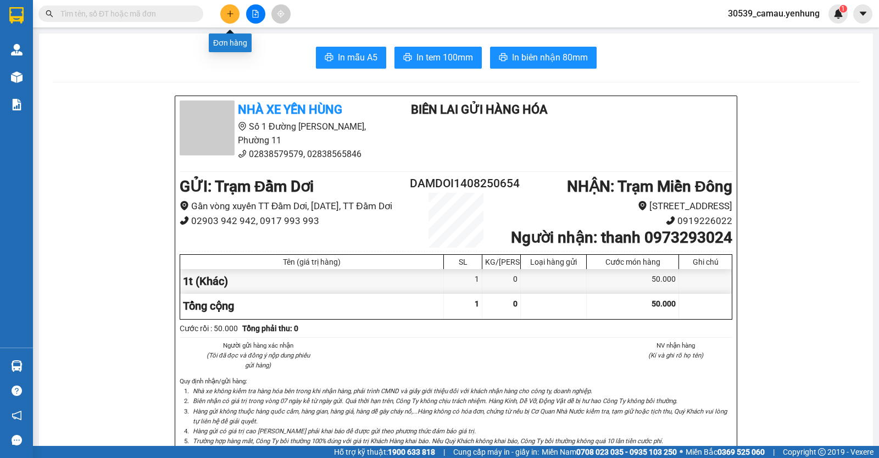
click at [228, 13] on icon "plus" at bounding box center [230, 14] width 8 height 8
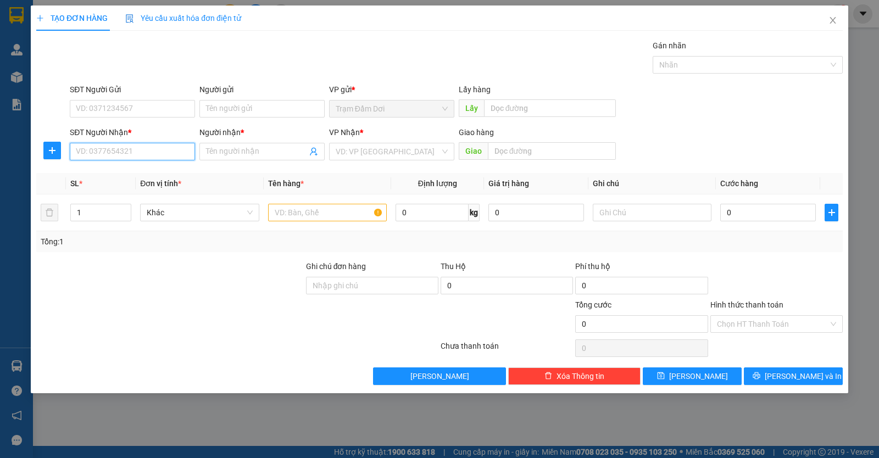
click at [140, 154] on input "SĐT Người Nhận *" at bounding box center [132, 152] width 125 height 18
click at [136, 174] on div "0903092909 - quyen" at bounding box center [132, 174] width 112 height 12
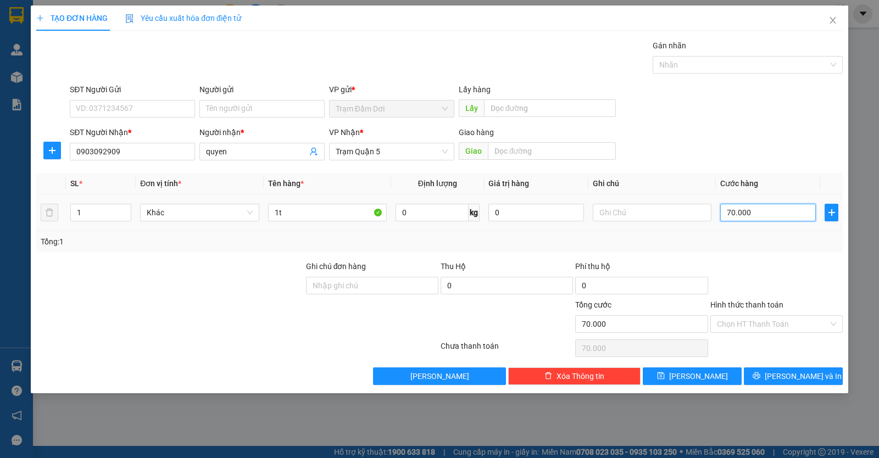
click at [765, 218] on input "70.000" at bounding box center [769, 213] width 96 height 18
click at [763, 372] on button "[PERSON_NAME] và In" at bounding box center [793, 377] width 99 height 18
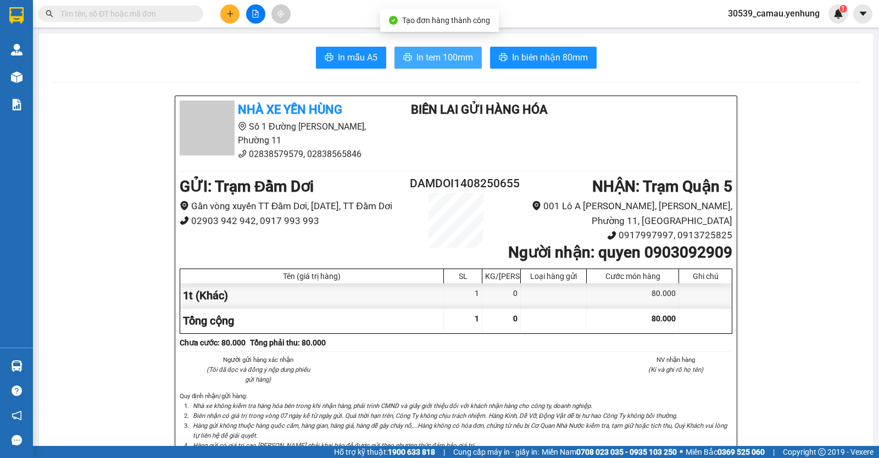
click at [456, 63] on span "In tem 100mm" at bounding box center [445, 58] width 57 height 14
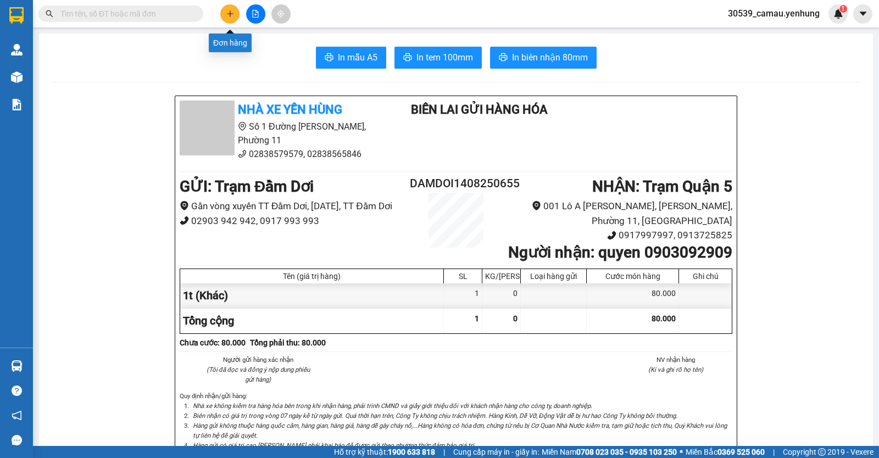
click at [233, 16] on icon "plus" at bounding box center [230, 14] width 8 height 8
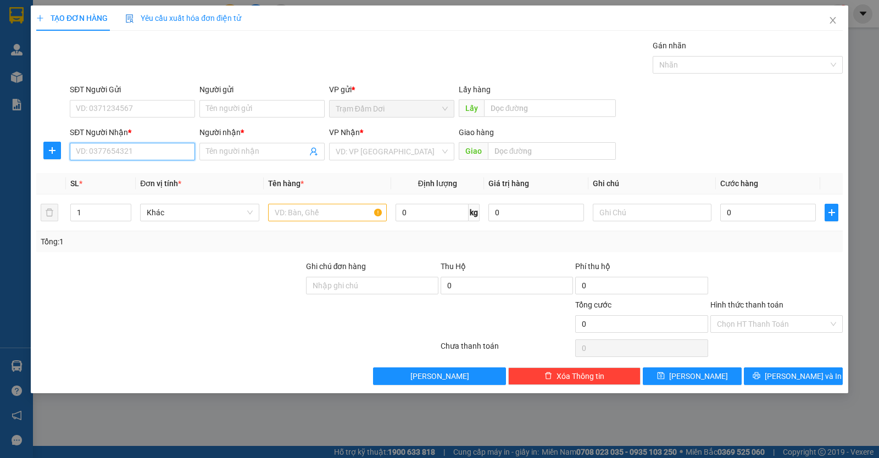
click at [119, 157] on input "SĐT Người Nhận *" at bounding box center [132, 152] width 125 height 18
click at [123, 153] on input "SĐT Người Nhận *" at bounding box center [132, 152] width 125 height 18
click at [109, 159] on input "SĐT Người Nhận *" at bounding box center [132, 152] width 125 height 18
click at [135, 154] on input "SĐT Người Nhận *" at bounding box center [132, 152] width 125 height 18
click at [123, 162] on div "SĐT Người Nhận * VD: 0377654321" at bounding box center [132, 145] width 125 height 38
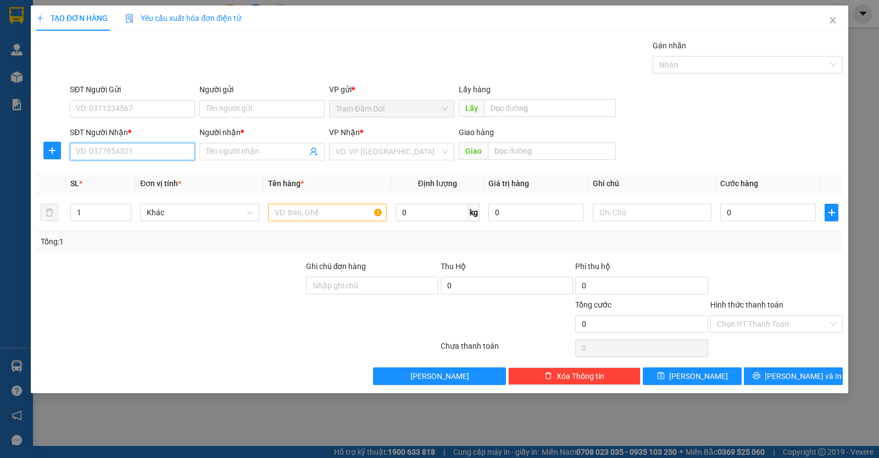
click at [125, 147] on input "SĐT Người Nhận *" at bounding box center [132, 152] width 125 height 18
click at [131, 171] on div "0944102067 - quyen" at bounding box center [132, 174] width 112 height 12
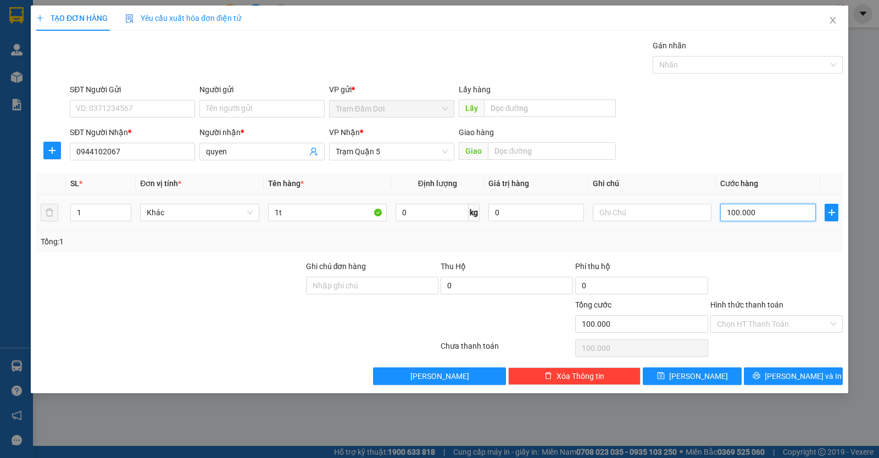
click at [775, 213] on input "100.000" at bounding box center [769, 213] width 96 height 18
click at [801, 373] on span "[PERSON_NAME] và In" at bounding box center [803, 376] width 77 height 12
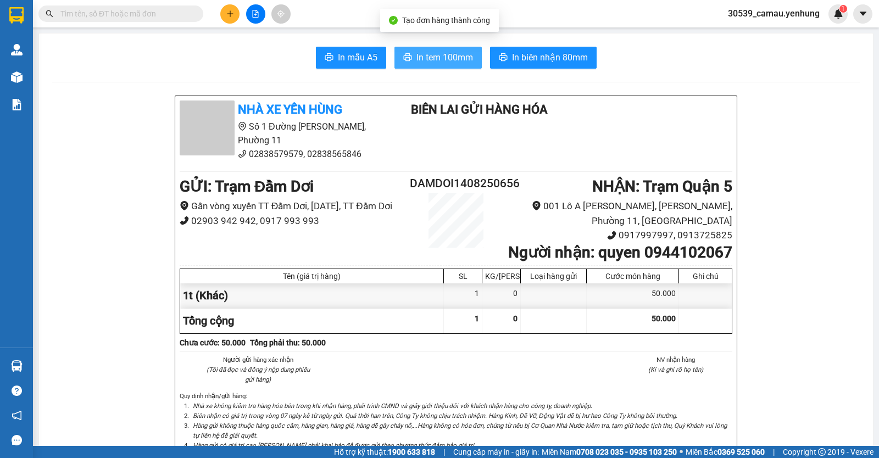
click at [418, 58] on span "In tem 100mm" at bounding box center [445, 58] width 57 height 14
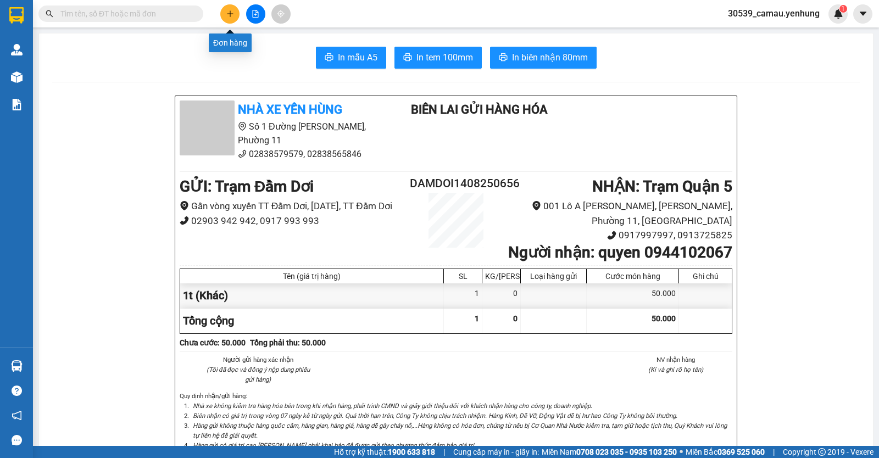
click at [235, 9] on button at bounding box center [229, 13] width 19 height 19
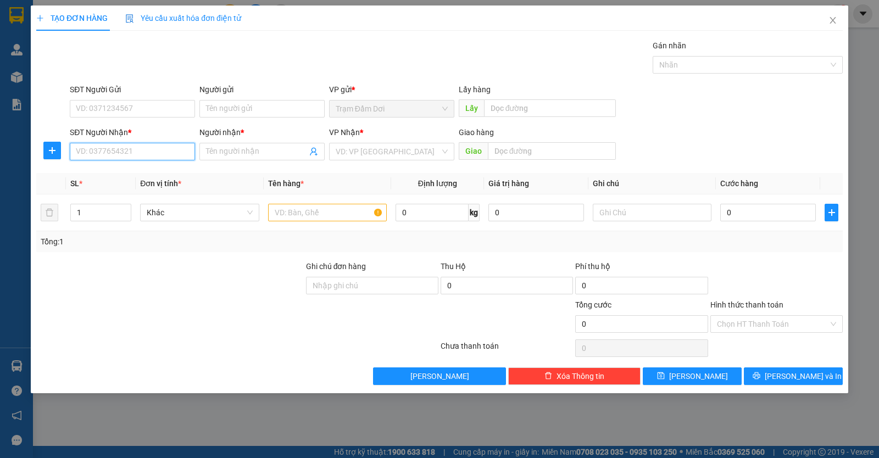
click at [150, 157] on input "SĐT Người Nhận *" at bounding box center [132, 152] width 125 height 18
click at [131, 173] on div "0937247276 - pho" at bounding box center [132, 174] width 112 height 12
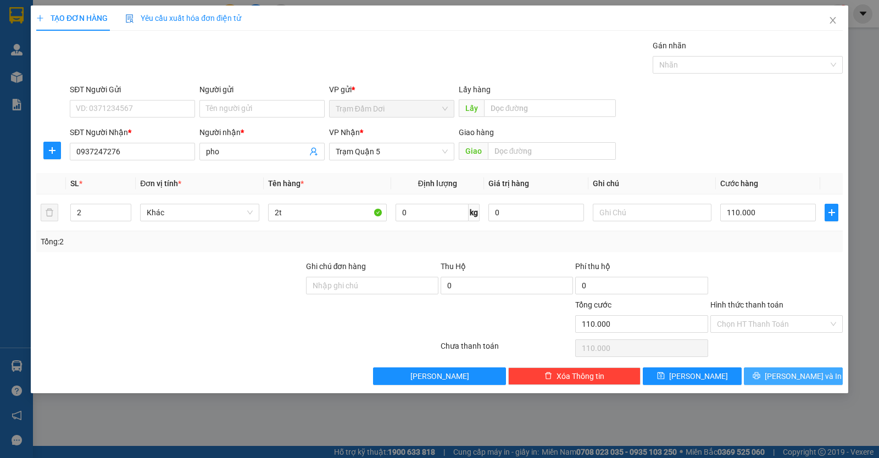
click at [760, 374] on icon "printer" at bounding box center [756, 376] width 7 height 7
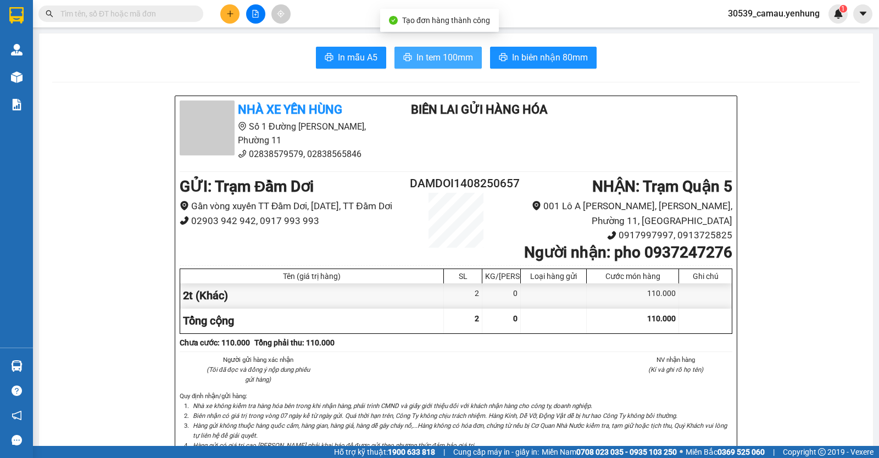
click at [453, 56] on span "In tem 100mm" at bounding box center [445, 58] width 57 height 14
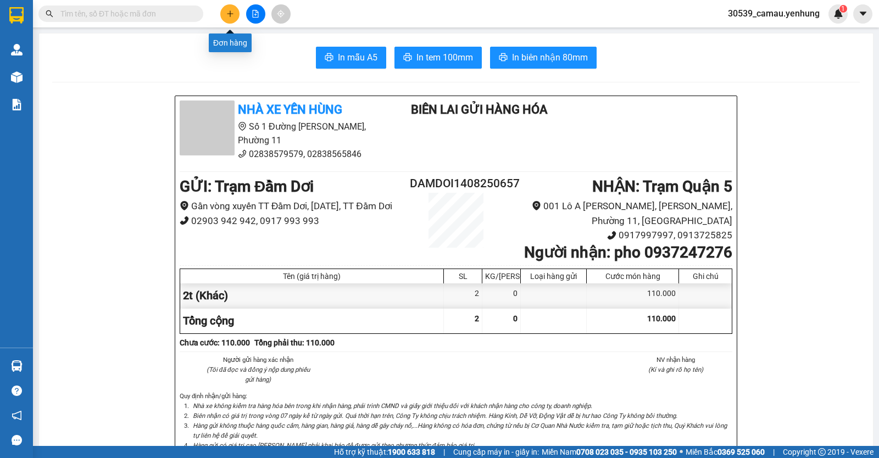
click at [233, 13] on icon "plus" at bounding box center [230, 14] width 8 height 8
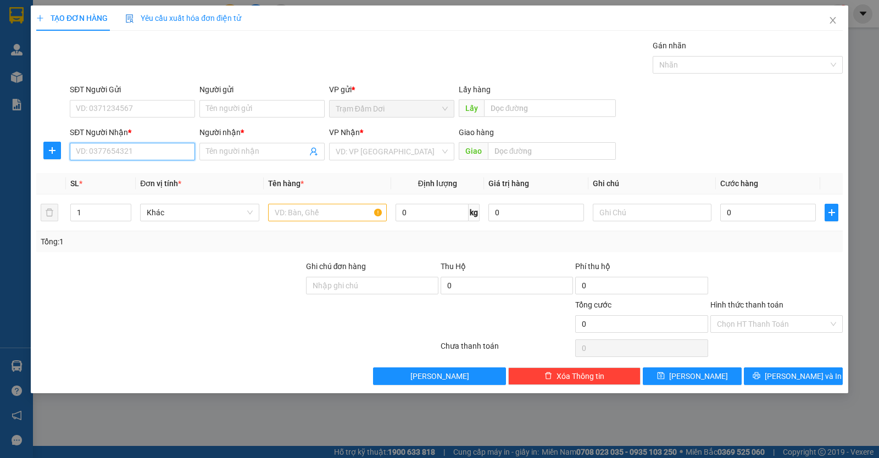
click at [125, 152] on input "SĐT Người Nhận *" at bounding box center [132, 152] width 125 height 18
click at [156, 154] on input "SĐT Người Nhận *" at bounding box center [132, 152] width 125 height 18
click at [131, 146] on input "SĐT Người Nhận *" at bounding box center [132, 152] width 125 height 18
click at [95, 175] on div "0944335534 - han" at bounding box center [132, 174] width 112 height 12
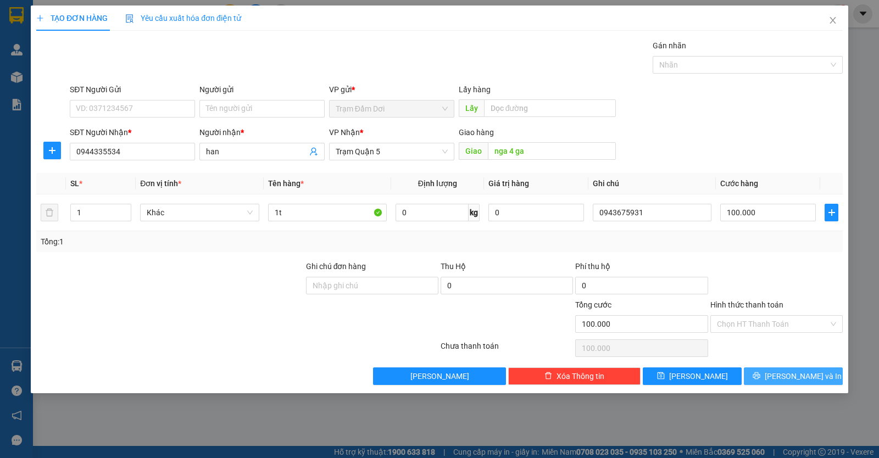
click at [757, 382] on button "[PERSON_NAME] và In" at bounding box center [793, 377] width 99 height 18
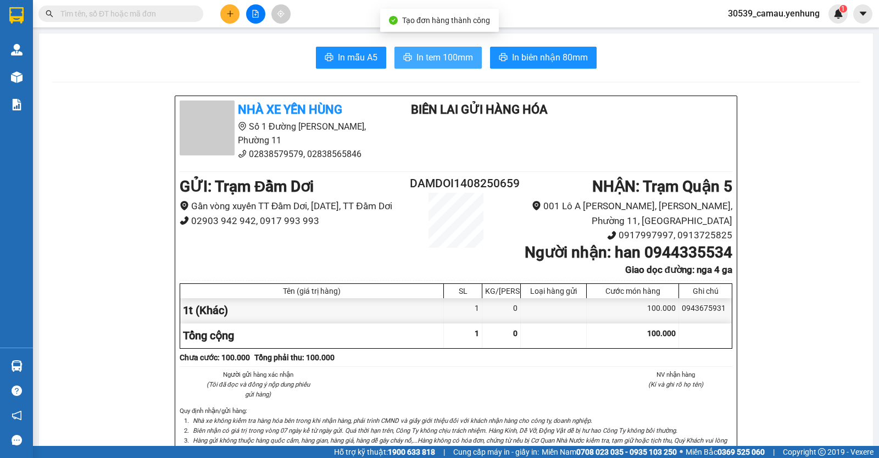
click at [405, 56] on icon "printer" at bounding box center [407, 57] width 9 height 9
click at [231, 16] on icon "plus" at bounding box center [230, 14] width 8 height 8
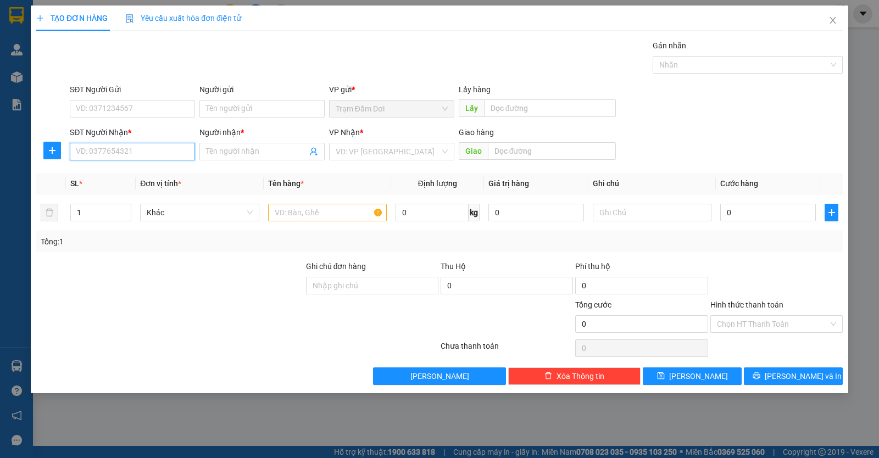
click at [155, 159] on input "SĐT Người Nhận *" at bounding box center [132, 152] width 125 height 18
click at [147, 157] on input "SĐT Người Nhận *" at bounding box center [132, 152] width 125 height 18
click at [130, 158] on input "SĐT Người Nhận *" at bounding box center [132, 152] width 125 height 18
click at [117, 168] on div "0914635731 - 0" at bounding box center [132, 174] width 112 height 12
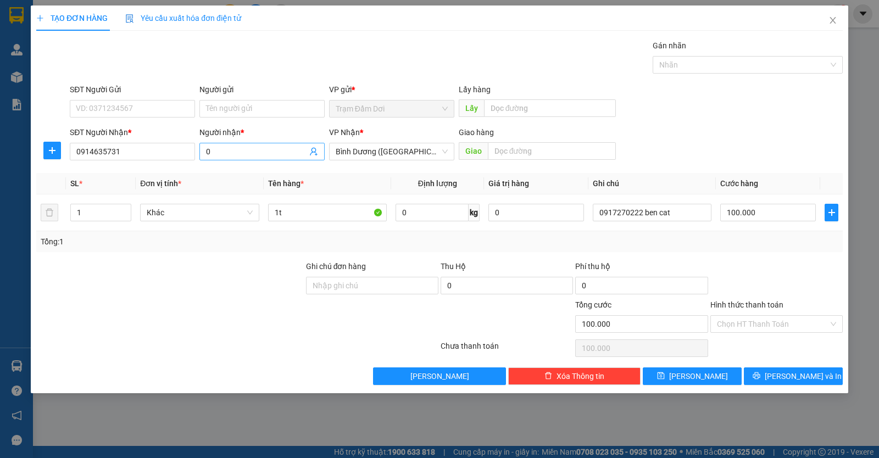
click at [269, 150] on input "0" at bounding box center [256, 152] width 101 height 12
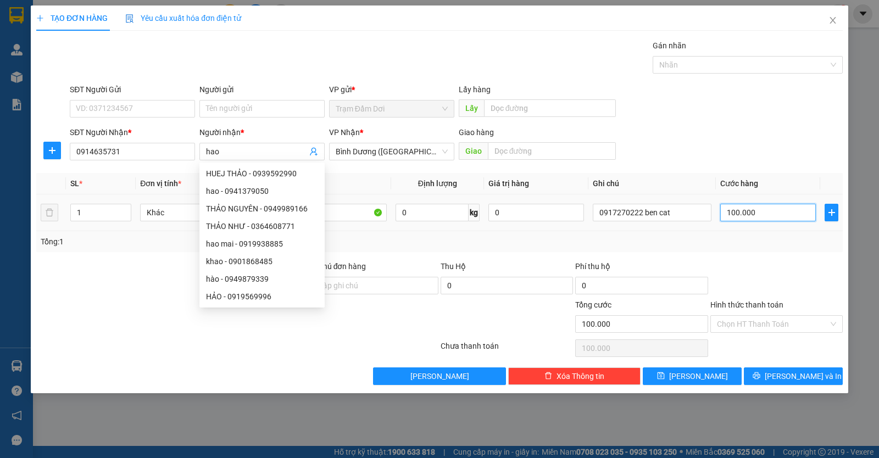
click at [767, 218] on input "100.000" at bounding box center [769, 213] width 96 height 18
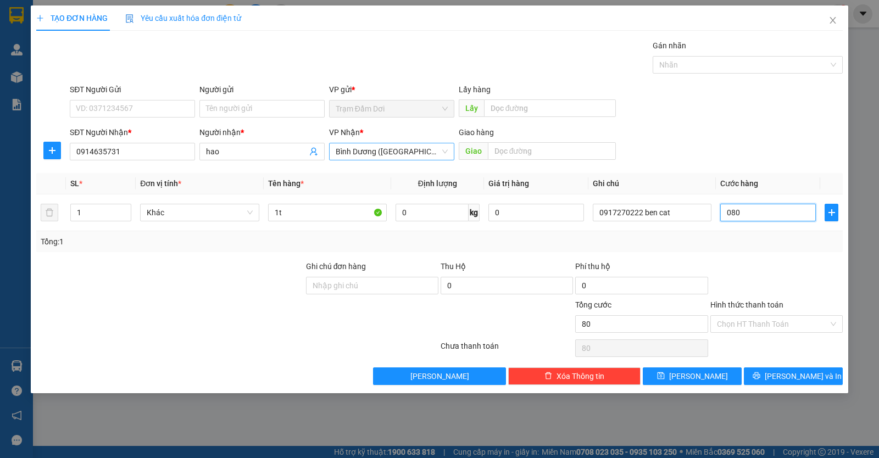
click at [434, 153] on span "Bình Dương ([GEOGRAPHIC_DATA])" at bounding box center [392, 151] width 112 height 16
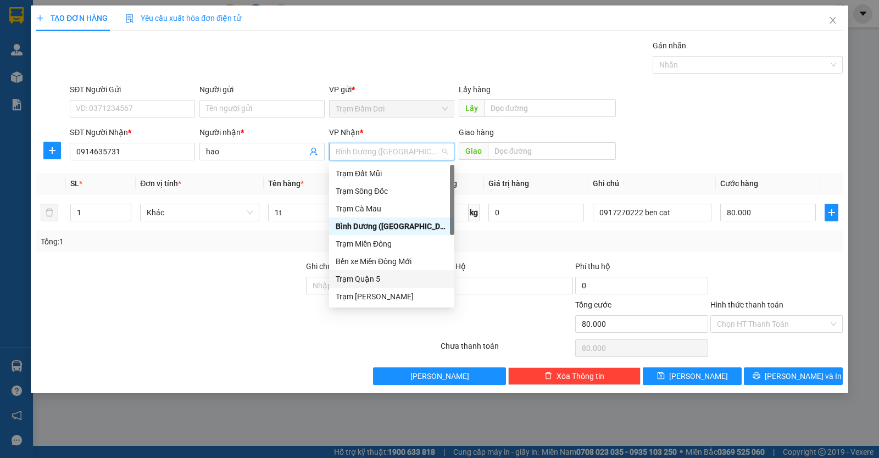
click at [379, 273] on div "Trạm Quận 5" at bounding box center [392, 279] width 112 height 12
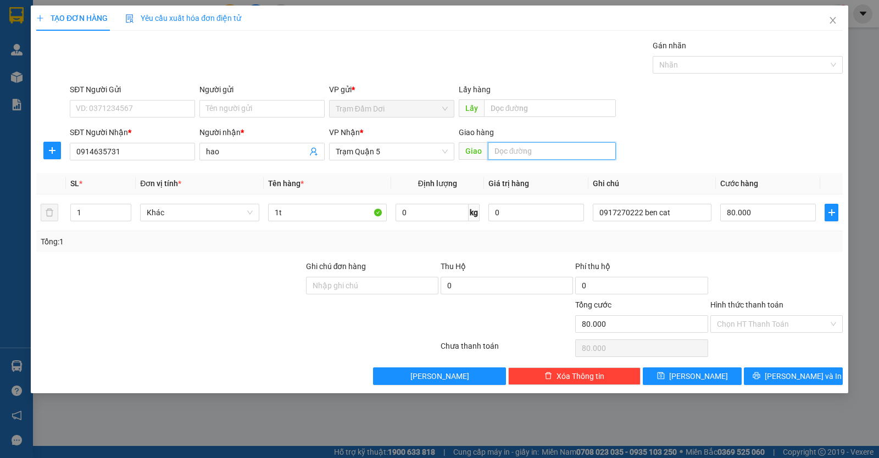
click at [508, 149] on input "text" at bounding box center [552, 151] width 129 height 18
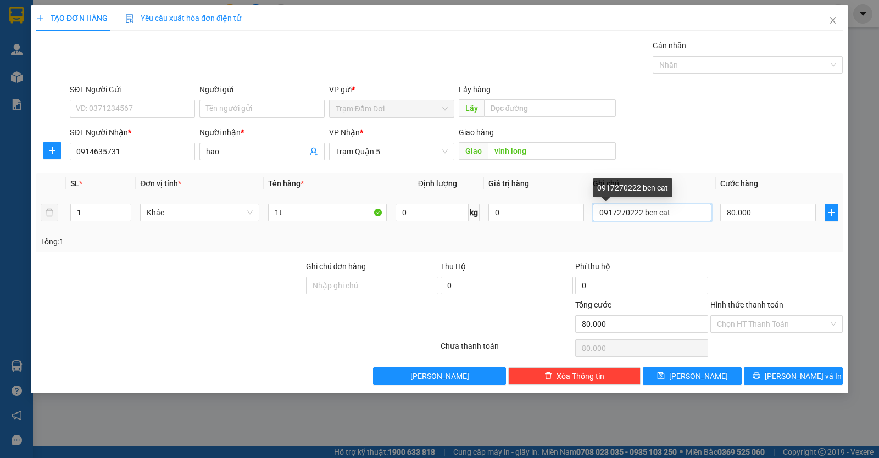
click at [701, 215] on input "0917270222 ben cat" at bounding box center [652, 213] width 119 height 18
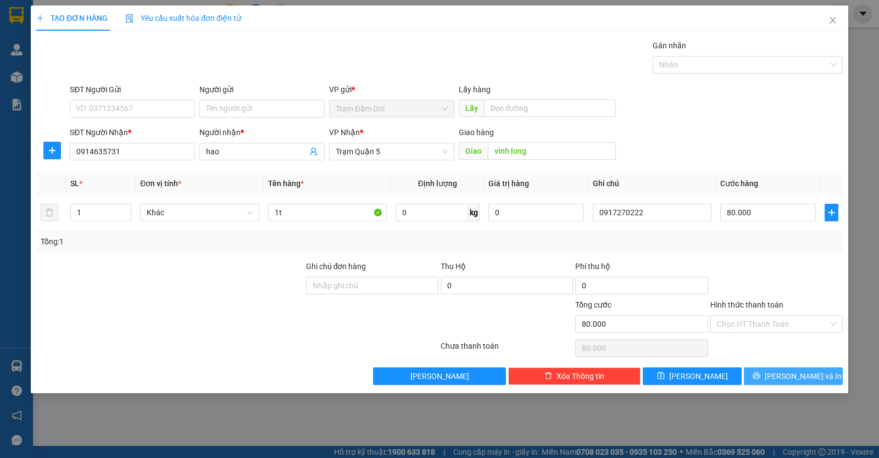
click at [770, 377] on button "[PERSON_NAME] và In" at bounding box center [793, 377] width 99 height 18
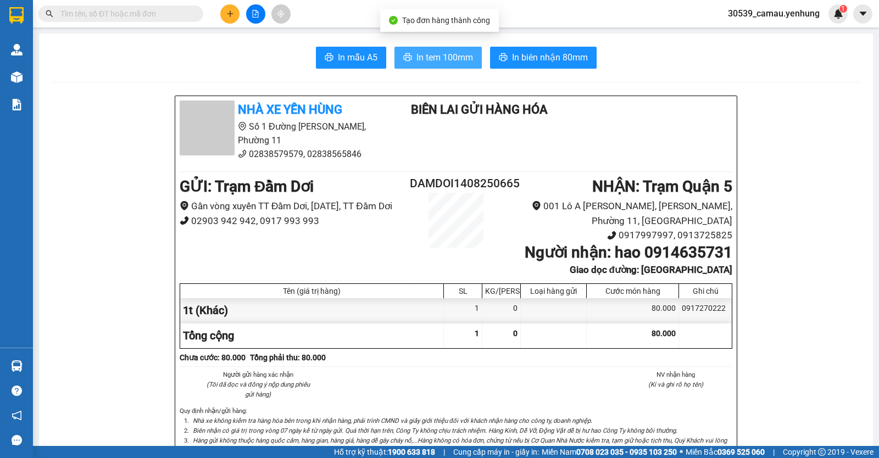
click at [439, 63] on span "In tem 100mm" at bounding box center [445, 58] width 57 height 14
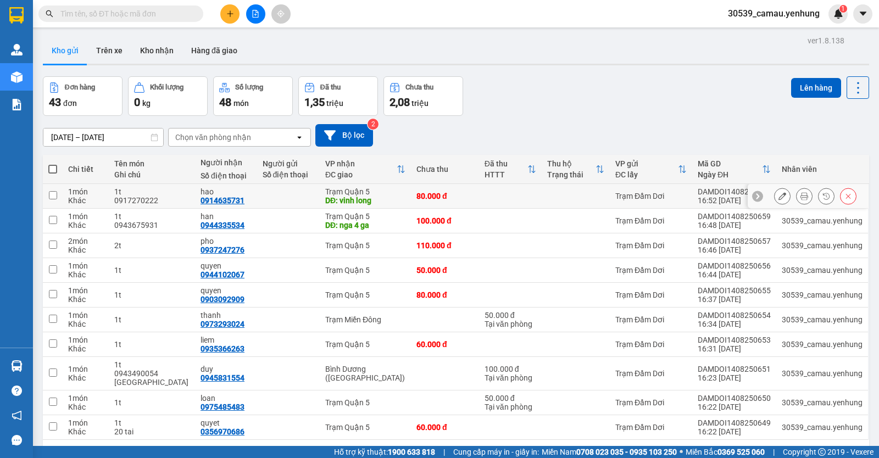
click at [841, 192] on button at bounding box center [848, 196] width 15 height 19
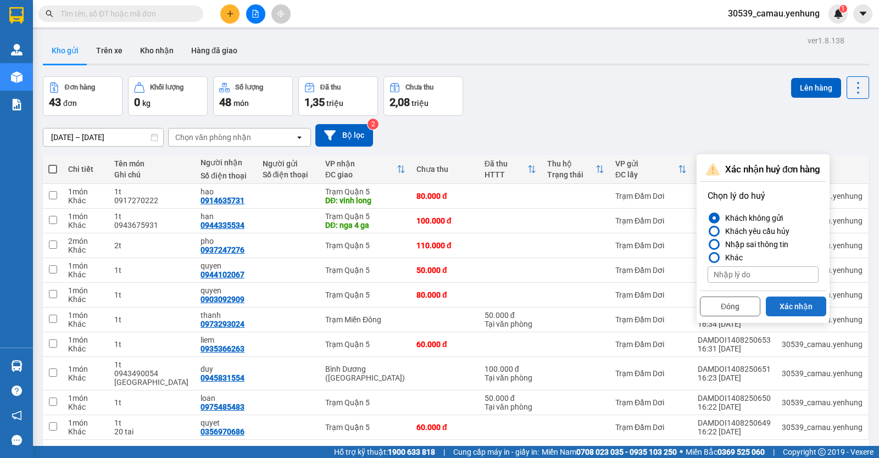
click at [789, 302] on button "Xác nhận" at bounding box center [796, 307] width 60 height 20
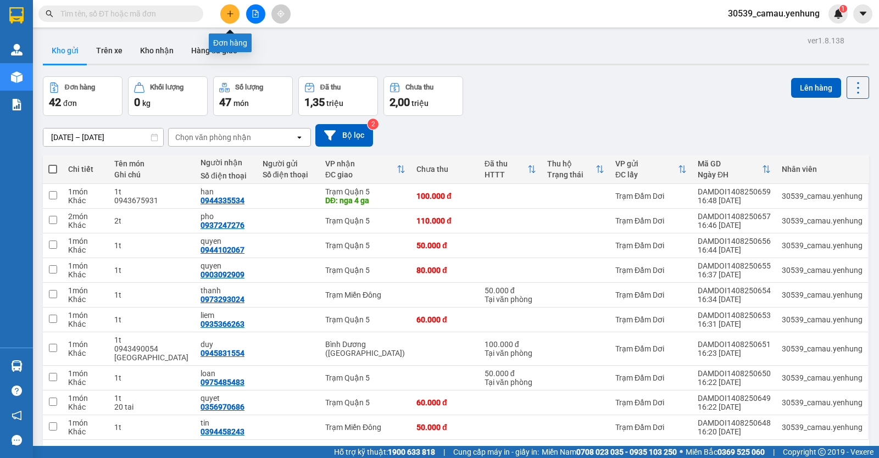
click at [233, 18] on button at bounding box center [229, 13] width 19 height 19
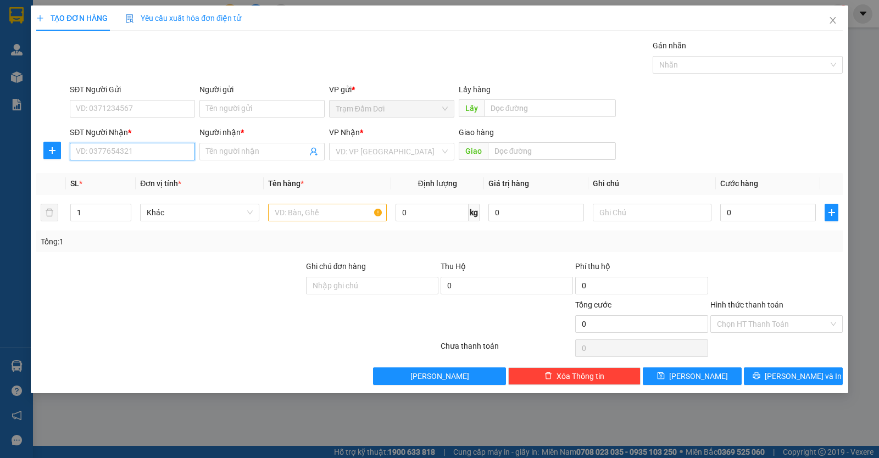
click at [152, 158] on input "SĐT Người Nhận *" at bounding box center [132, 152] width 125 height 18
type input "0778867895"
click at [356, 152] on input "search" at bounding box center [388, 151] width 104 height 16
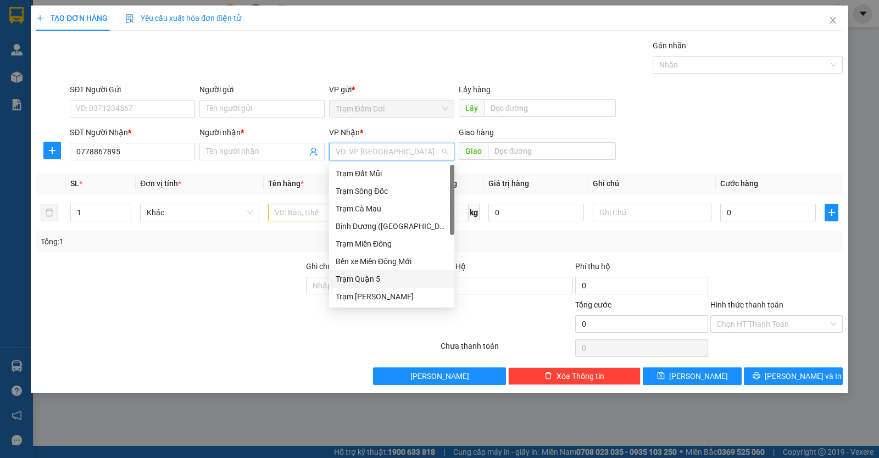
click at [338, 276] on div "Trạm Quận 5" at bounding box center [392, 279] width 112 height 12
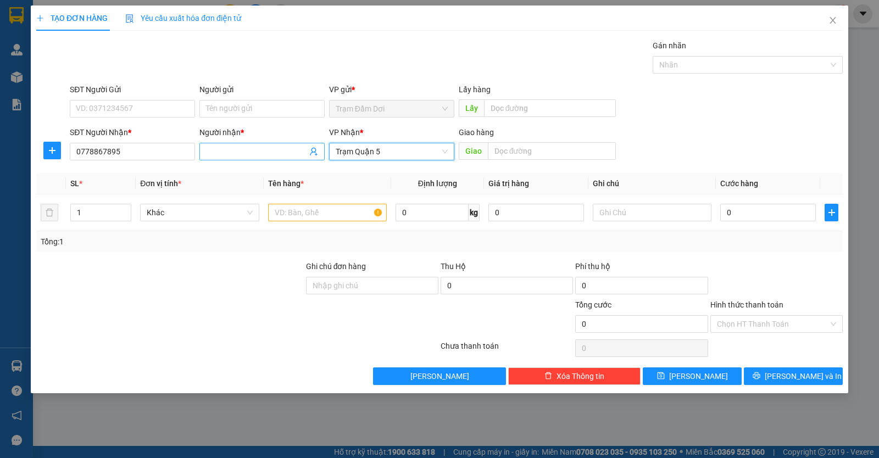
click at [286, 150] on input "Người nhận *" at bounding box center [256, 152] width 101 height 12
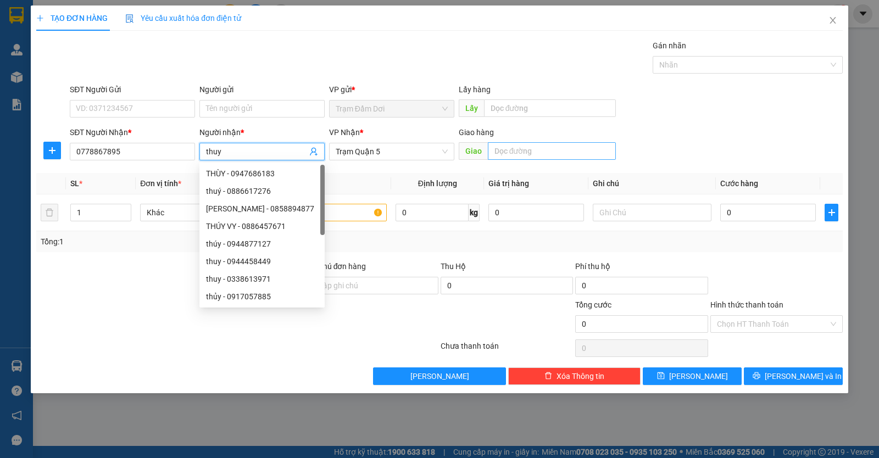
type input "thuy"
click at [556, 153] on input "text" at bounding box center [552, 151] width 129 height 18
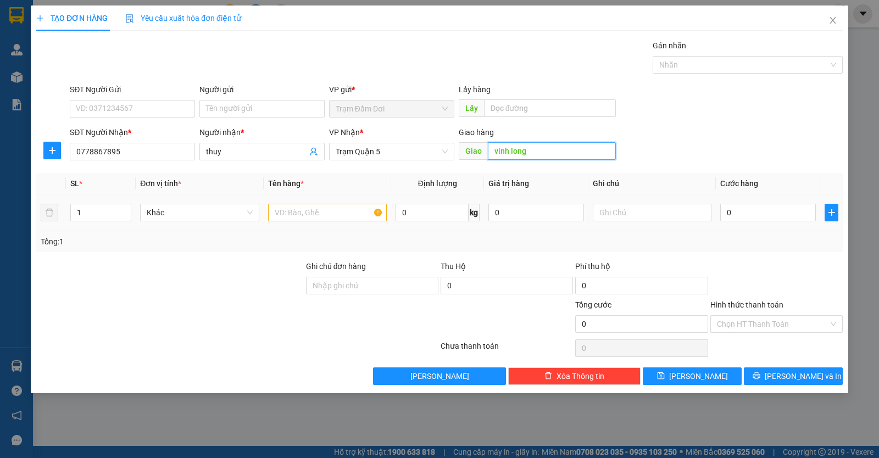
type input "vinh long"
click at [351, 215] on input "text" at bounding box center [327, 213] width 119 height 18
type input "q"
type input "1t"
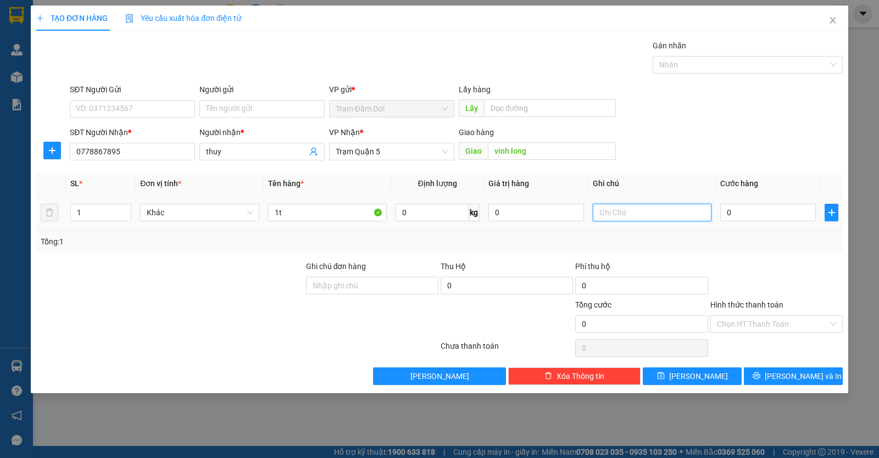
click at [605, 217] on input "text" at bounding box center [652, 213] width 119 height 18
type input "0914635731"
click at [753, 217] on input "0" at bounding box center [769, 213] width 96 height 18
type input "8"
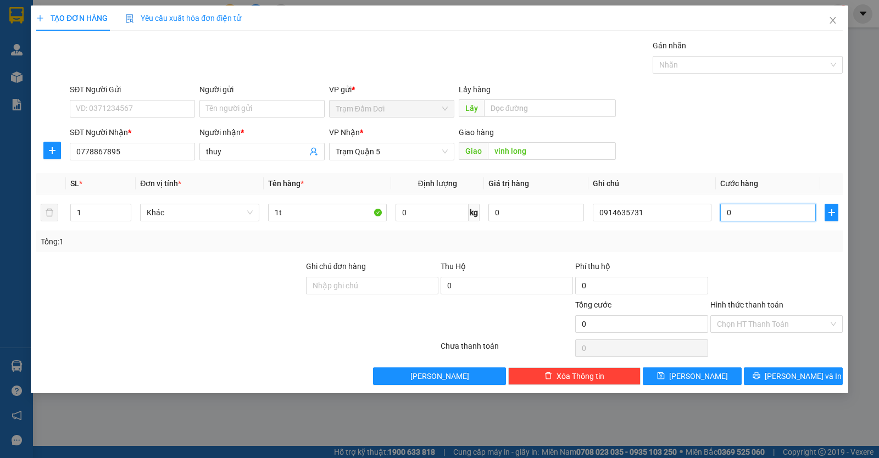
type input "8"
type input "80"
type input "80.000"
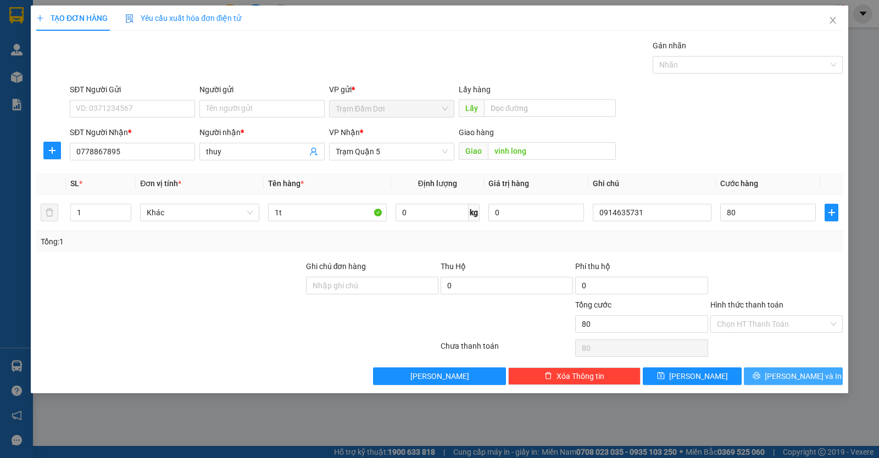
type input "80.000"
click at [763, 383] on button "[PERSON_NAME] và In" at bounding box center [793, 377] width 99 height 18
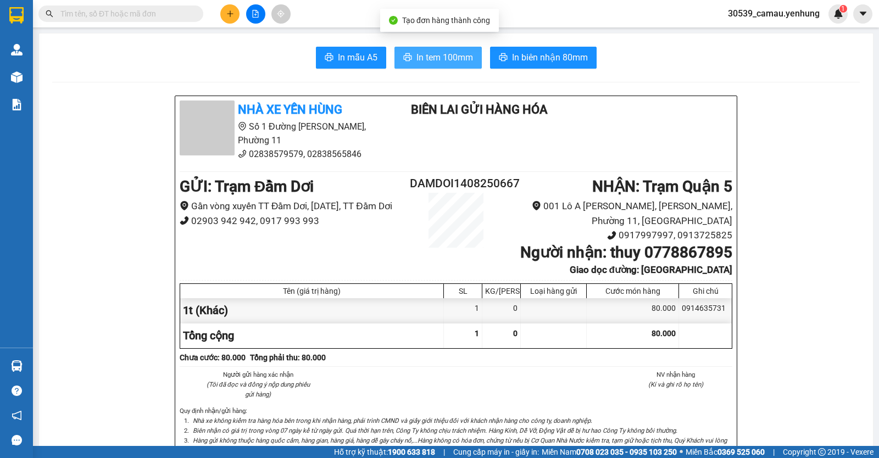
click at [462, 59] on span "In tem 100mm" at bounding box center [445, 58] width 57 height 14
click at [234, 9] on button at bounding box center [229, 13] width 19 height 19
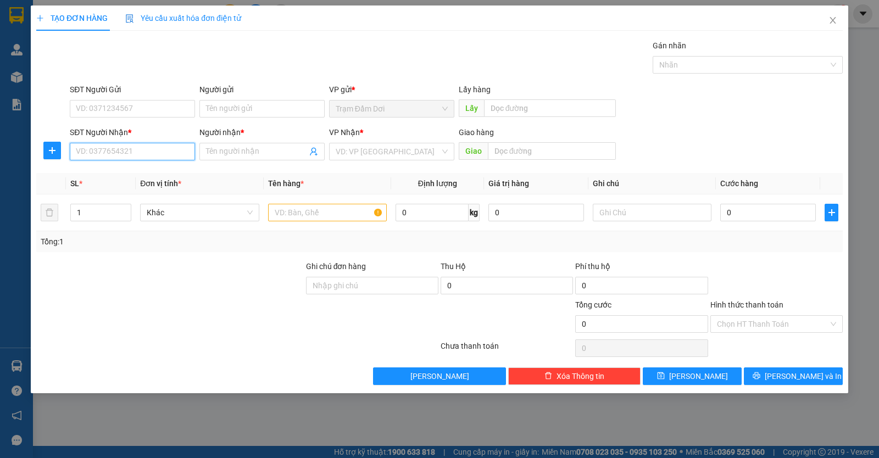
click at [141, 153] on input "SĐT Người Nhận *" at bounding box center [132, 152] width 125 height 18
type input "0913799222"
click at [352, 151] on input "search" at bounding box center [388, 151] width 104 height 16
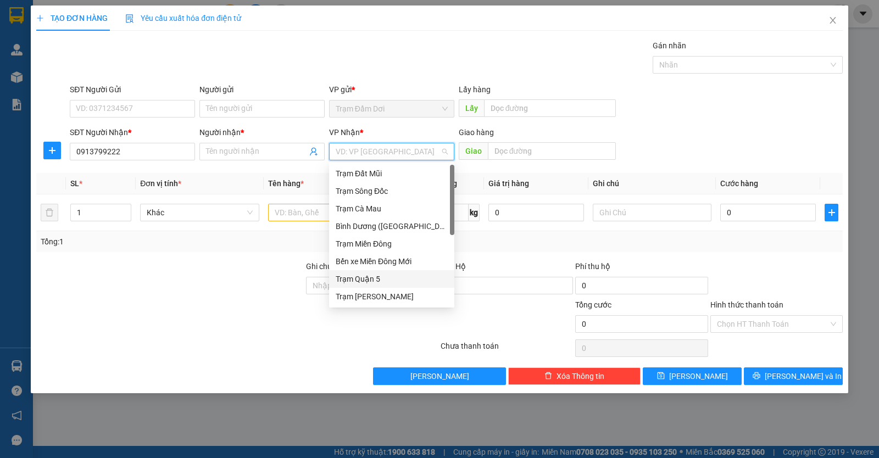
drag, startPoint x: 356, startPoint y: 276, endPoint x: 341, endPoint y: 230, distance: 48.1
click at [356, 275] on div "Trạm Quận 5" at bounding box center [392, 279] width 112 height 12
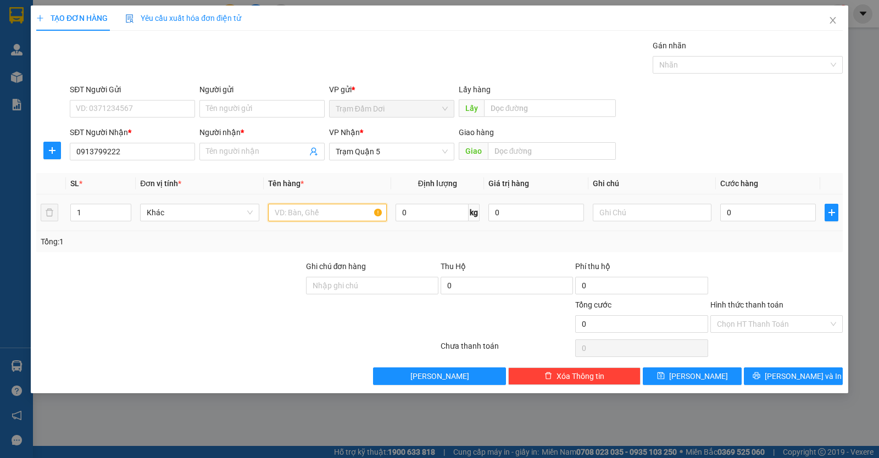
click at [323, 207] on input "text" at bounding box center [327, 213] width 119 height 18
type input "1t"
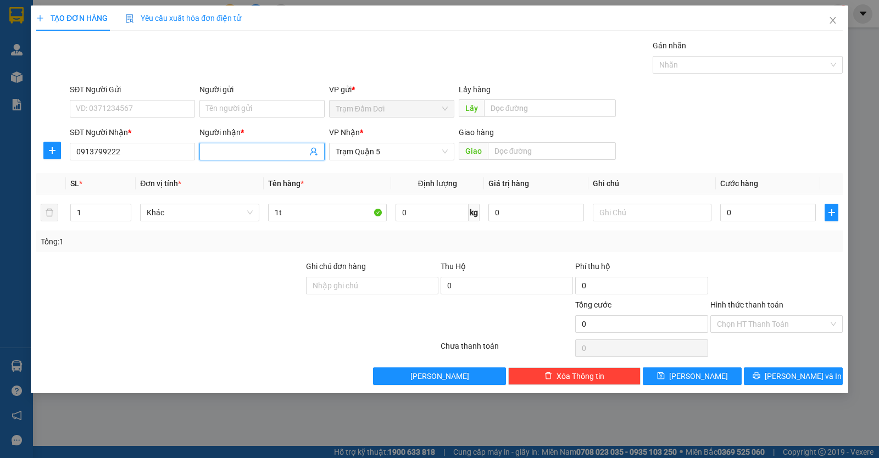
click at [269, 145] on span at bounding box center [262, 152] width 125 height 18
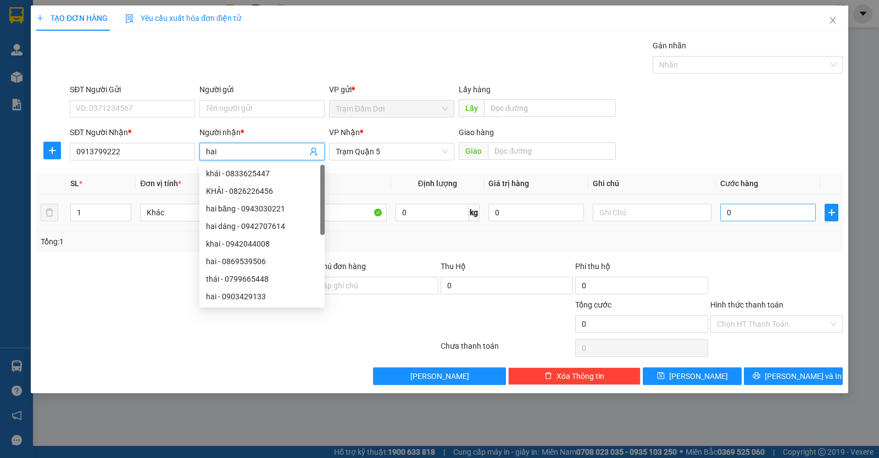
type input "hai"
click at [778, 212] on input "0" at bounding box center [769, 213] width 96 height 18
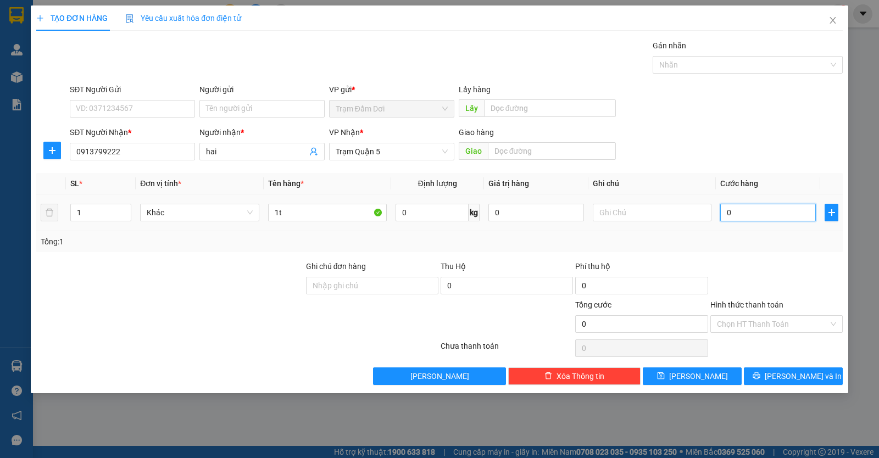
type input "7"
type input "70"
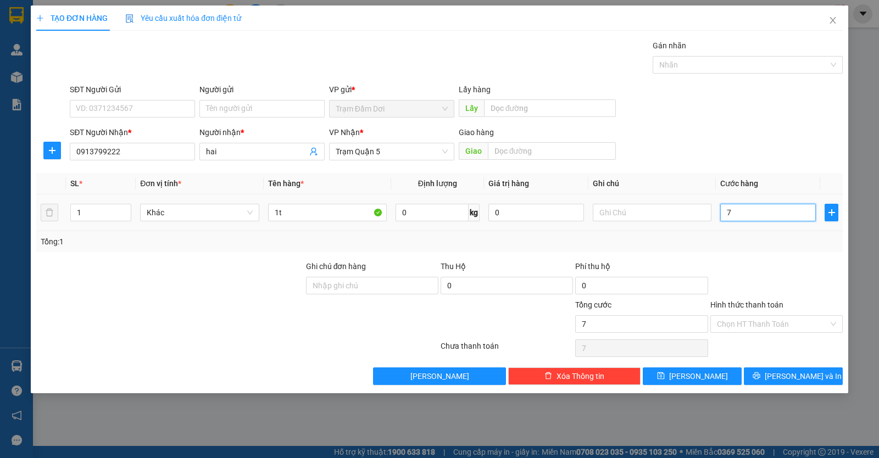
type input "70"
type input "70.000"
click at [765, 321] on input "Hình thức thanh toán" at bounding box center [773, 324] width 112 height 16
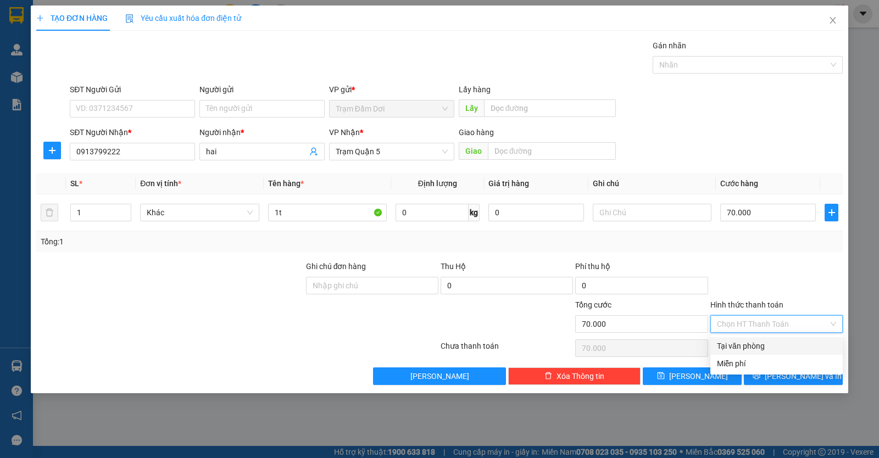
drag, startPoint x: 765, startPoint y: 344, endPoint x: 779, endPoint y: 361, distance: 22.6
click at [766, 345] on div "Tại văn phòng" at bounding box center [776, 346] width 119 height 12
type input "0"
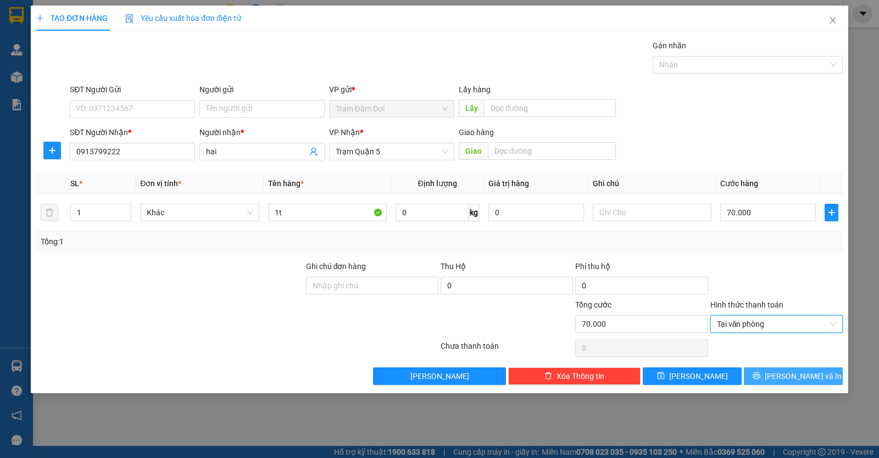
click at [784, 382] on span "[PERSON_NAME] và In" at bounding box center [803, 376] width 77 height 12
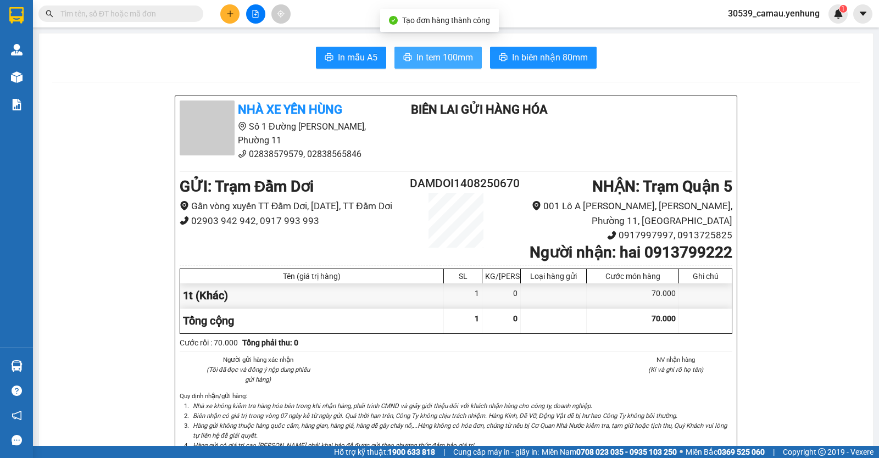
click at [424, 65] on button "In tem 100mm" at bounding box center [438, 58] width 87 height 22
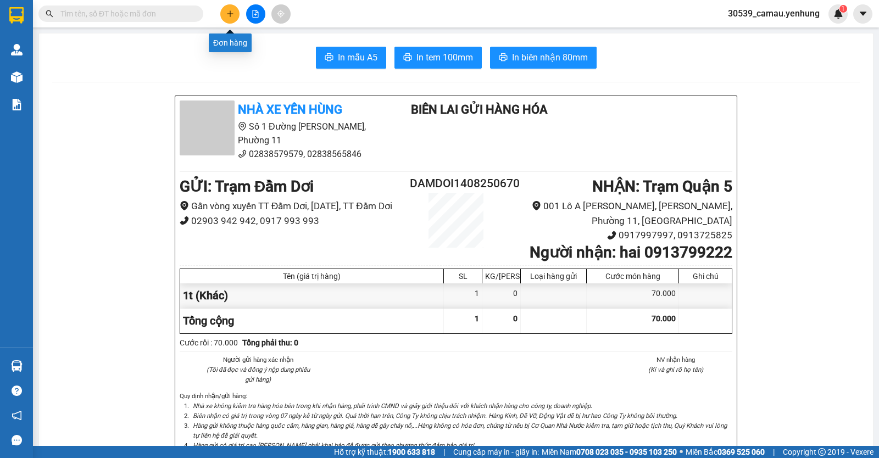
click at [232, 13] on icon "plus" at bounding box center [230, 14] width 8 height 8
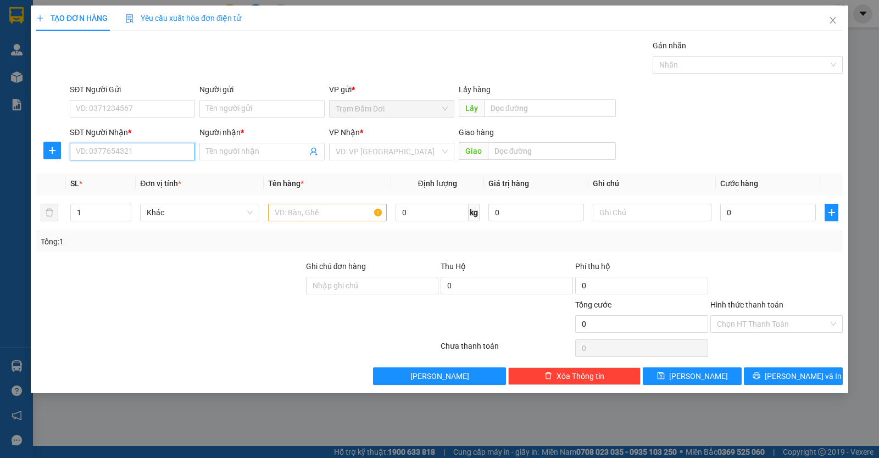
click at [83, 156] on input "SĐT Người Nhận *" at bounding box center [132, 152] width 125 height 18
click at [145, 148] on input "SĐT Người Nhận *" at bounding box center [132, 152] width 125 height 18
click at [145, 152] on input "SĐT Người Nhận *" at bounding box center [132, 152] width 125 height 18
click at [96, 146] on input "SĐT Người Nhận *" at bounding box center [132, 152] width 125 height 18
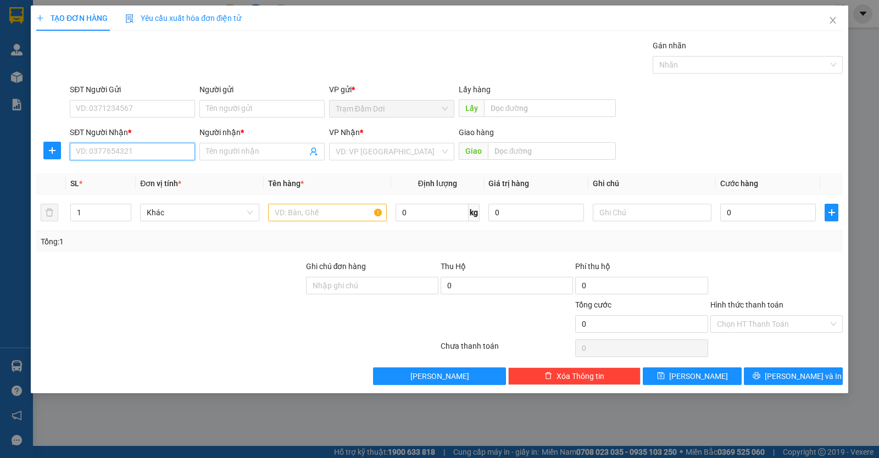
click at [91, 157] on input "SĐT Người Nhận *" at bounding box center [132, 152] width 125 height 18
click at [107, 148] on input "SĐT Người Nhận *" at bounding box center [132, 152] width 125 height 18
type input "0"
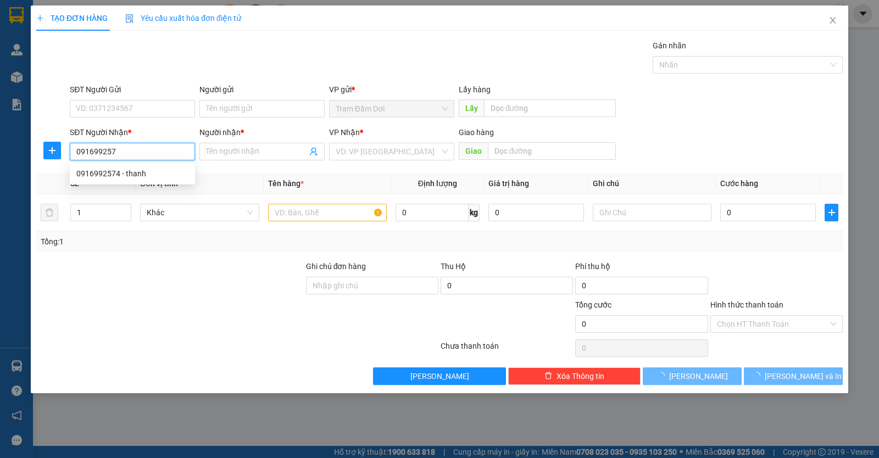
type input "0916992574"
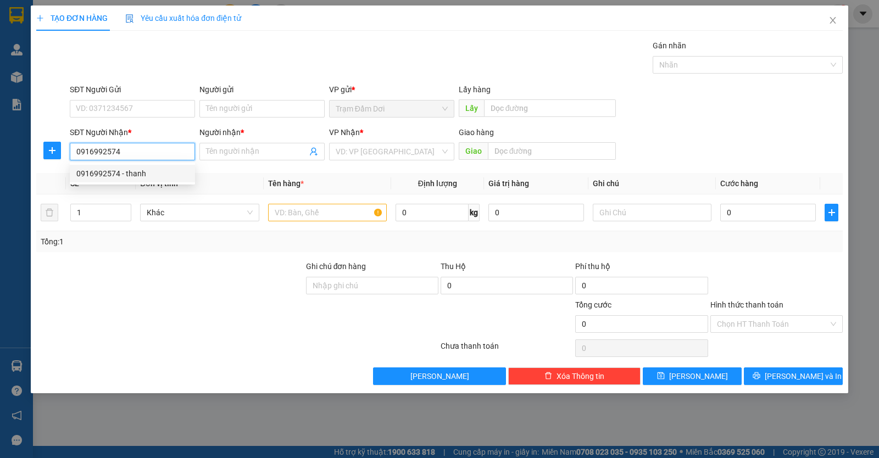
click at [141, 170] on div "0916992574 - thanh" at bounding box center [132, 174] width 112 height 12
type input "thanh"
type input "100.000"
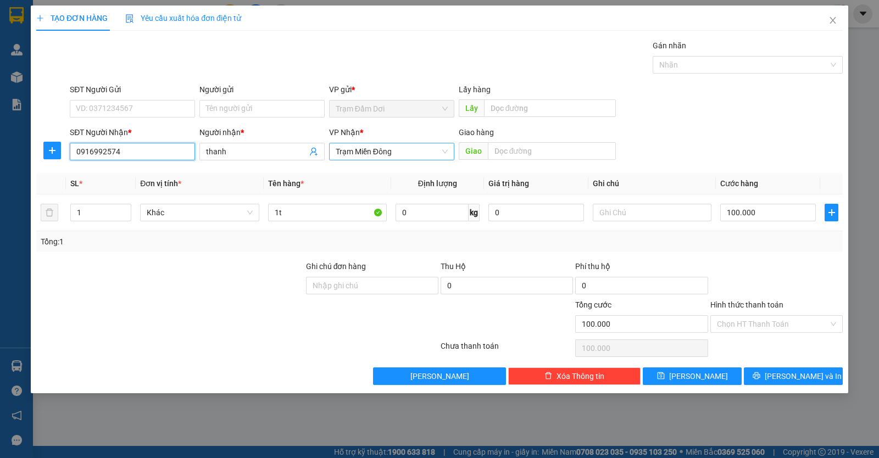
click at [399, 153] on span "Trạm Miền Đông" at bounding box center [392, 151] width 112 height 16
type input "0916992574"
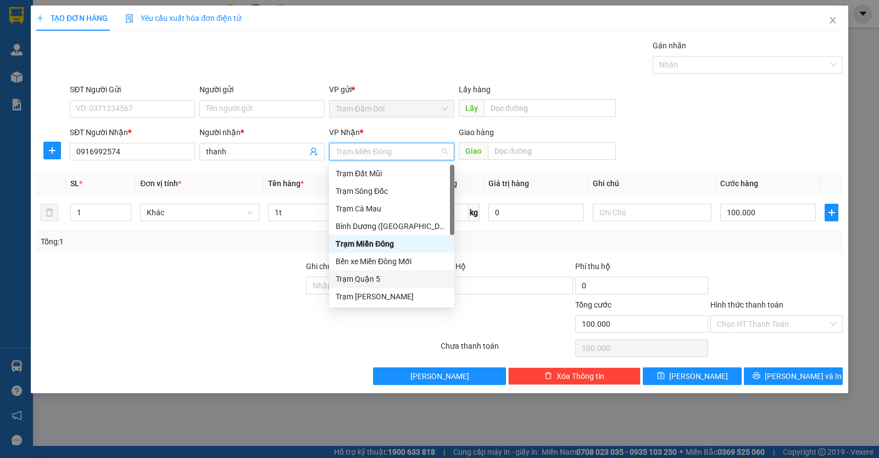
click at [377, 283] on div "Trạm Quận 5" at bounding box center [392, 279] width 112 height 12
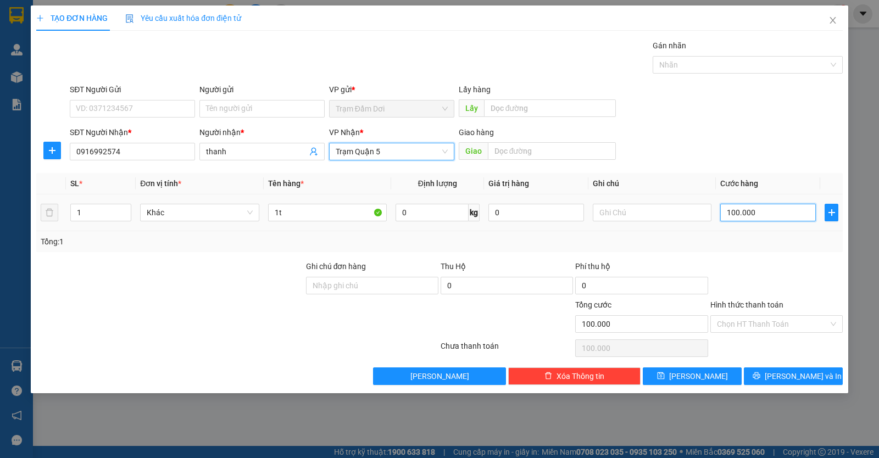
click at [776, 209] on input "100.000" at bounding box center [769, 213] width 96 height 18
type input "0"
type input "5"
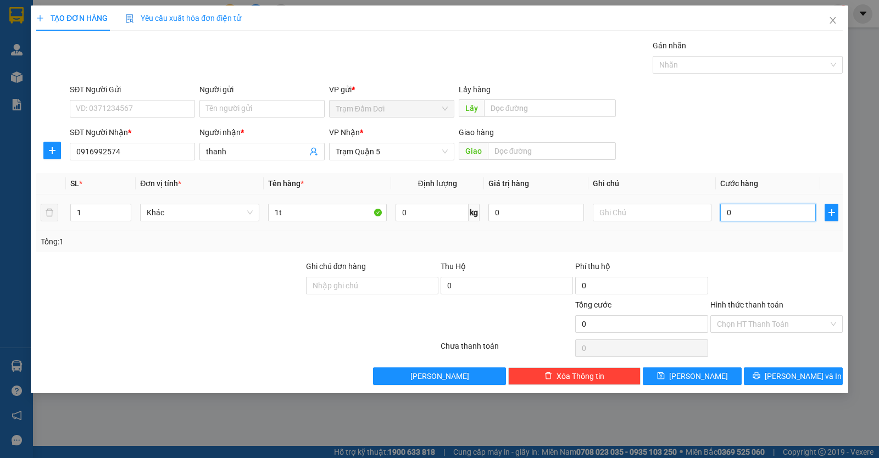
type input "5"
type input "05"
type input "50"
type input "050"
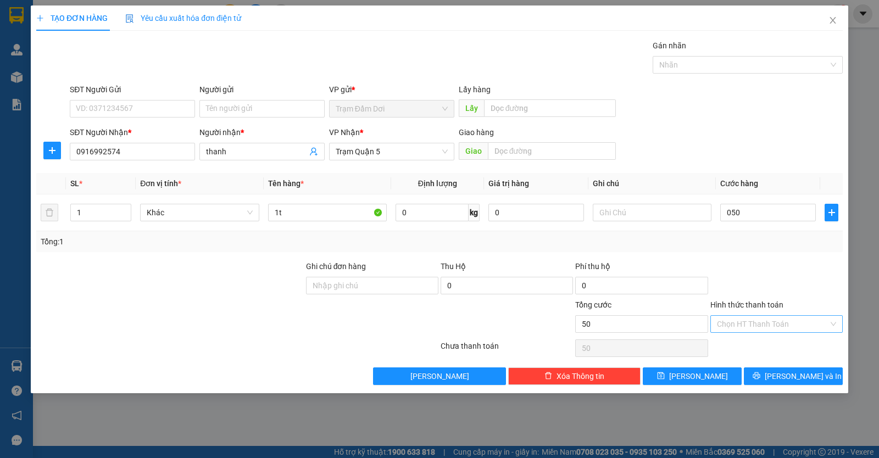
type input "50.000"
click at [767, 324] on input "Hình thức thanh toán" at bounding box center [773, 324] width 112 height 16
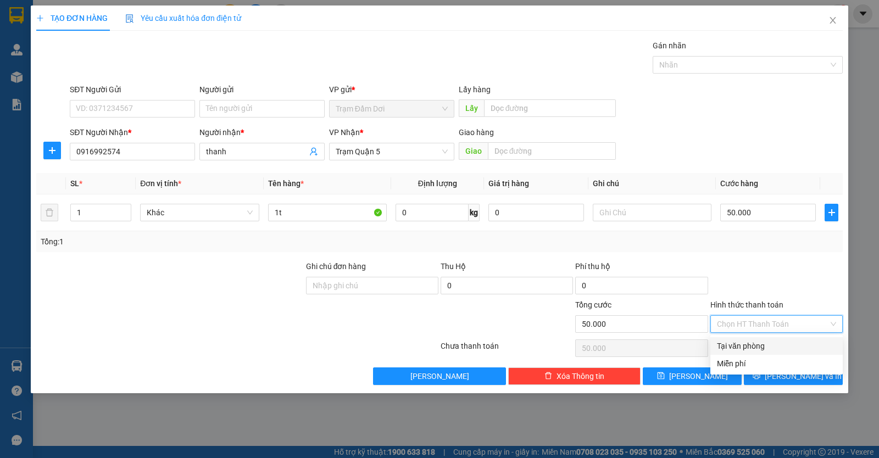
click at [771, 340] on div "Tại văn phòng" at bounding box center [777, 346] width 132 height 18
type input "0"
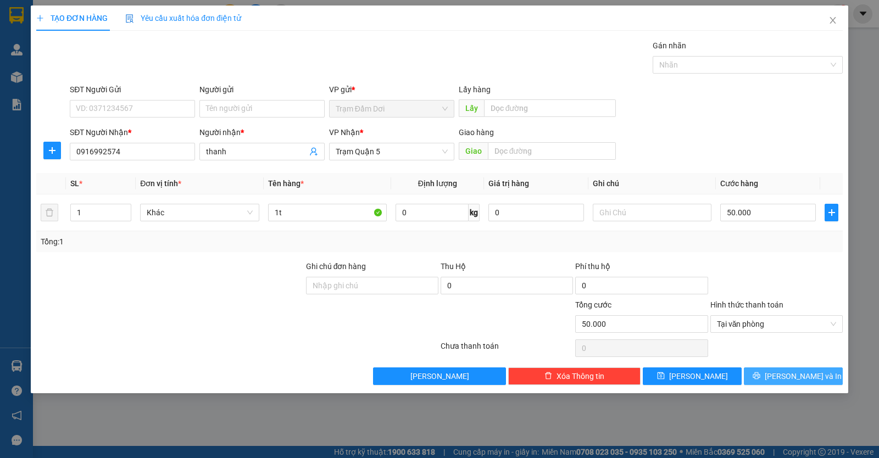
click at [760, 373] on icon "printer" at bounding box center [756, 376] width 7 height 7
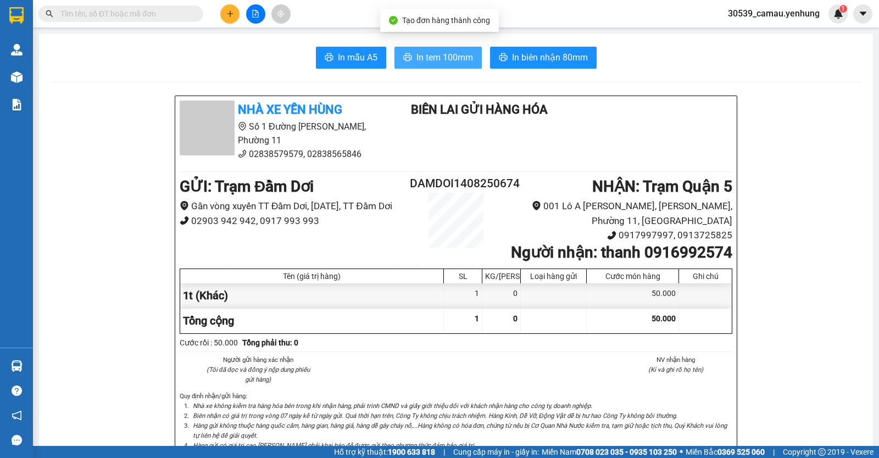
click at [461, 57] on span "In tem 100mm" at bounding box center [445, 58] width 57 height 14
click at [229, 14] on icon "plus" at bounding box center [230, 14] width 8 height 8
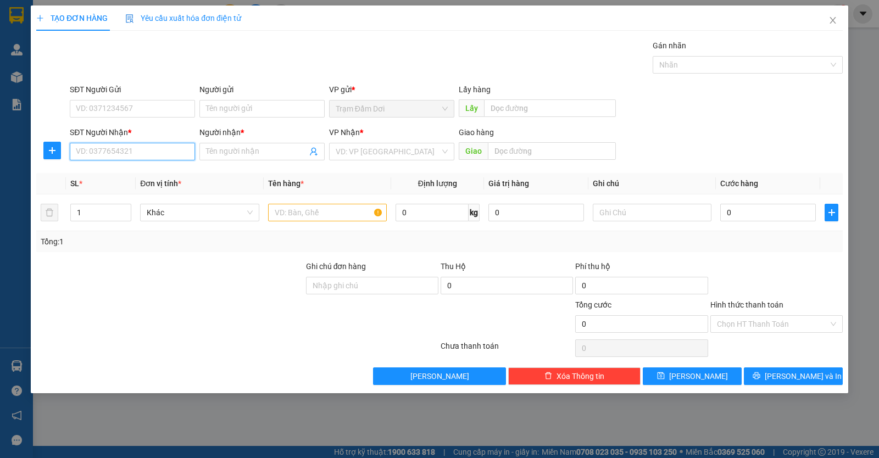
click at [96, 151] on input "SĐT Người Nhận *" at bounding box center [132, 152] width 125 height 18
click at [96, 171] on div "0918583370 - tài" at bounding box center [132, 174] width 112 height 12
type input "0918583370"
type input "tài"
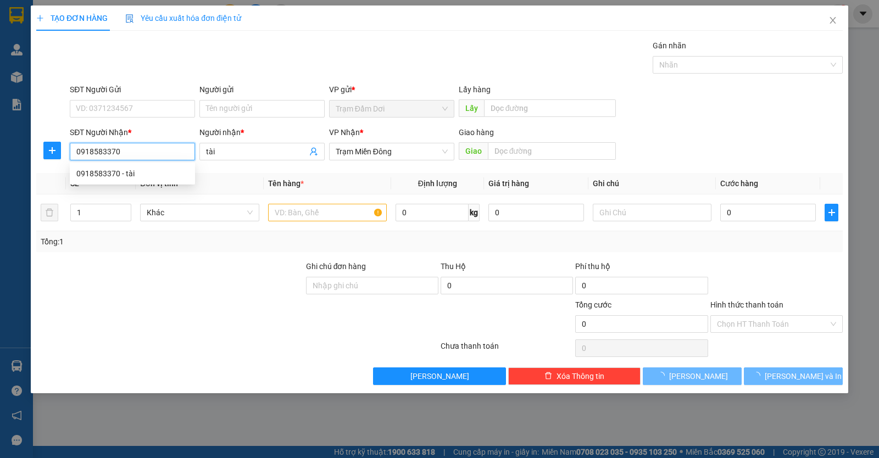
type input "120.000"
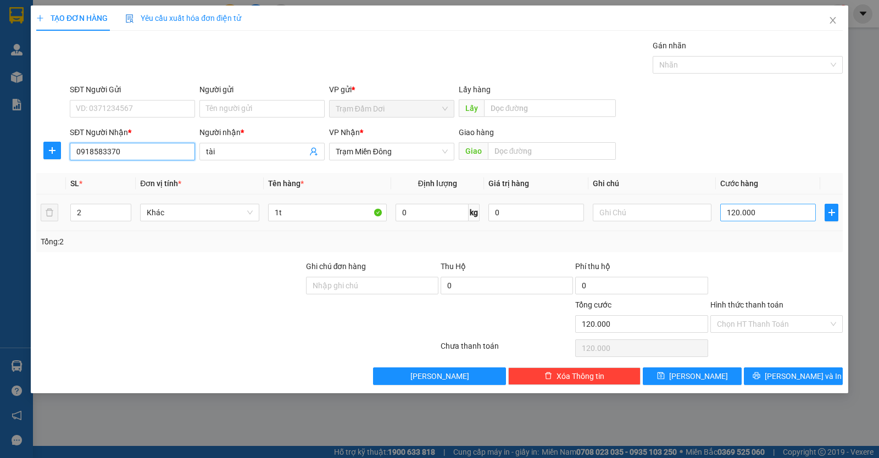
type input "0918583370"
click at [767, 213] on input "120.000" at bounding box center [769, 213] width 96 height 18
type input "0"
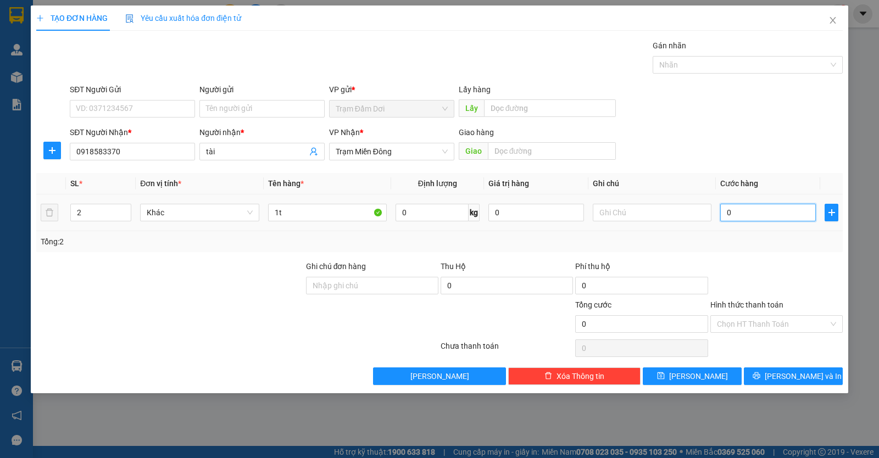
type input "8"
type input "08"
type input "80"
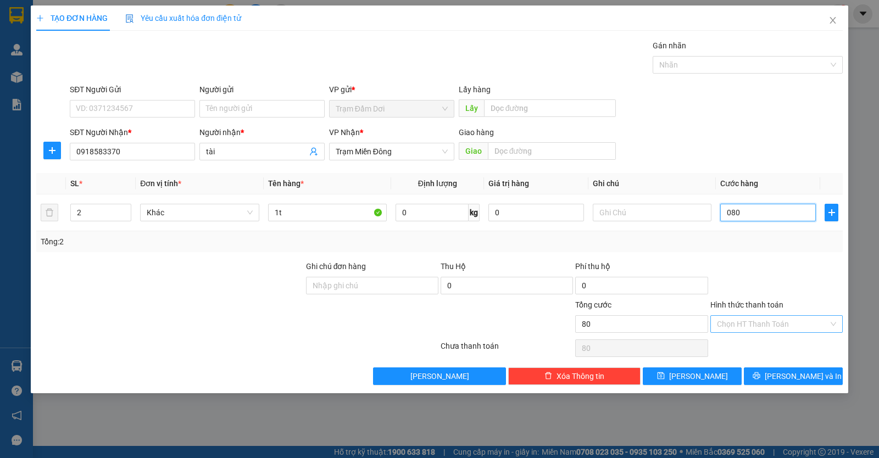
type input "080"
type input "80.000"
click at [727, 316] on input "Hình thức thanh toán" at bounding box center [773, 324] width 112 height 16
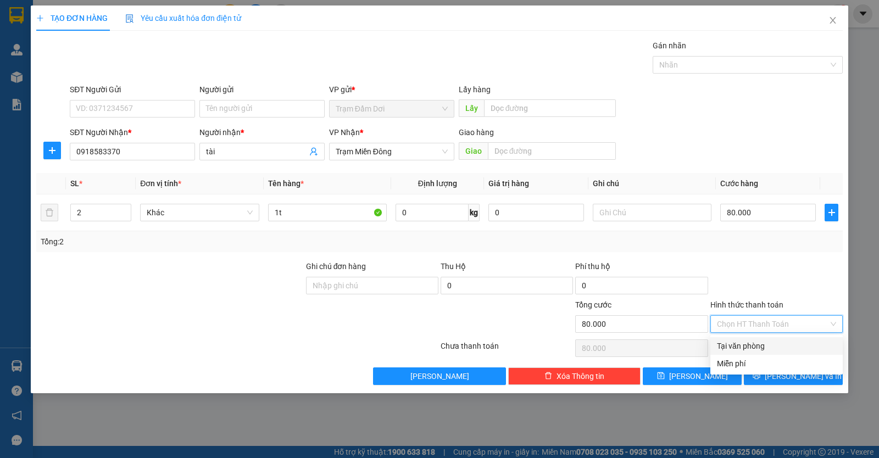
click at [728, 342] on div "Tại văn phòng" at bounding box center [776, 346] width 119 height 12
type input "0"
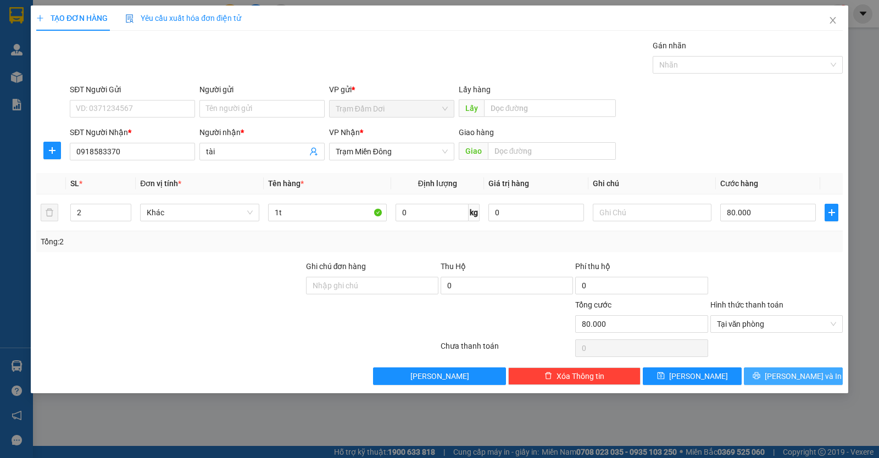
click at [761, 375] on icon "printer" at bounding box center [757, 376] width 8 height 8
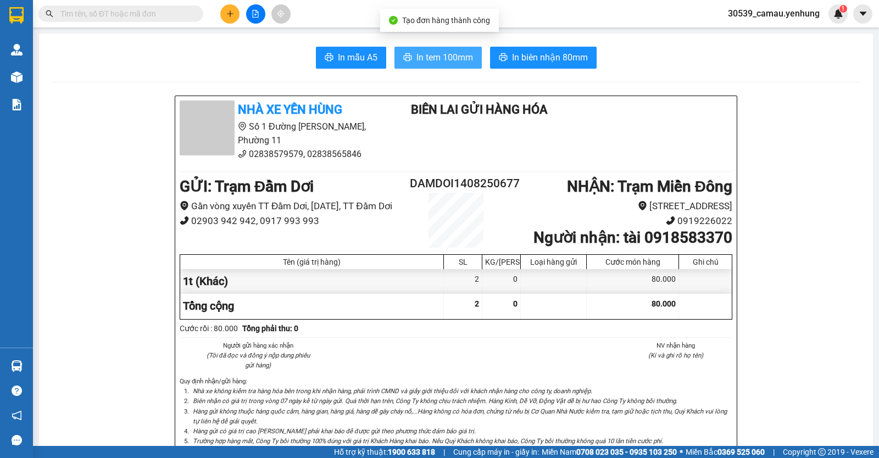
click at [437, 51] on span "In tem 100mm" at bounding box center [445, 58] width 57 height 14
click at [241, 23] on div at bounding box center [255, 13] width 82 height 19
click at [231, 11] on icon "plus" at bounding box center [230, 14] width 8 height 8
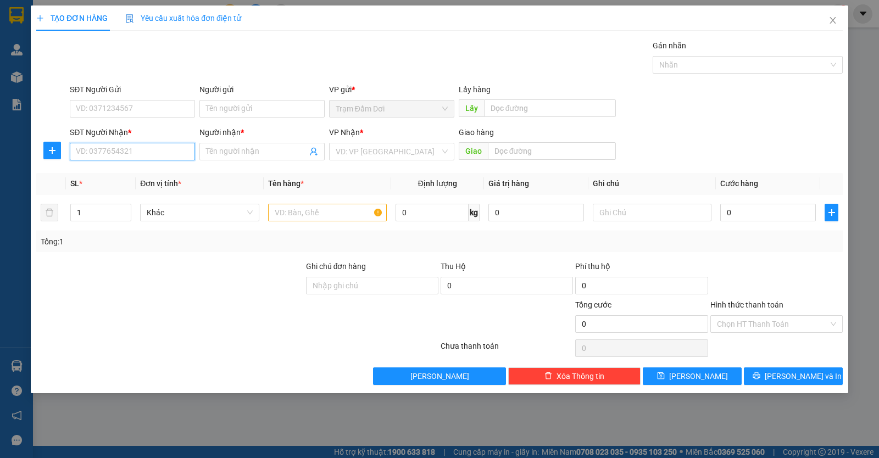
click at [145, 150] on input "SĐT Người Nhận *" at bounding box center [132, 152] width 125 height 18
click at [141, 170] on div "0909544288 - LONG" at bounding box center [132, 174] width 112 height 12
type input "0909544288"
type input "LONG"
type input "100.000"
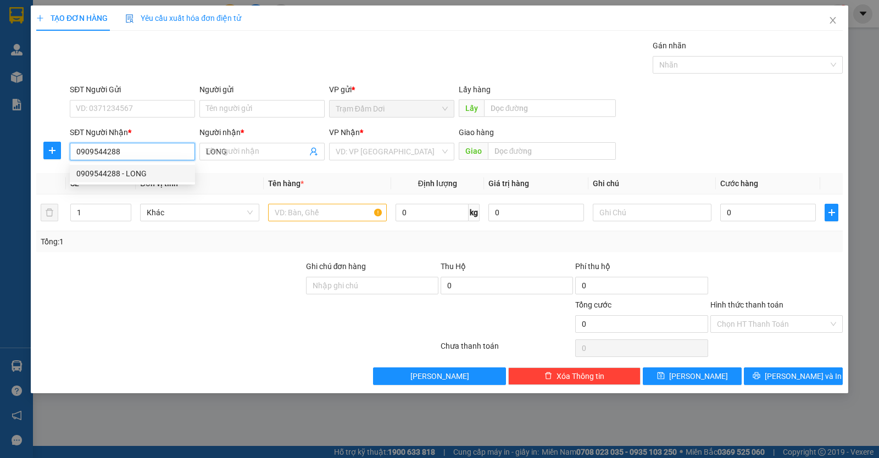
type input "100.000"
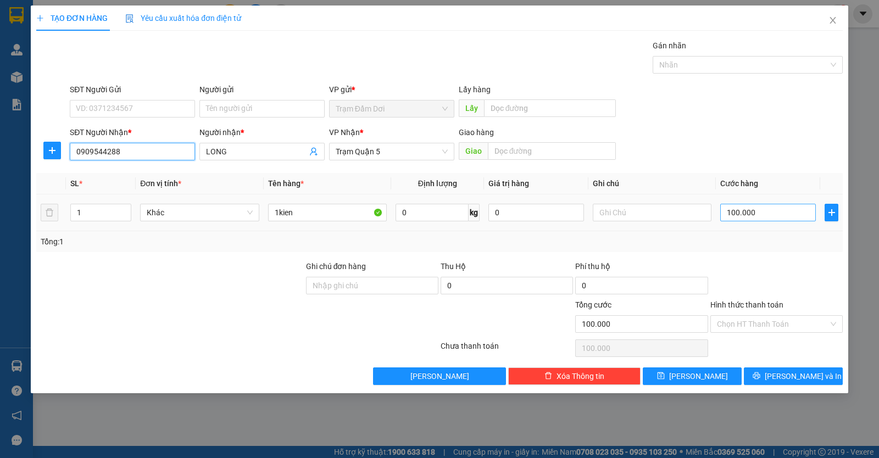
type input "0909544288"
click at [796, 217] on input "100.000" at bounding box center [769, 213] width 96 height 18
type input "0"
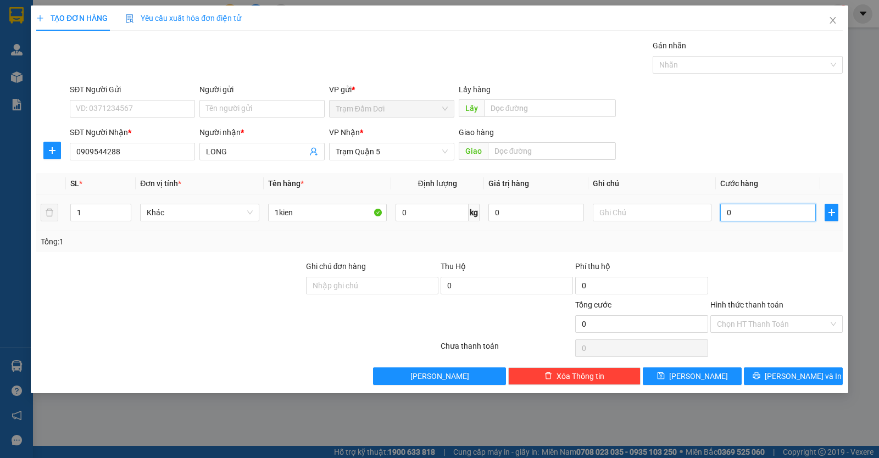
type input "5"
type input "05"
type input "50"
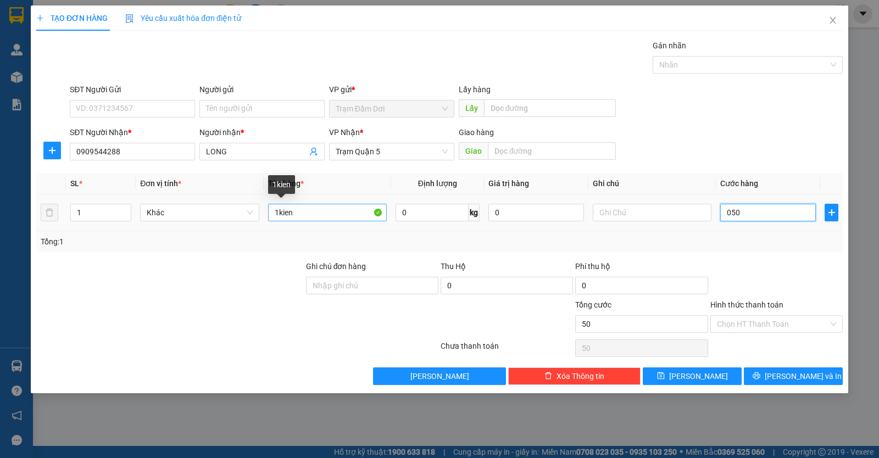
type input "050"
type input "50.000"
click at [348, 215] on input "1kien" at bounding box center [327, 213] width 119 height 18
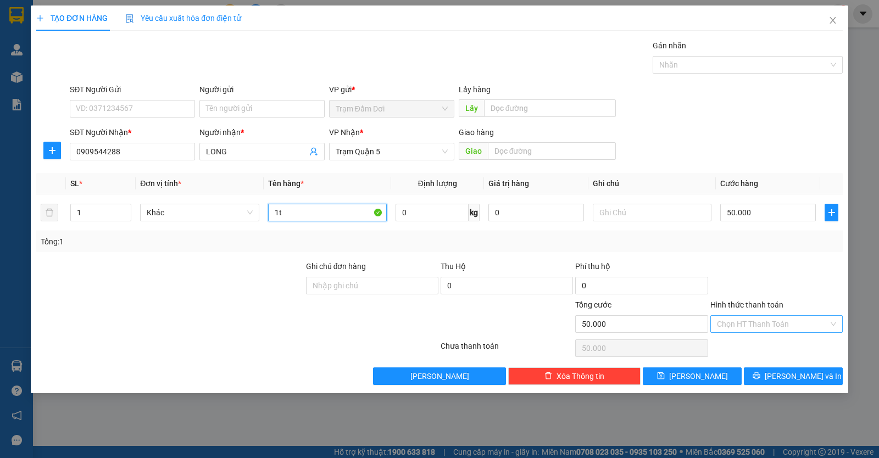
type input "1t"
click at [760, 323] on input "Hình thức thanh toán" at bounding box center [773, 324] width 112 height 16
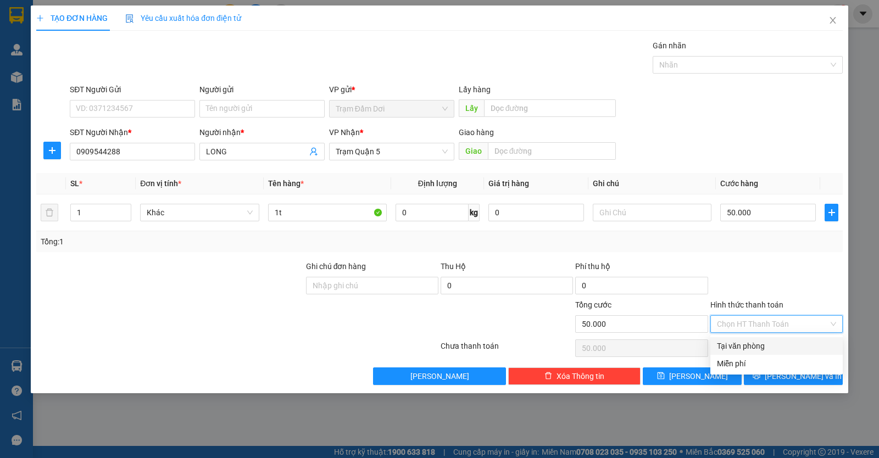
click at [760, 347] on div "Tại văn phòng" at bounding box center [776, 346] width 119 height 12
type input "0"
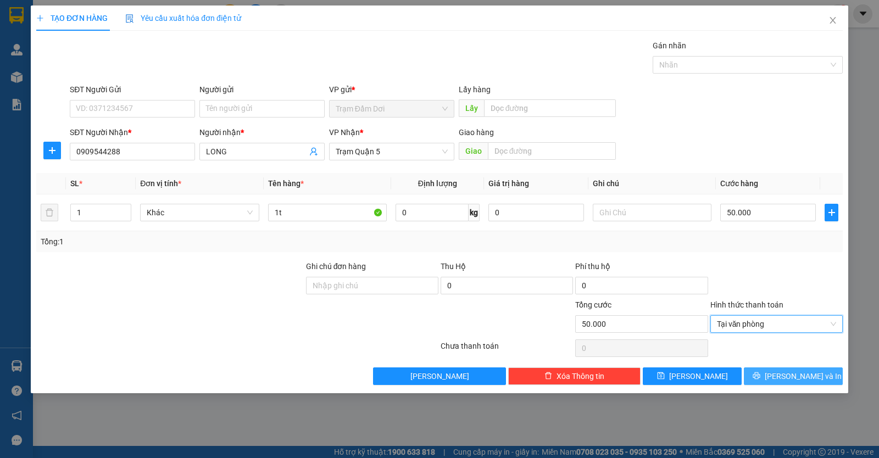
click at [761, 374] on icon "printer" at bounding box center [757, 376] width 8 height 8
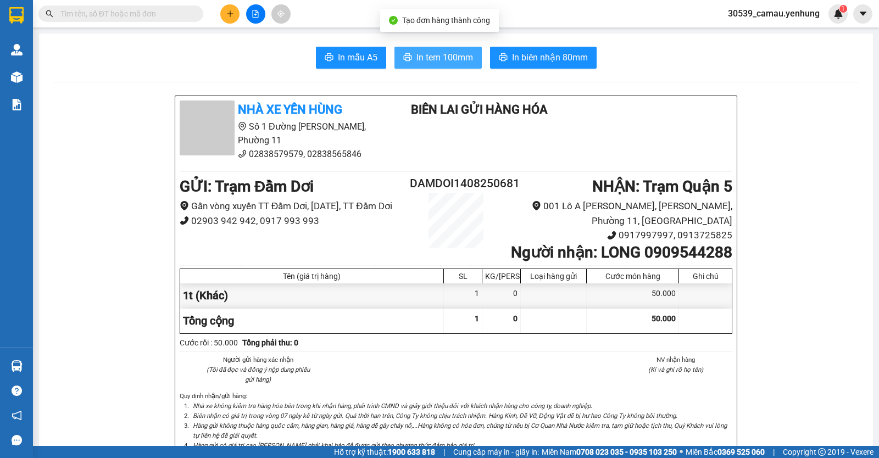
click at [436, 62] on span "In tem 100mm" at bounding box center [445, 58] width 57 height 14
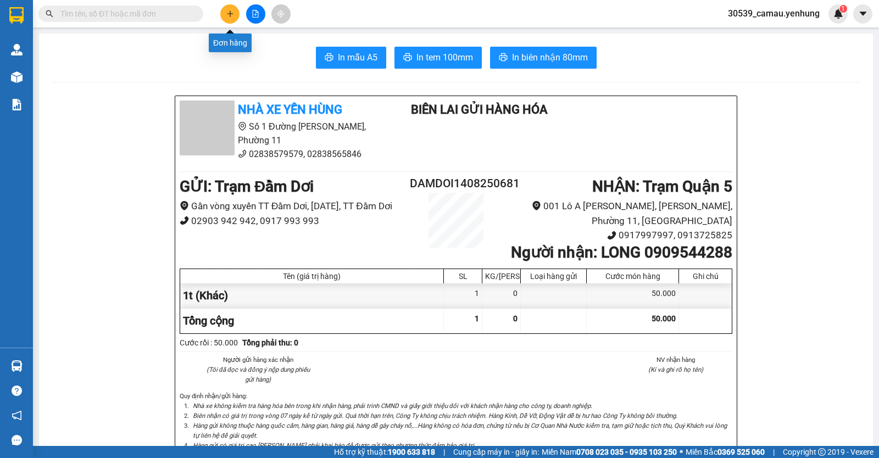
click at [227, 9] on button at bounding box center [229, 13] width 19 height 19
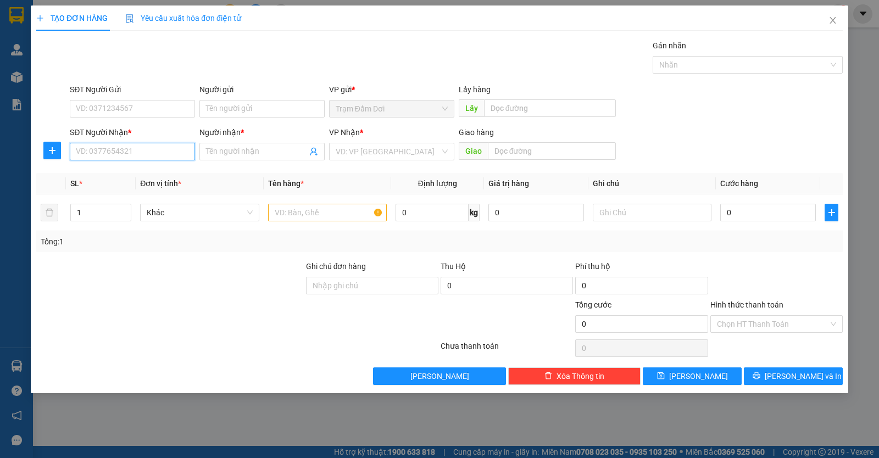
click at [136, 151] on input "SĐT Người Nhận *" at bounding box center [132, 152] width 125 height 18
click at [136, 169] on div "0941390981 - linh" at bounding box center [132, 174] width 112 height 12
type input "0941390981"
type input "linh"
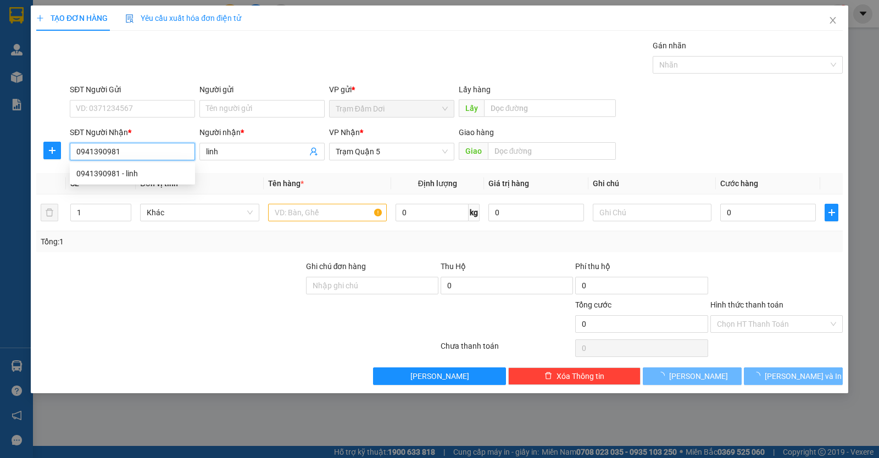
type input "80.000"
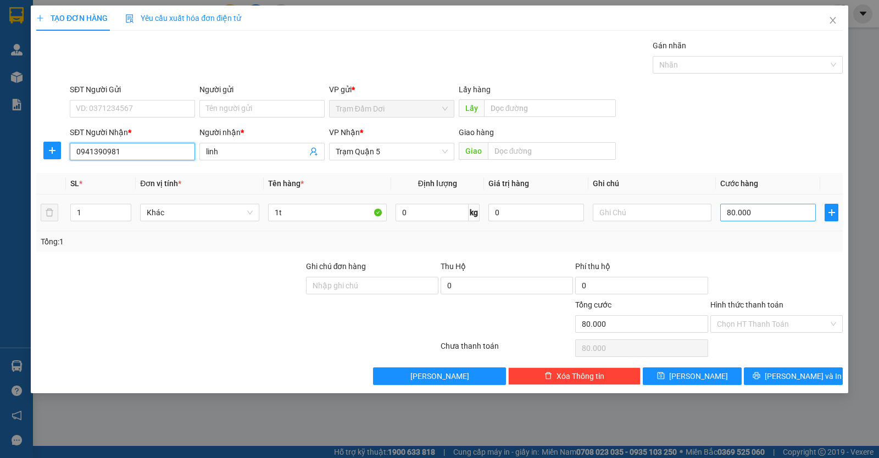
type input "0941390981"
click at [768, 219] on input "80.000" at bounding box center [769, 213] width 96 height 18
type input "0"
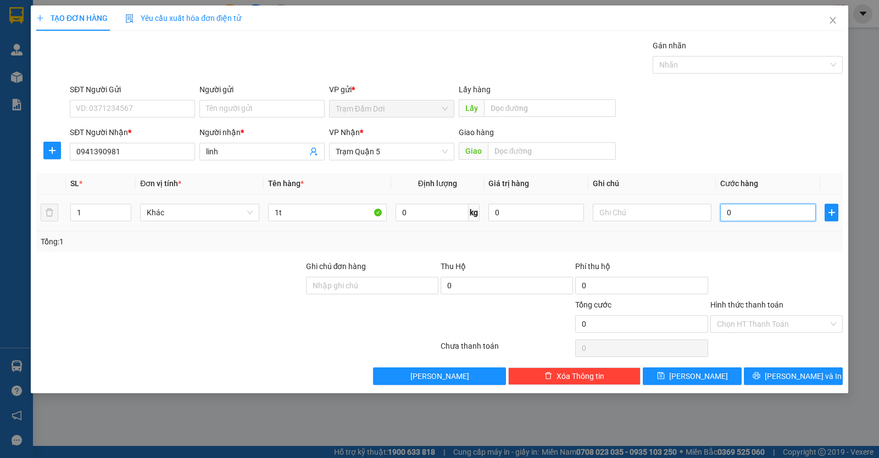
type input "5"
type input "05"
type input "50"
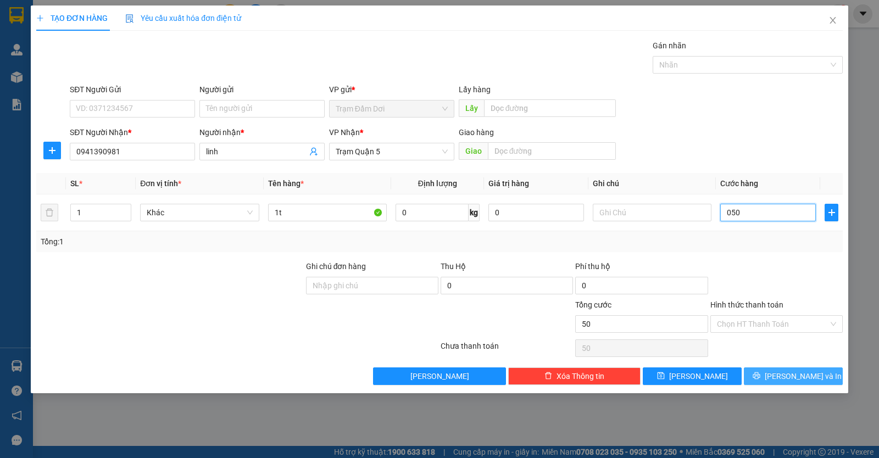
type input "050"
type input "50.000"
click at [761, 375] on icon "printer" at bounding box center [757, 376] width 8 height 8
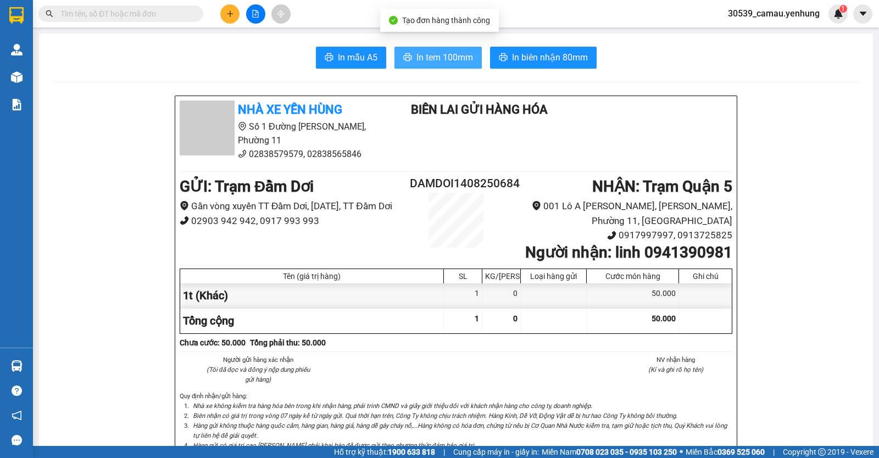
click at [451, 62] on span "In tem 100mm" at bounding box center [445, 58] width 57 height 14
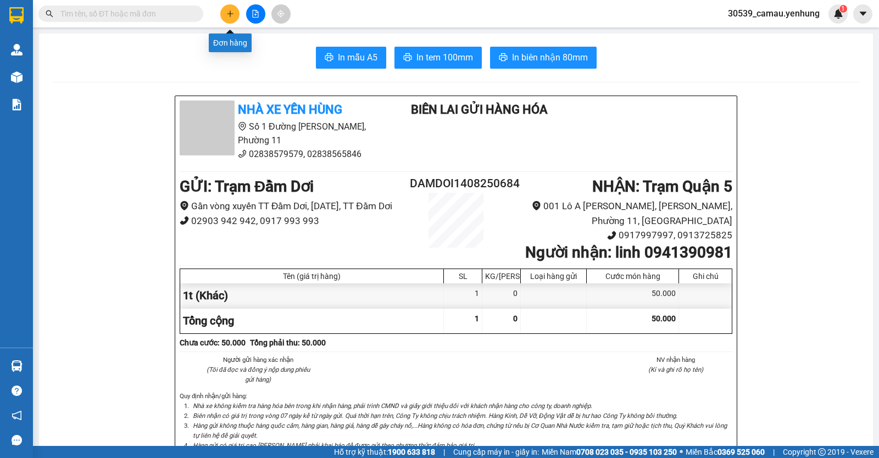
click at [227, 8] on button at bounding box center [229, 13] width 19 height 19
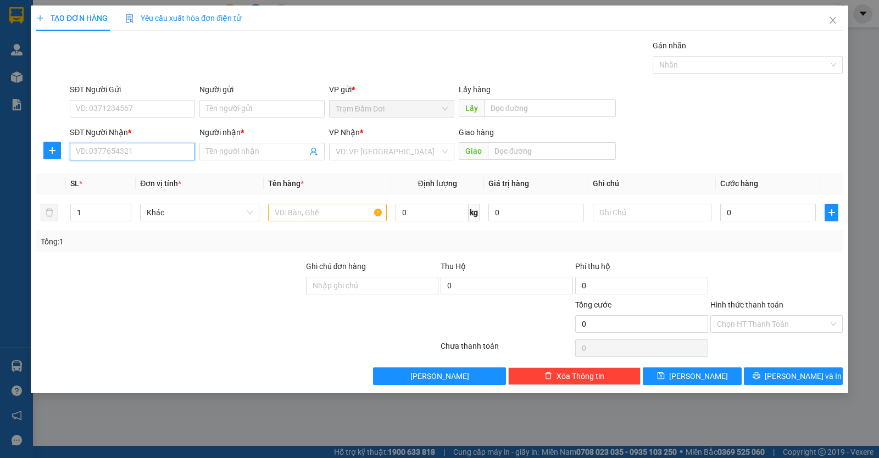
click at [155, 147] on input "SĐT Người Nhận *" at bounding box center [132, 152] width 125 height 18
click at [131, 174] on div "0799773222 - a" at bounding box center [132, 174] width 112 height 12
type input "0799773222"
type input "a"
type input "70.000"
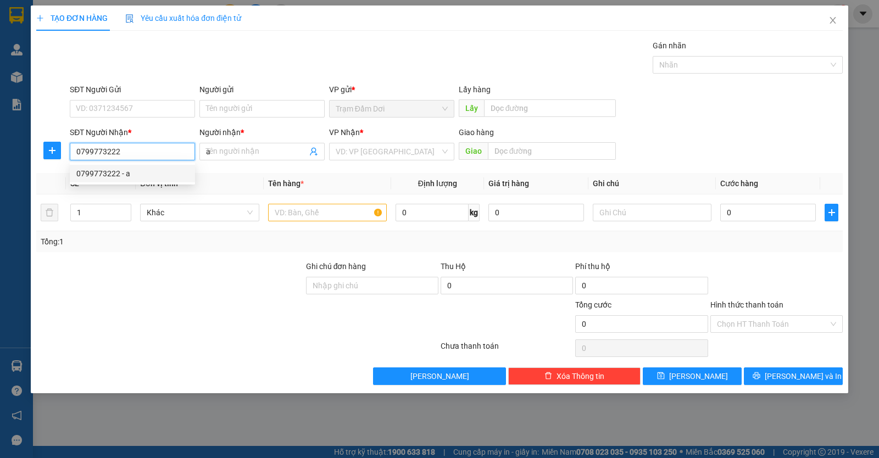
type input "70.000"
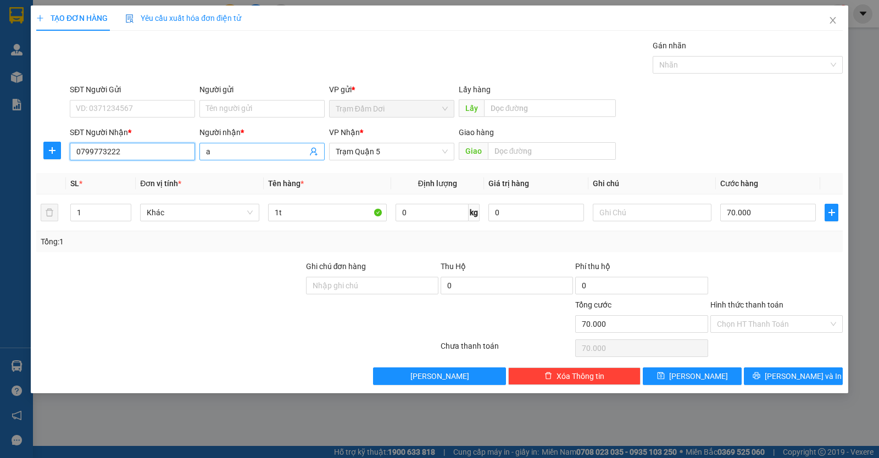
type input "0799773222"
click at [240, 146] on input "a" at bounding box center [256, 152] width 101 height 12
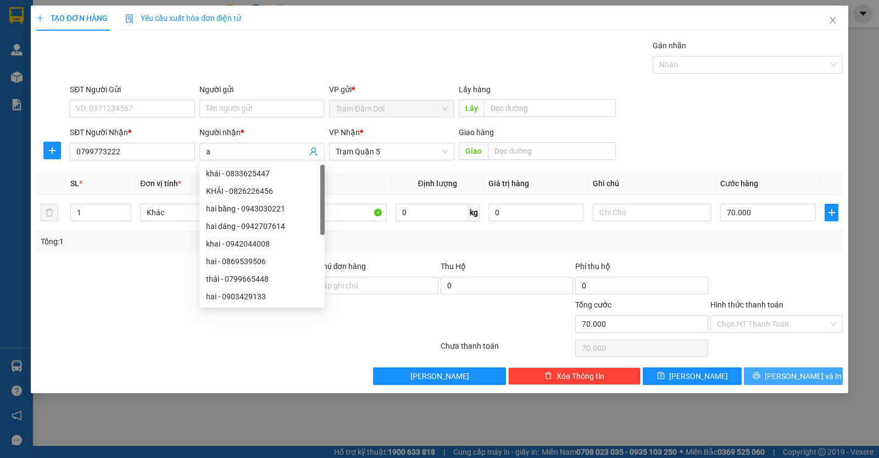
click at [786, 378] on span "[PERSON_NAME] và In" at bounding box center [803, 376] width 77 height 12
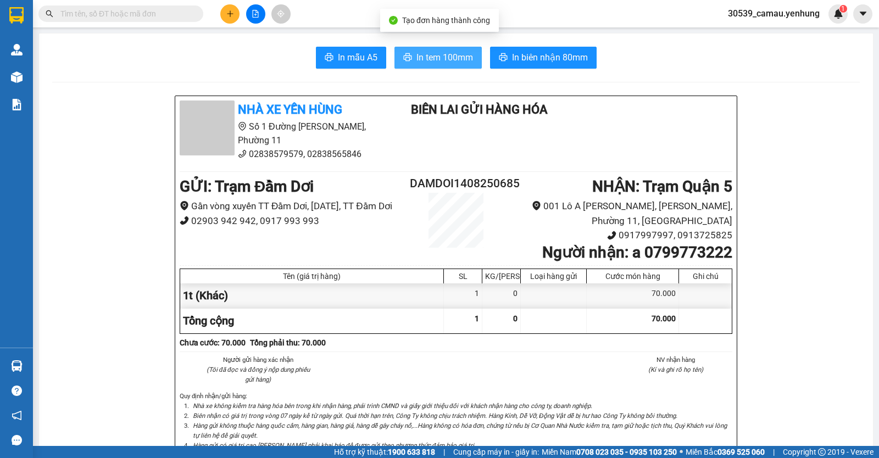
click at [469, 62] on span "In tem 100mm" at bounding box center [445, 58] width 57 height 14
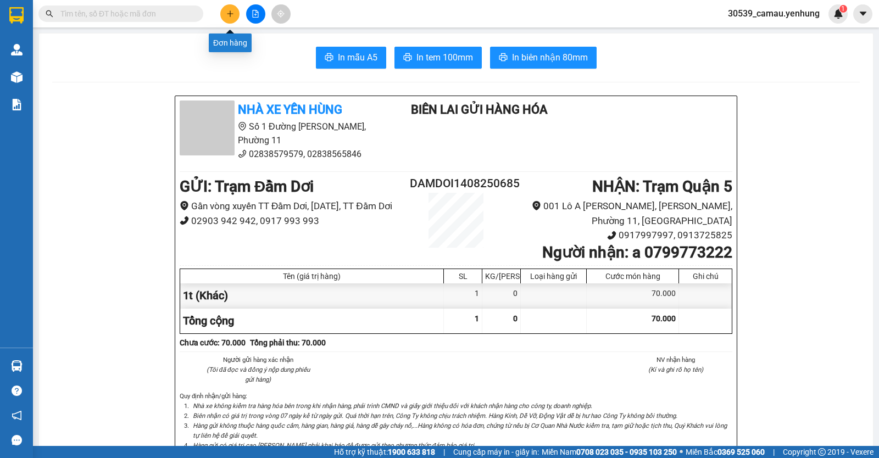
click at [234, 11] on icon "plus" at bounding box center [230, 14] width 8 height 8
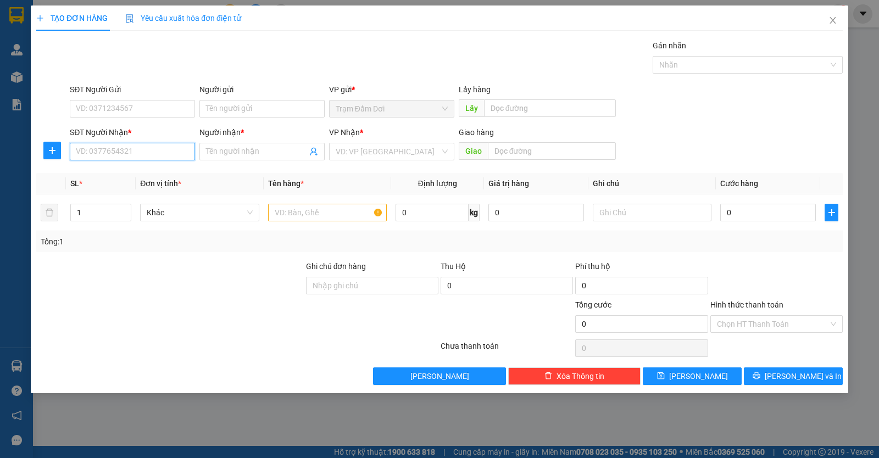
click at [97, 144] on input "SĐT Người Nhận *" at bounding box center [132, 152] width 125 height 18
click at [130, 159] on input "SĐT Người Nhận *" at bounding box center [132, 152] width 125 height 18
type input "0947946711"
click at [324, 215] on input "text" at bounding box center [327, 213] width 119 height 18
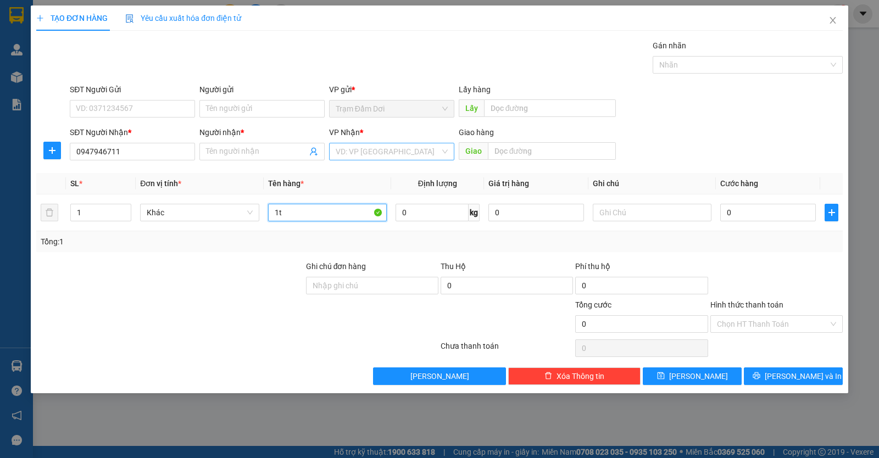
type input "1t"
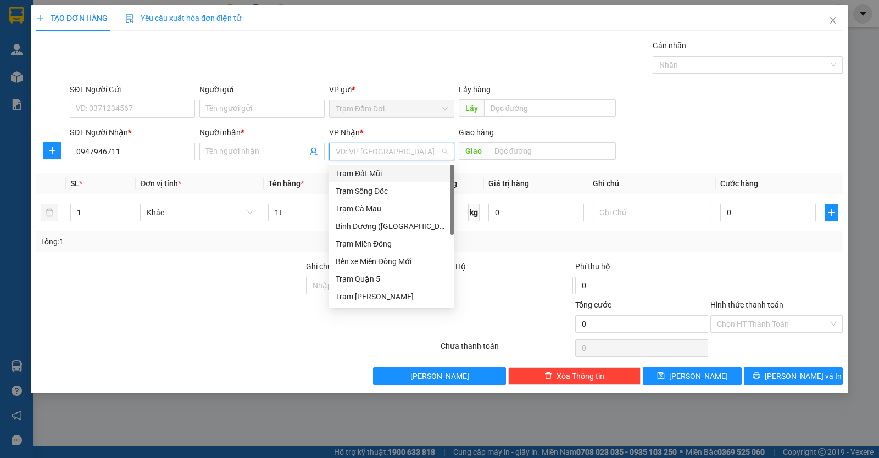
click at [359, 153] on input "search" at bounding box center [388, 151] width 104 height 16
click at [369, 283] on div "Trạm Quận 5" at bounding box center [392, 279] width 112 height 12
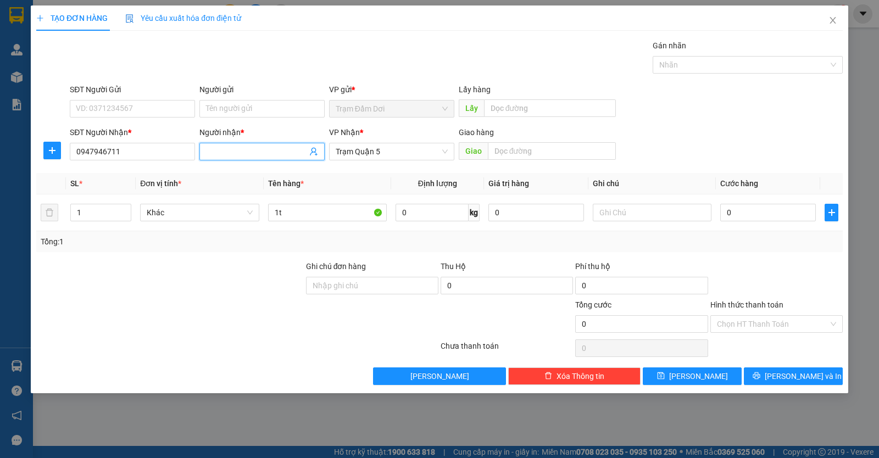
click at [237, 158] on span at bounding box center [262, 152] width 125 height 18
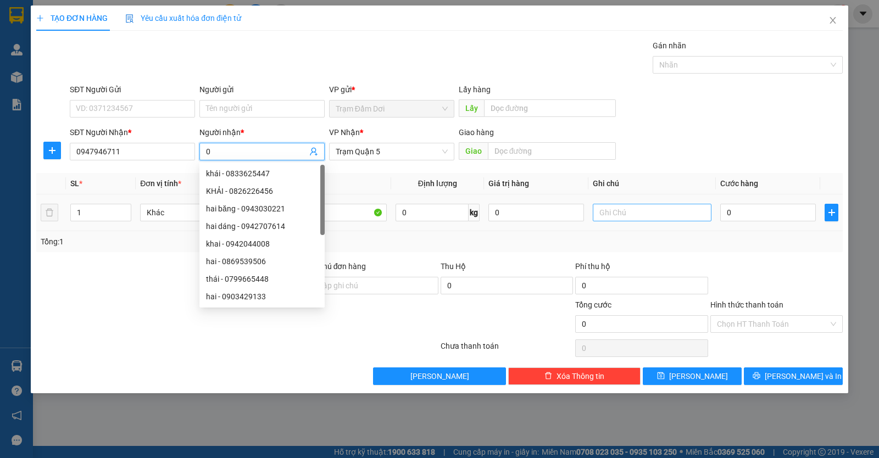
type input "0"
click at [603, 214] on input "text" at bounding box center [652, 213] width 119 height 18
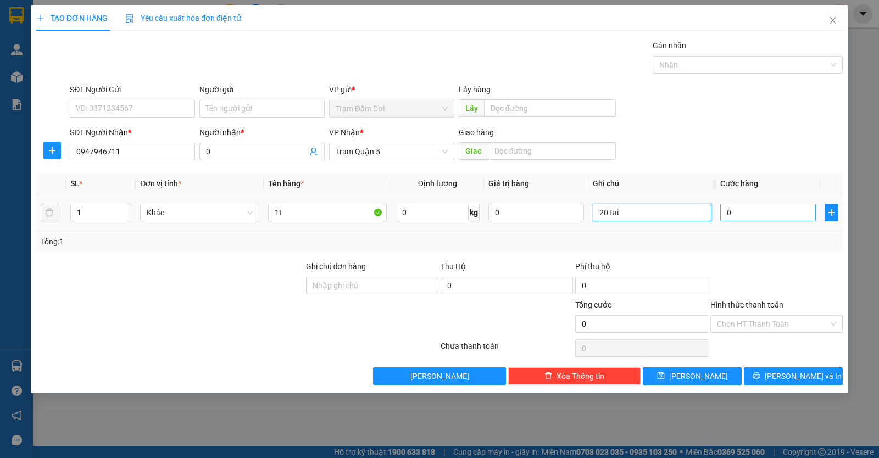
type input "20 tai"
click at [763, 211] on input "0" at bounding box center [769, 213] width 96 height 18
type input "6"
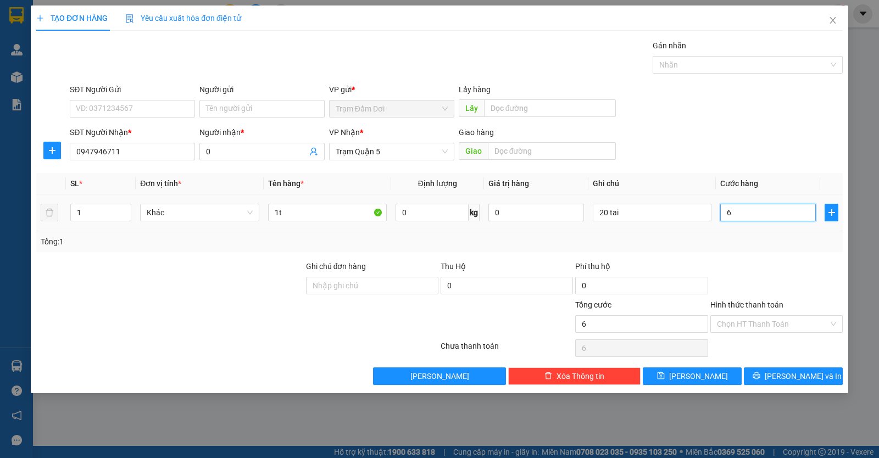
type input "6-"
type input "0"
type input "6"
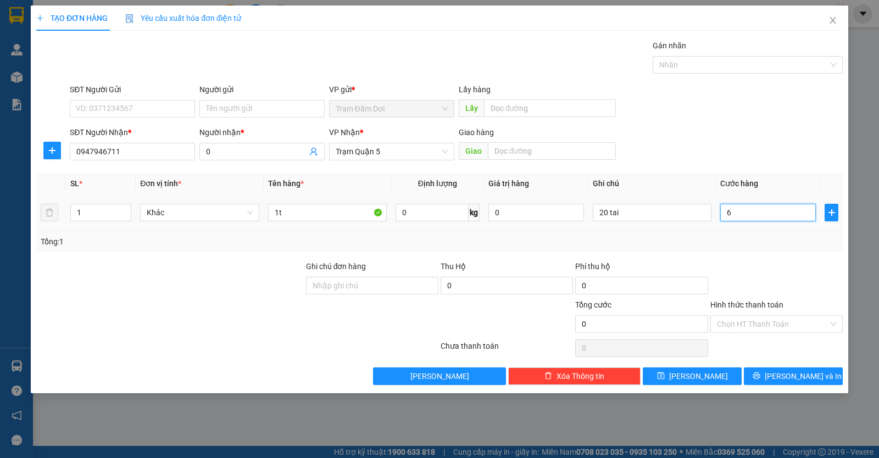
type input "6"
type input "60"
type input "60.000"
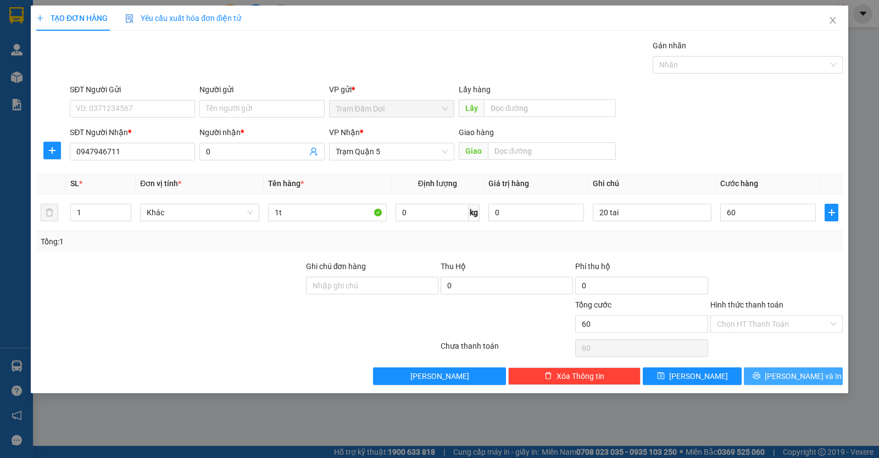
type input "60.000"
click at [760, 378] on icon "printer" at bounding box center [756, 376] width 7 height 7
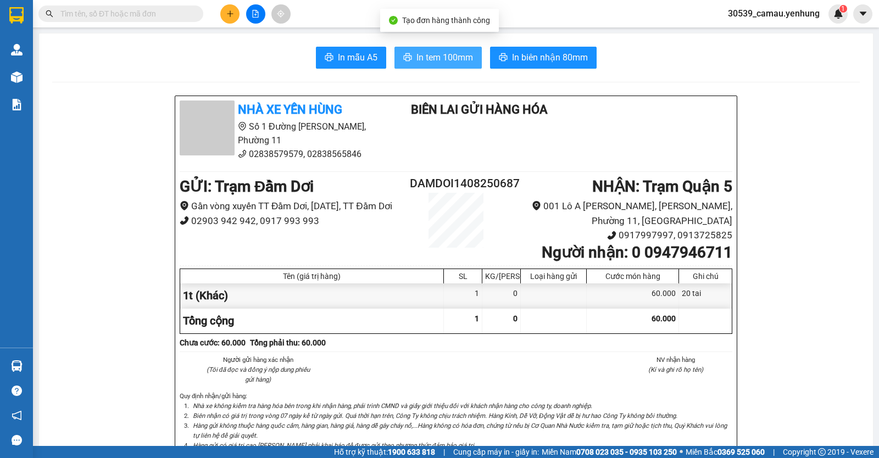
click at [417, 56] on span "In tem 100mm" at bounding box center [445, 58] width 57 height 14
click at [233, 15] on icon "plus" at bounding box center [230, 14] width 8 height 8
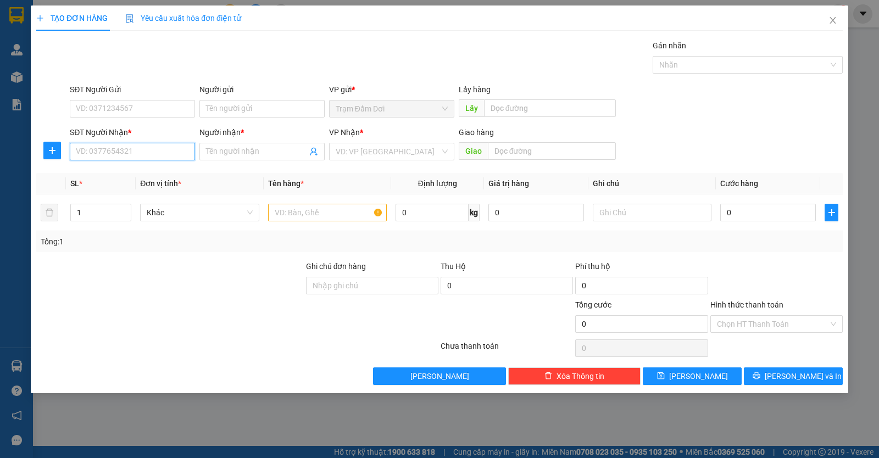
click at [156, 147] on input "SĐT Người Nhận *" at bounding box center [132, 152] width 125 height 18
click at [102, 173] on div "0934052046 - A" at bounding box center [132, 174] width 112 height 12
type input "0934052046"
type input "A"
type input "130.000"
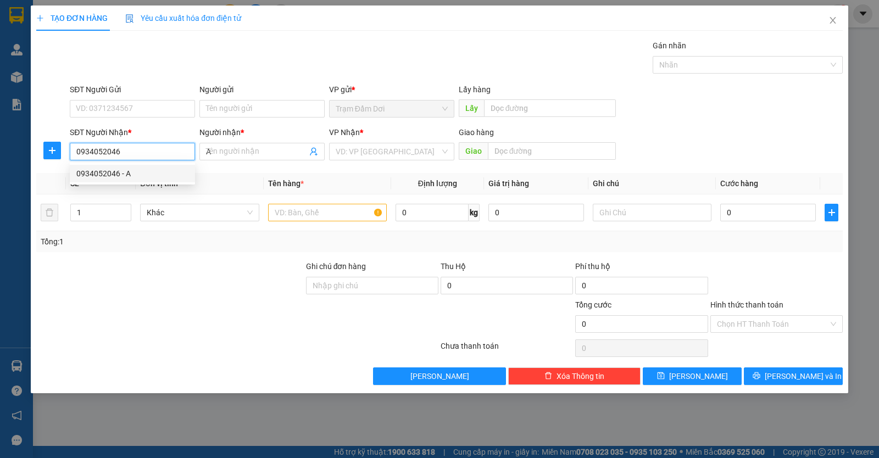
type input "130.000"
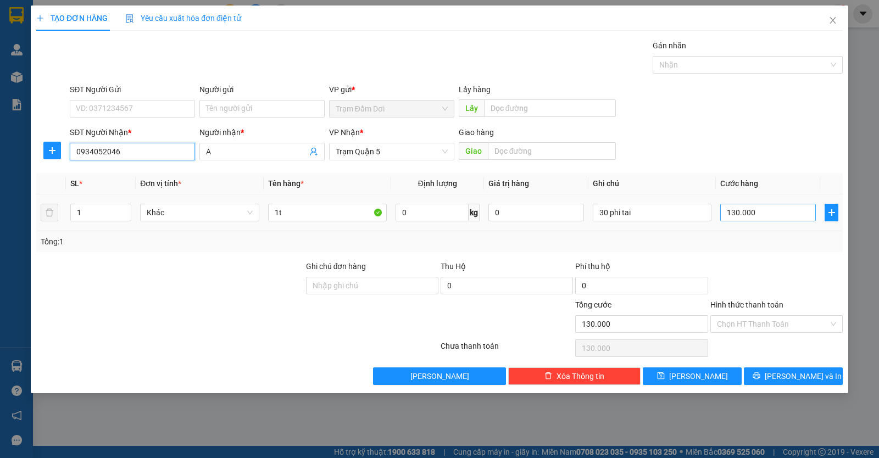
type input "0934052046"
click at [759, 213] on input "130.000" at bounding box center [769, 213] width 96 height 18
type input "0"
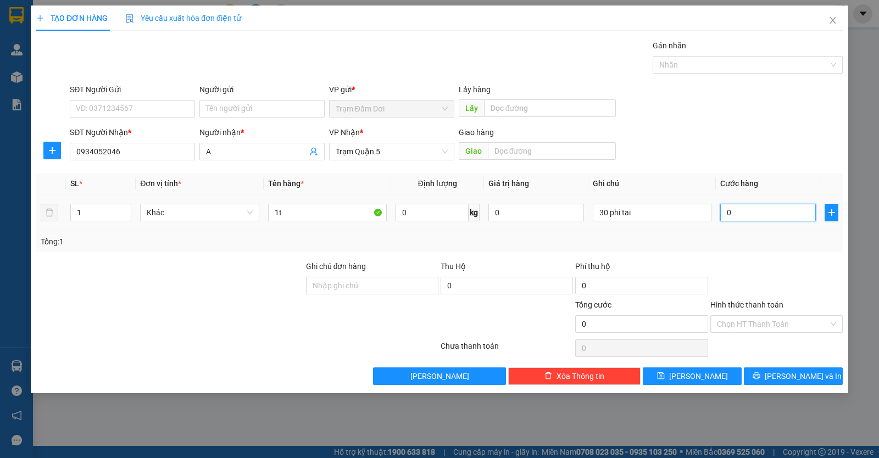
type input "8"
type input "08"
type input "80"
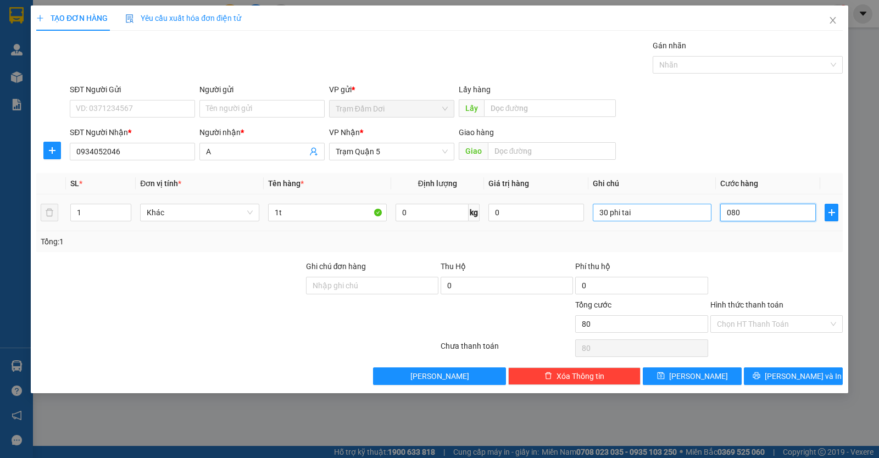
type input "080"
type input "80.000"
click at [669, 212] on input "30 phi tai" at bounding box center [652, 213] width 119 height 18
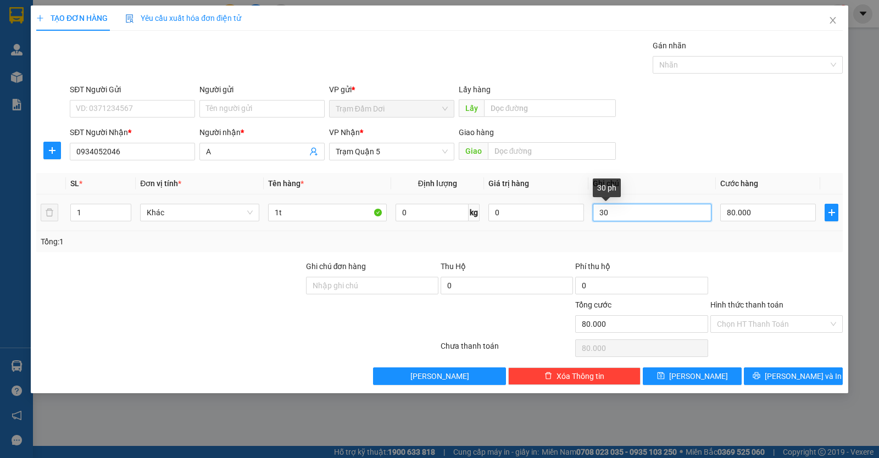
type input "3"
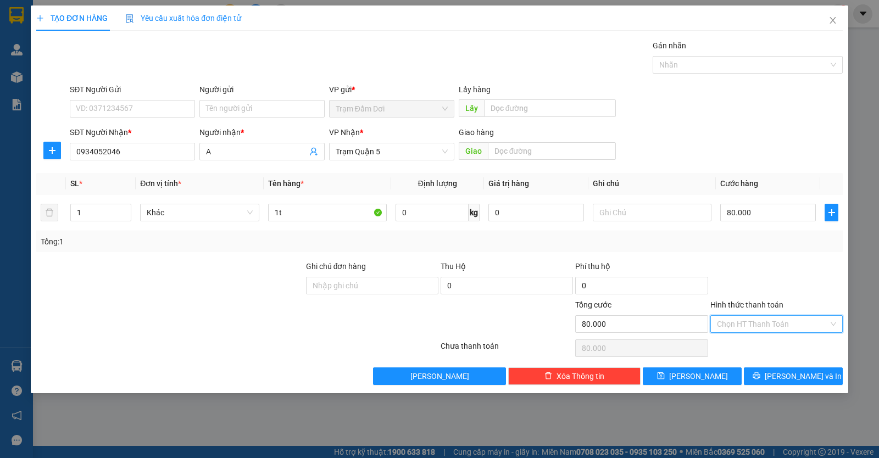
click at [733, 324] on input "Hình thức thanh toán" at bounding box center [773, 324] width 112 height 16
click at [736, 343] on div "Tại văn phòng" at bounding box center [776, 346] width 119 height 12
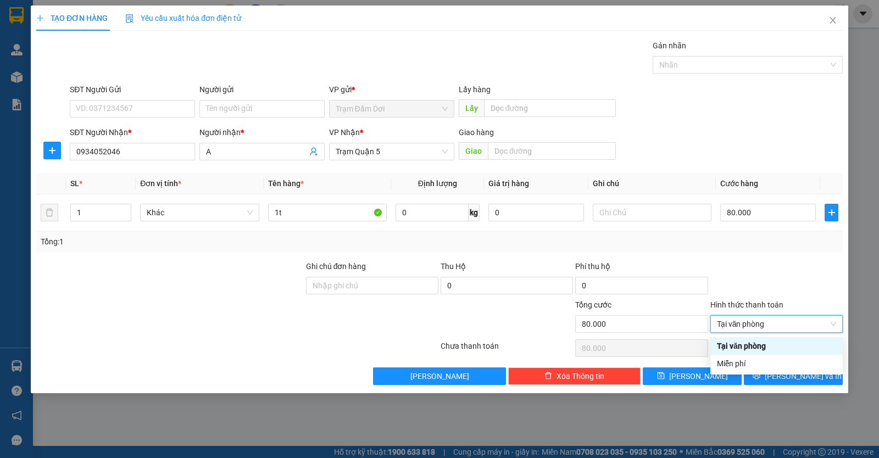
type input "0"
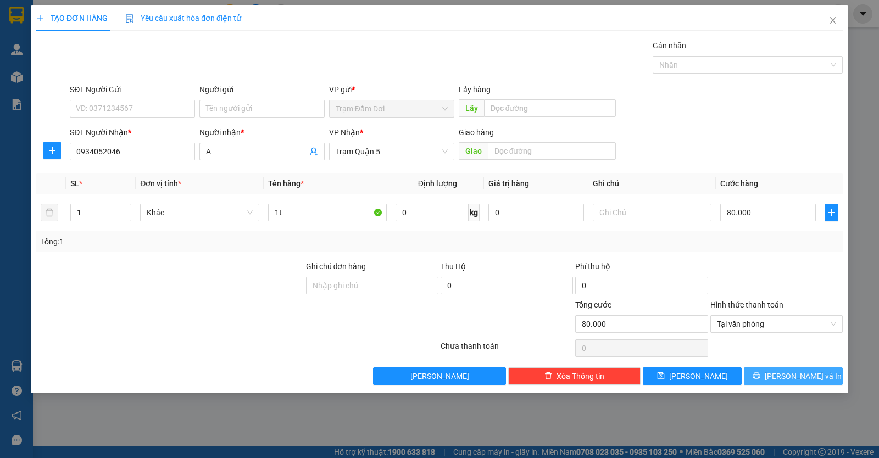
click at [785, 377] on span "[PERSON_NAME] và In" at bounding box center [803, 376] width 77 height 12
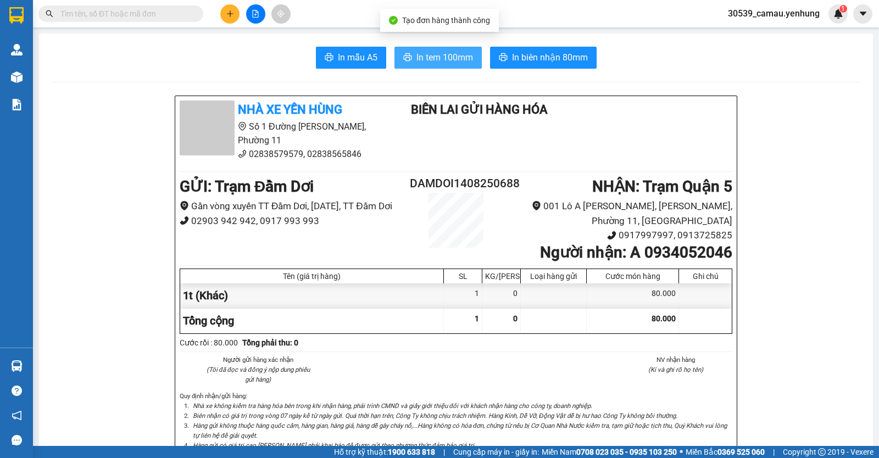
click at [462, 58] on span "In tem 100mm" at bounding box center [445, 58] width 57 height 14
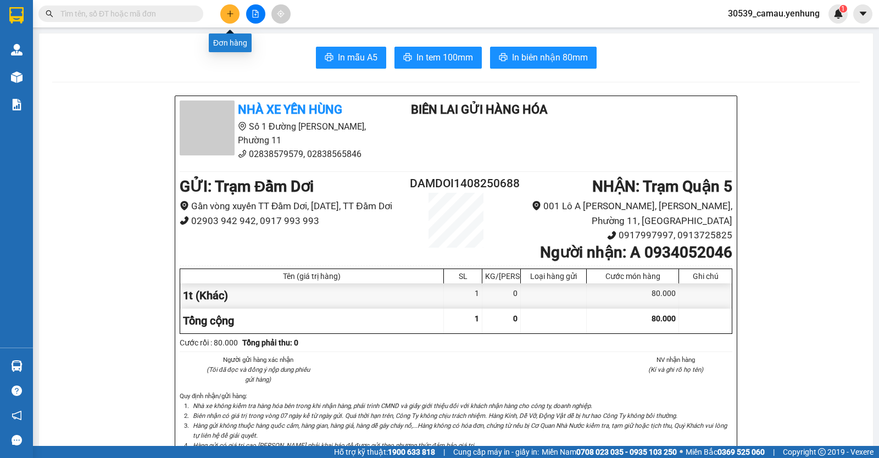
click at [230, 14] on icon "plus" at bounding box center [230, 13] width 1 height 6
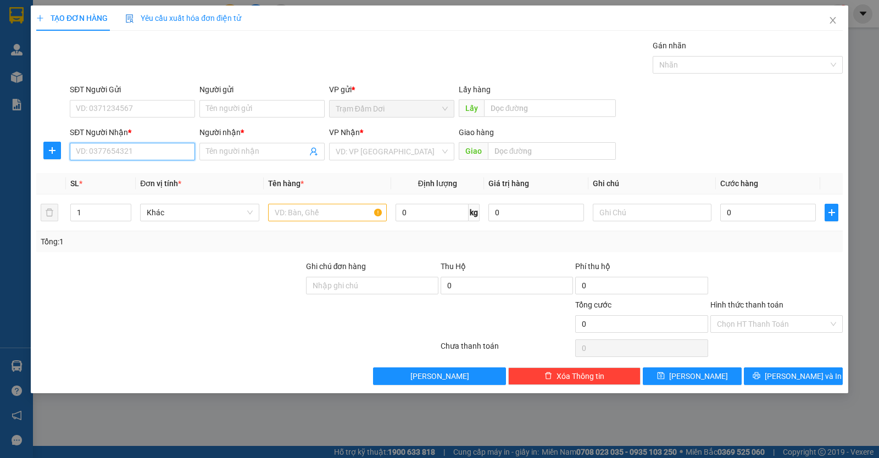
click at [157, 155] on input "SĐT Người Nhận *" at bounding box center [132, 152] width 125 height 18
click at [115, 154] on input "SĐT Người Nhận *" at bounding box center [132, 152] width 125 height 18
click at [115, 171] on div "0836901939 - thi" at bounding box center [132, 174] width 112 height 12
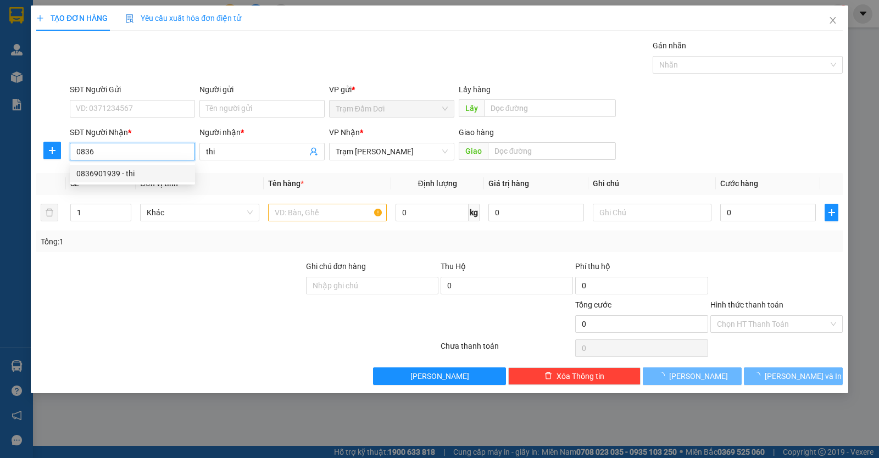
type input "0836901939"
type input "thi"
type input "240.000"
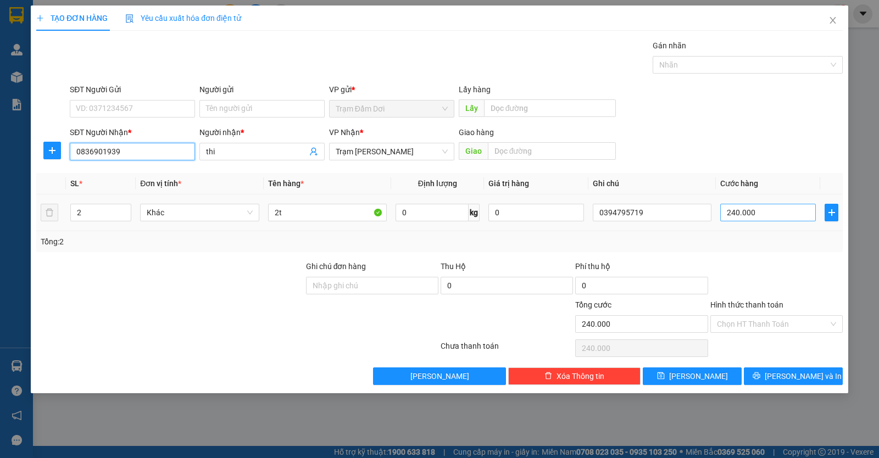
type input "0836901939"
click at [763, 214] on input "240.000" at bounding box center [769, 213] width 96 height 18
type input "0"
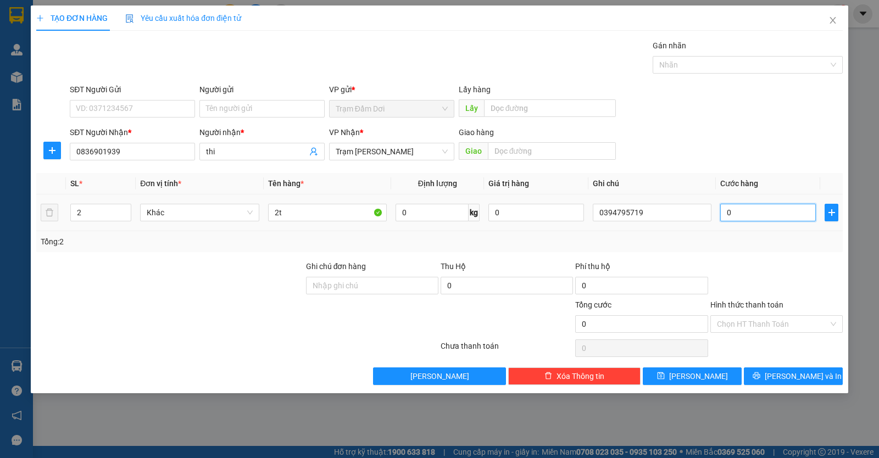
type input "2"
type input "02"
type input "22"
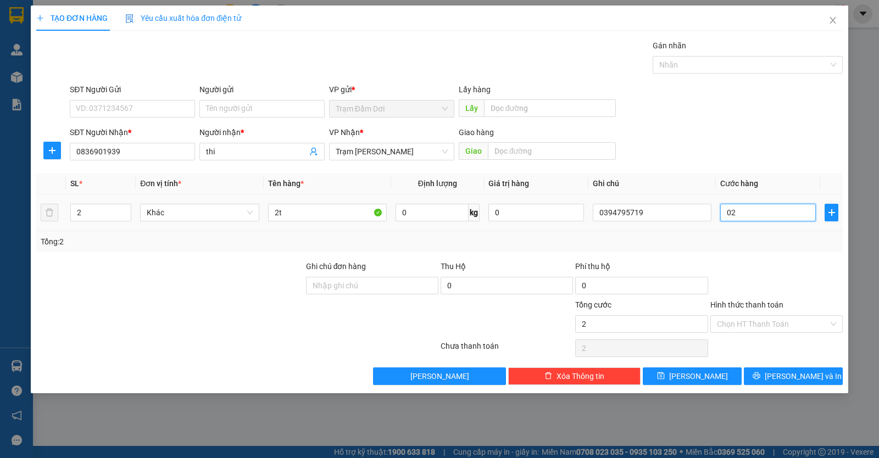
type input "022"
type input "220"
type input "0.220"
type input "220.000"
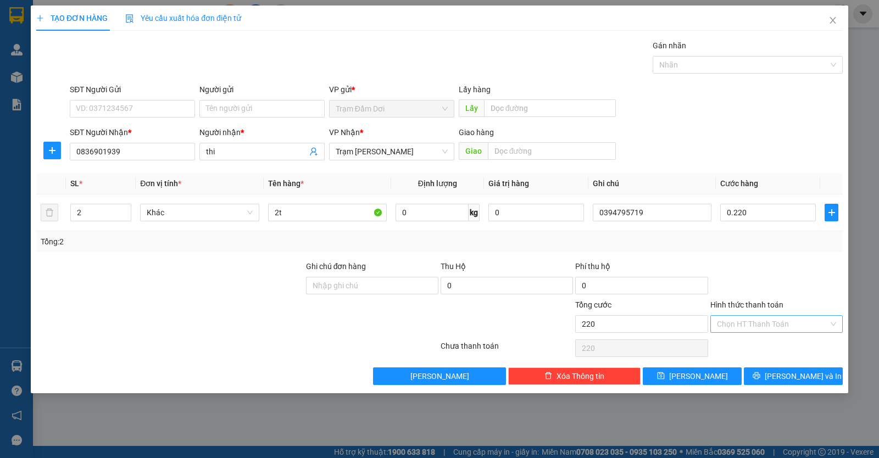
type input "220.000"
click at [760, 322] on input "Hình thức thanh toán" at bounding box center [773, 324] width 112 height 16
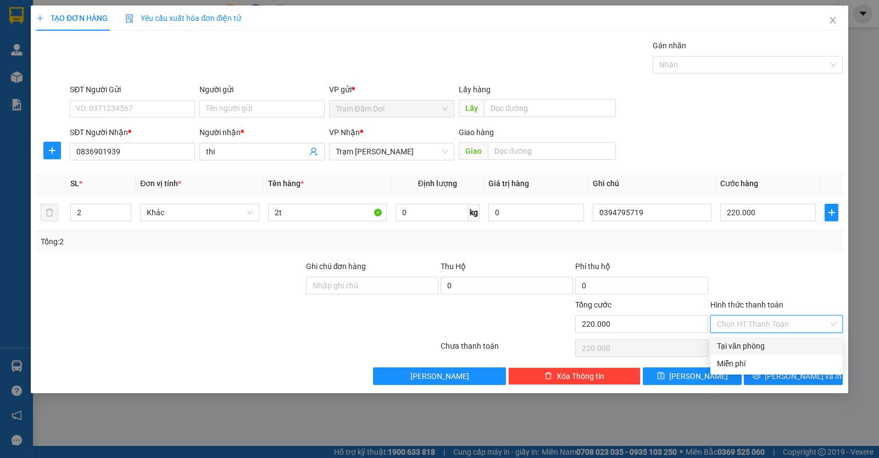
click at [759, 342] on div "Tại văn phòng" at bounding box center [776, 346] width 119 height 12
type input "0"
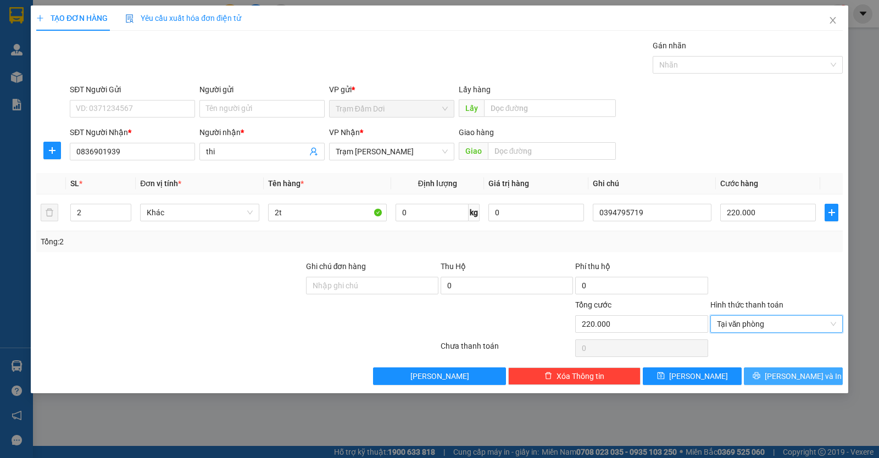
click at [772, 379] on button "[PERSON_NAME] và In" at bounding box center [793, 377] width 99 height 18
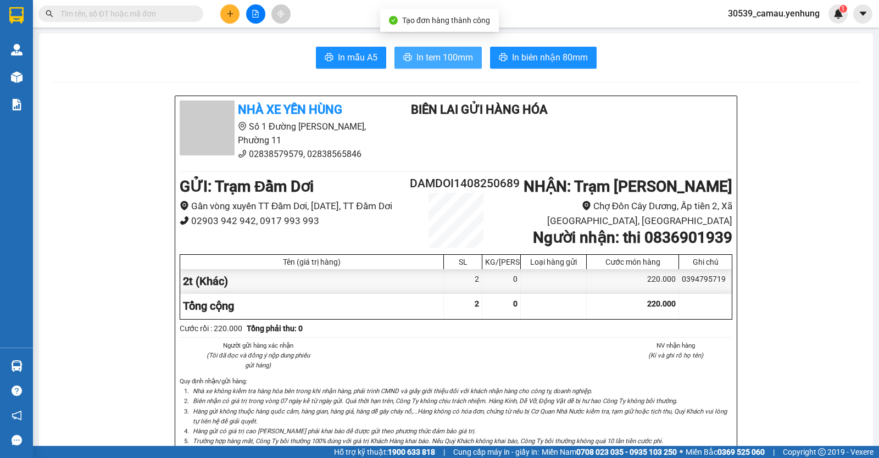
click at [435, 61] on span "In tem 100mm" at bounding box center [445, 58] width 57 height 14
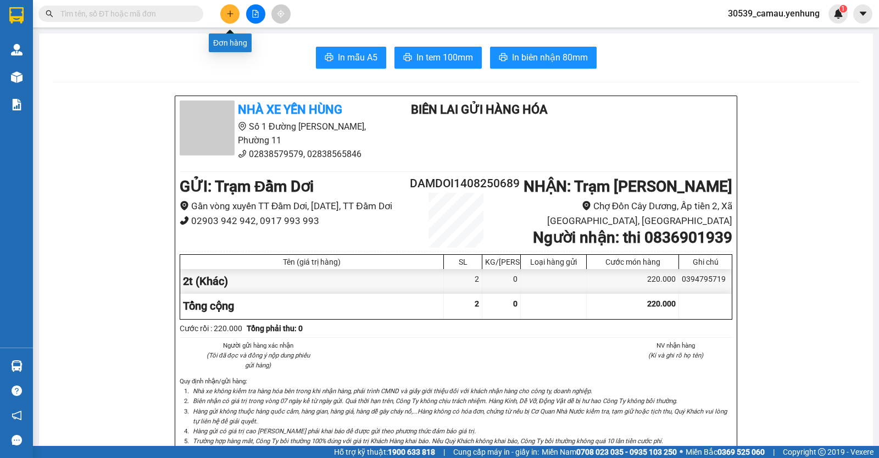
click at [226, 9] on button at bounding box center [229, 13] width 19 height 19
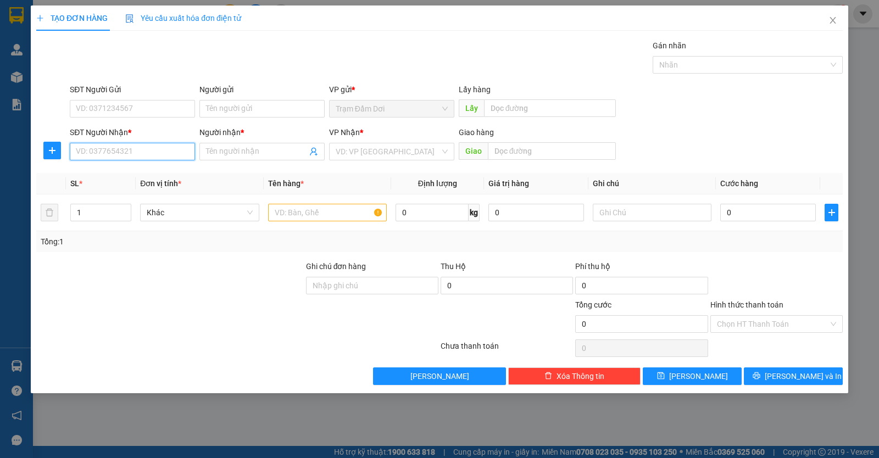
click at [157, 157] on input "SĐT Người Nhận *" at bounding box center [132, 152] width 125 height 18
click at [125, 161] on div "SĐT Người Nhận * VD: 0377654321" at bounding box center [132, 145] width 125 height 38
click at [125, 149] on input "SĐT Người Nhận *" at bounding box center [132, 152] width 125 height 18
click at [119, 171] on div "0398642858 - a" at bounding box center [132, 174] width 112 height 12
type input "0398642858"
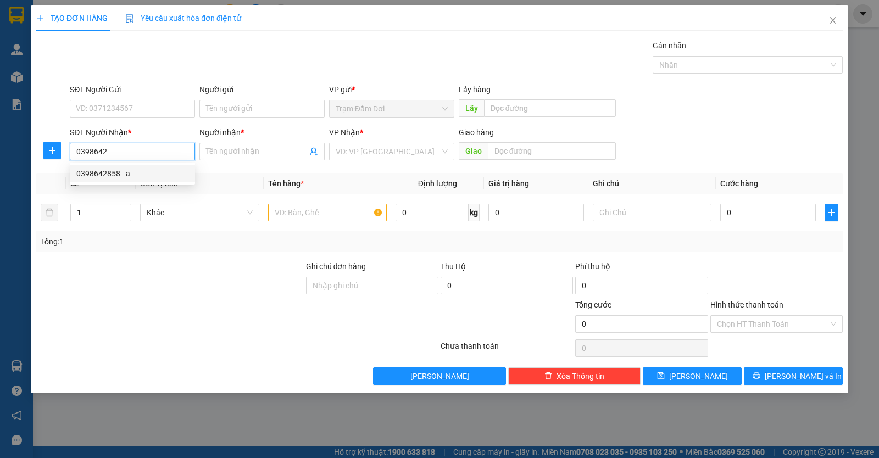
type input "a"
type input "trung lương"
type input "80.000"
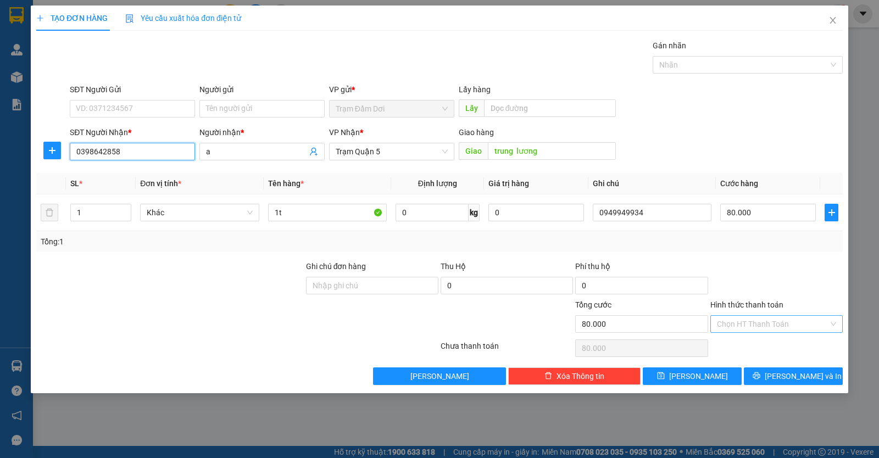
type input "0398642858"
click at [739, 323] on input "Hình thức thanh toán" at bounding box center [773, 324] width 112 height 16
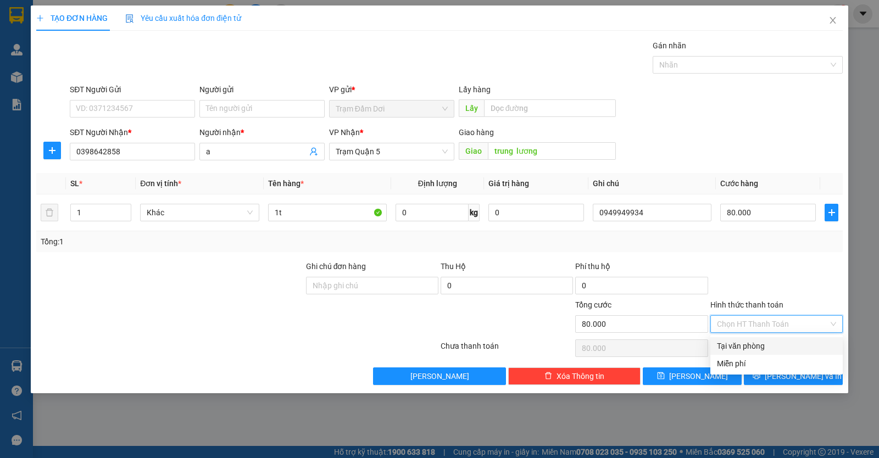
click at [743, 344] on div "Tại văn phòng" at bounding box center [776, 346] width 119 height 12
type input "0"
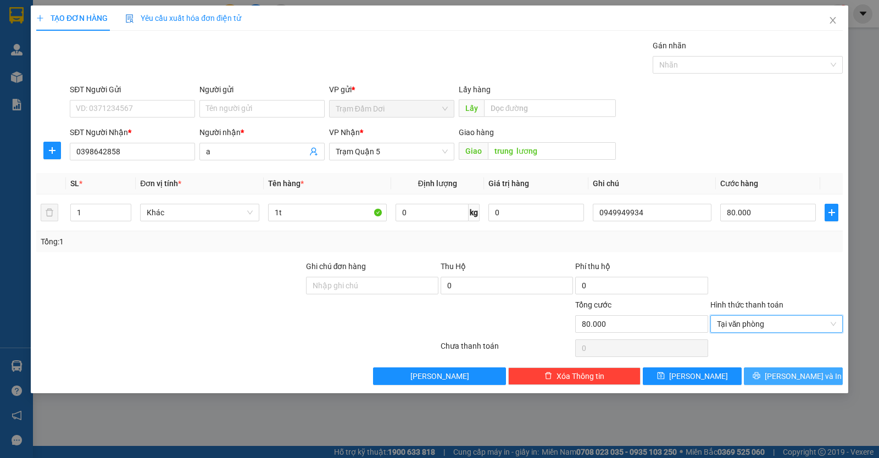
click at [766, 370] on button "[PERSON_NAME] và In" at bounding box center [793, 377] width 99 height 18
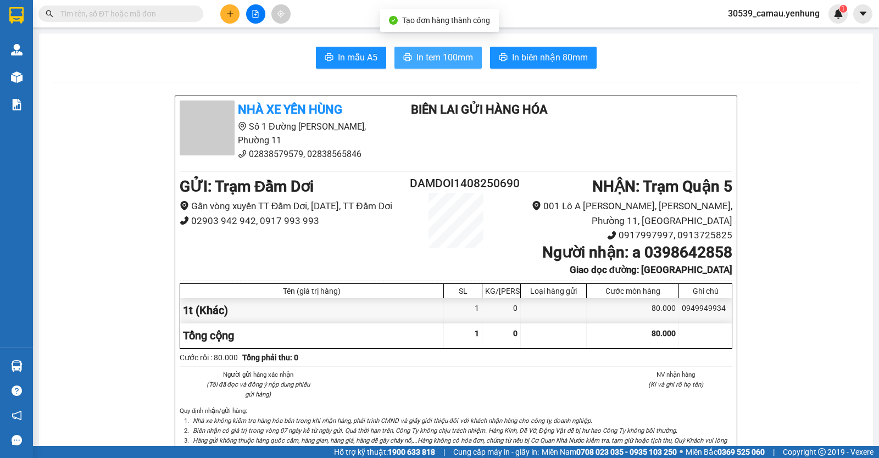
click at [417, 55] on span "In tem 100mm" at bounding box center [445, 58] width 57 height 14
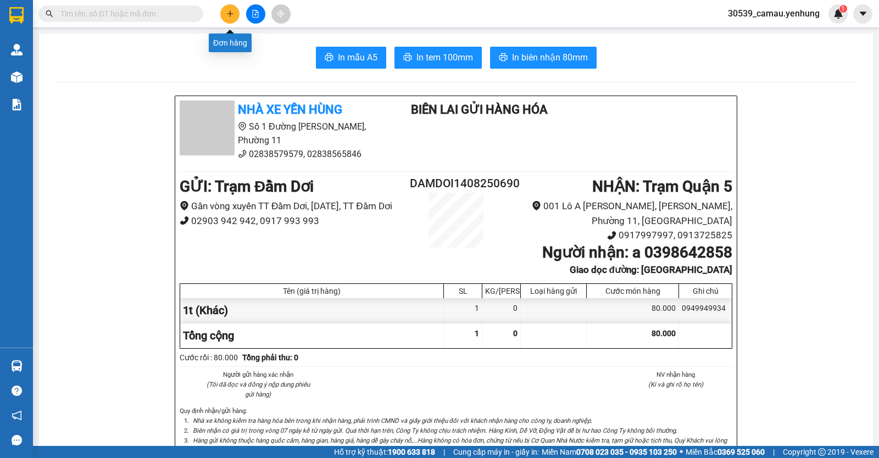
click at [229, 14] on icon "plus" at bounding box center [230, 14] width 8 height 8
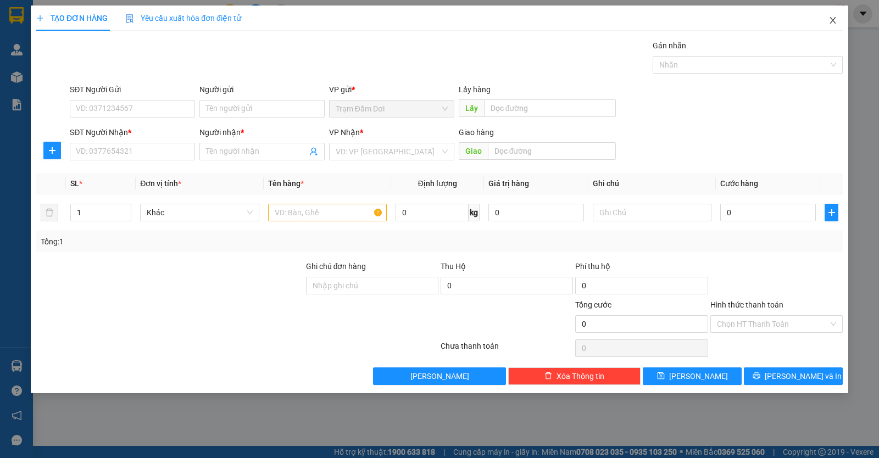
click at [833, 19] on icon "close" at bounding box center [833, 20] width 9 height 9
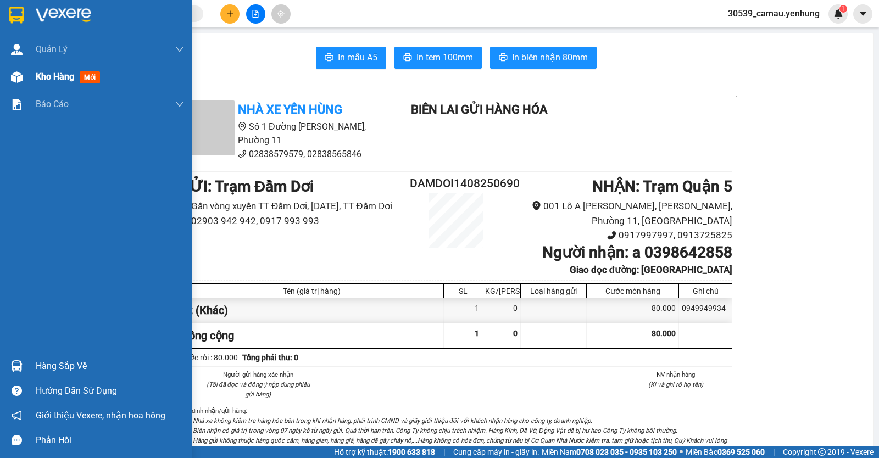
click at [19, 76] on img at bounding box center [17, 77] width 12 height 12
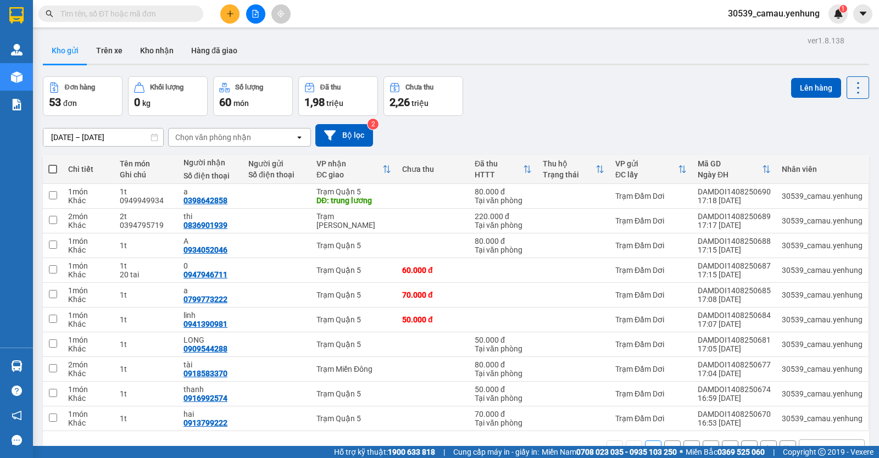
scroll to position [51, 0]
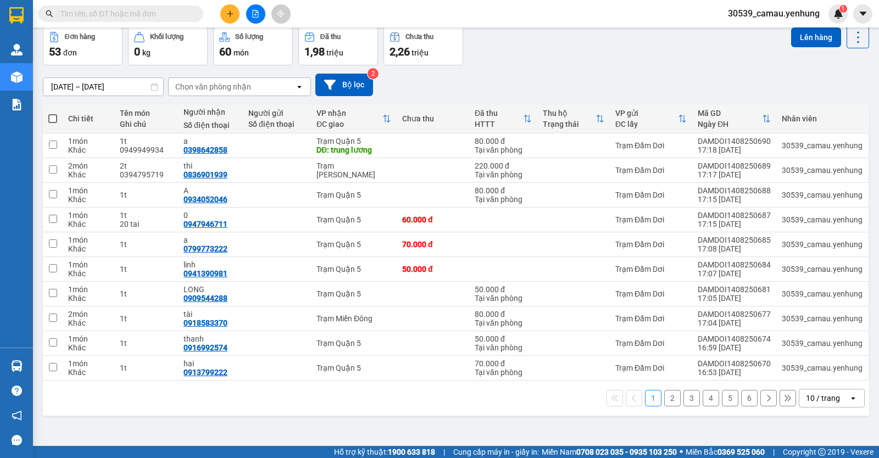
click at [810, 397] on div "10 / trang" at bounding box center [823, 398] width 34 height 11
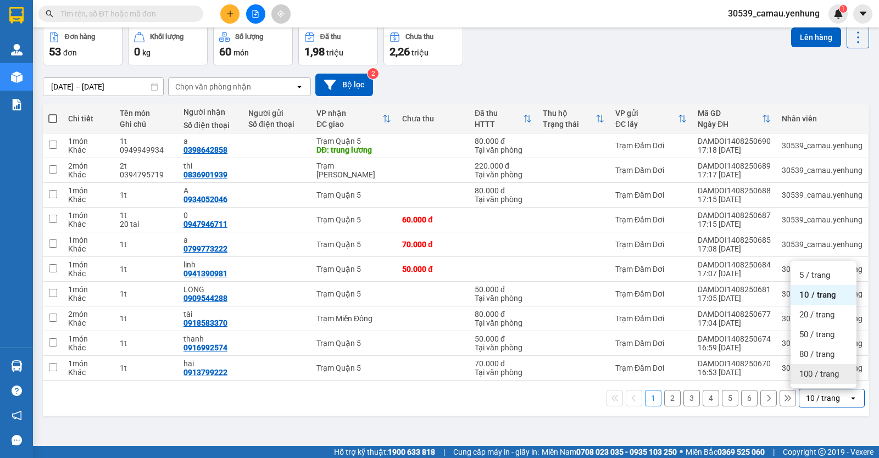
click at [811, 380] on div "100 / trang" at bounding box center [824, 374] width 66 height 20
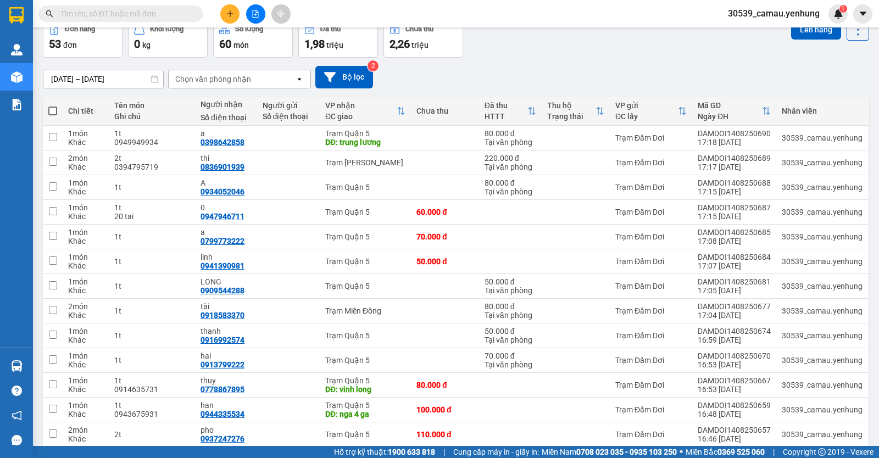
scroll to position [113, 0]
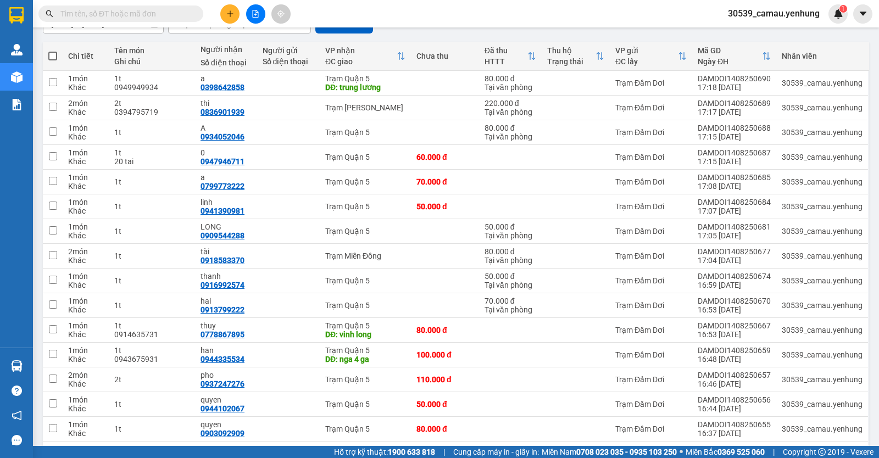
click at [53, 57] on span at bounding box center [52, 56] width 9 height 9
click at [53, 51] on input "checkbox" at bounding box center [53, 51] width 0 height 0
checkbox input "true"
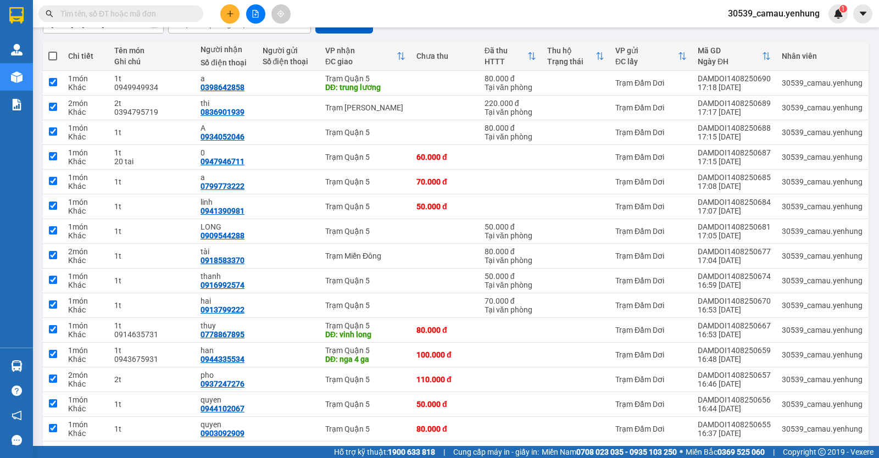
checkbox input "true"
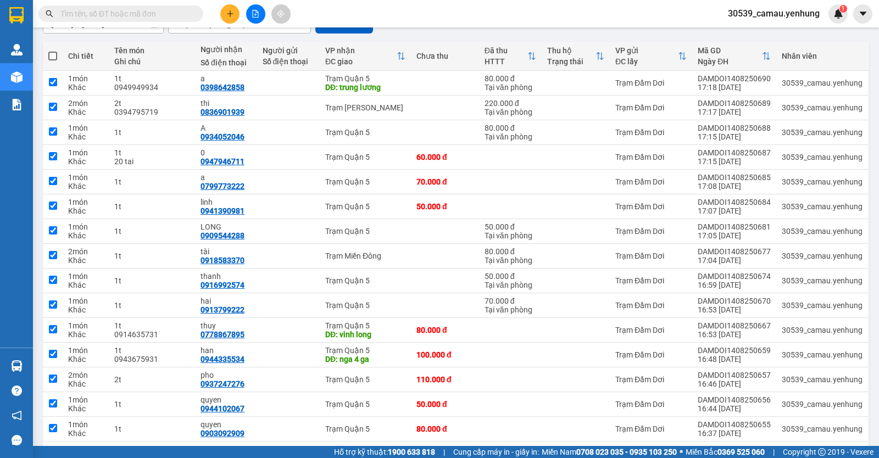
checkbox input "true"
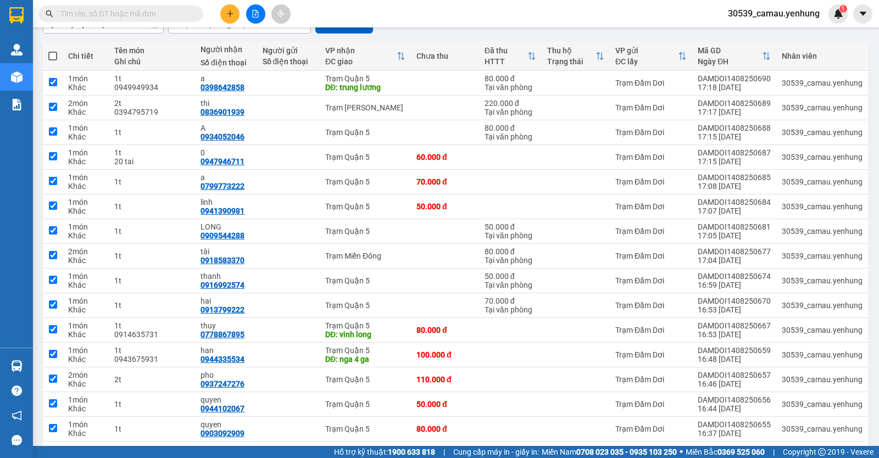
checkbox input "true"
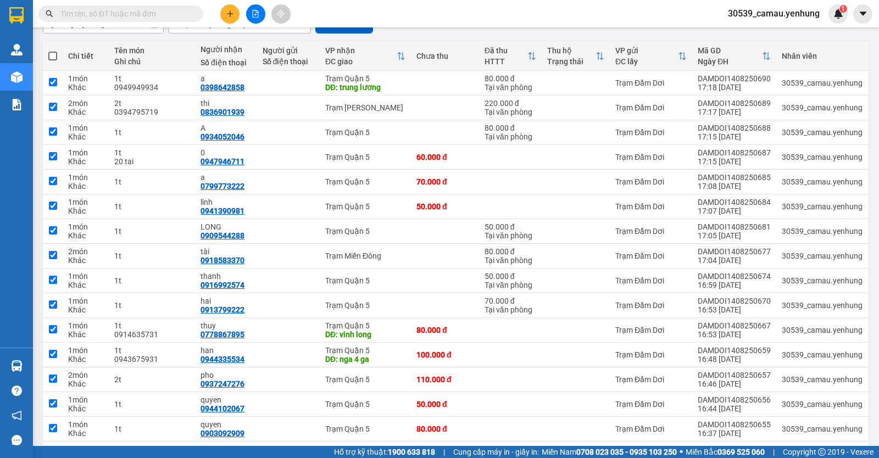
checkbox input "true"
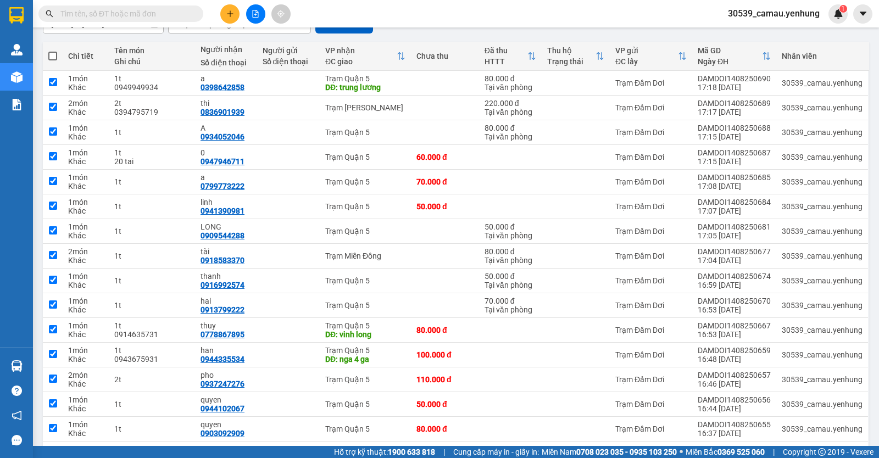
checkbox input "true"
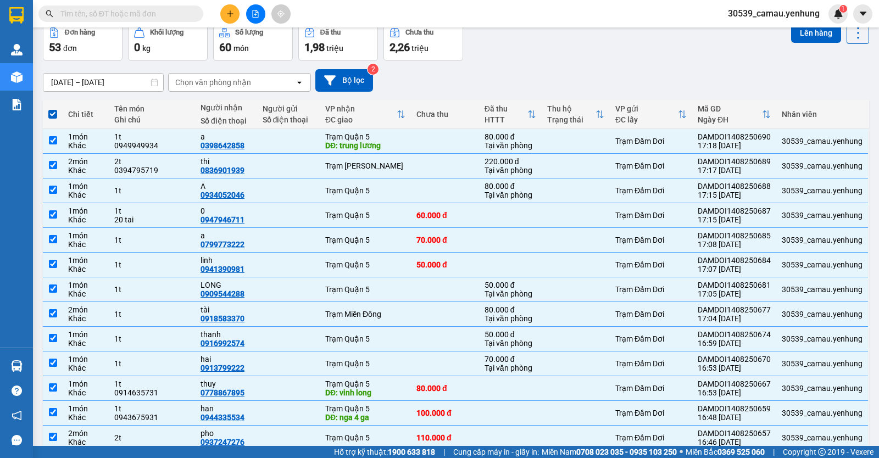
scroll to position [0, 0]
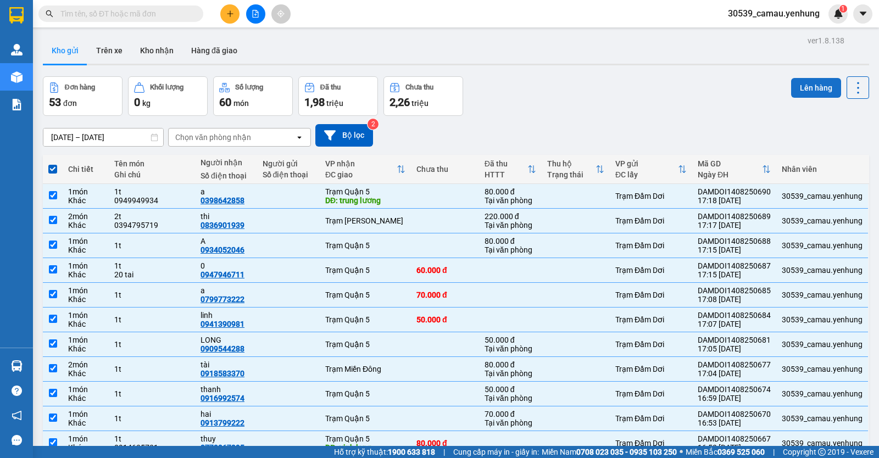
click at [813, 87] on button "Lên hàng" at bounding box center [817, 88] width 50 height 20
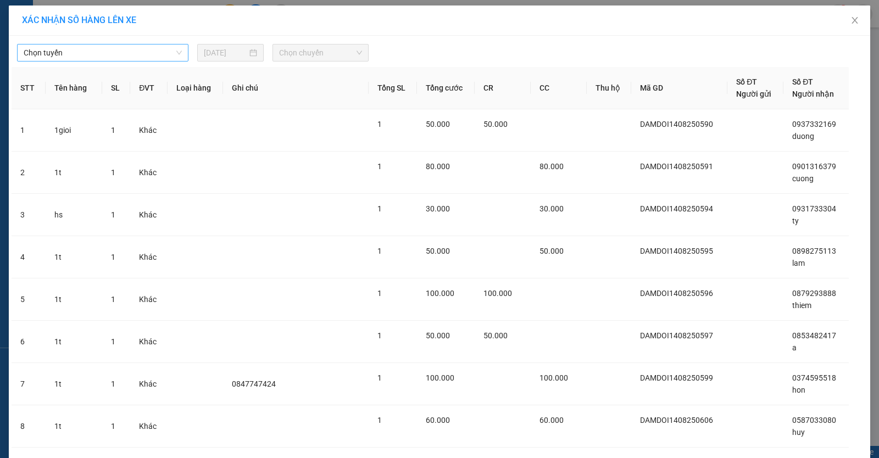
click at [74, 59] on span "Chọn tuyến" at bounding box center [103, 53] width 158 height 16
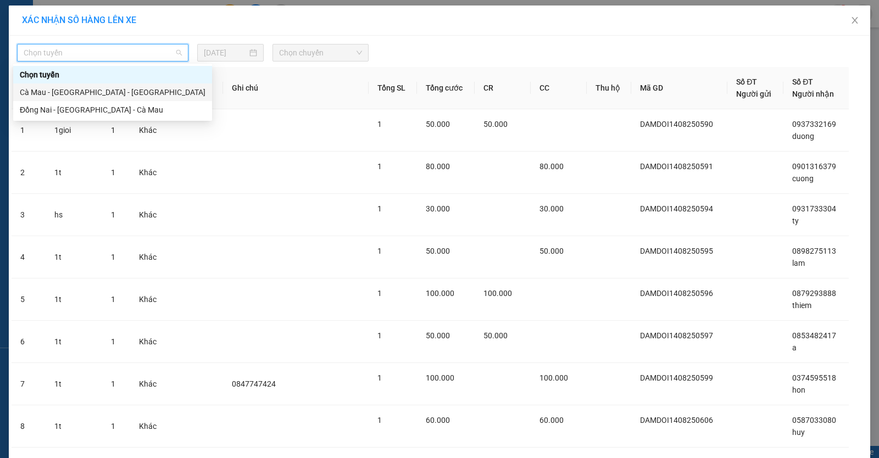
click at [91, 96] on div "Cà Mau - [GEOGRAPHIC_DATA] - [GEOGRAPHIC_DATA]" at bounding box center [113, 92] width 186 height 12
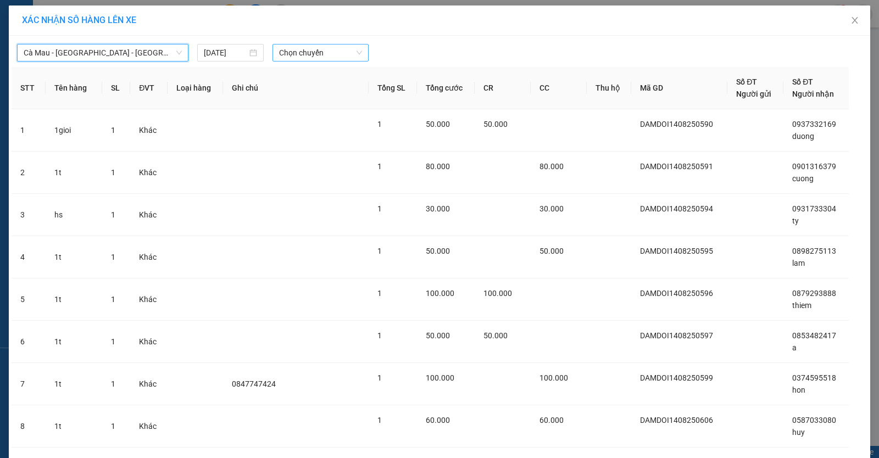
click at [335, 57] on span "Chọn chuyến" at bounding box center [320, 53] width 83 height 16
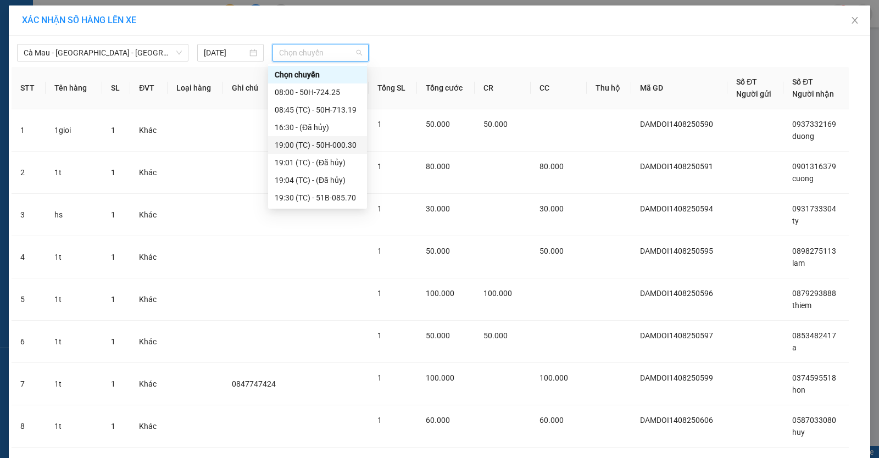
click at [336, 145] on div "19:00 (TC) - 50H-000.30" at bounding box center [318, 145] width 86 height 12
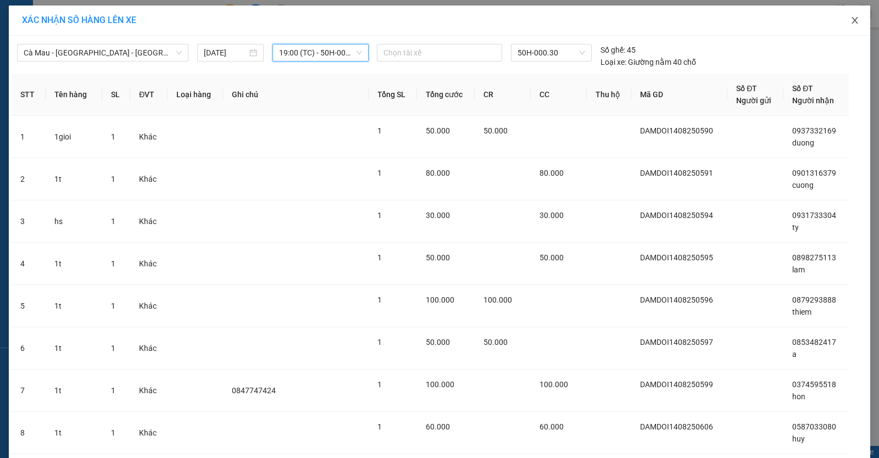
click at [851, 19] on icon "close" at bounding box center [855, 20] width 9 height 9
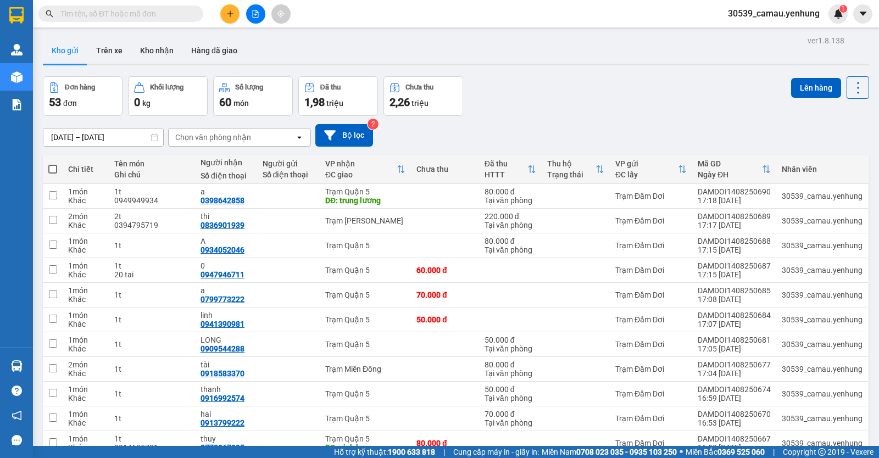
click at [58, 168] on th at bounding box center [53, 169] width 20 height 29
click at [54, 168] on span at bounding box center [52, 169] width 9 height 9
click at [53, 164] on input "checkbox" at bounding box center [53, 164] width 0 height 0
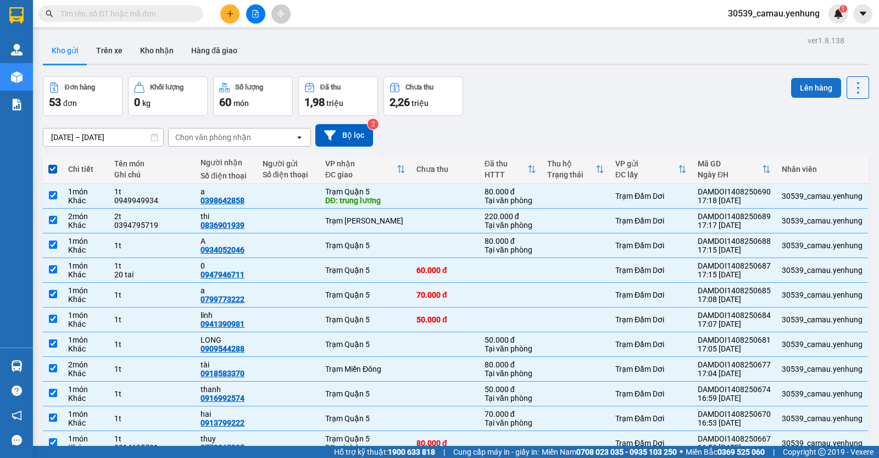
click at [815, 84] on button "Lên hàng" at bounding box center [817, 88] width 50 height 20
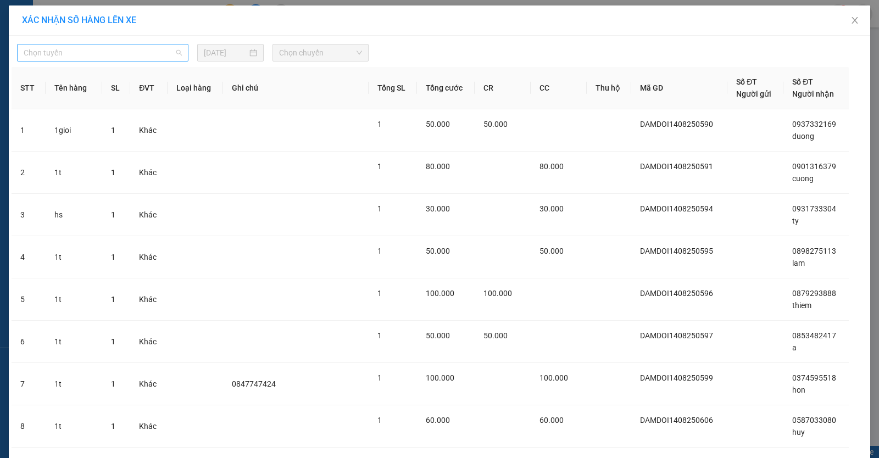
click at [117, 55] on span "Chọn tuyến" at bounding box center [103, 53] width 158 height 16
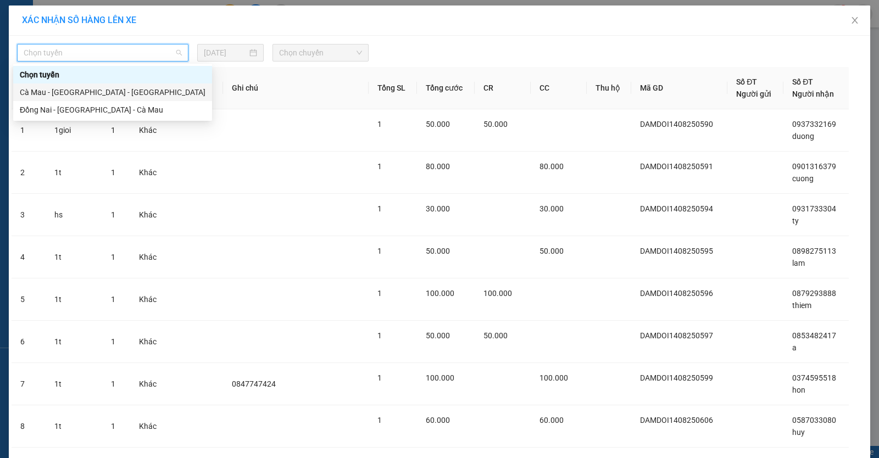
click at [106, 88] on div "Cà Mau - [GEOGRAPHIC_DATA] - [GEOGRAPHIC_DATA]" at bounding box center [113, 92] width 186 height 12
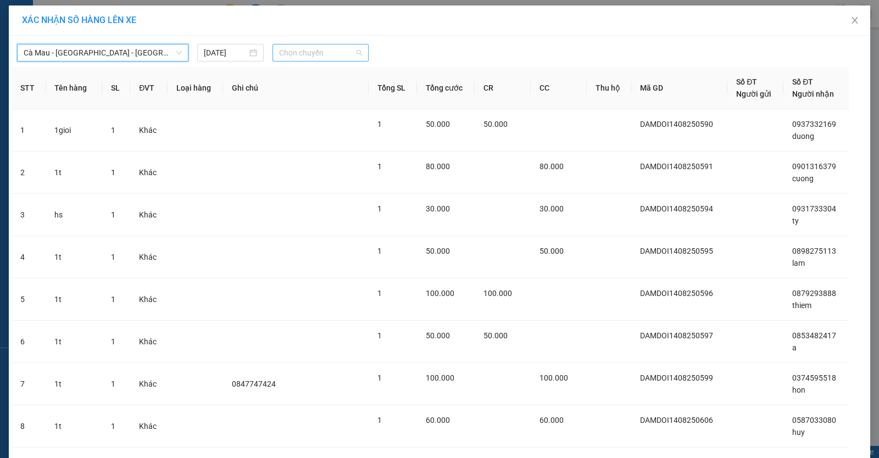
click at [352, 52] on span "Chọn chuyến" at bounding box center [320, 53] width 83 height 16
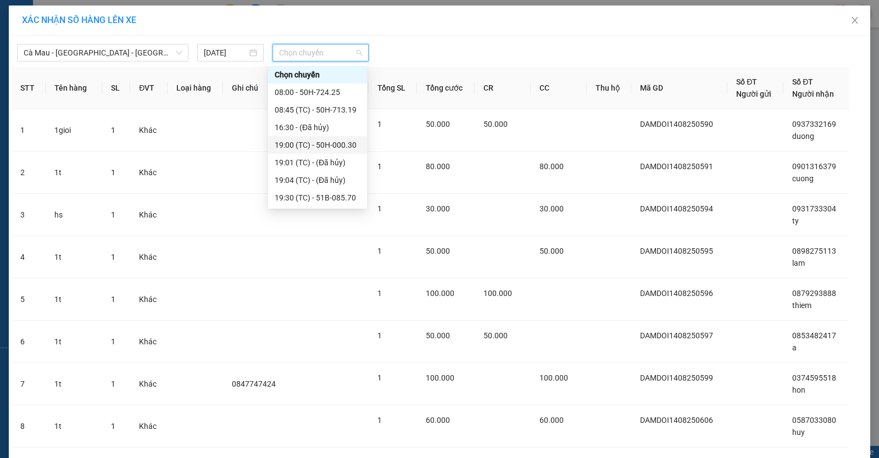
click at [320, 143] on div "19:00 (TC) - 50H-000.30" at bounding box center [318, 145] width 86 height 12
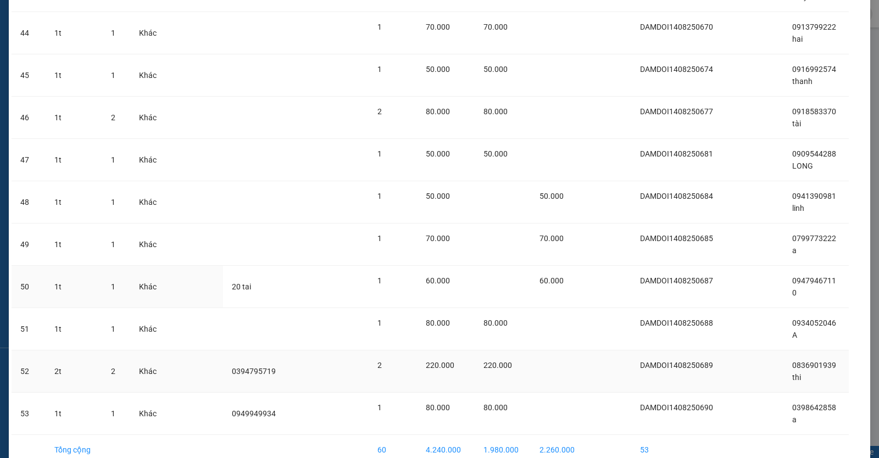
scroll to position [1981, 0]
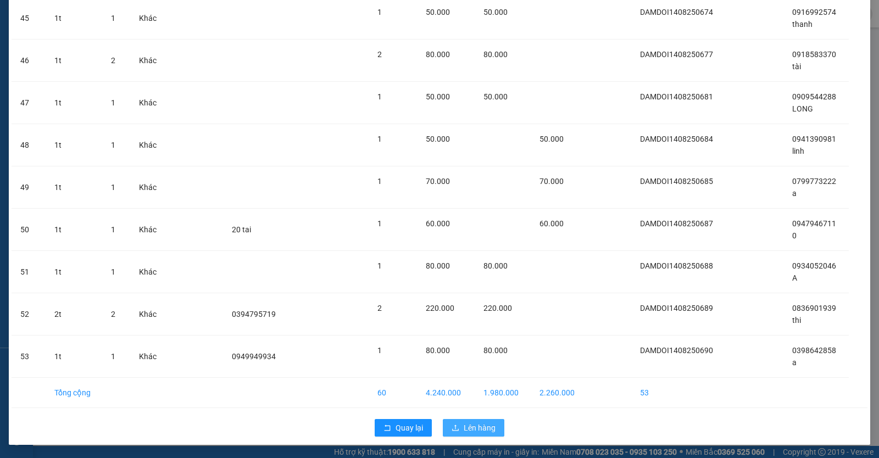
click at [473, 425] on span "Lên hàng" at bounding box center [480, 428] width 32 height 12
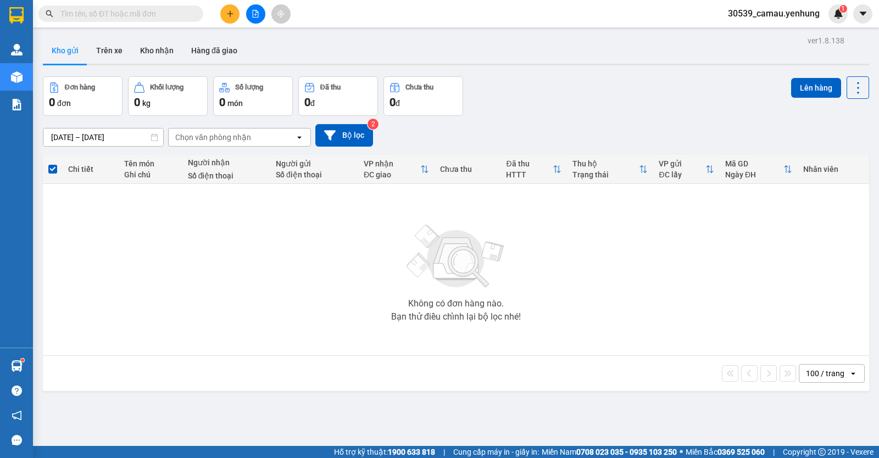
click at [231, 15] on icon "plus" at bounding box center [230, 14] width 8 height 8
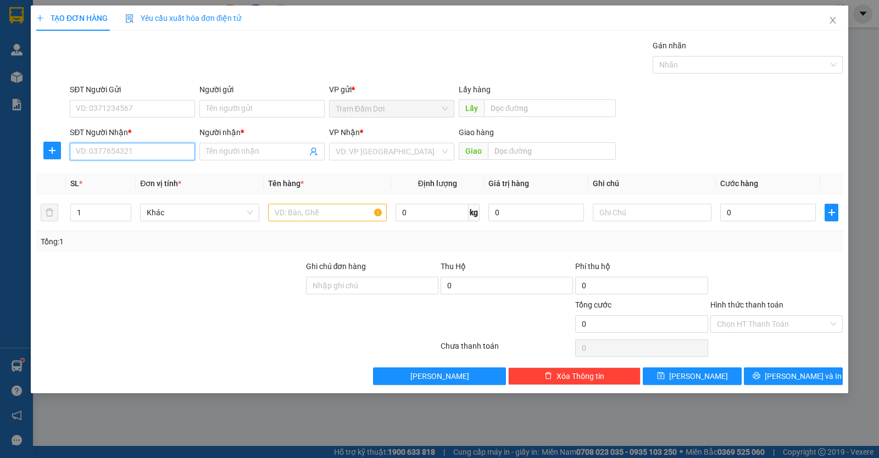
click at [148, 145] on input "SĐT Người Nhận *" at bounding box center [132, 152] width 125 height 18
click at [119, 171] on div "0918583370 - tài" at bounding box center [132, 174] width 112 height 12
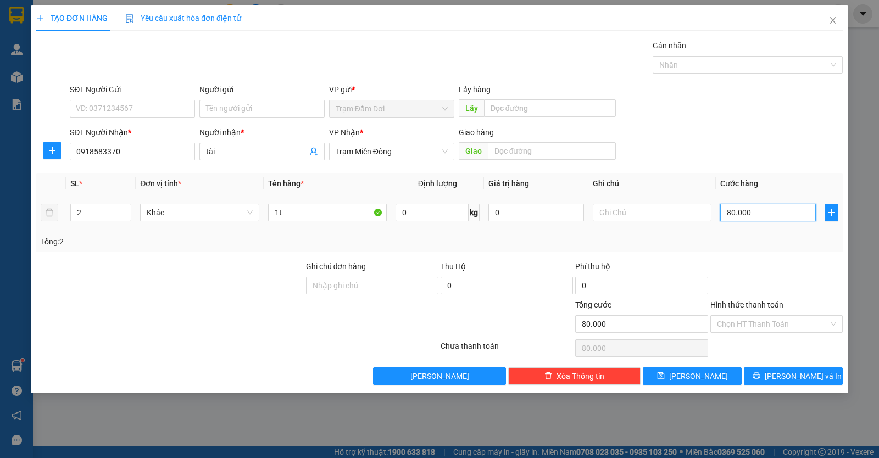
click at [757, 214] on input "80.000" at bounding box center [769, 213] width 96 height 18
click at [762, 377] on button "[PERSON_NAME] và In" at bounding box center [793, 377] width 99 height 18
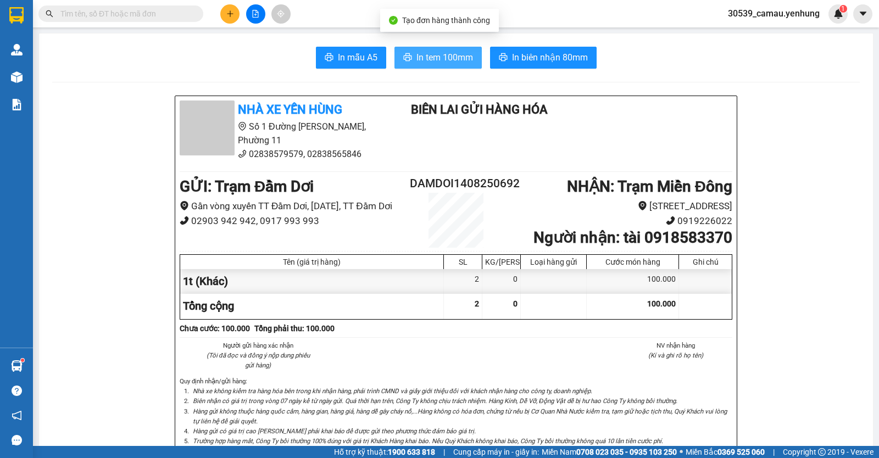
click at [425, 61] on span "In tem 100mm" at bounding box center [445, 58] width 57 height 14
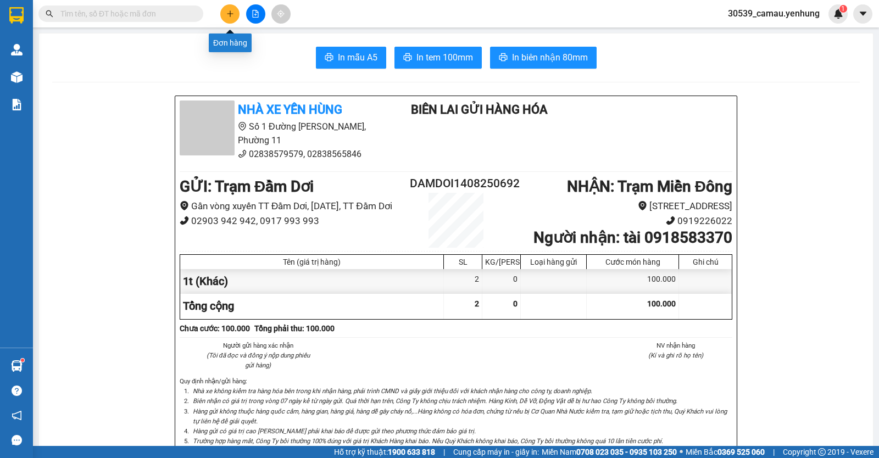
click at [230, 16] on icon "plus" at bounding box center [230, 13] width 1 height 6
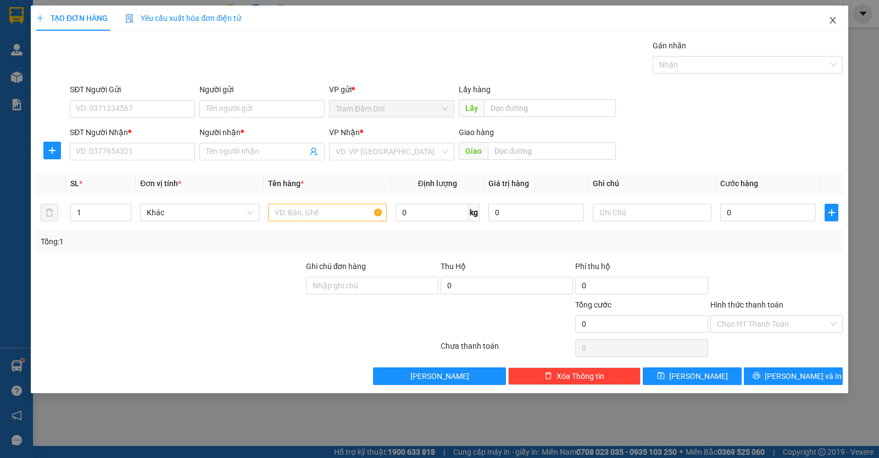
click at [833, 21] on icon "close" at bounding box center [833, 20] width 6 height 7
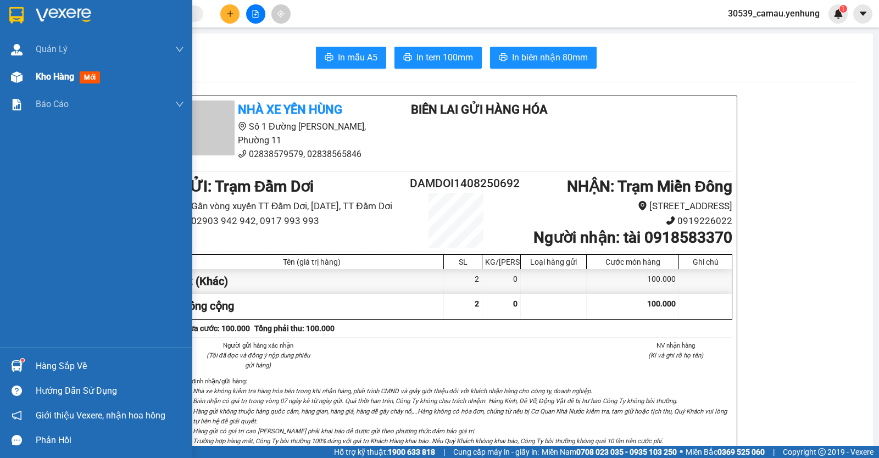
click at [29, 76] on div "Kho hàng mới" at bounding box center [96, 76] width 192 height 27
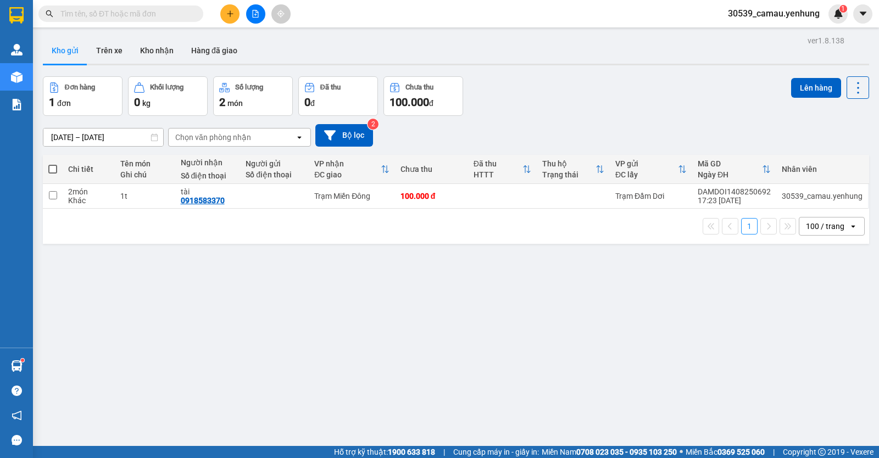
click at [53, 169] on span at bounding box center [52, 169] width 9 height 9
click at [53, 164] on input "checkbox" at bounding box center [53, 164] width 0 height 0
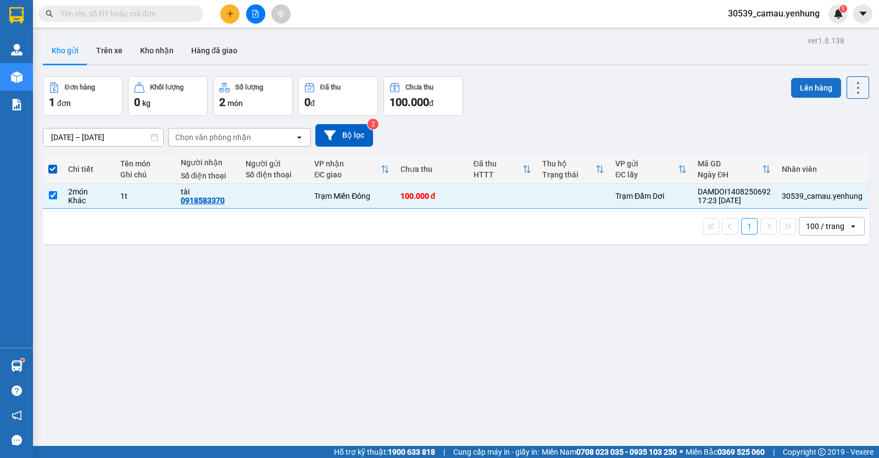
click at [817, 87] on button "Lên hàng" at bounding box center [817, 88] width 50 height 20
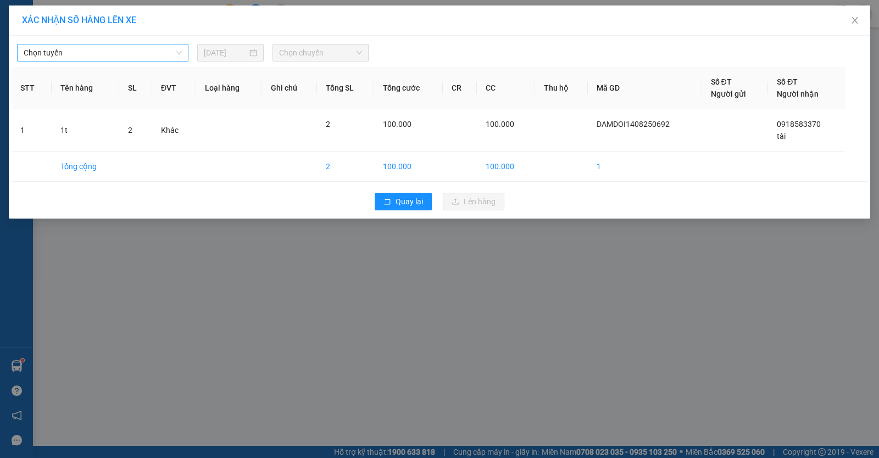
click at [109, 58] on span "Chọn tuyến" at bounding box center [103, 53] width 158 height 16
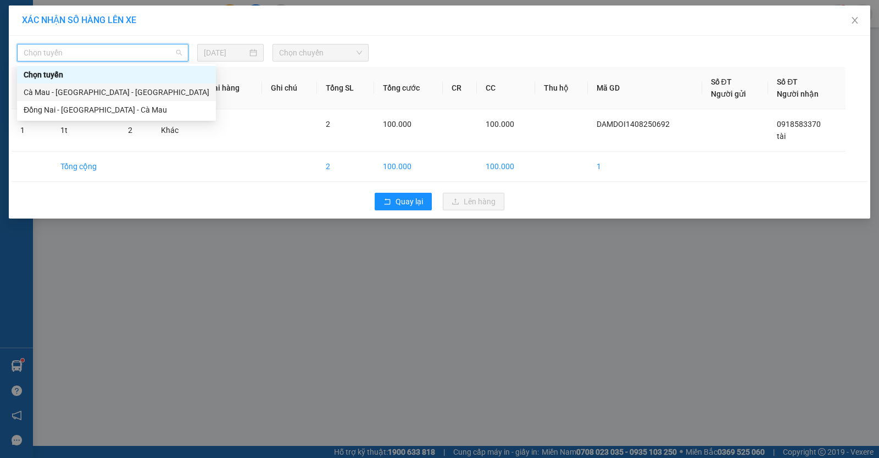
click at [102, 89] on div "Cà Mau - [GEOGRAPHIC_DATA] - [GEOGRAPHIC_DATA]" at bounding box center [117, 92] width 186 height 12
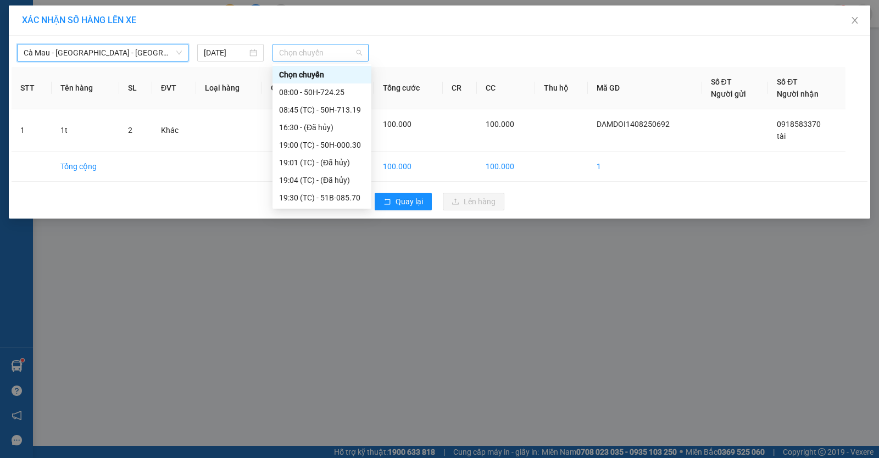
click at [365, 55] on div "Chọn chuyến" at bounding box center [321, 53] width 96 height 18
click at [342, 146] on div "19:00 (TC) - 50H-000.30" at bounding box center [322, 145] width 86 height 12
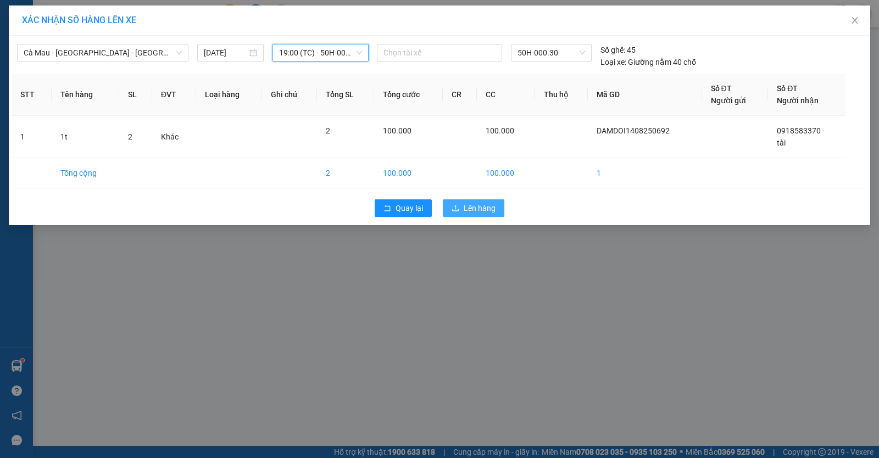
click at [455, 205] on icon "upload" at bounding box center [456, 208] width 8 height 8
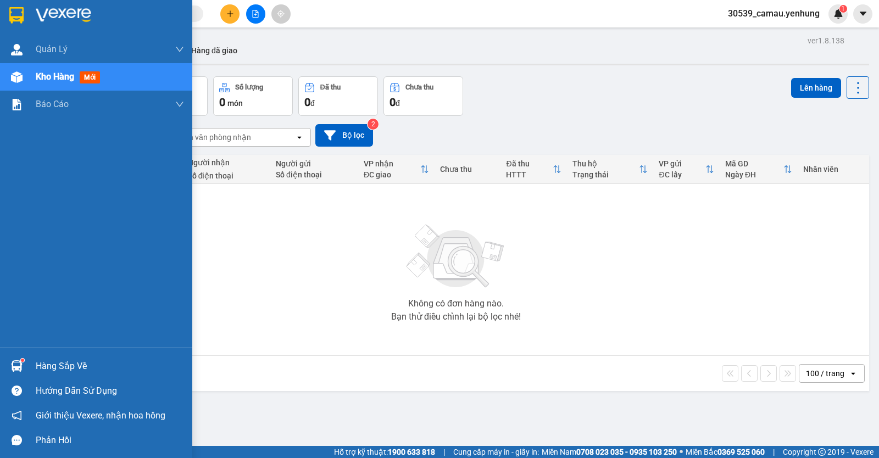
click at [33, 365] on div "Hàng sắp về" at bounding box center [96, 366] width 192 height 25
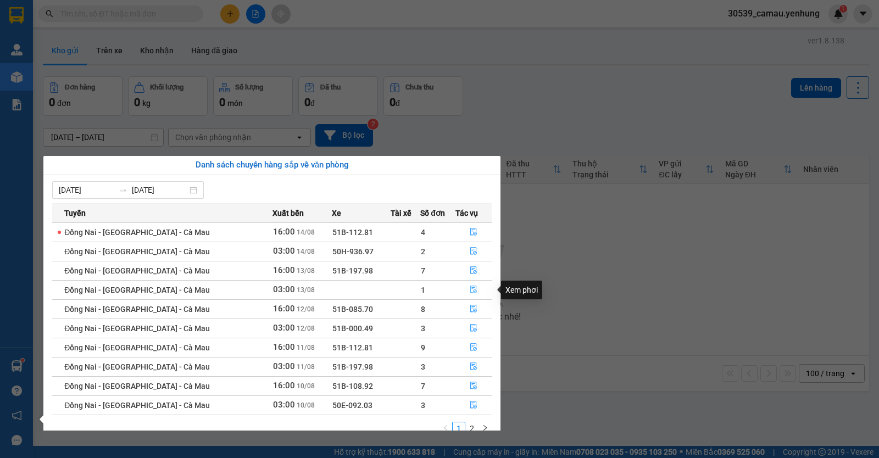
click at [473, 286] on icon "file-done" at bounding box center [474, 290] width 7 height 8
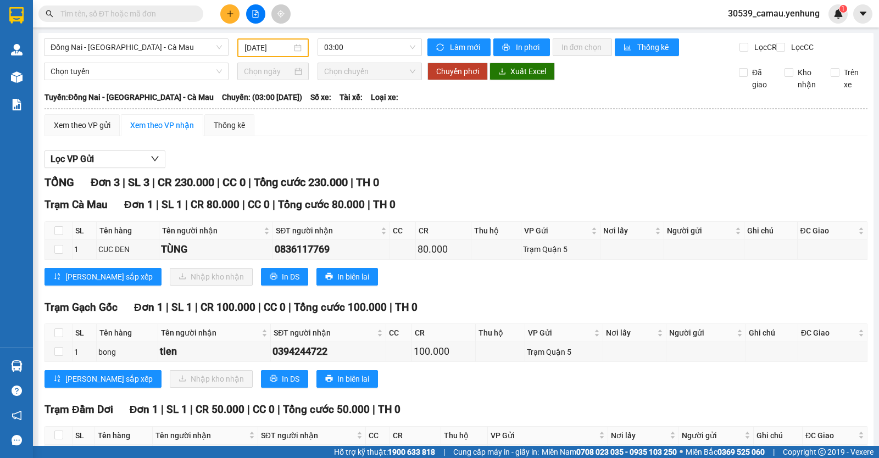
scroll to position [83, 0]
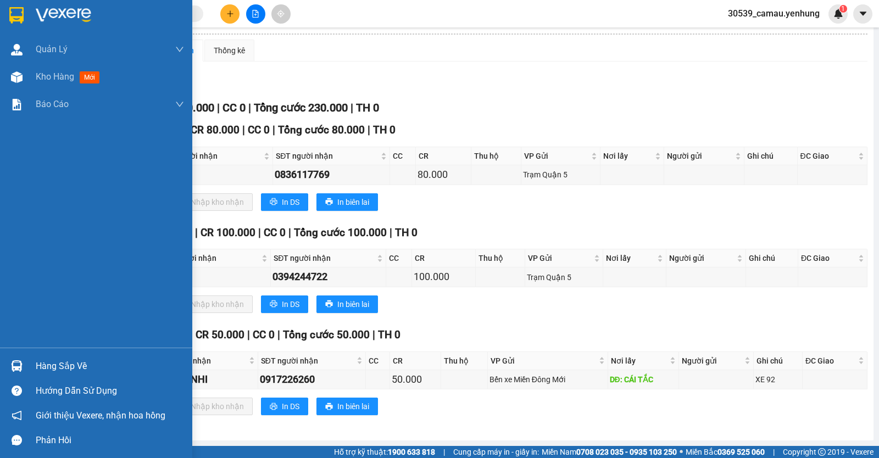
click at [22, 362] on img at bounding box center [17, 367] width 12 height 12
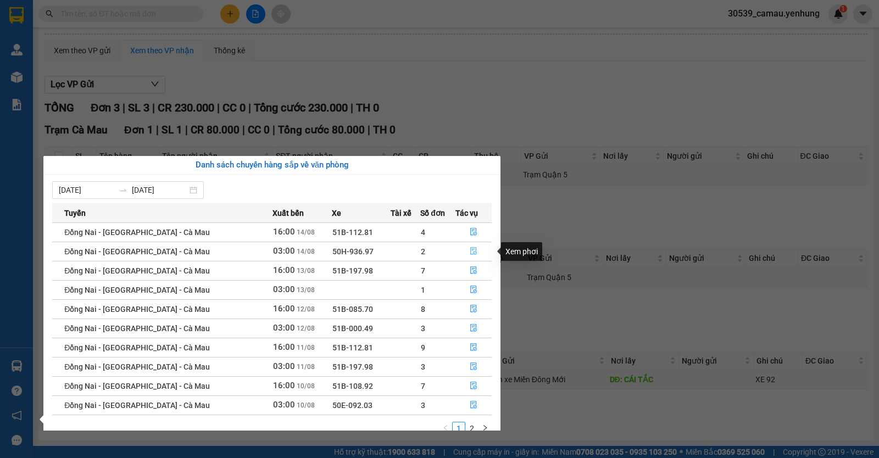
click at [479, 247] on button "button" at bounding box center [474, 252] width 36 height 18
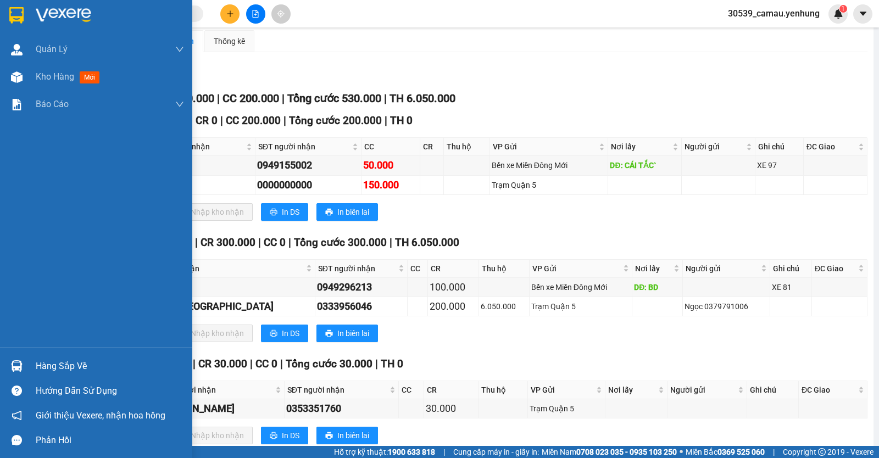
click at [19, 367] on img at bounding box center [17, 367] width 12 height 12
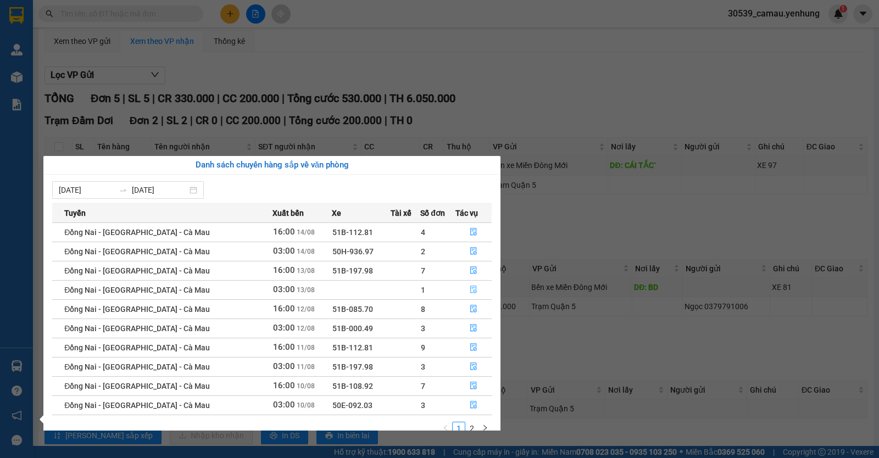
click at [471, 283] on button "button" at bounding box center [474, 290] width 36 height 18
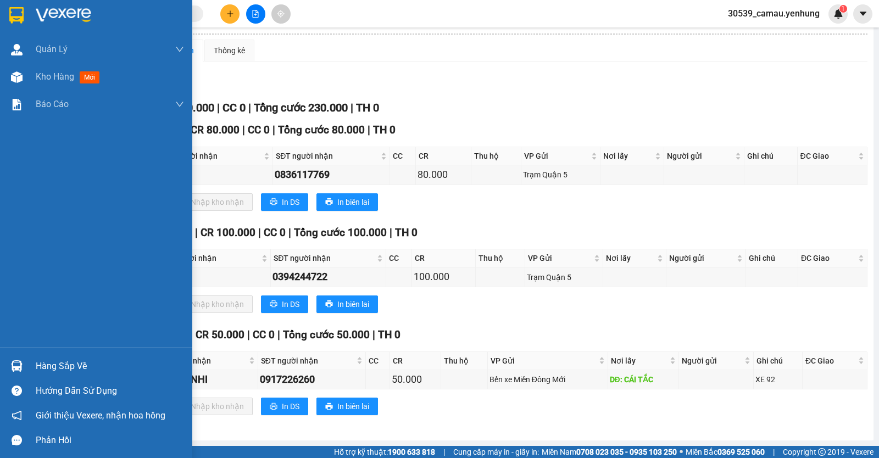
click at [22, 366] on img at bounding box center [17, 367] width 12 height 12
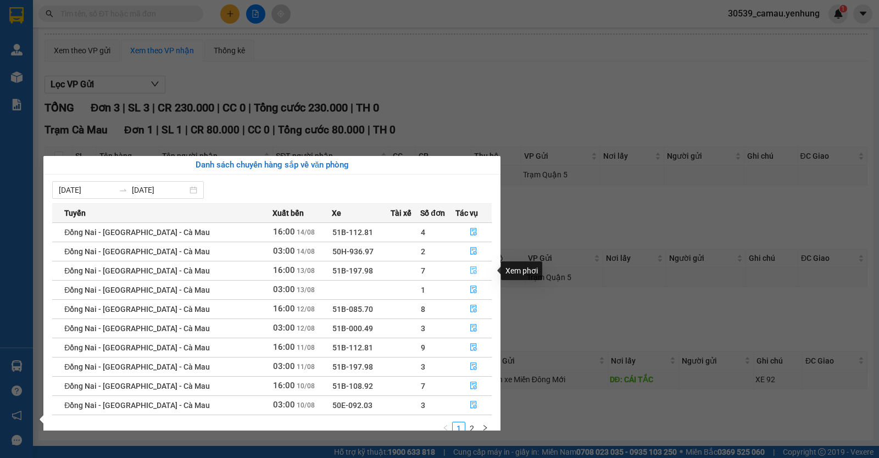
click at [462, 268] on button "button" at bounding box center [474, 271] width 36 height 18
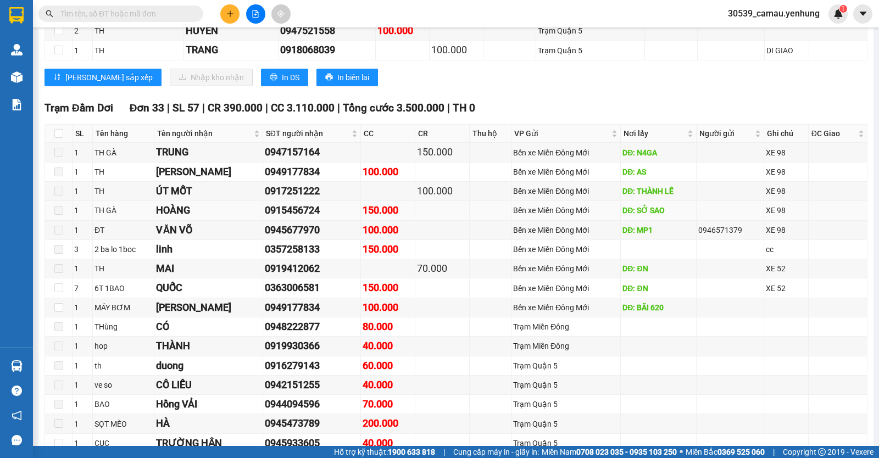
scroll to position [358, 0]
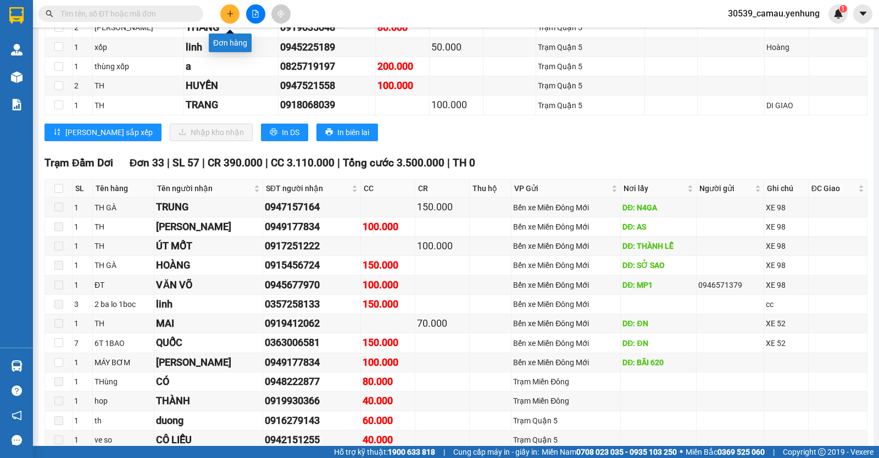
click at [227, 13] on icon "plus" at bounding box center [230, 14] width 8 height 8
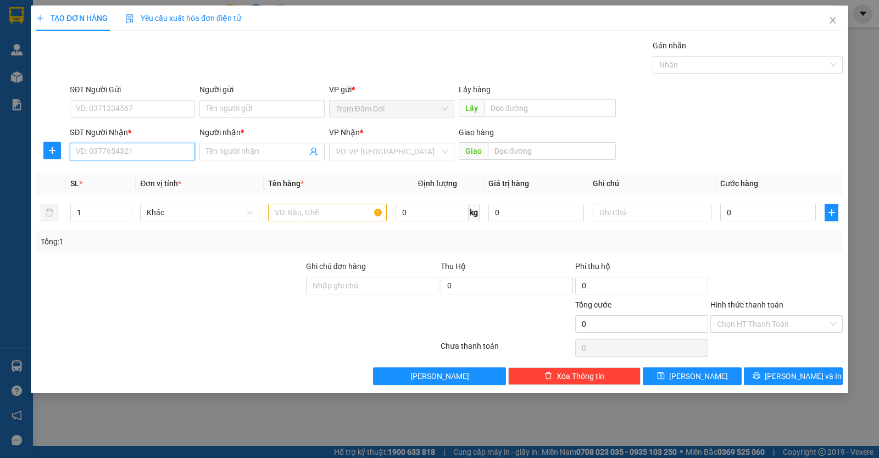
click at [146, 157] on input "SĐT Người Nhận *" at bounding box center [132, 152] width 125 height 18
click at [132, 178] on div "0937972964 - [GEOGRAPHIC_DATA]" at bounding box center [138, 174] width 124 height 12
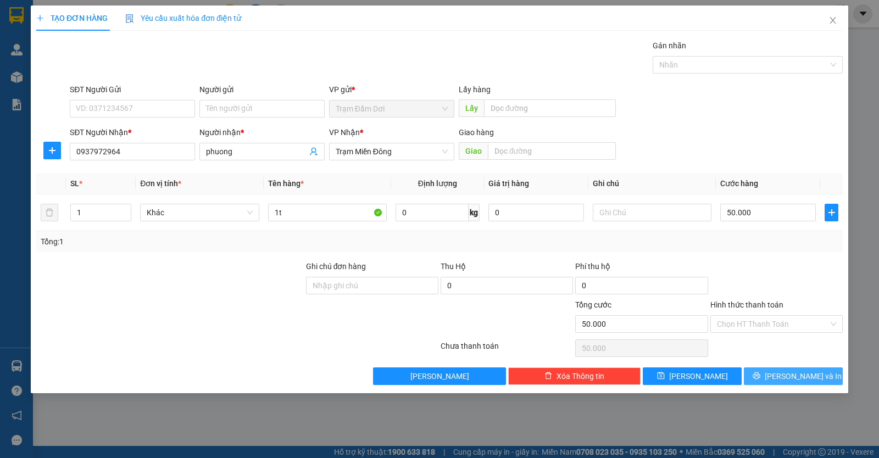
click at [761, 374] on icon "printer" at bounding box center [757, 376] width 8 height 8
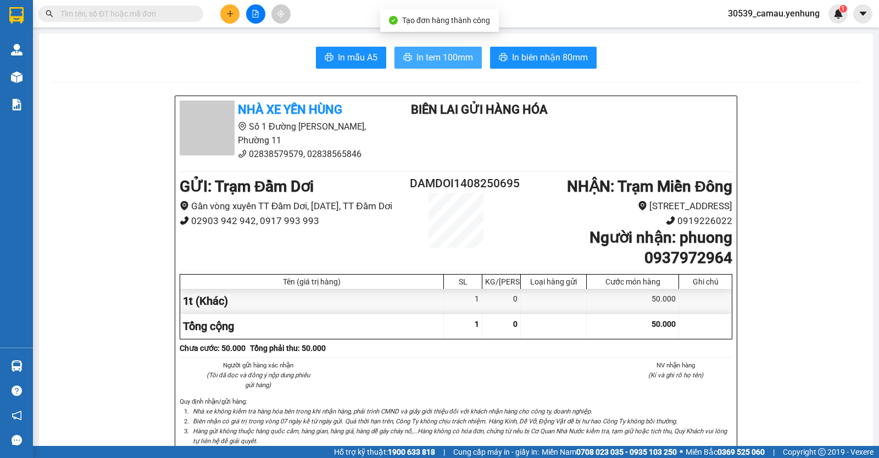
click at [436, 63] on span "In tem 100mm" at bounding box center [445, 58] width 57 height 14
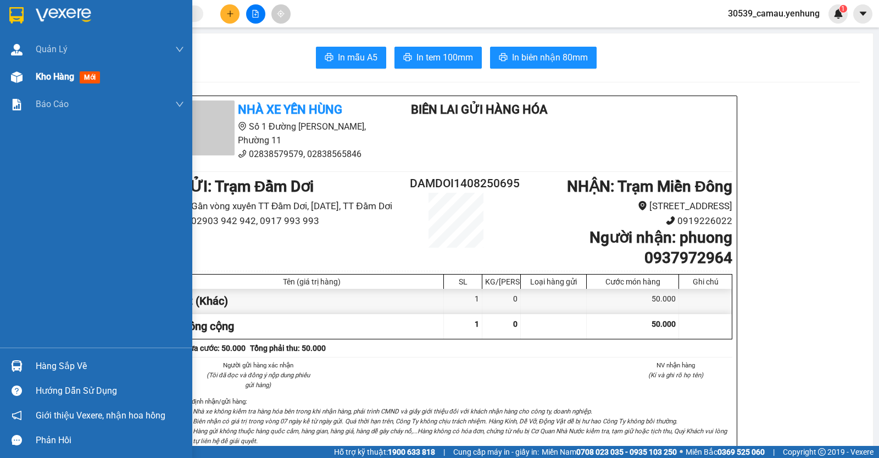
click at [51, 79] on span "Kho hàng" at bounding box center [55, 76] width 38 height 10
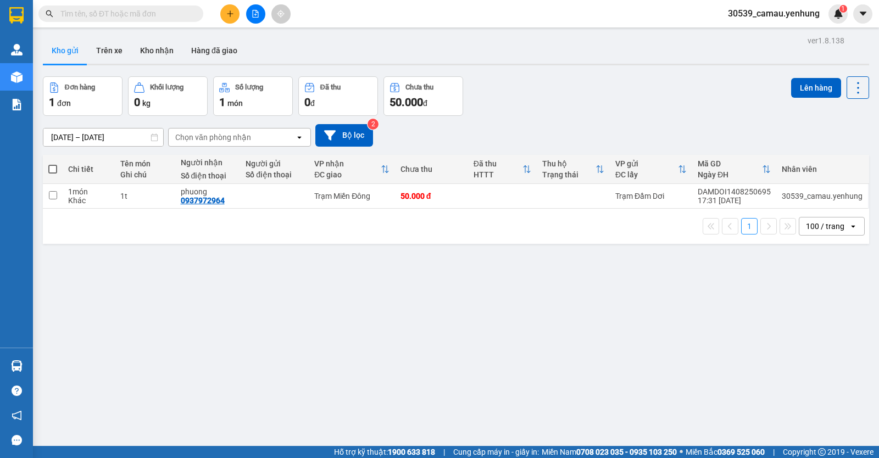
click at [53, 171] on span at bounding box center [52, 169] width 9 height 9
click at [53, 164] on input "checkbox" at bounding box center [53, 164] width 0 height 0
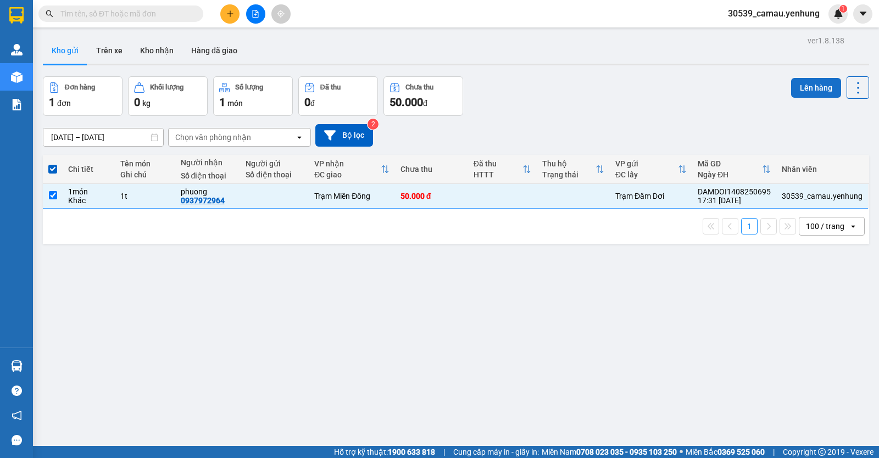
click at [819, 90] on button "Lên hàng" at bounding box center [817, 88] width 50 height 20
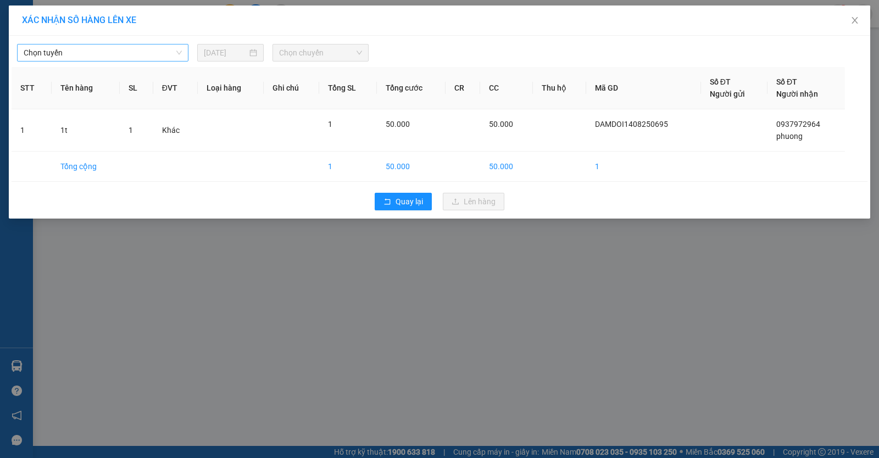
click at [145, 53] on span "Chọn tuyến" at bounding box center [103, 53] width 158 height 16
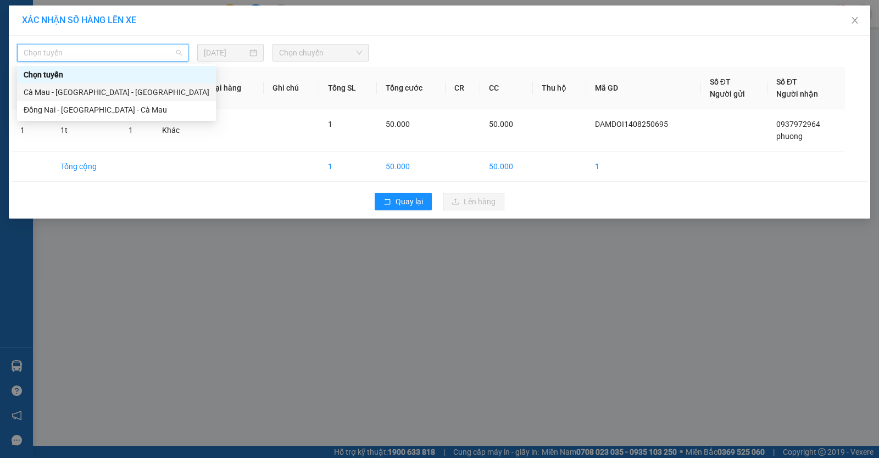
click at [118, 95] on div "Cà Mau - [GEOGRAPHIC_DATA] - [GEOGRAPHIC_DATA]" at bounding box center [117, 92] width 186 height 12
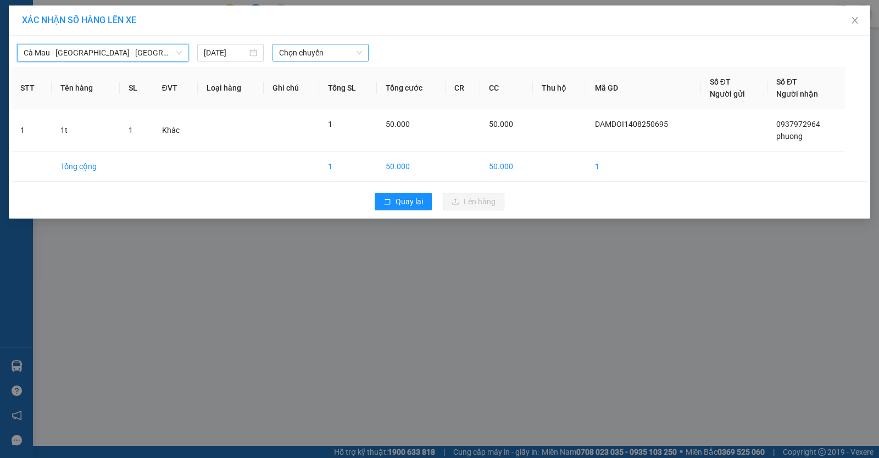
click at [351, 50] on span "Chọn chuyến" at bounding box center [320, 53] width 83 height 16
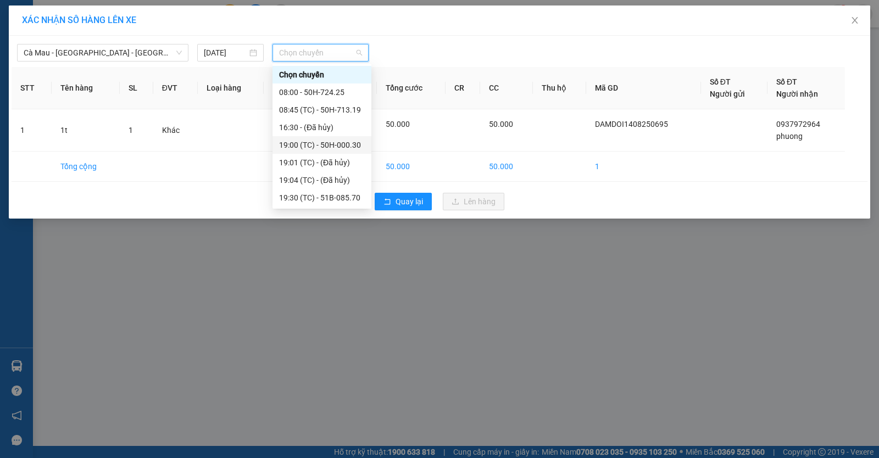
click at [332, 140] on div "19:00 (TC) - 50H-000.30" at bounding box center [322, 145] width 86 height 12
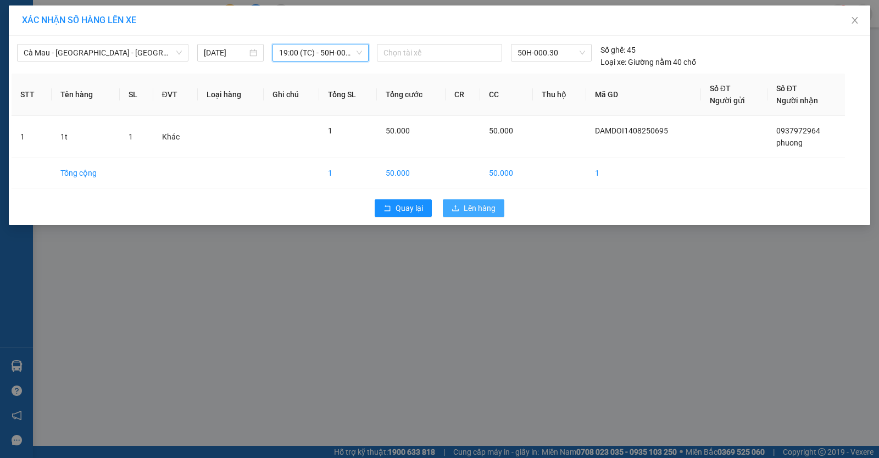
click at [478, 204] on span "Lên hàng" at bounding box center [480, 208] width 32 height 12
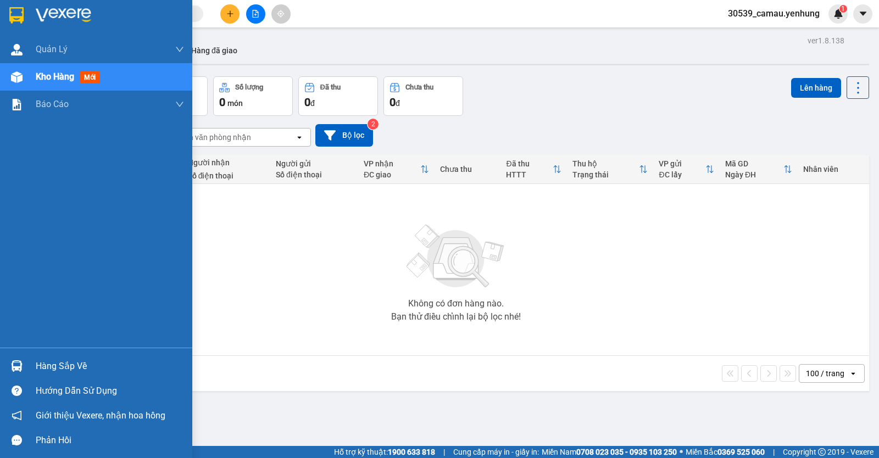
click at [26, 367] on div "Hàng sắp về" at bounding box center [96, 366] width 192 height 25
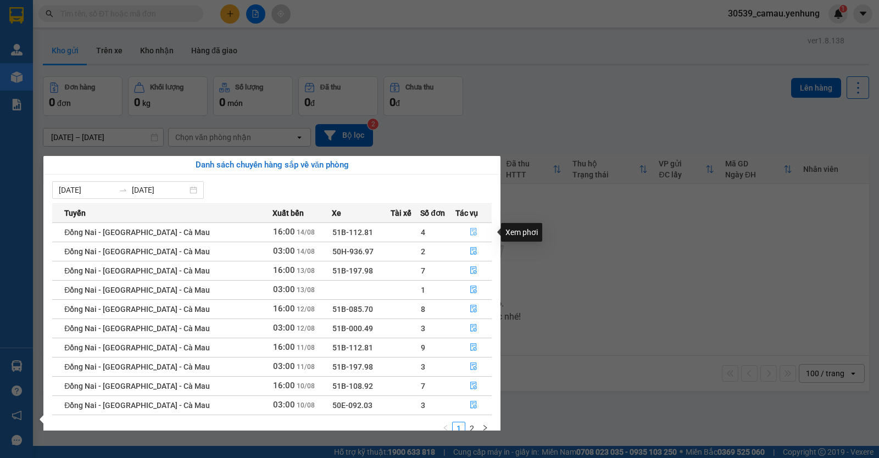
click at [471, 231] on icon "file-done" at bounding box center [474, 233] width 7 height 8
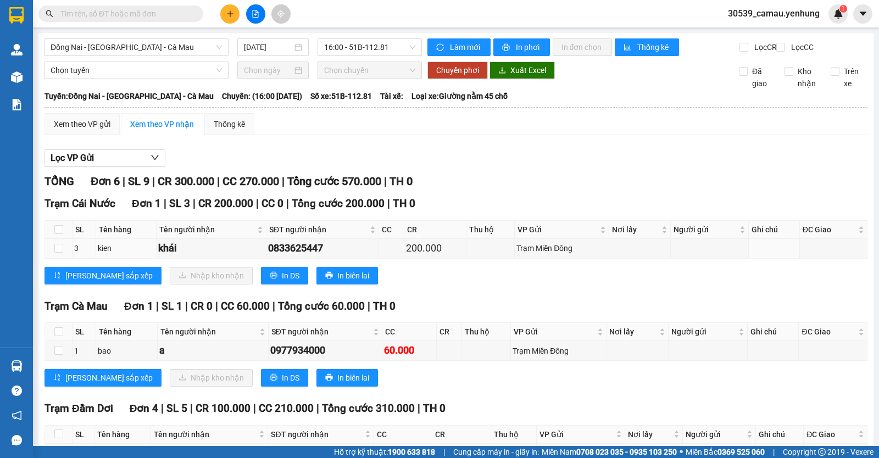
scroll to position [141, 0]
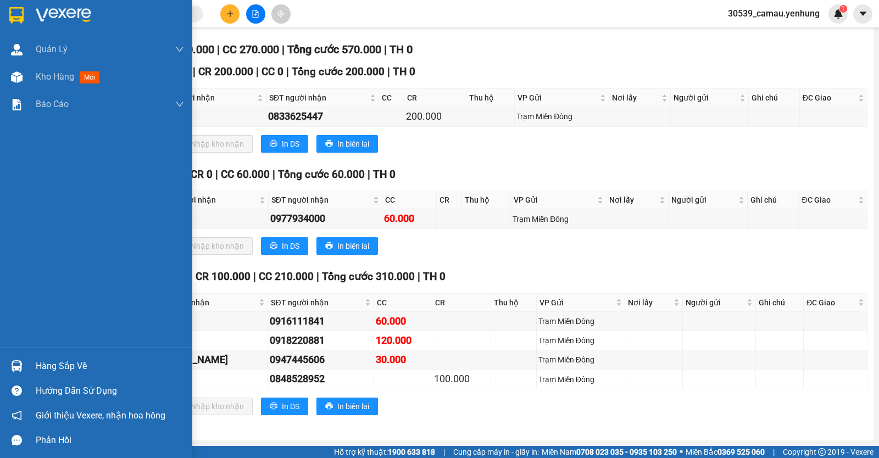
click at [59, 364] on div "Hàng sắp về" at bounding box center [110, 366] width 148 height 16
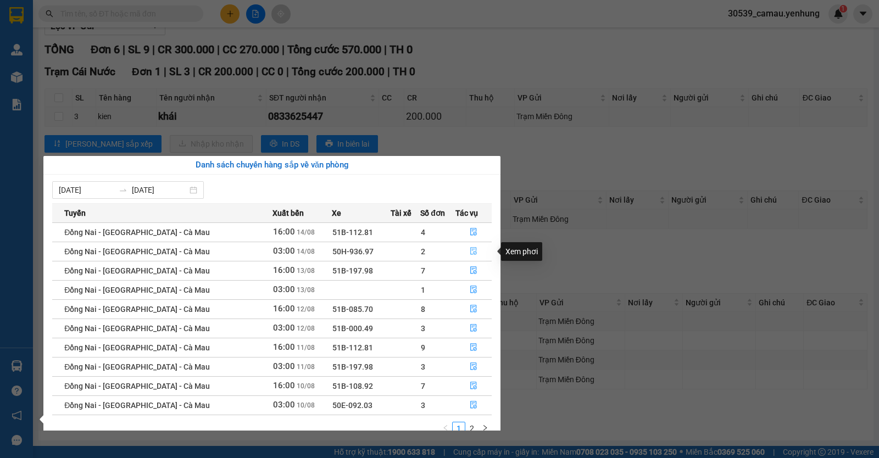
click at [475, 251] on button "button" at bounding box center [474, 252] width 36 height 18
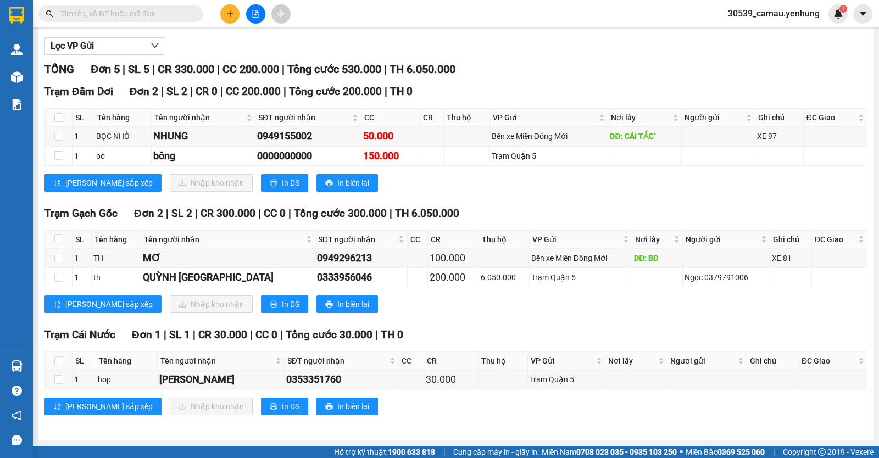
scroll to position [121, 0]
